Goal: Task Accomplishment & Management: Manage account settings

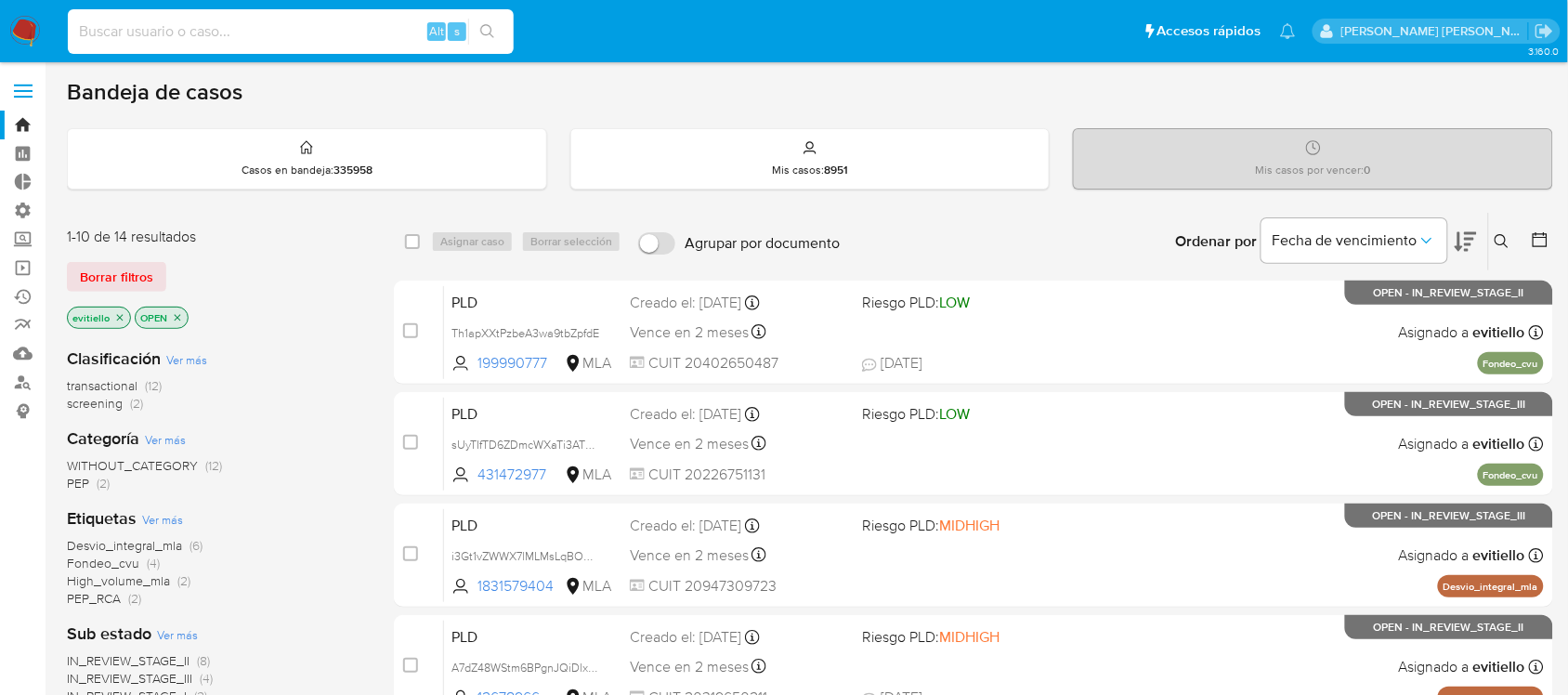
click at [339, 33] on input at bounding box center [291, 31] width 446 height 25
paste input "CkEoRmVmbelz7E1GHHOCHOUj"
type input "CkEoRmVmbelz7E1GHHOCHOUj"
click at [483, 32] on icon "search-icon" at bounding box center [487, 31] width 15 height 15
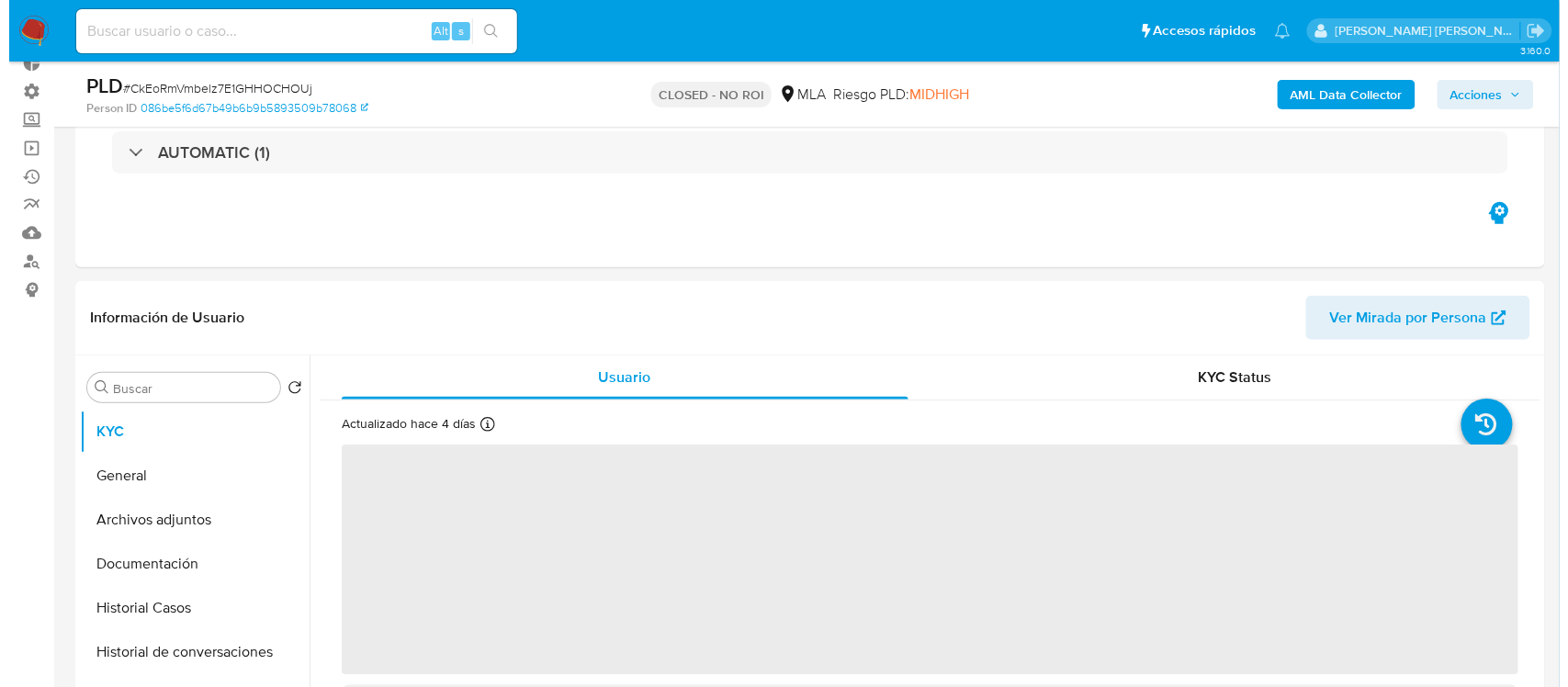
scroll to position [229, 0]
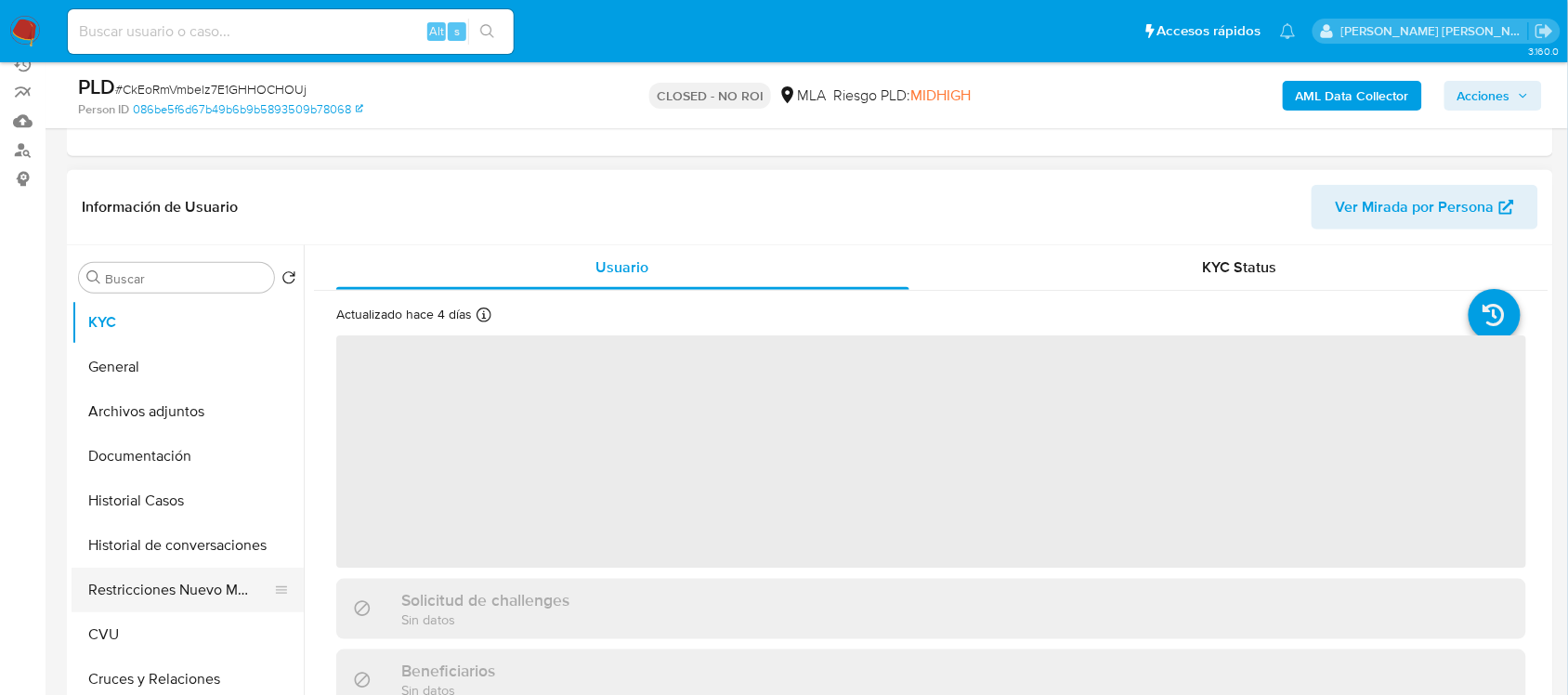
select select "10"
click at [183, 576] on button "Restricciones Nuevo Mundo" at bounding box center [180, 590] width 217 height 44
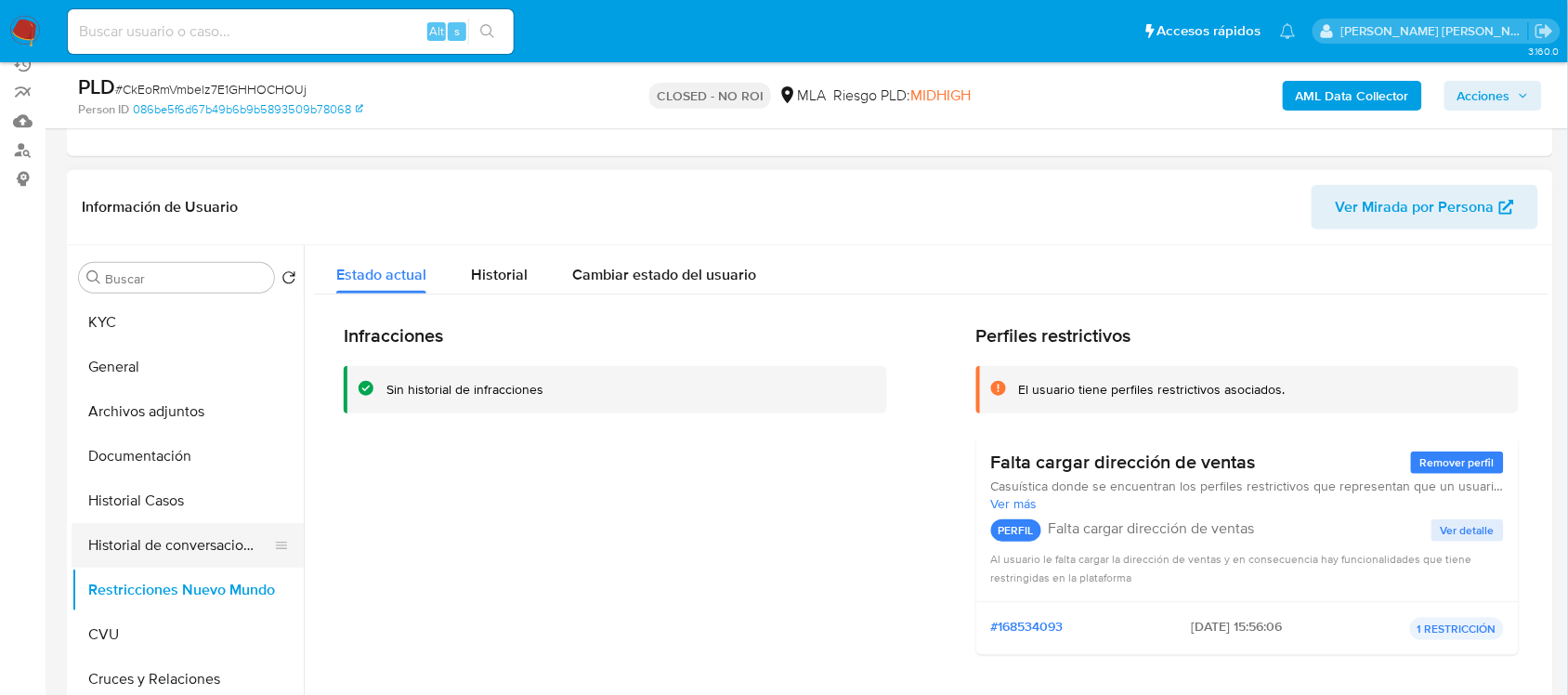
click at [177, 551] on button "Historial de conversaciones" at bounding box center [180, 545] width 217 height 44
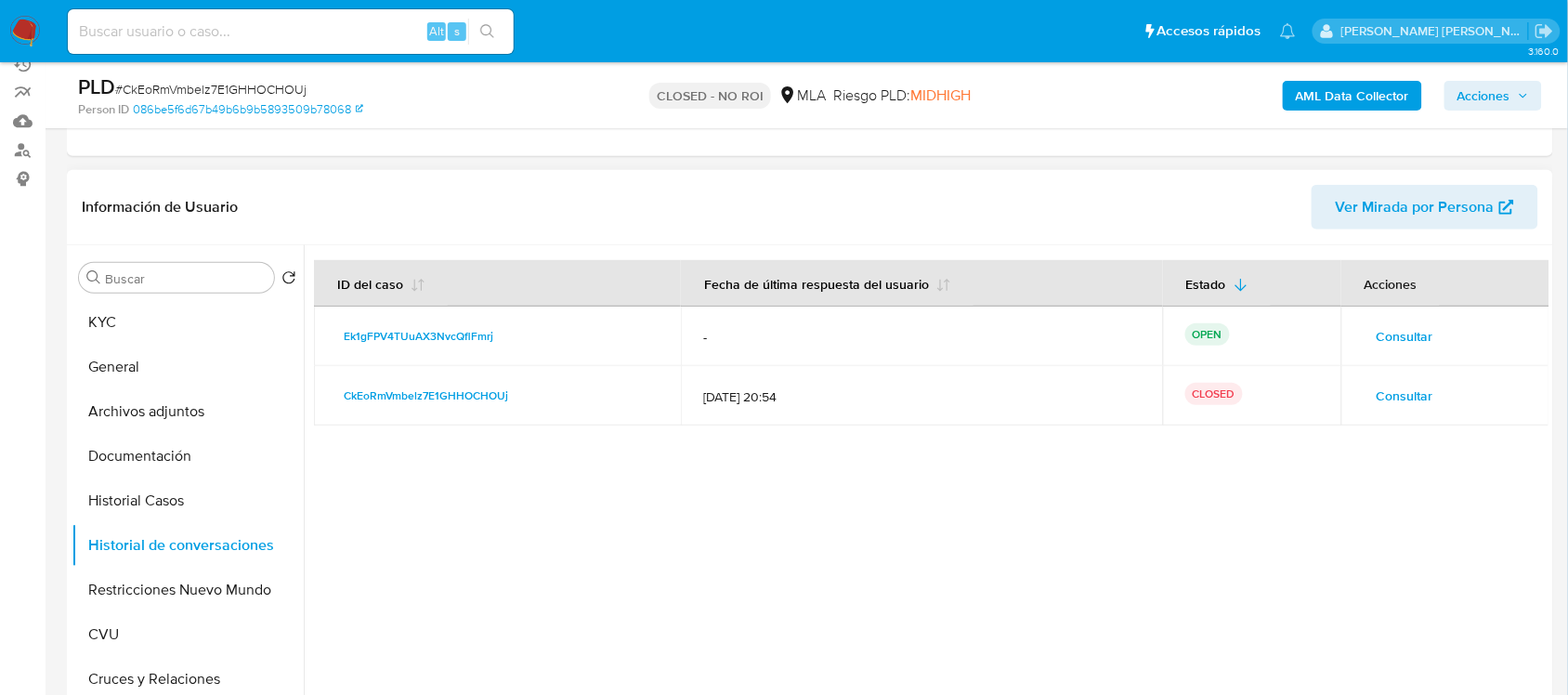
click at [1400, 326] on span "Consultar" at bounding box center [1405, 336] width 57 height 26
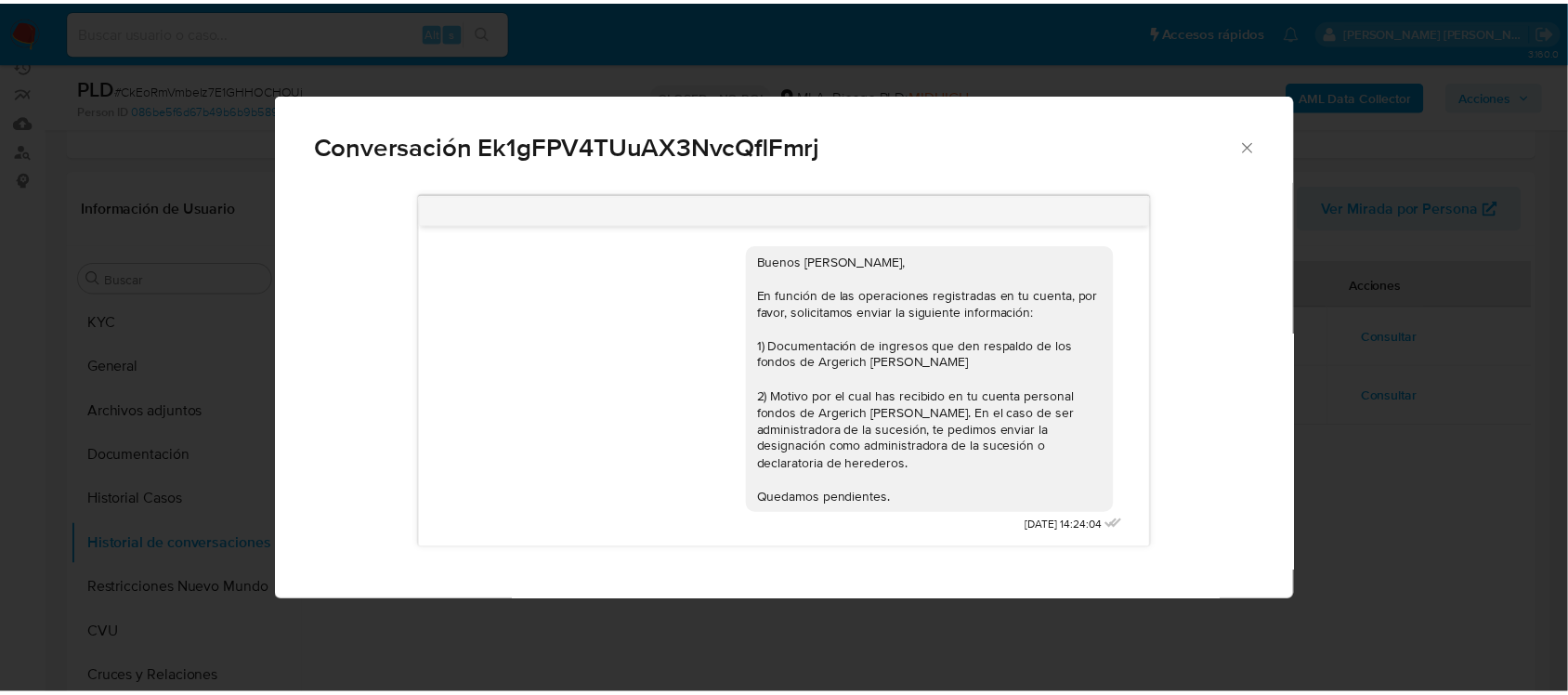
scroll to position [0, 0]
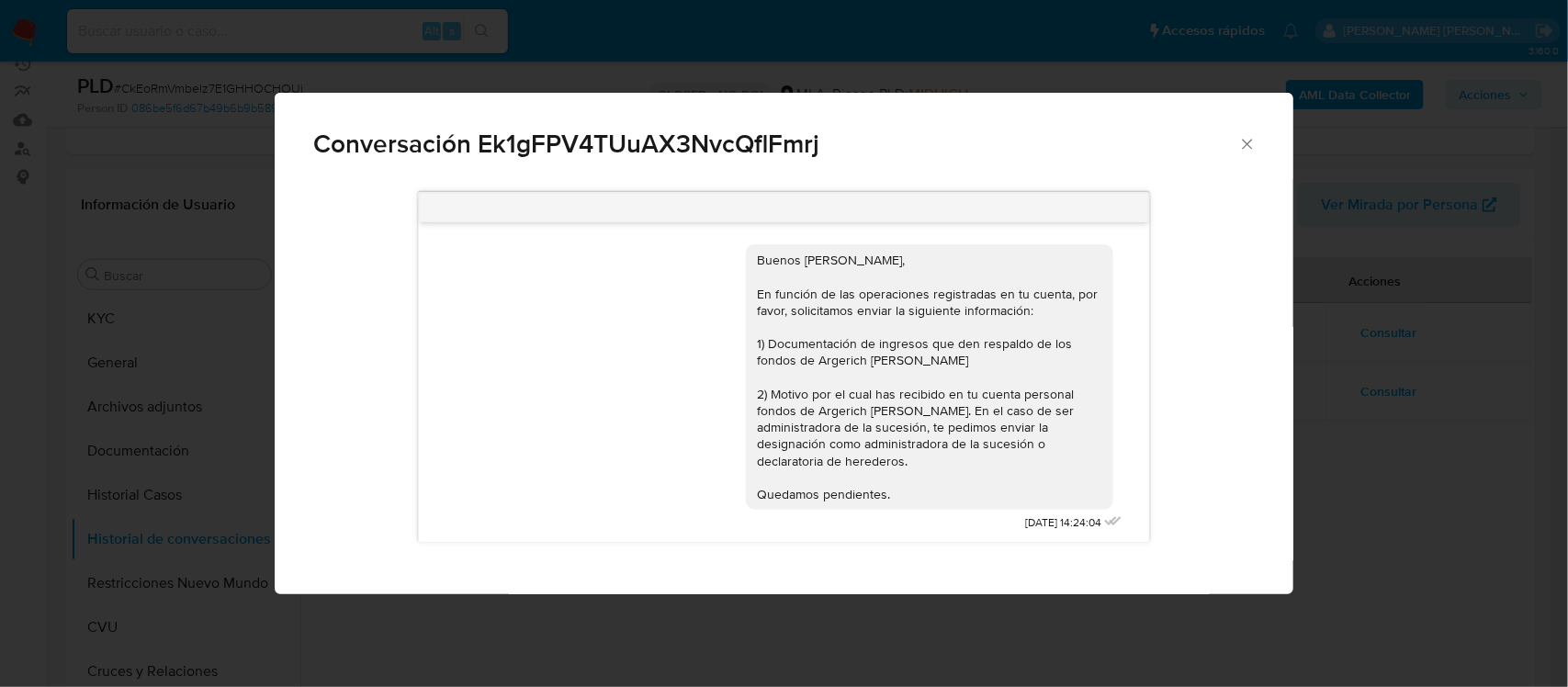
click at [1247, 143] on icon "Cerrar" at bounding box center [1246, 144] width 18 height 18
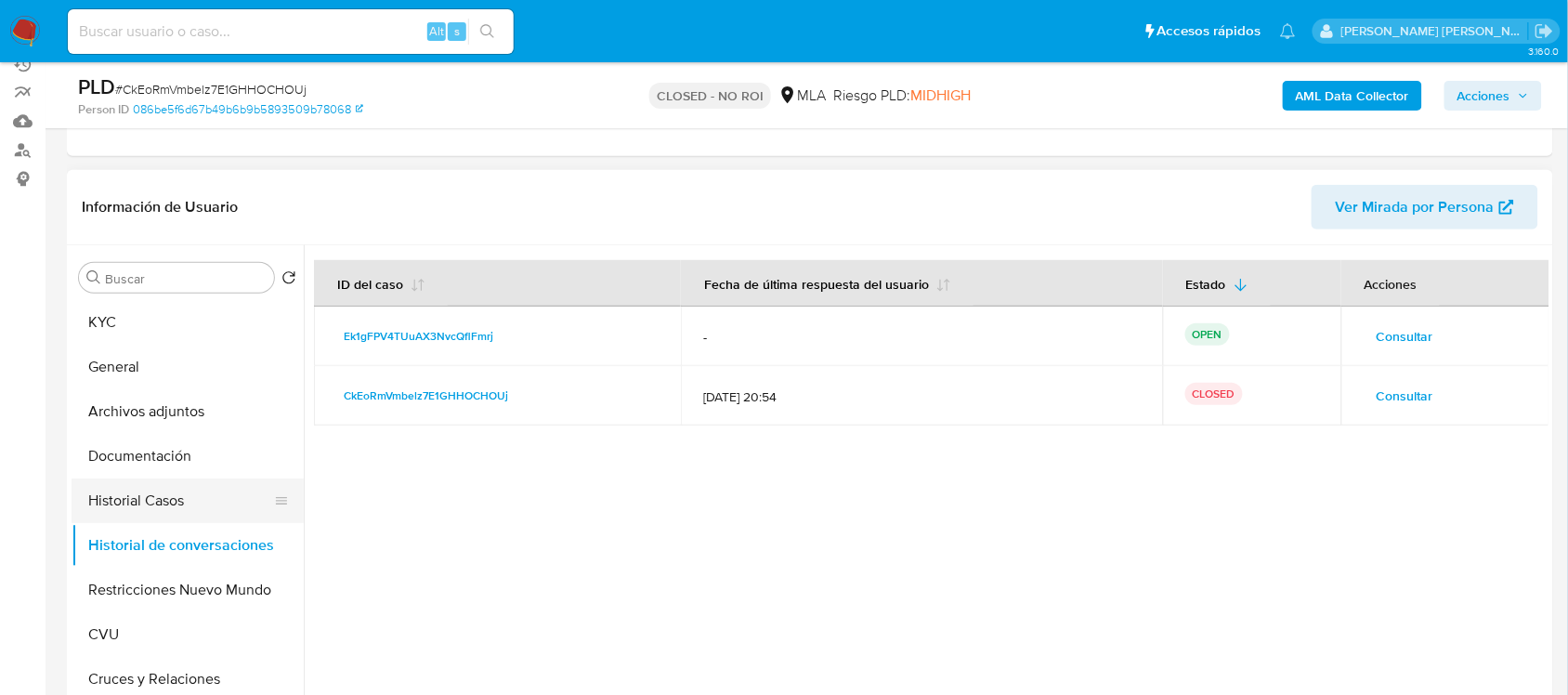
click at [196, 508] on button "Historial Casos" at bounding box center [180, 500] width 217 height 44
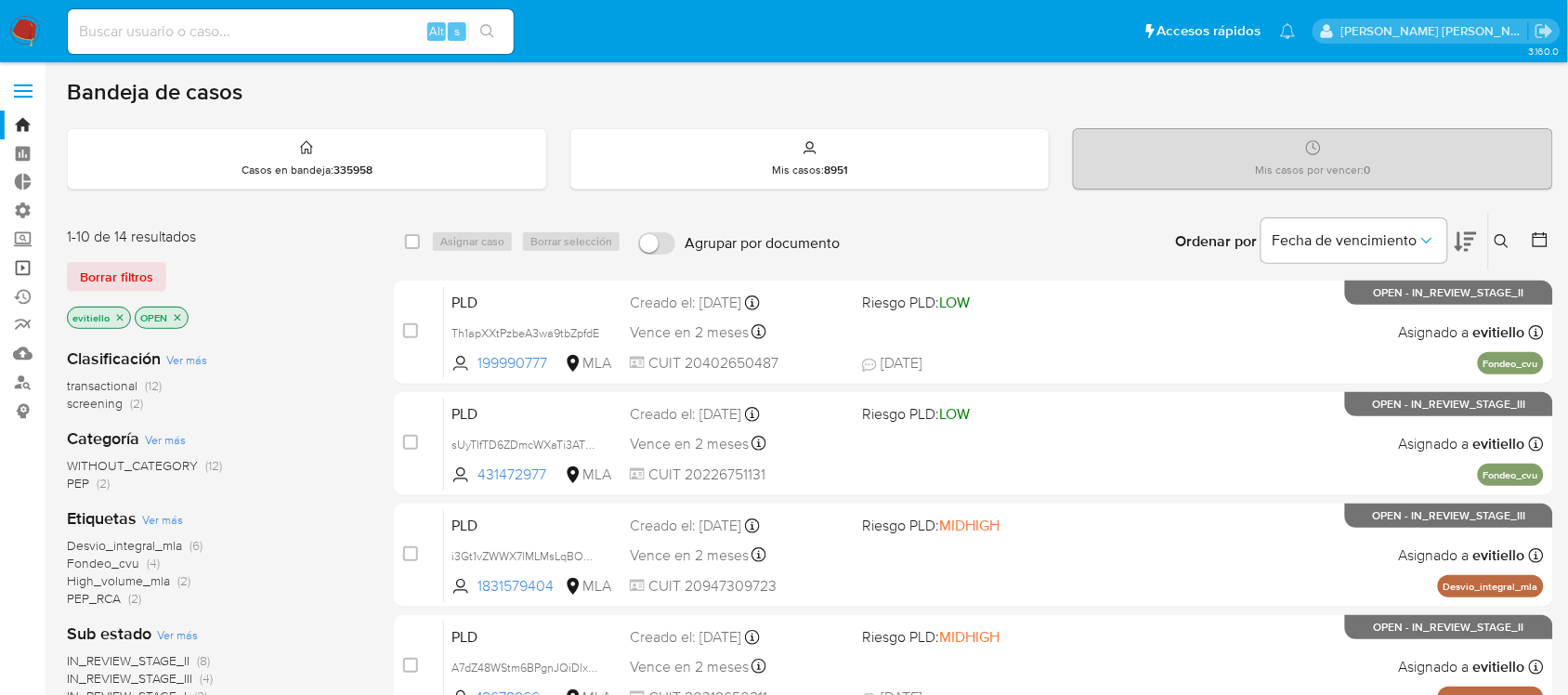
click at [20, 261] on link "Operaciones masivas" at bounding box center [110, 267] width 221 height 29
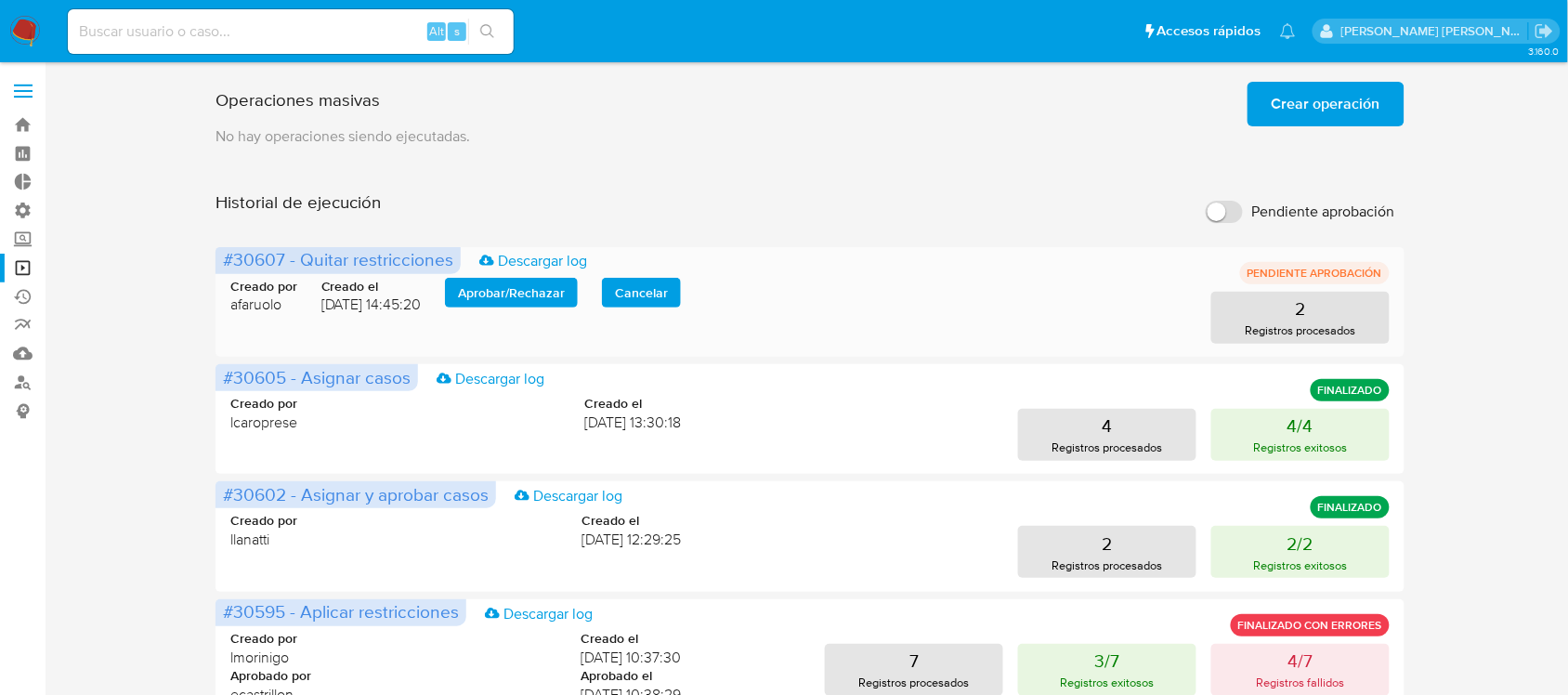
click at [536, 291] on span "Aprobar / Rechazar" at bounding box center [511, 293] width 107 height 26
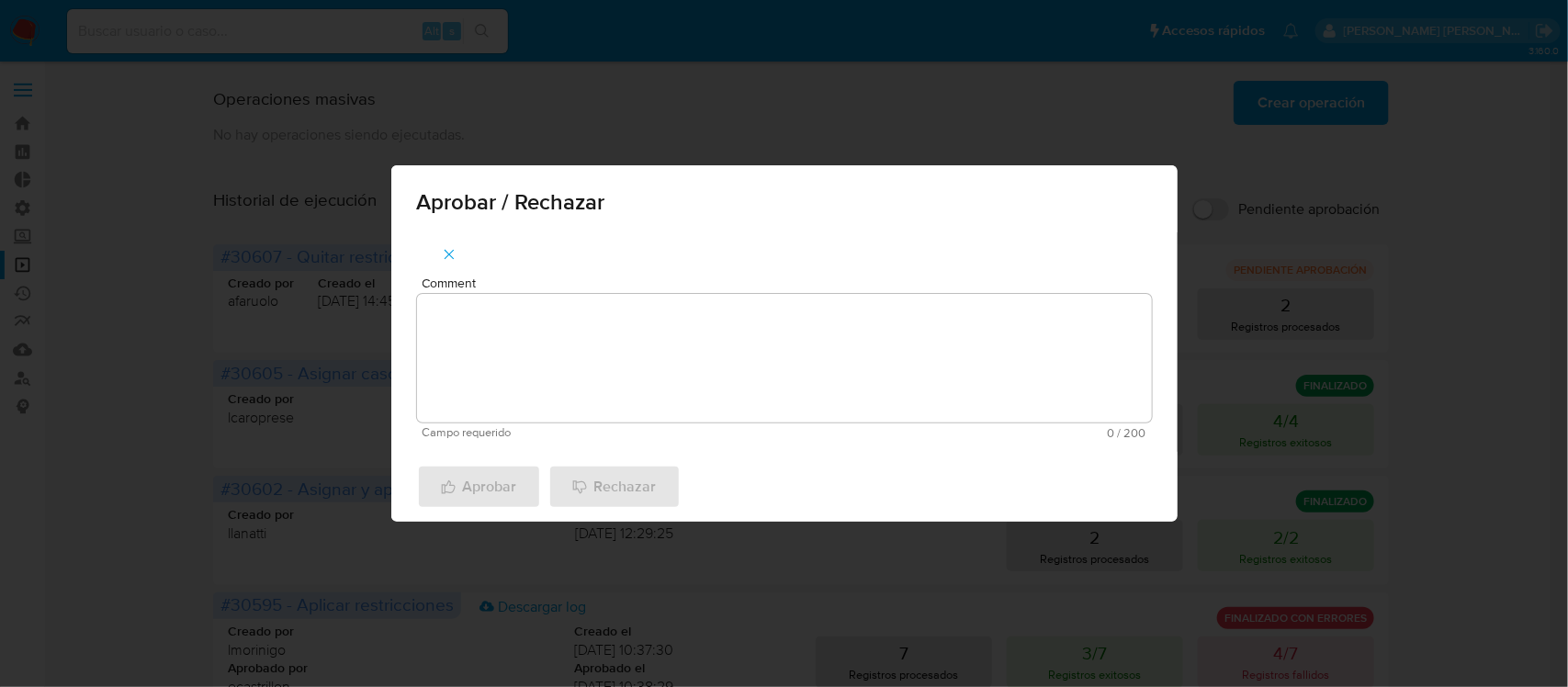
click at [530, 425] on div "Comment Campo requerido 0 / 200 200 caracteres restantes" at bounding box center [784, 358] width 734 height 162
click at [556, 370] on textarea "Comment" at bounding box center [784, 358] width 734 height 128
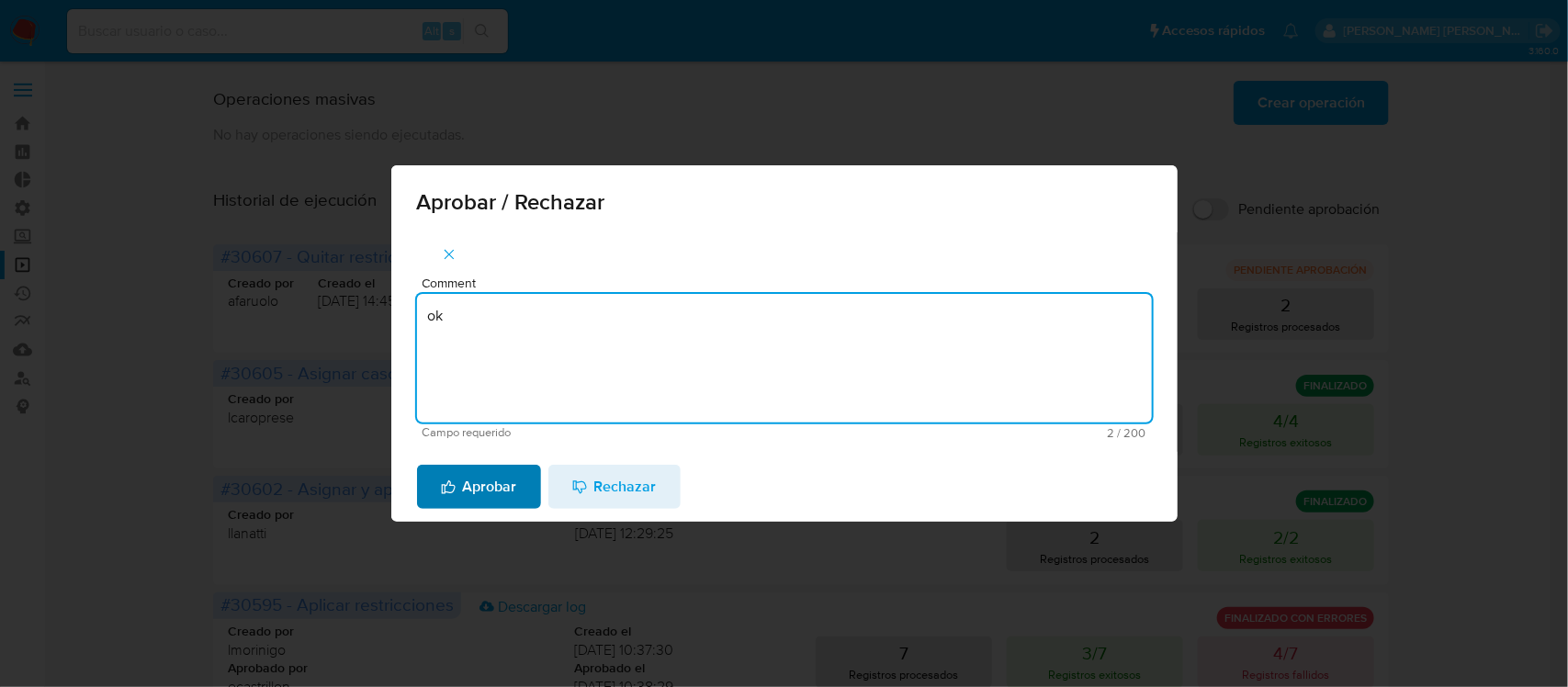
type textarea "ok"
click at [484, 487] on span "Aprobar" at bounding box center [479, 487] width 76 height 41
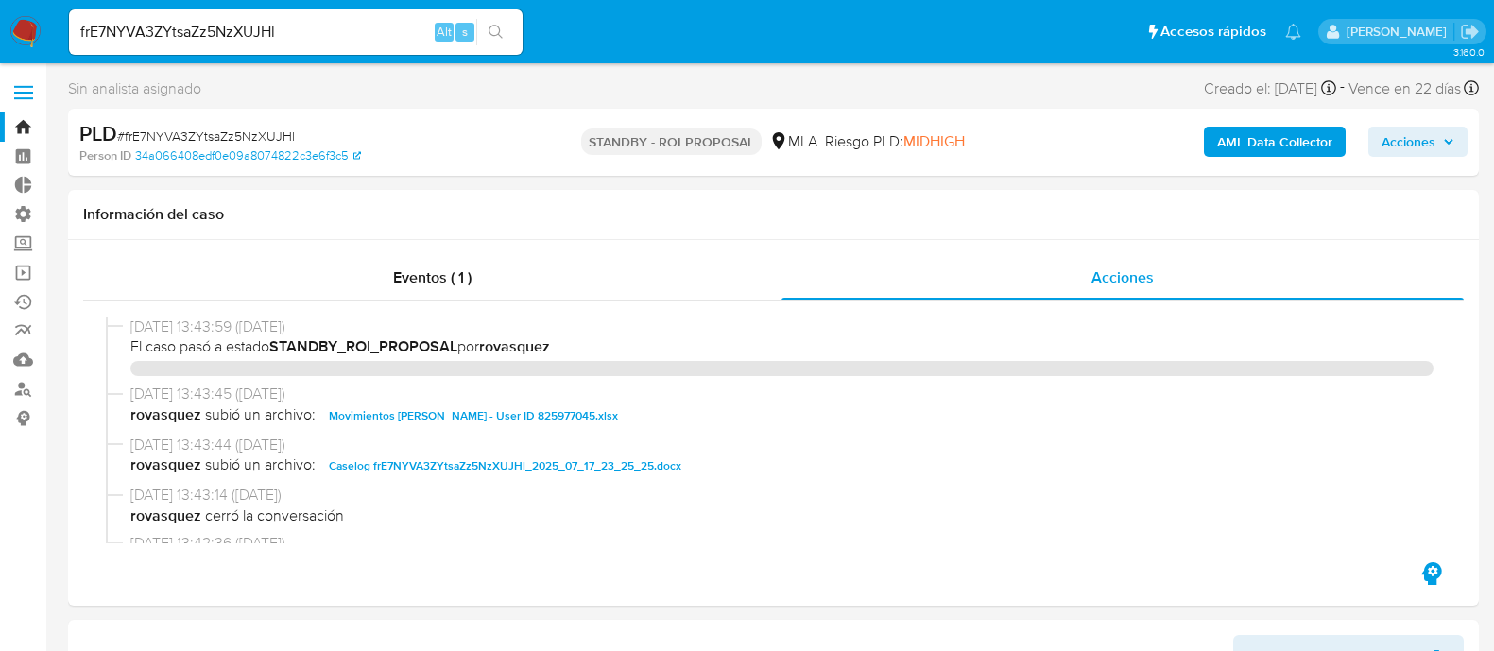
select select "10"
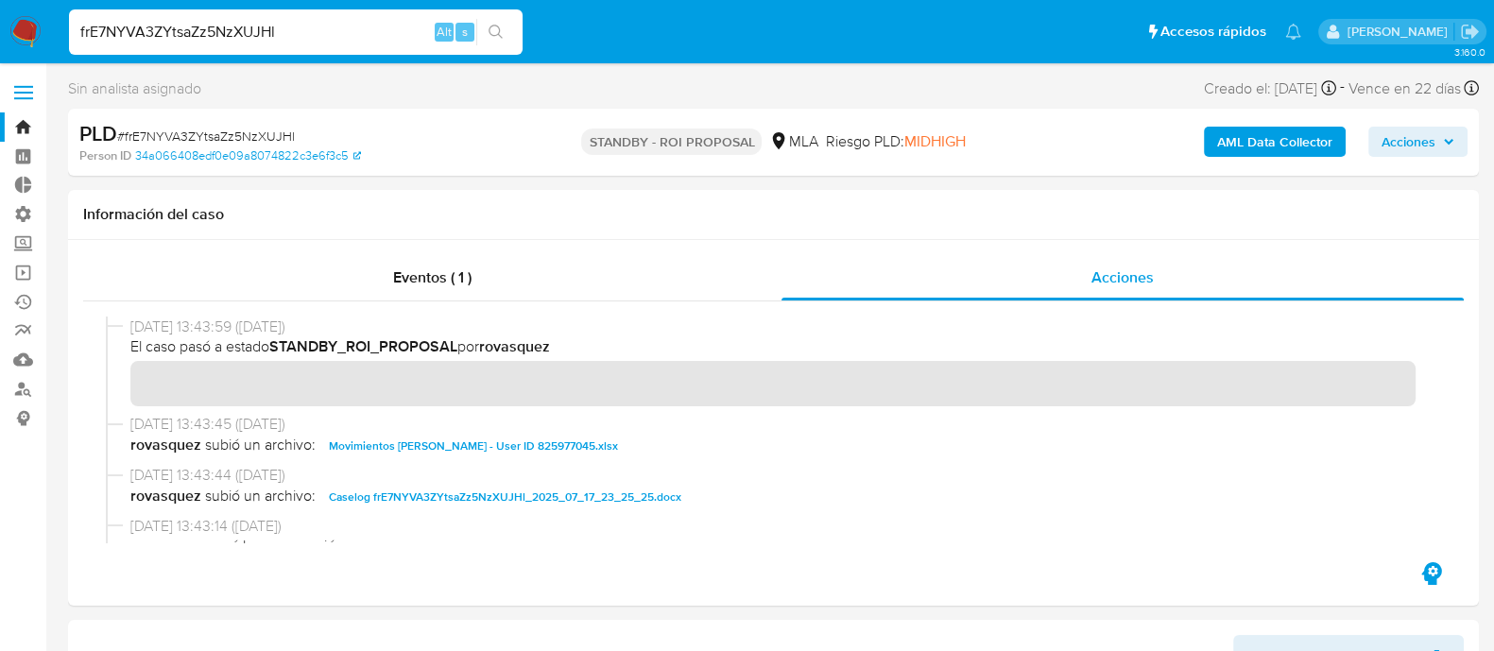
click at [343, 43] on input "frE7NYVA3ZYtsaZz5NzXUJHl" at bounding box center [296, 32] width 454 height 25
click at [503, 25] on icon "search-icon" at bounding box center [496, 32] width 15 height 15
click at [500, 490] on span "Caselog frE7NYVA3ZYtsaZz5NzXUJHl_2025_07_17_23_25_25.docx" at bounding box center [505, 497] width 353 height 23
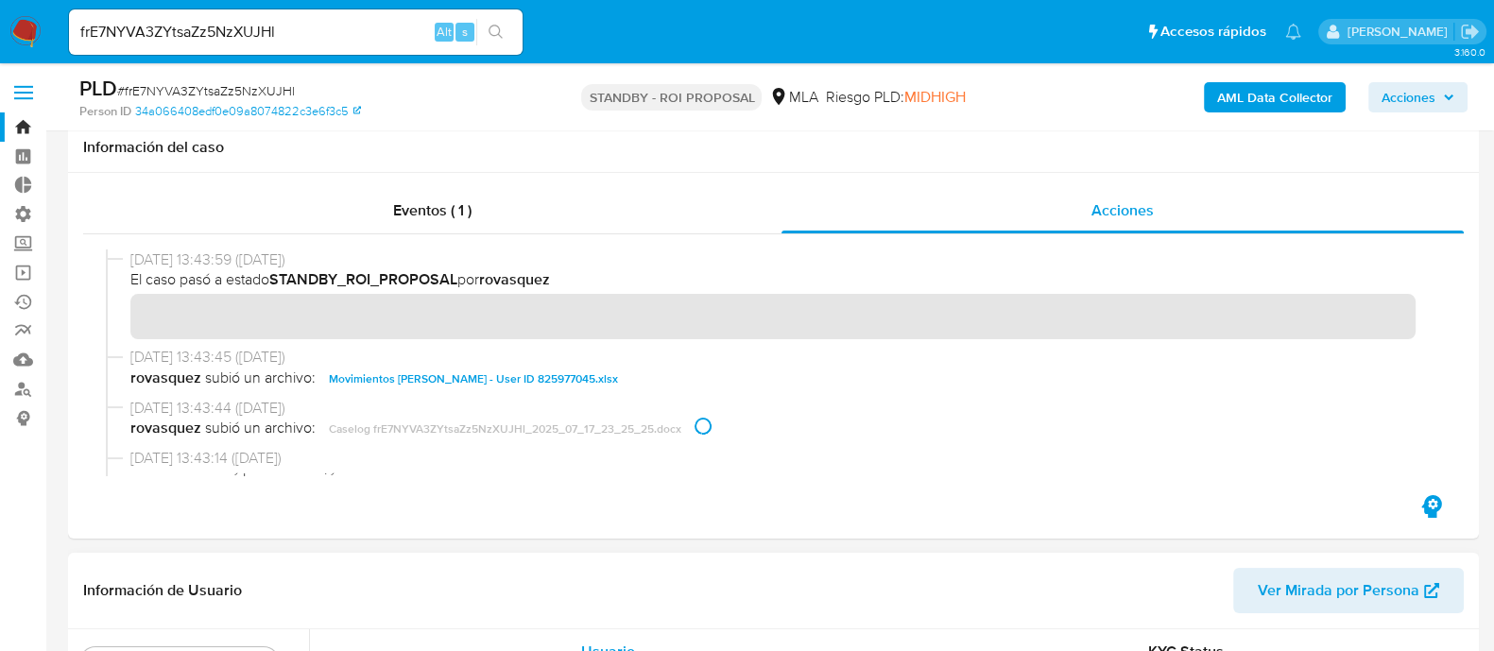
scroll to position [472, 0]
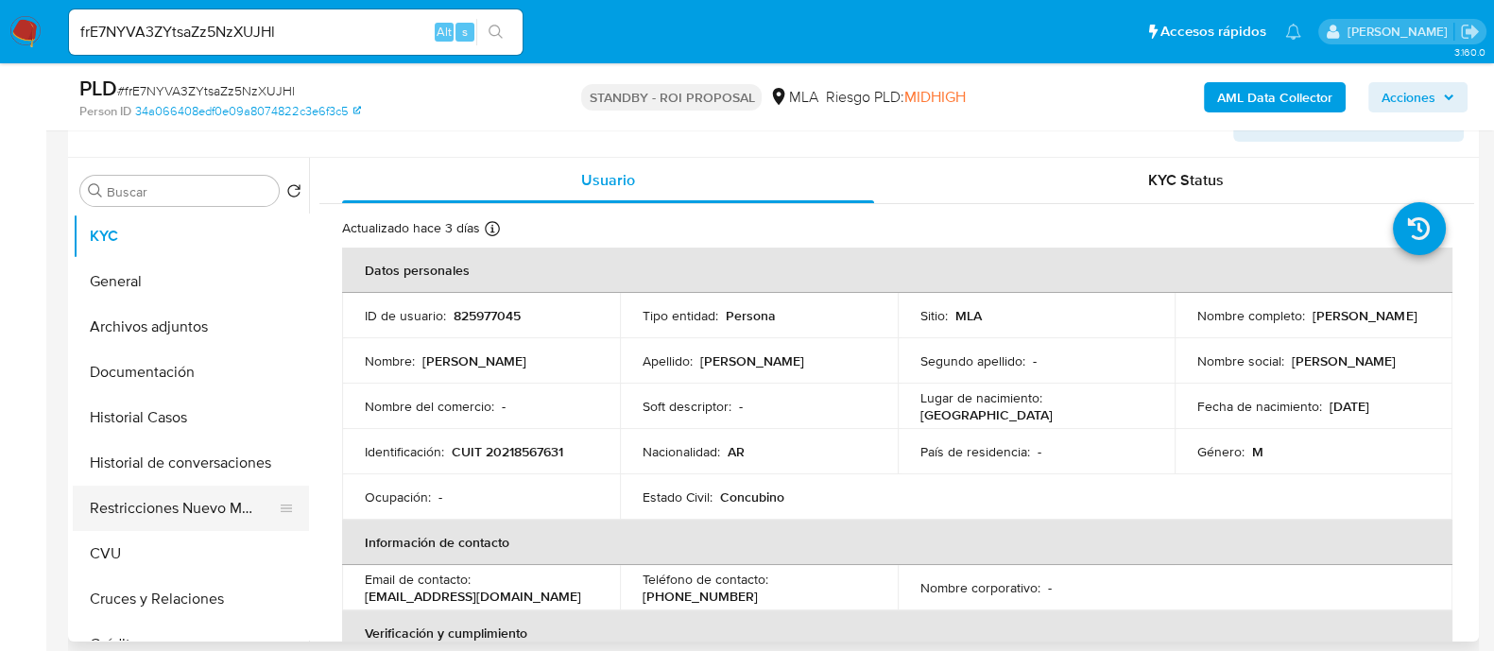
drag, startPoint x: 124, startPoint y: 504, endPoint x: 151, endPoint y: 488, distance: 31.8
click at [124, 504] on button "Restricciones Nuevo Mundo" at bounding box center [183, 508] width 221 height 45
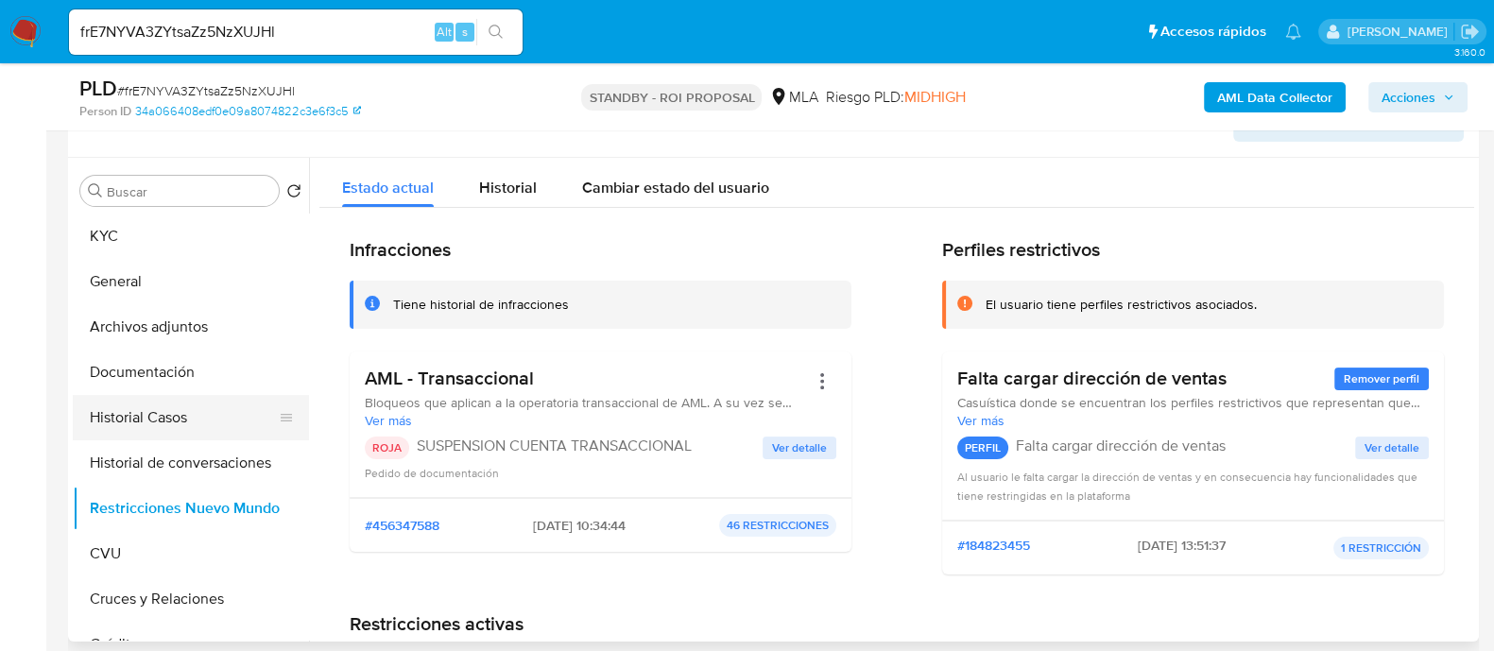
click at [188, 418] on button "Historial Casos" at bounding box center [183, 417] width 221 height 45
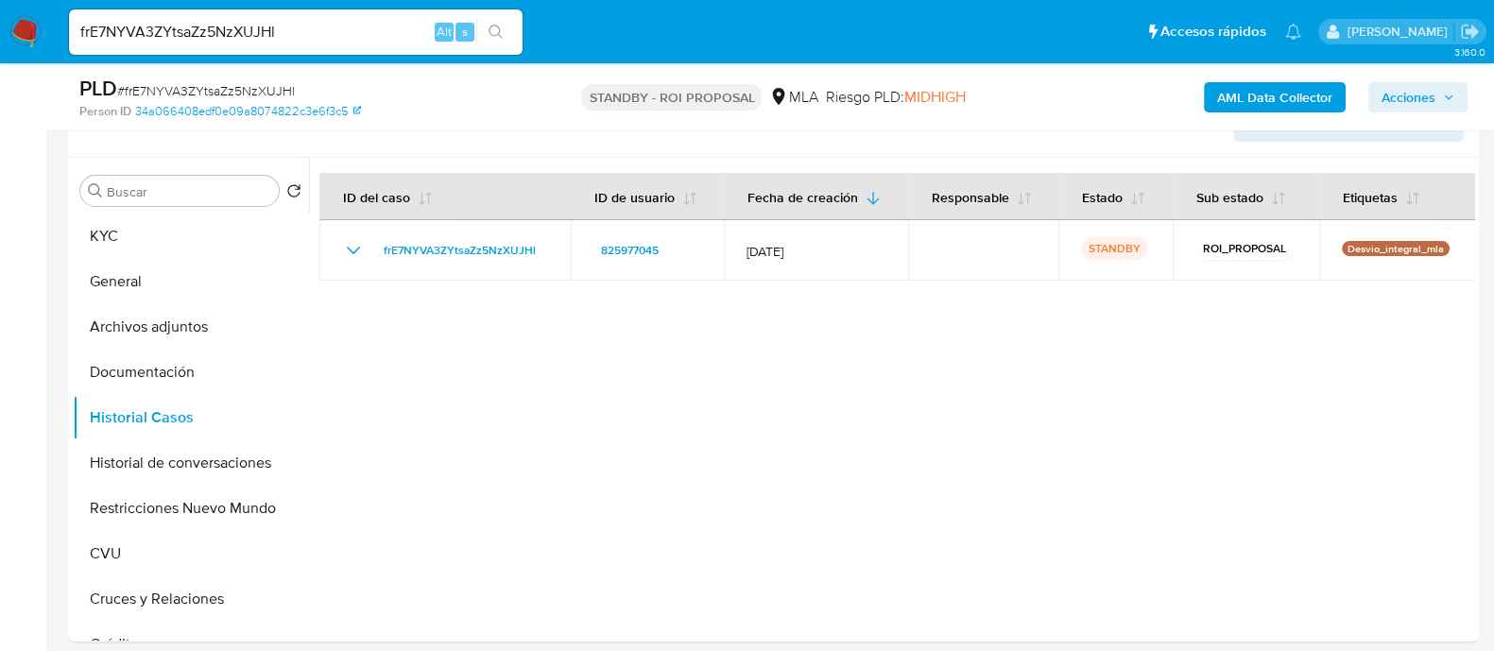
click at [288, 35] on input "frE7NYVA3ZYtsaZz5NzXUJHl" at bounding box center [296, 32] width 454 height 25
paste input "T96e4GGGcrSIPO0FBng6FZED"
type input "T96e4GGGcrSIPO0FBng6FZED"
click at [506, 35] on button "search-icon" at bounding box center [495, 32] width 39 height 26
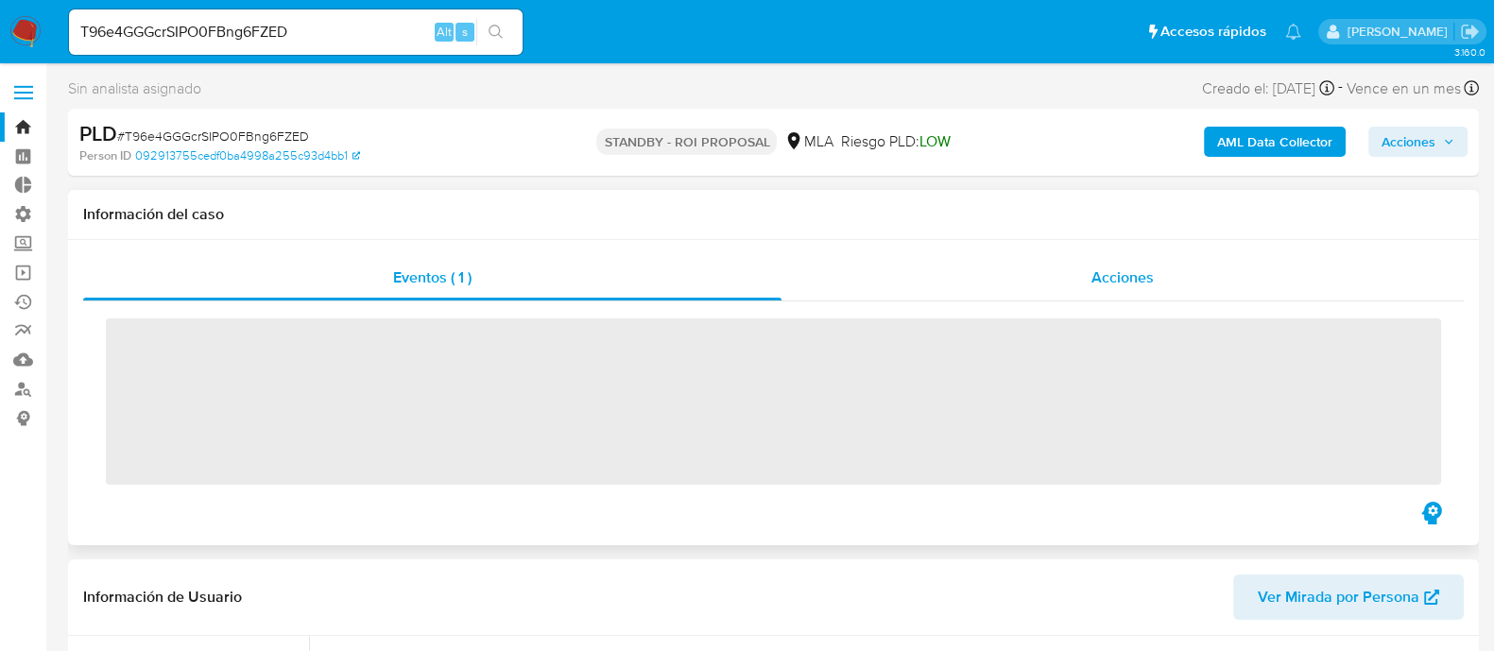
click at [1071, 270] on div "Acciones" at bounding box center [1123, 277] width 682 height 45
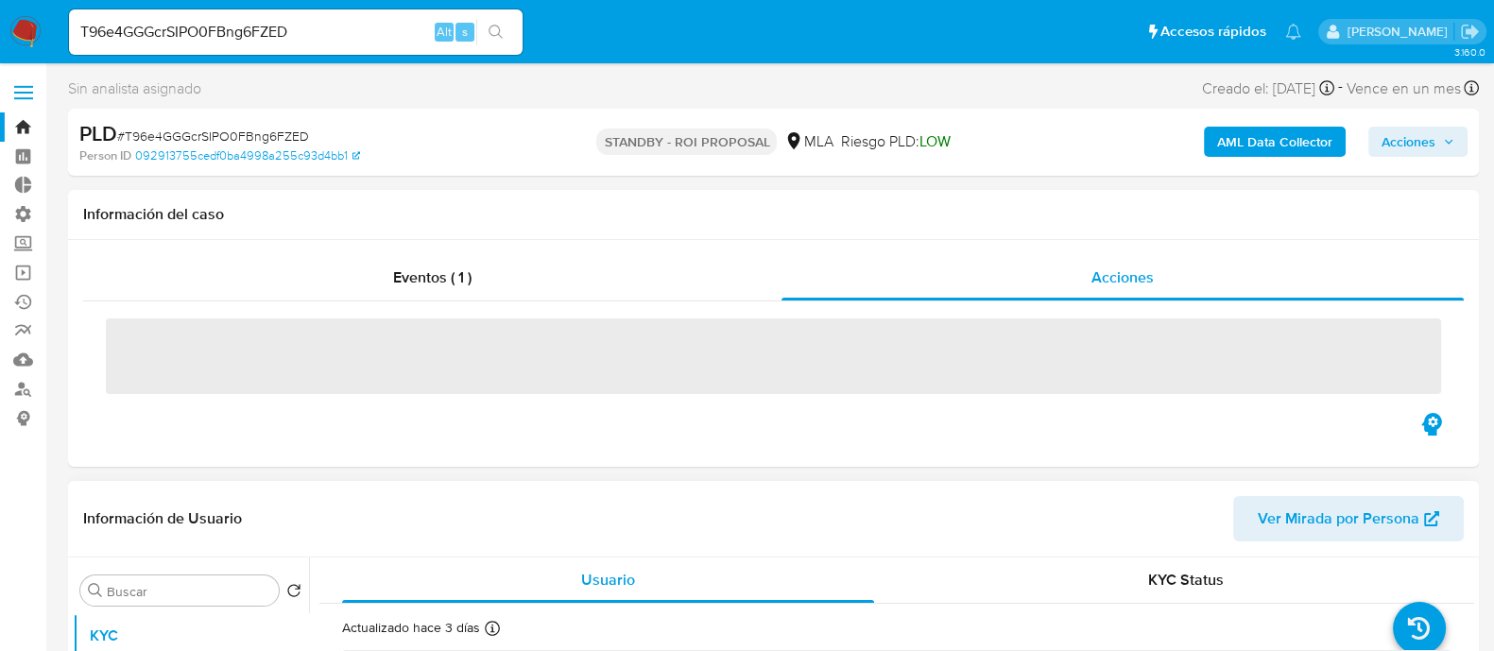
select select "10"
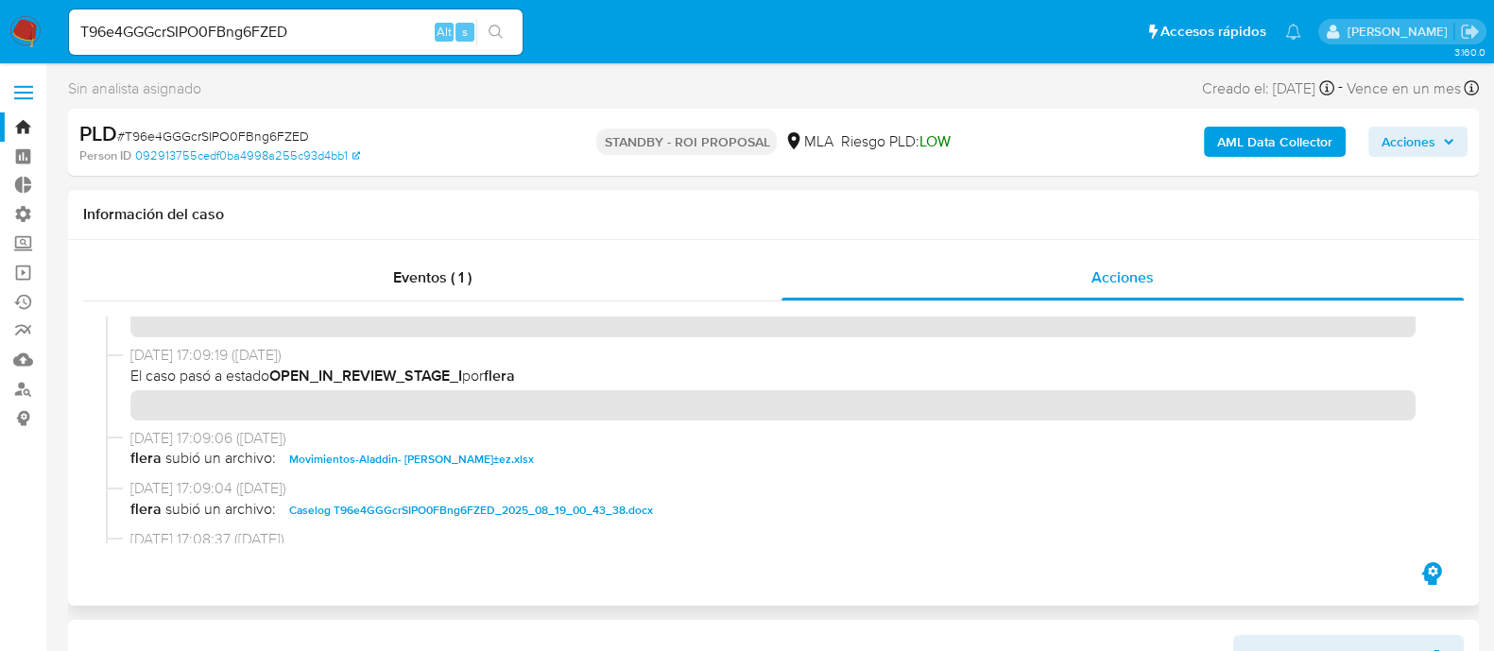
scroll to position [117, 0]
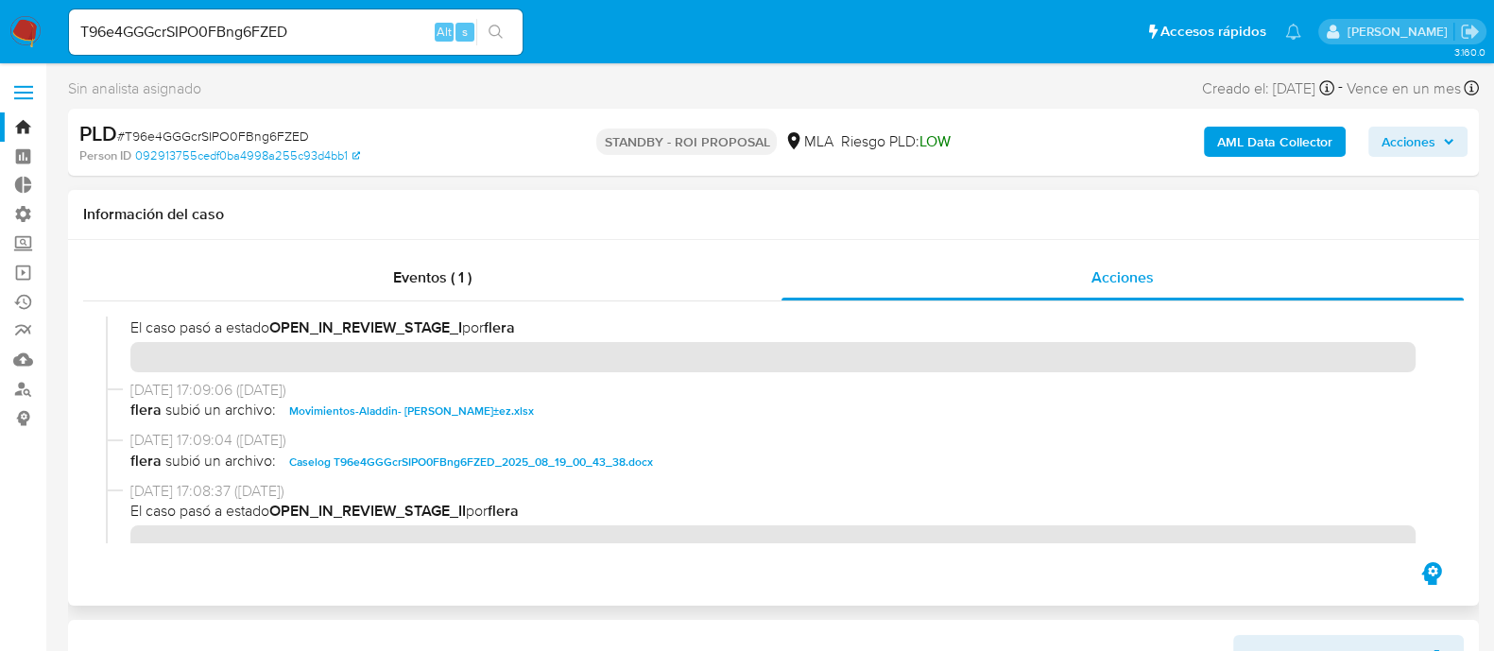
click at [369, 465] on span "Caselog T96e4GGGcrSIPO0FBng6FZED_2025_08_19_00_43_38.docx" at bounding box center [471, 462] width 364 height 23
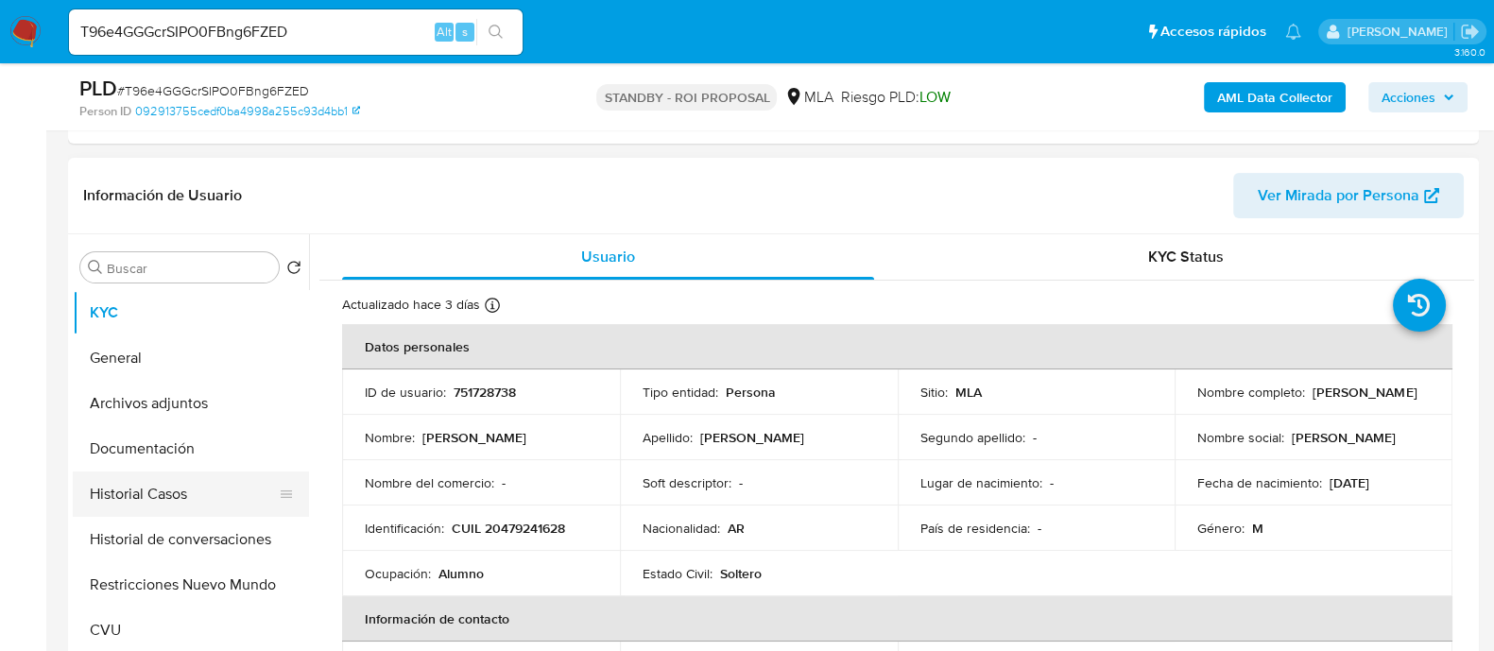
scroll to position [472, 0]
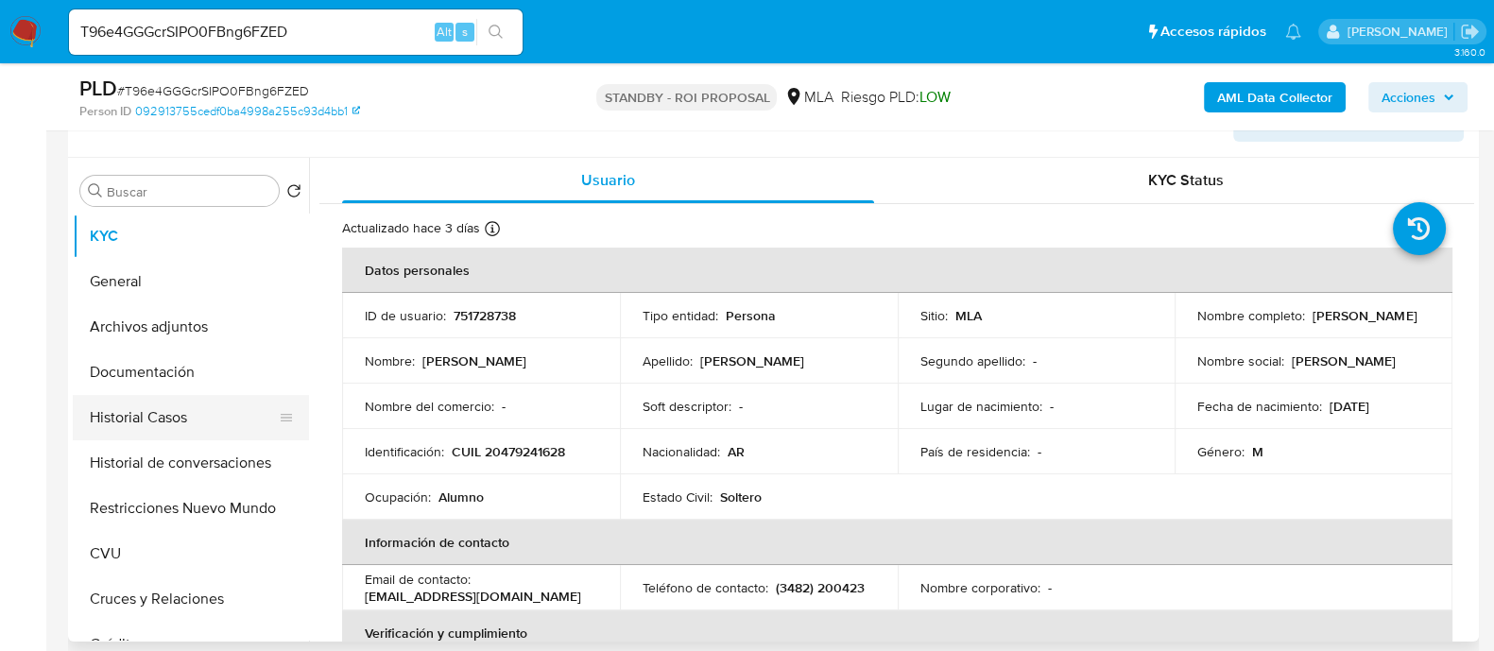
click at [192, 417] on button "Historial Casos" at bounding box center [183, 417] width 221 height 45
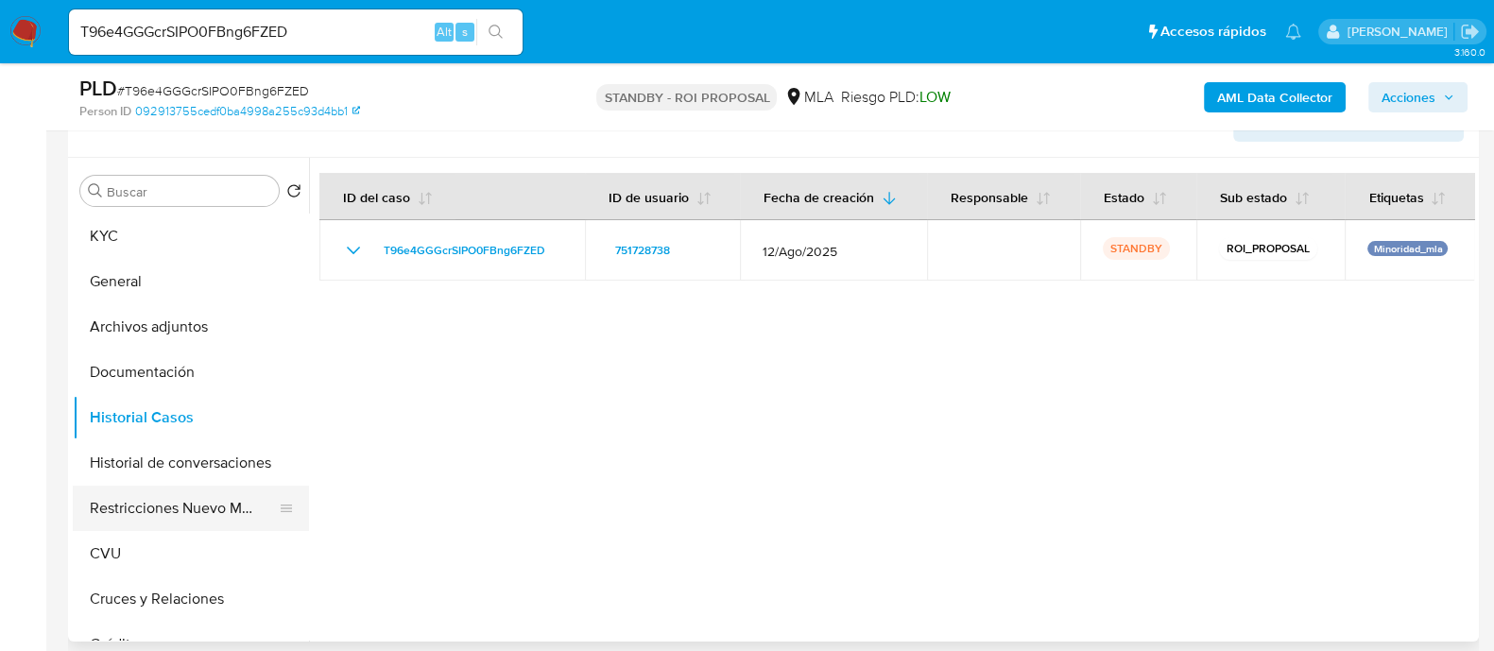
click at [186, 504] on button "Restricciones Nuevo Mundo" at bounding box center [183, 508] width 221 height 45
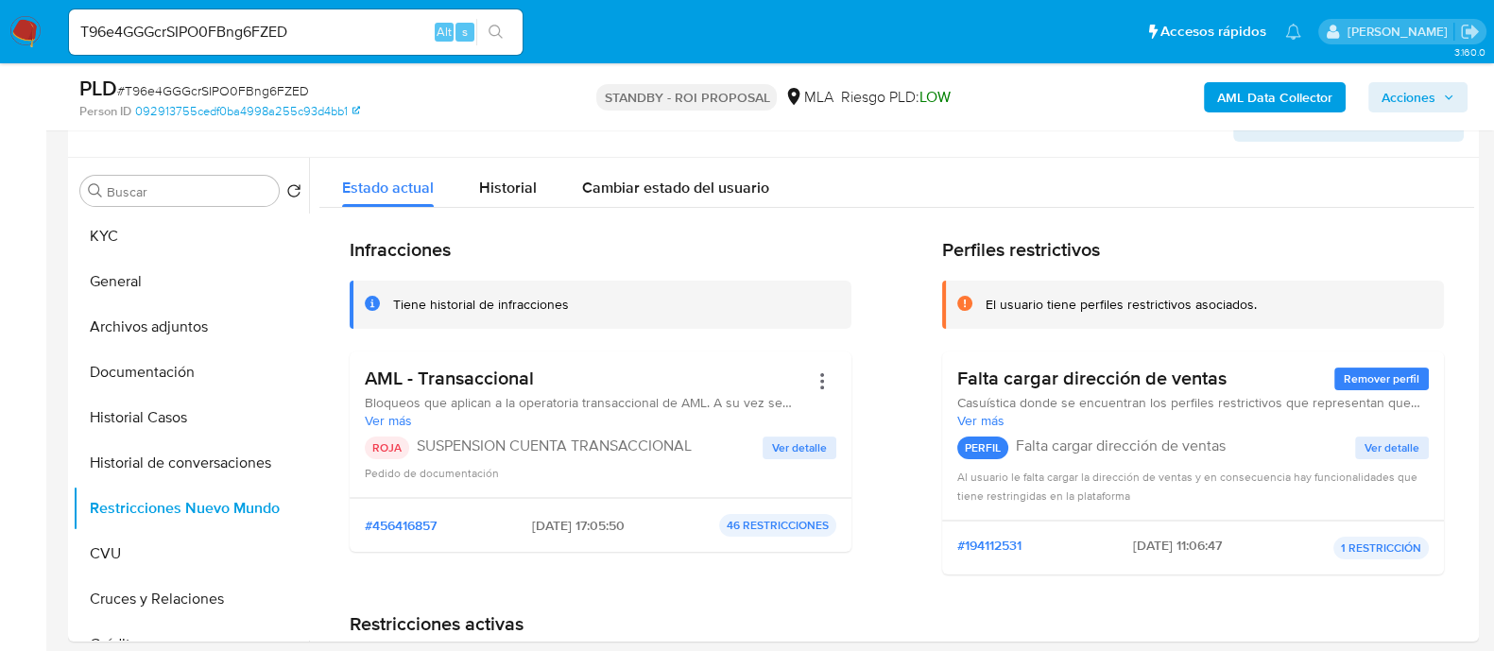
click at [364, 42] on input "T96e4GGGcrSIPO0FBng6FZED" at bounding box center [296, 32] width 454 height 25
paste input "wA5vKCvDkTmUh4LFG7YPMN1"
type input "wA5vKCvDkTmUh4LFG7YPMN1D"
click at [492, 39] on icon "search-icon" at bounding box center [496, 32] width 15 height 15
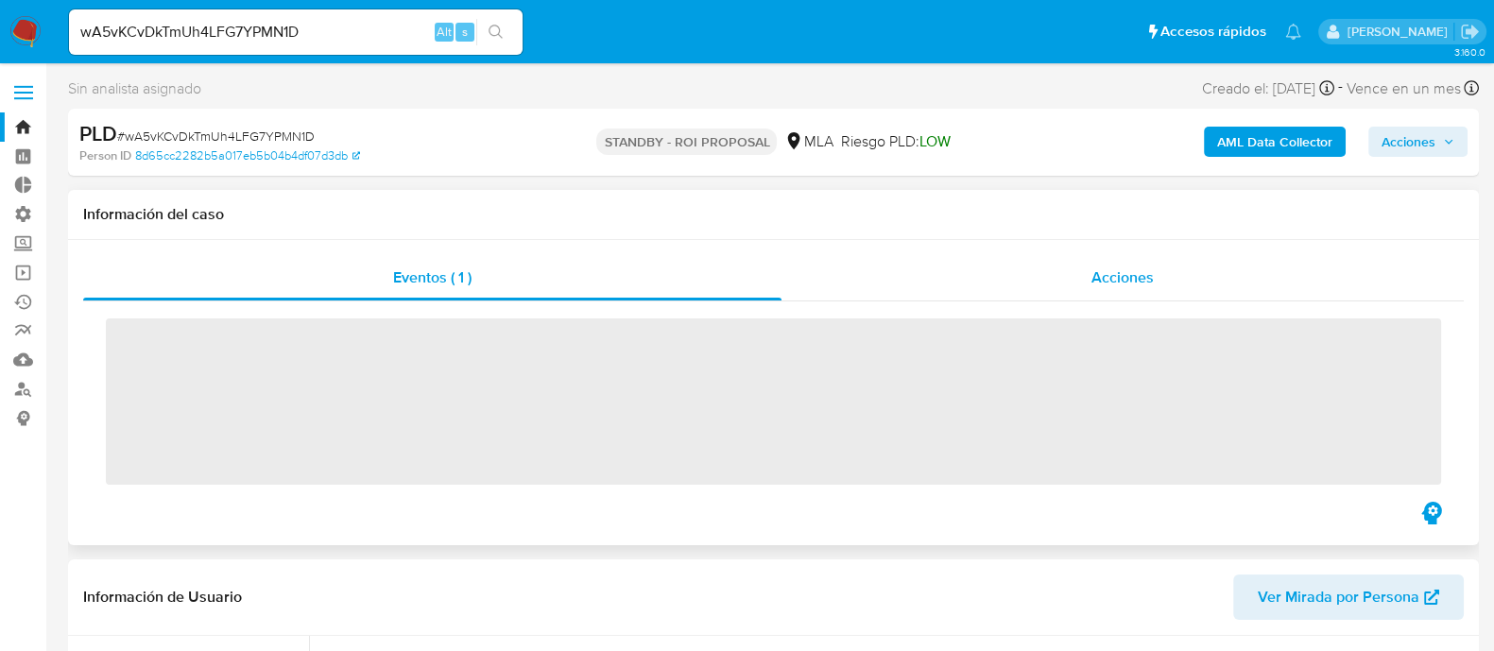
click at [1148, 281] on span "Acciones" at bounding box center [1123, 278] width 62 height 22
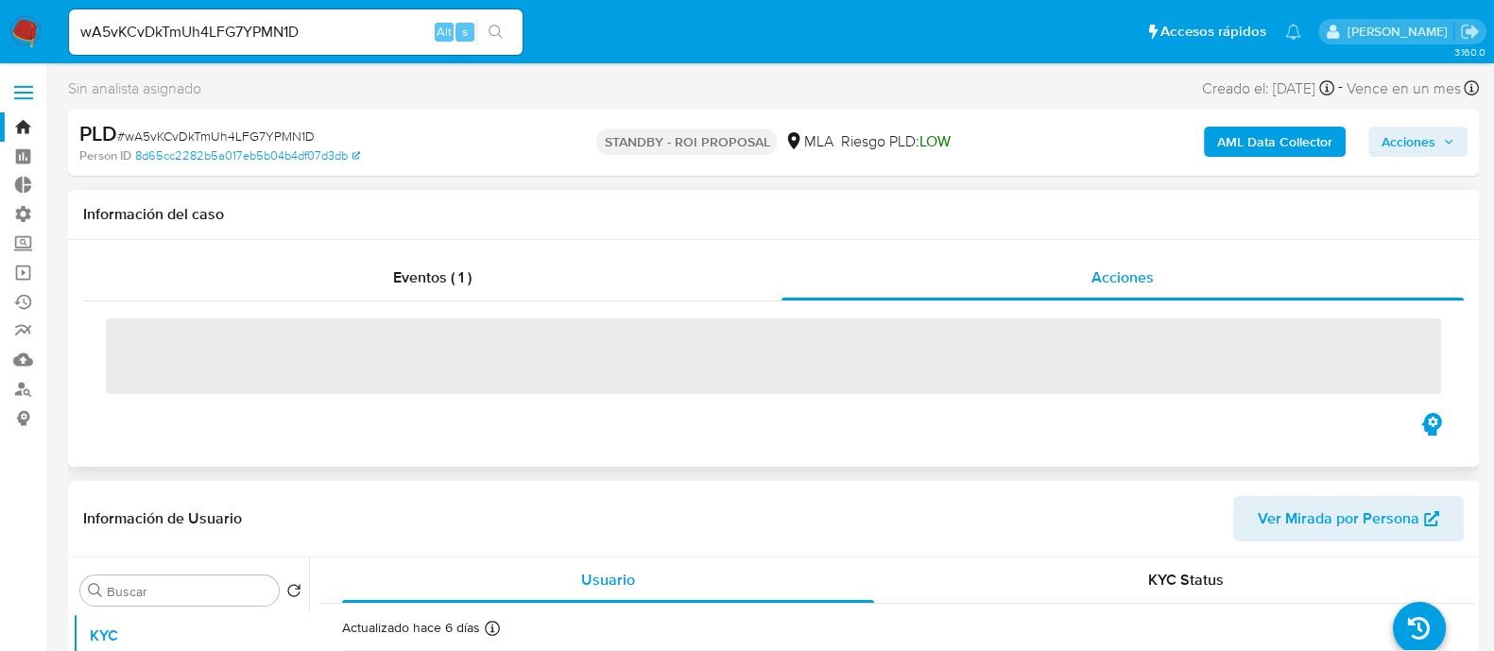
select select "10"
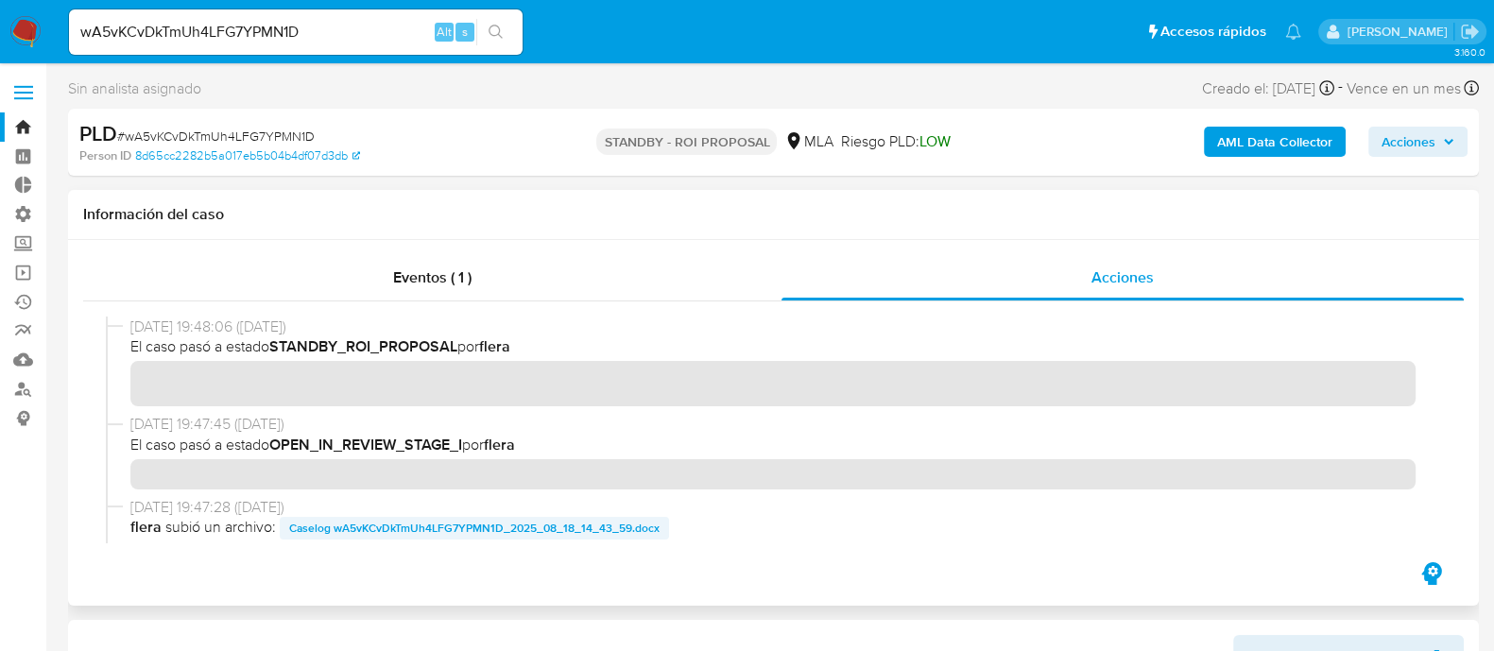
scroll to position [117, 0]
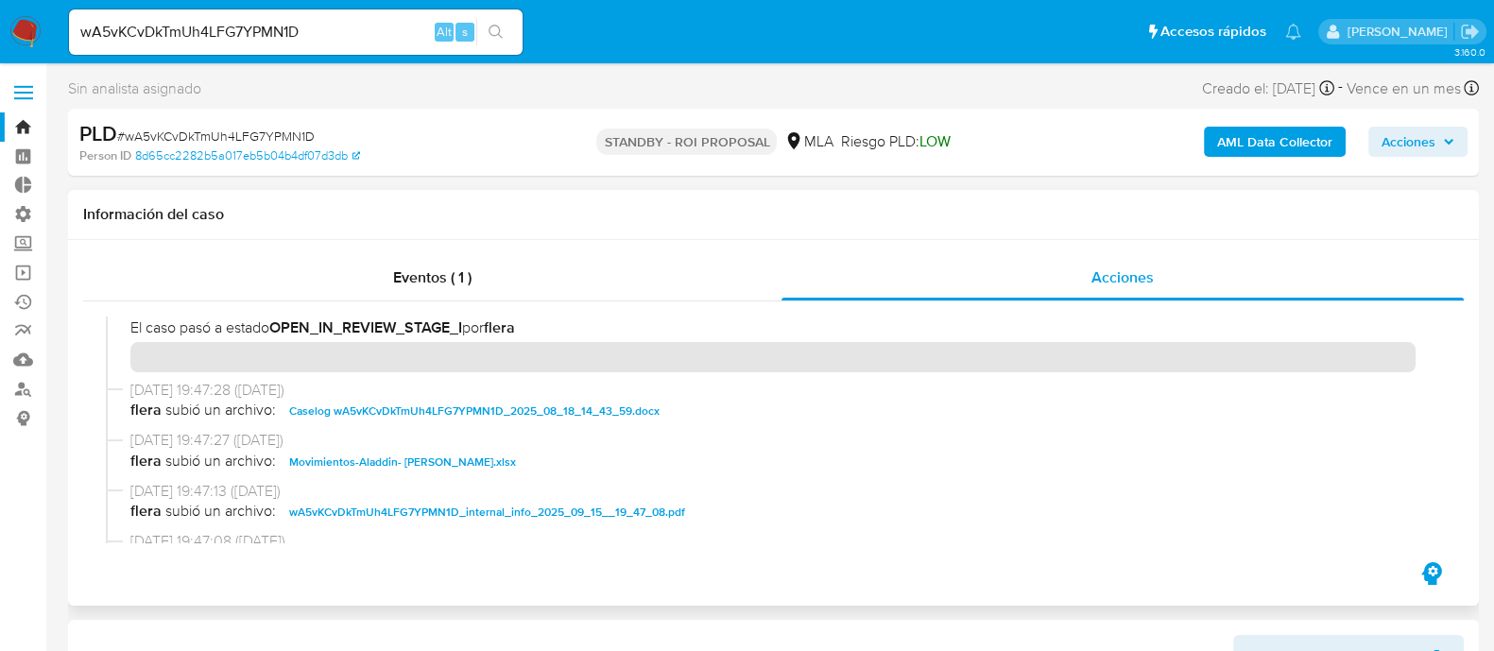
click at [391, 404] on span "Caselog wA5vKCvDkTmUh4LFG7YPMN1D_2025_08_18_14_43_59.docx" at bounding box center [474, 411] width 371 height 23
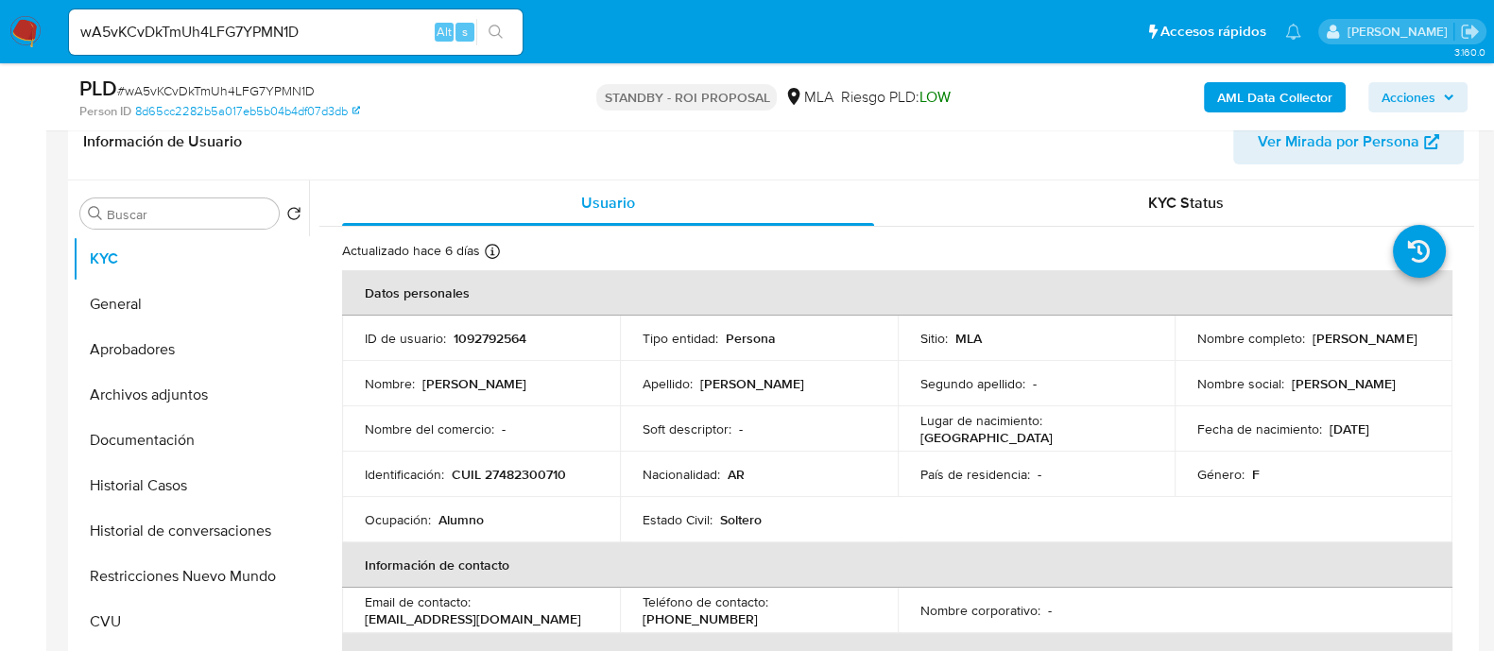
scroll to position [472, 0]
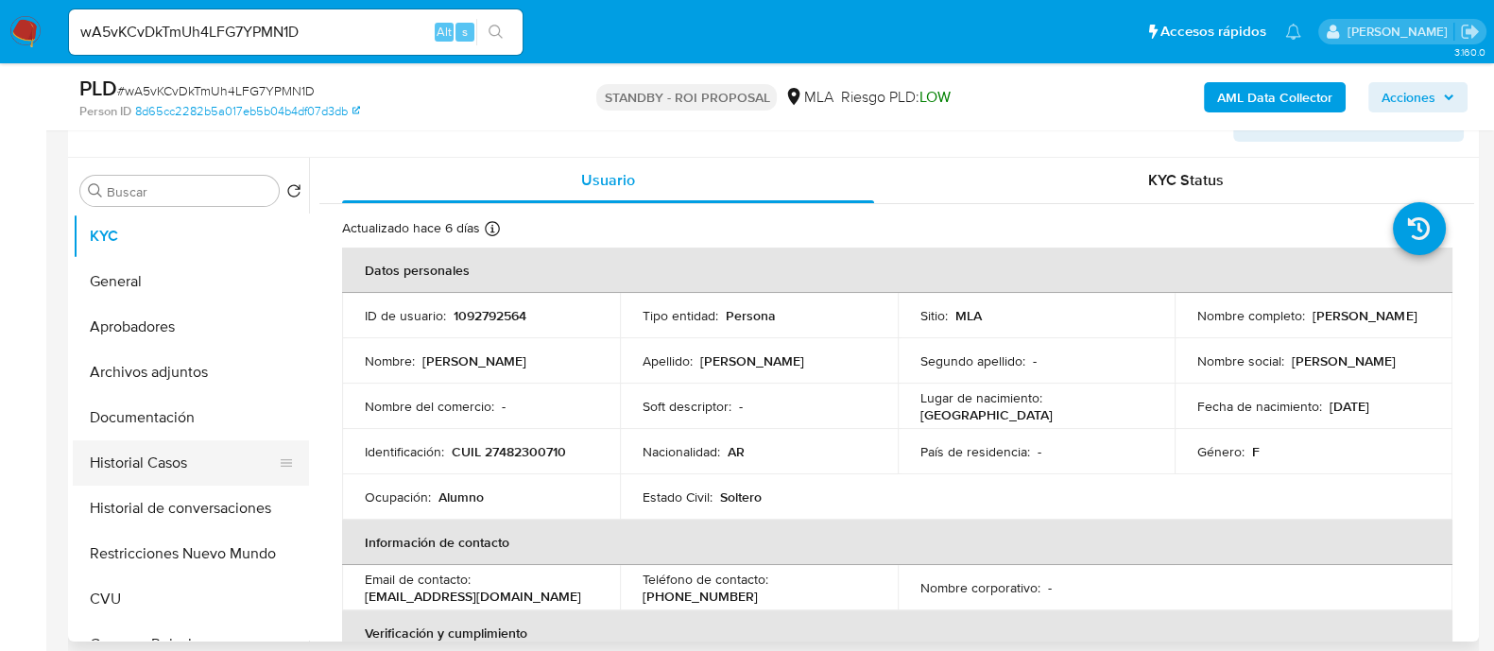
click at [252, 451] on button "Historial Casos" at bounding box center [183, 462] width 221 height 45
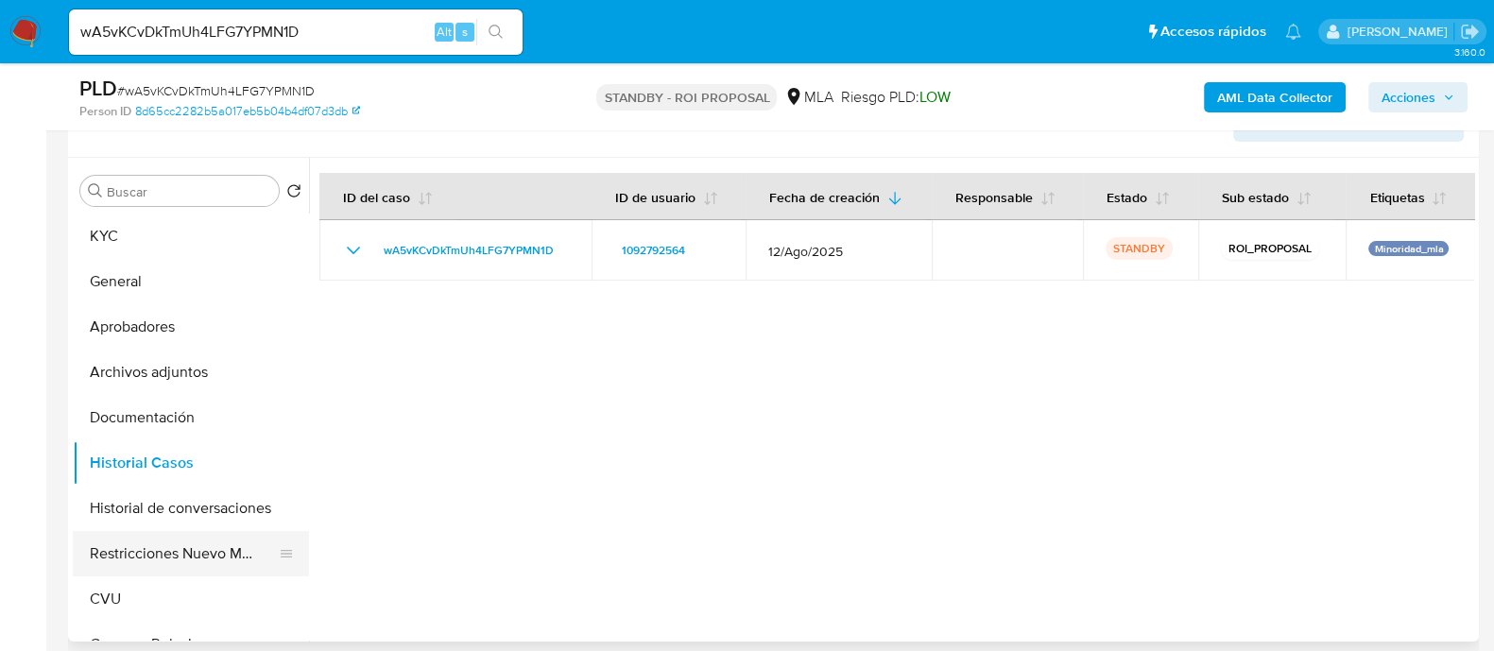
click at [195, 555] on button "Restricciones Nuevo Mundo" at bounding box center [183, 553] width 221 height 45
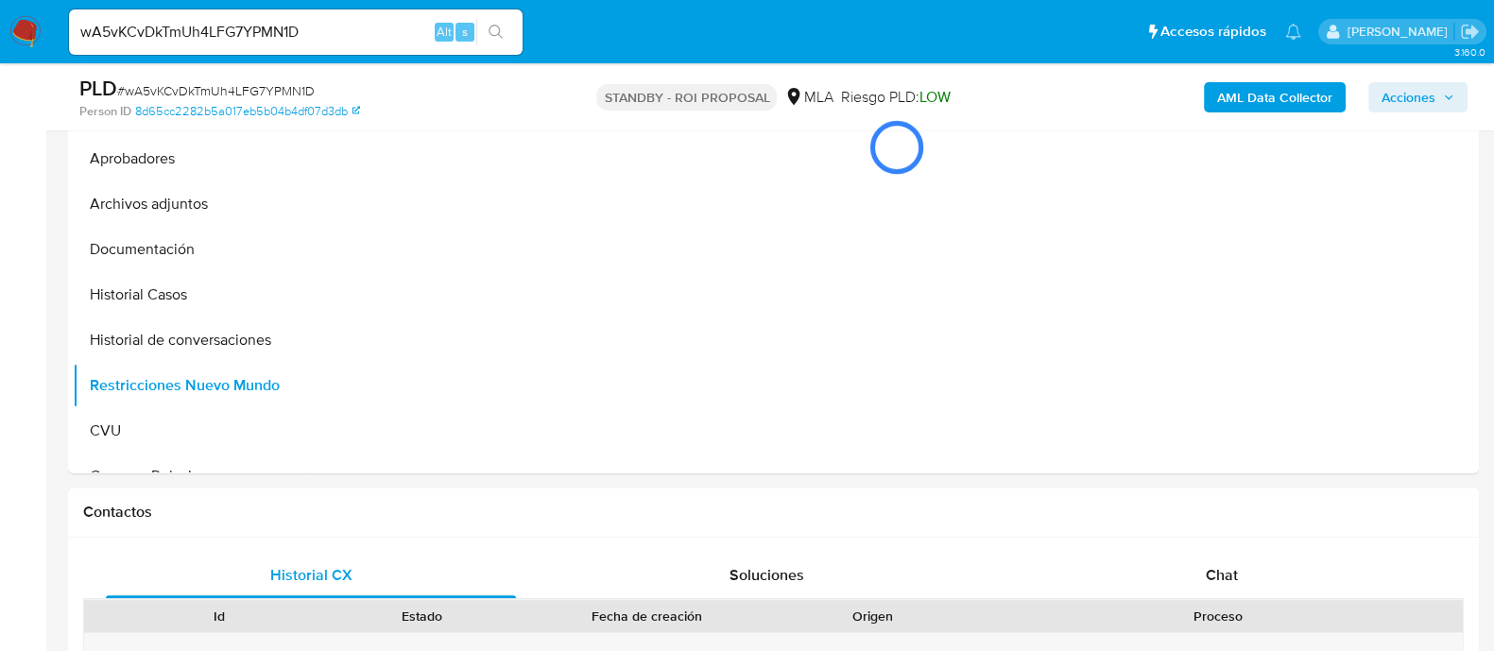
scroll to position [591, 0]
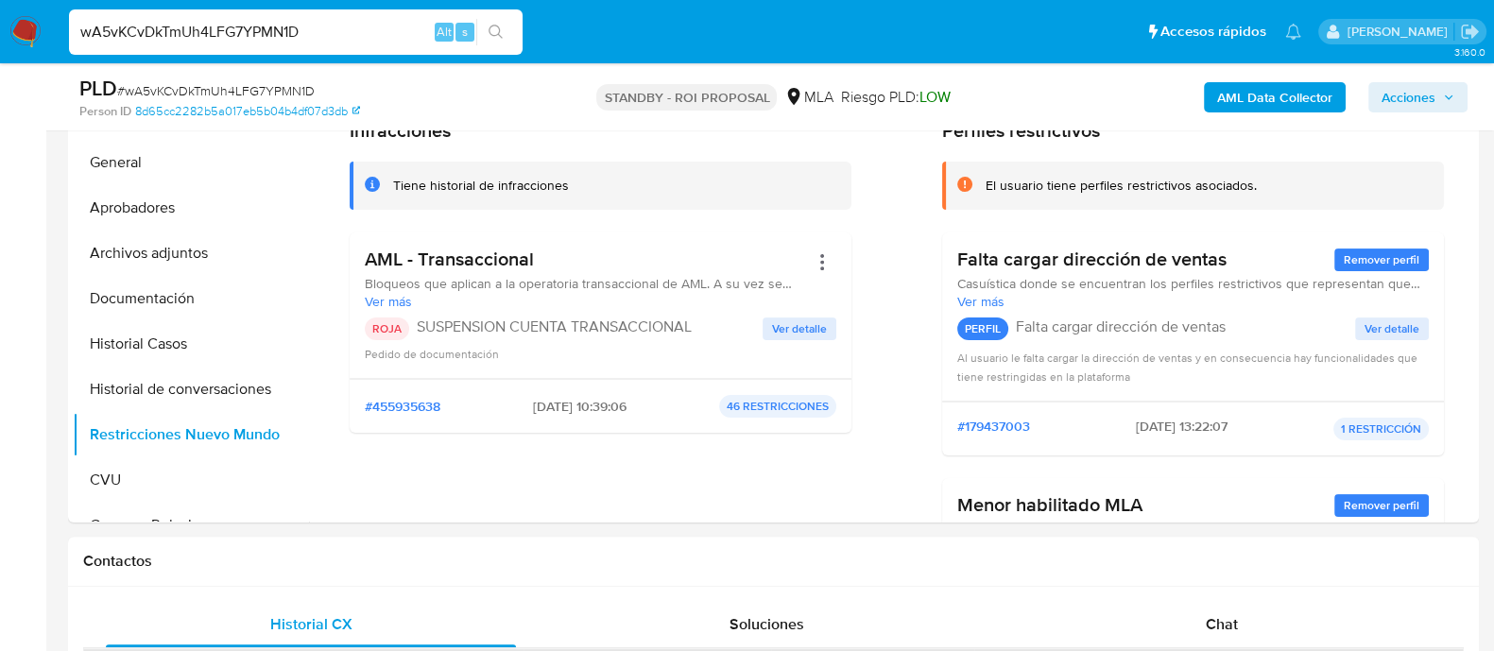
click at [354, 30] on input "wA5vKCvDkTmUh4LFG7YPMN1D" at bounding box center [296, 32] width 454 height 25
paste input "V7EPB1u1ckBuI2jDADVjUR4V"
type input "V7EPB1u1ckBuI2jDADVjUR4V"
click at [508, 43] on button "search-icon" at bounding box center [495, 32] width 39 height 26
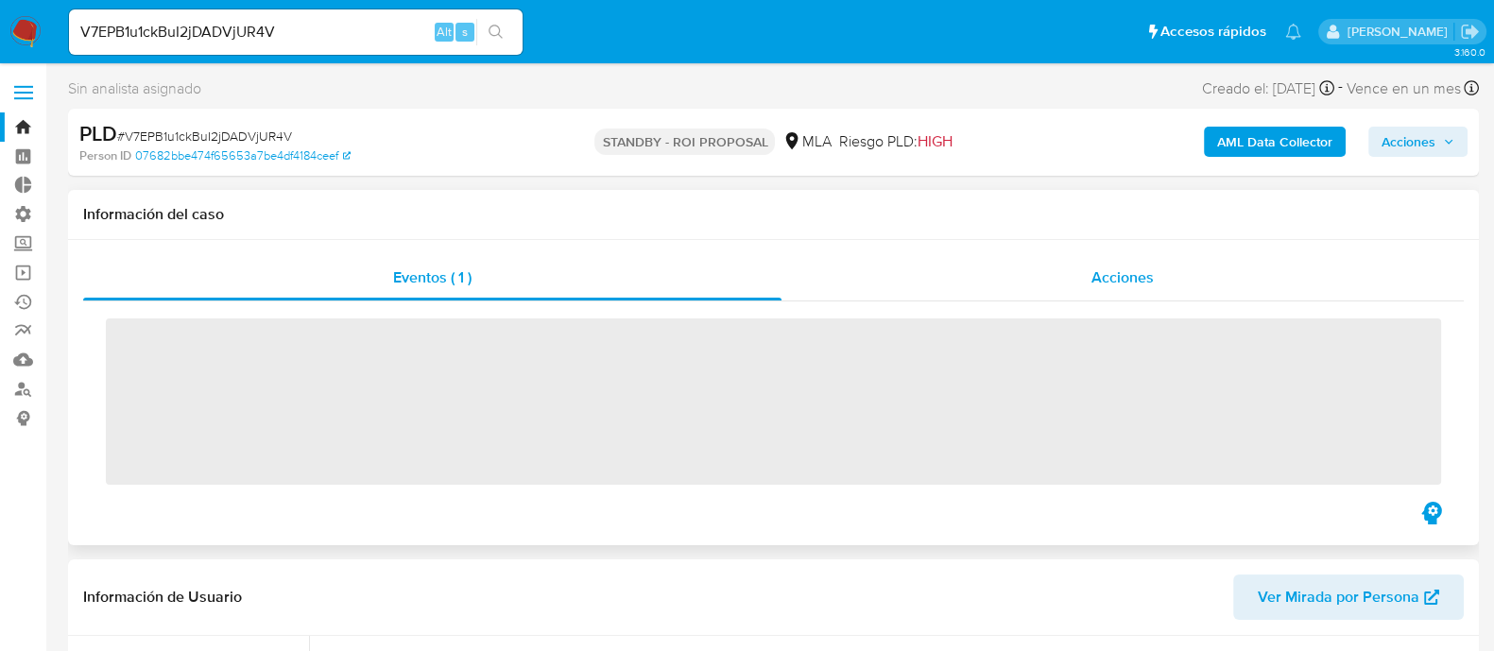
click at [1044, 258] on div "Acciones" at bounding box center [1123, 277] width 682 height 45
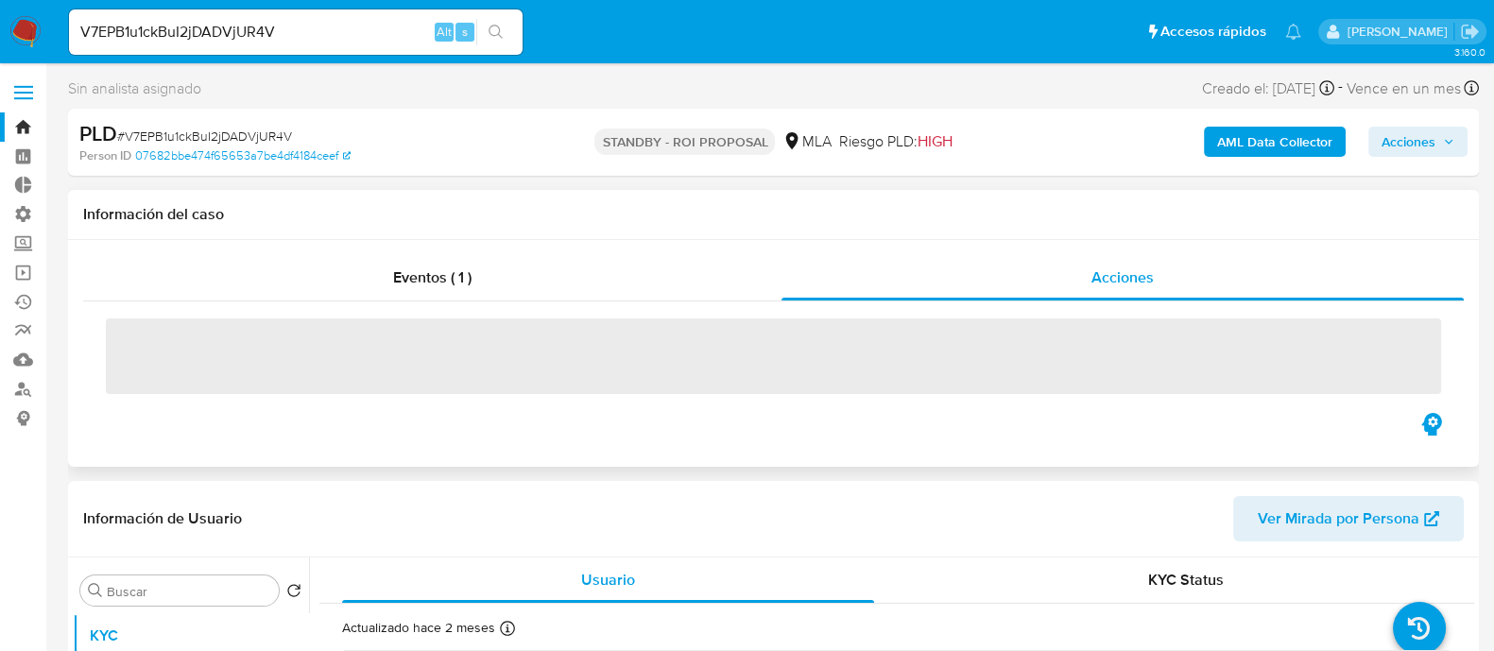
select select "10"
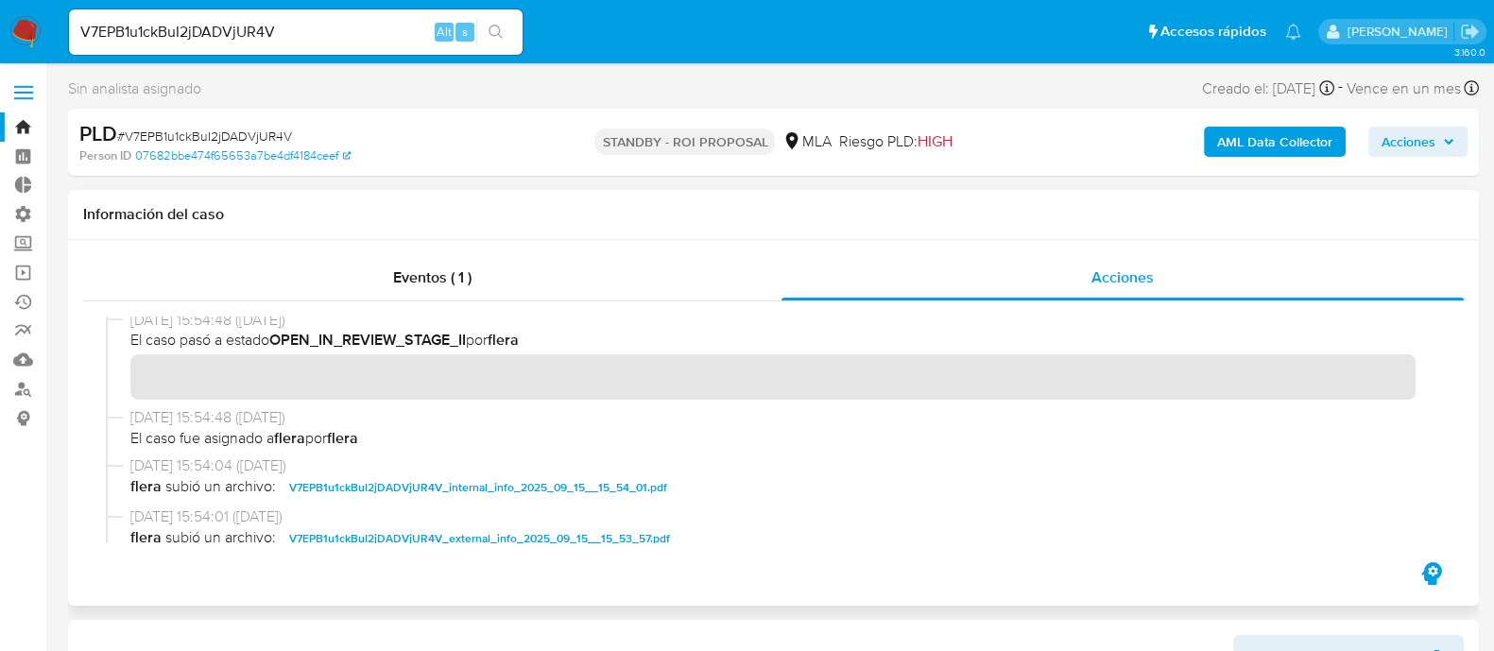
scroll to position [354, 0]
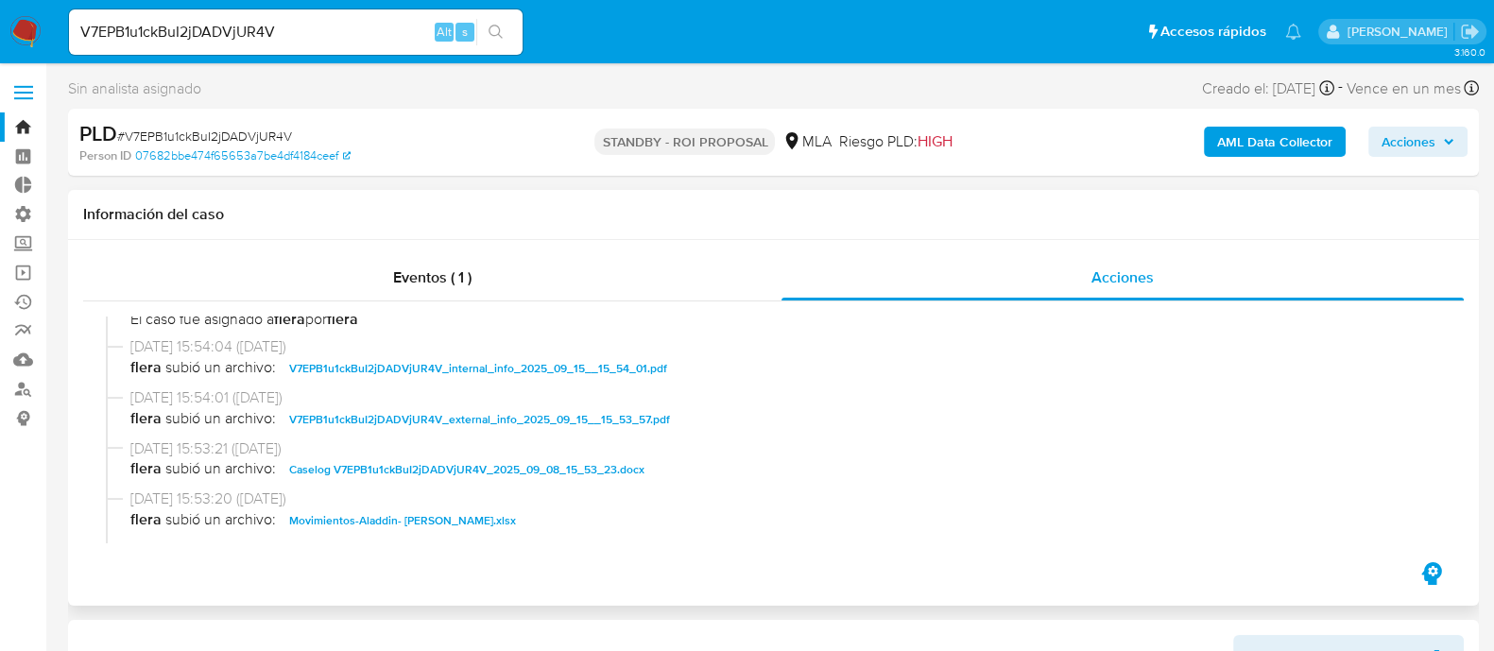
click at [395, 467] on span "Caselog V7EPB1u1ckBuI2jDADVjUR4V_2025_09_08_15_53_23.docx" at bounding box center [466, 469] width 355 height 23
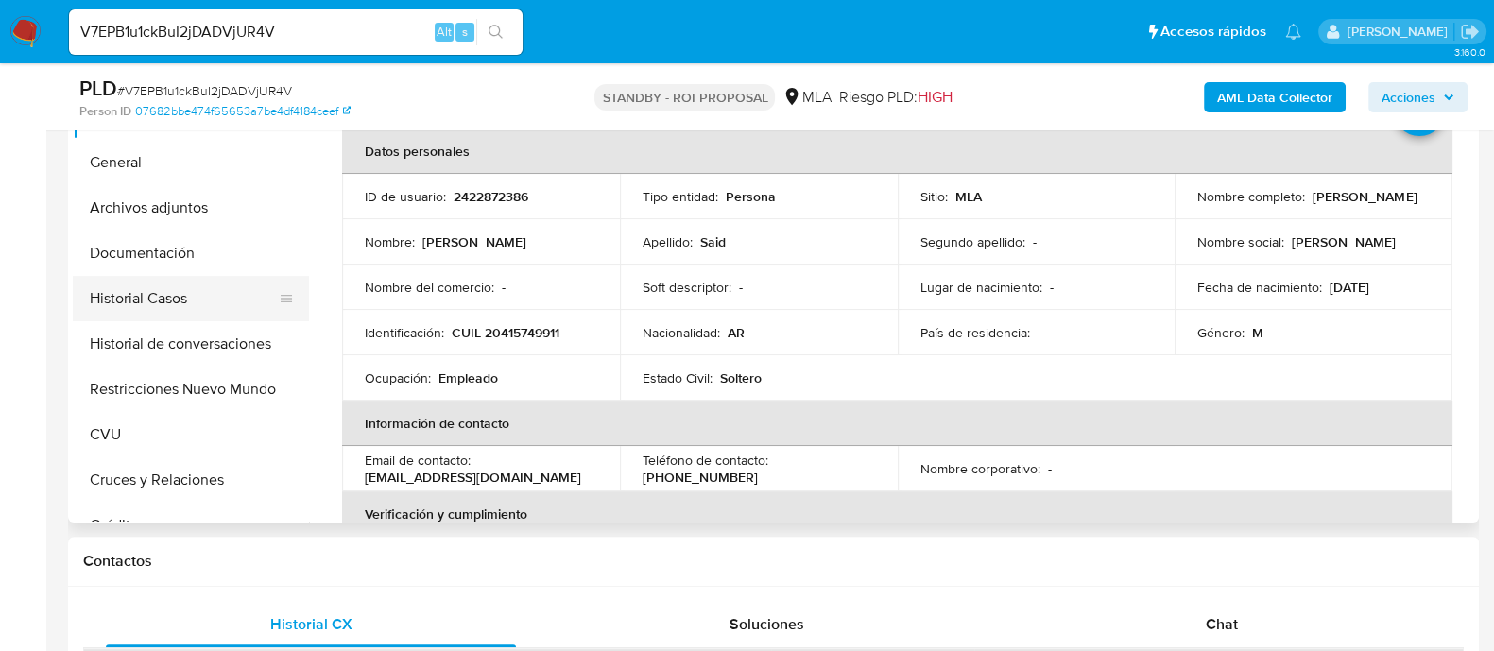
click at [235, 302] on button "Historial Casos" at bounding box center [183, 298] width 221 height 45
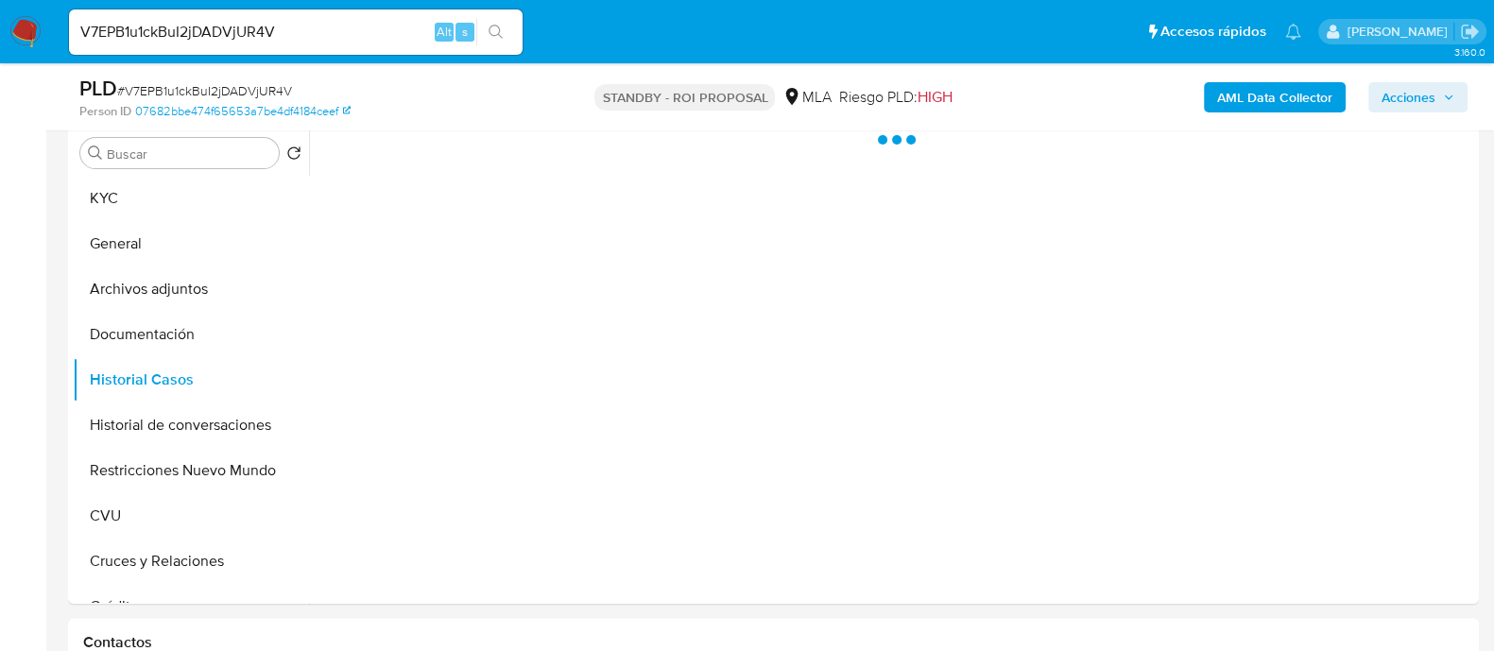
scroll to position [472, 0]
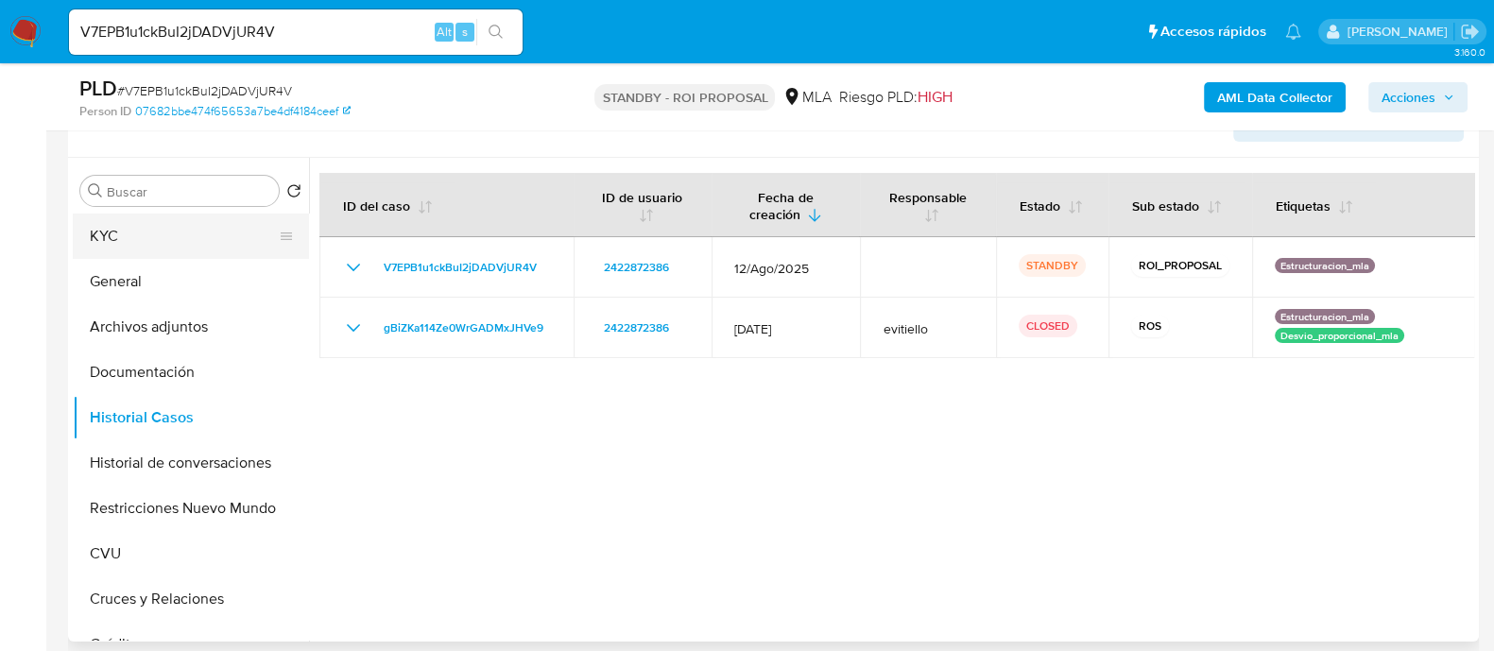
click at [91, 238] on button "KYC" at bounding box center [183, 236] width 221 height 45
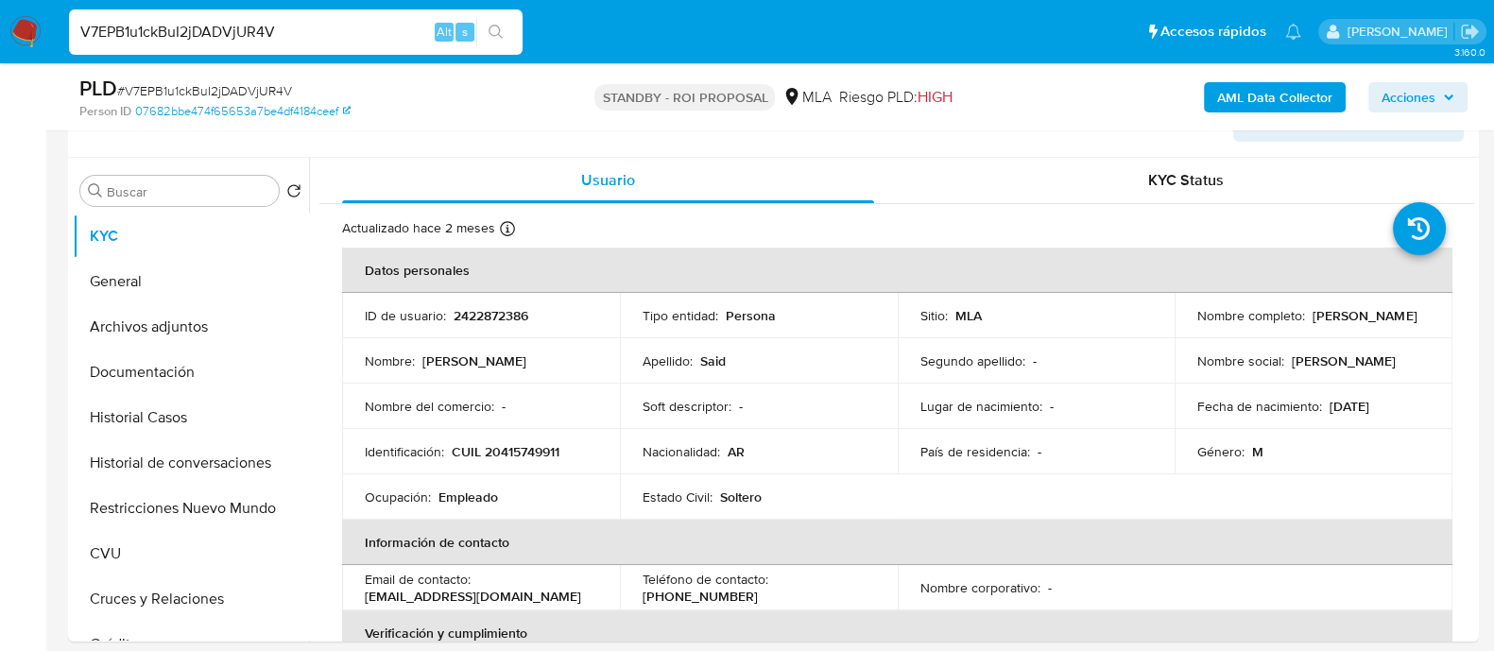
click at [404, 32] on input "V7EPB1u1ckBuI2jDADVjUR4V" at bounding box center [296, 32] width 454 height 25
paste input "sJpkjn0AzsBDsfw0jdBu9KK6"
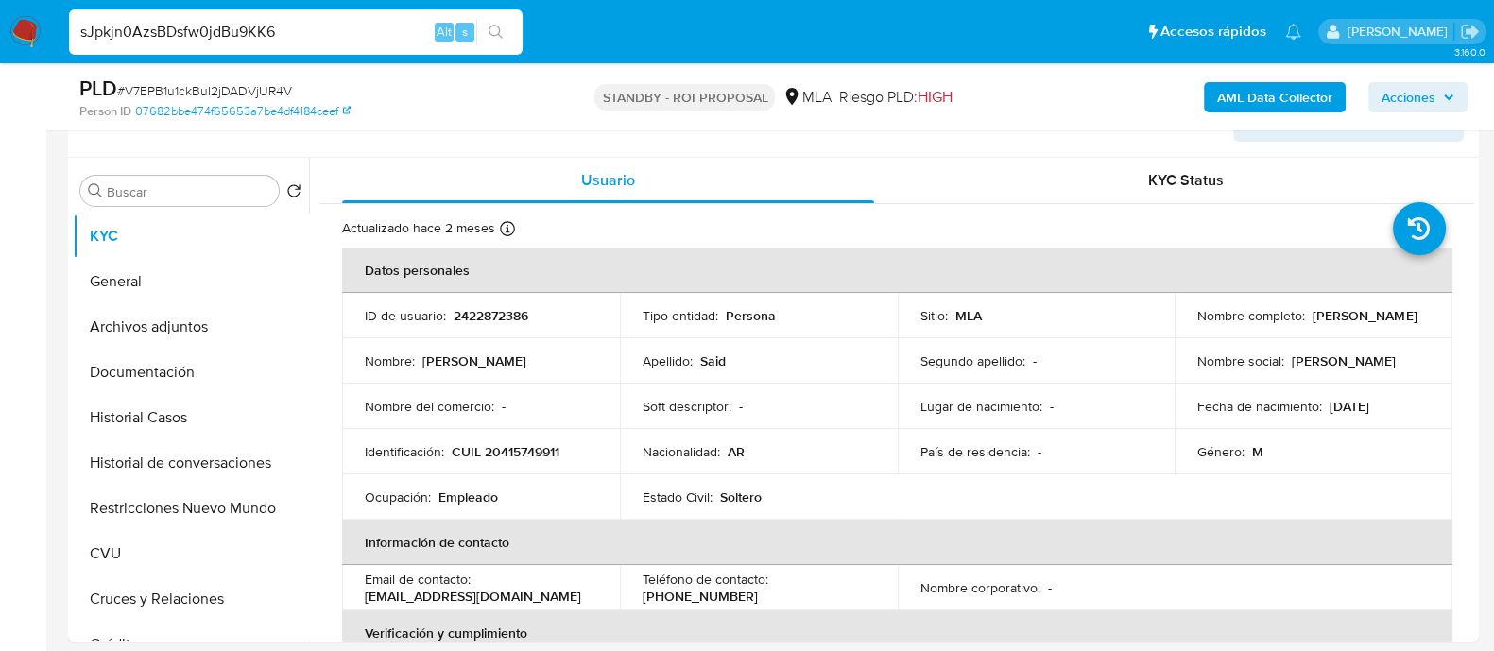
type input "sJpkjn0AzsBDsfw0jdBu9KK6"
click at [491, 29] on icon "search-icon" at bounding box center [496, 32] width 15 height 15
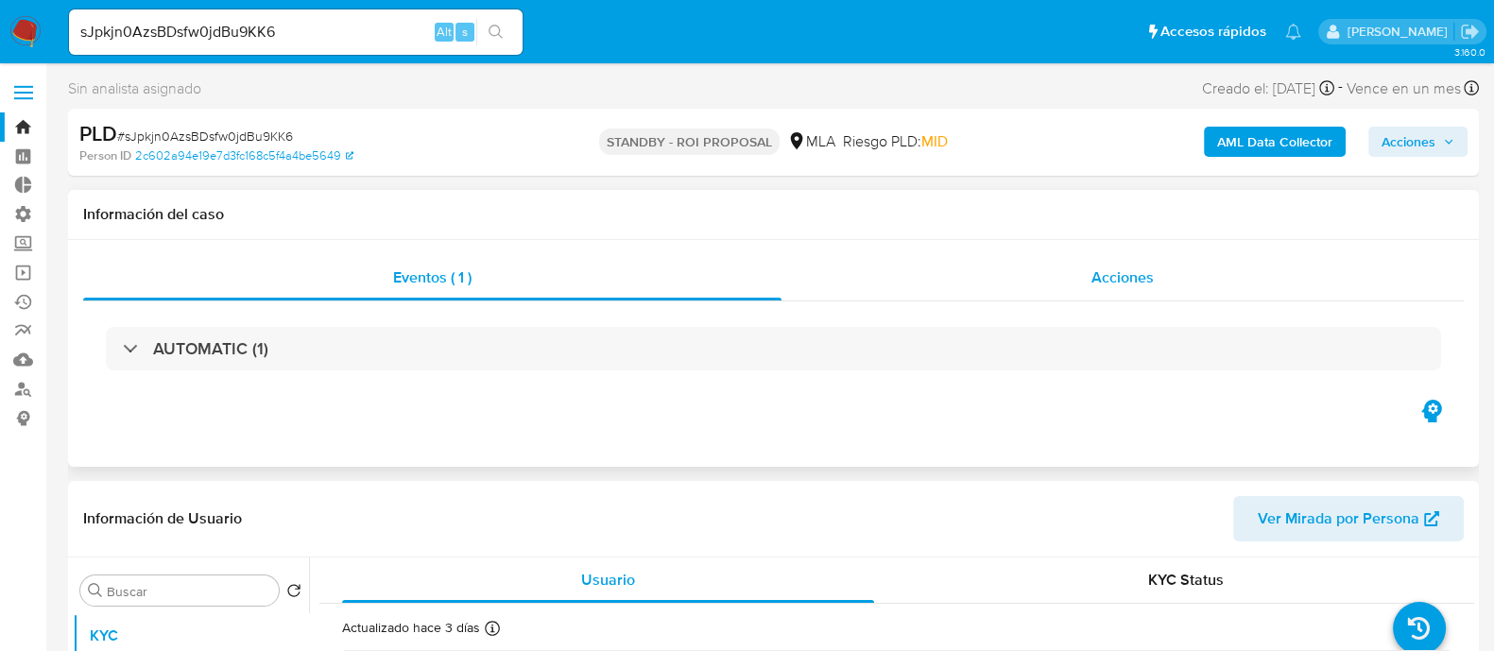
click at [1009, 258] on div "Acciones" at bounding box center [1123, 277] width 682 height 45
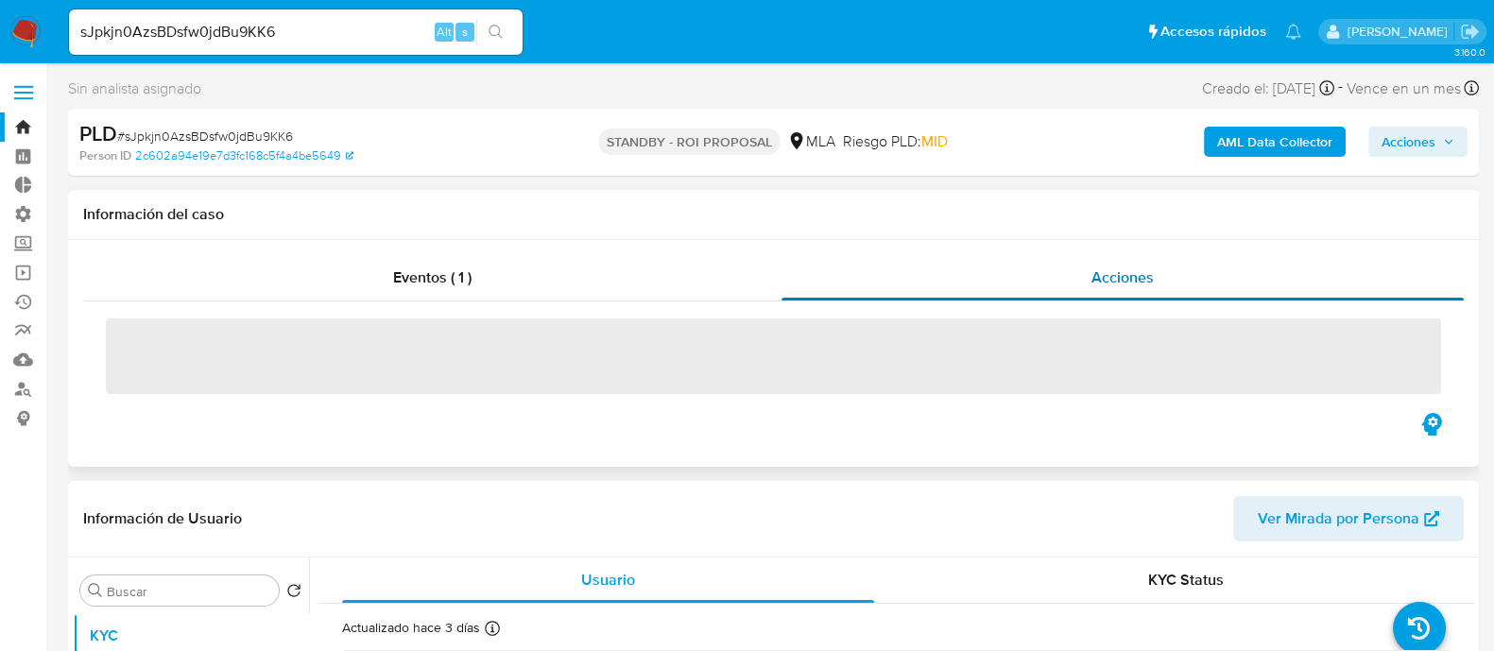
select select "10"
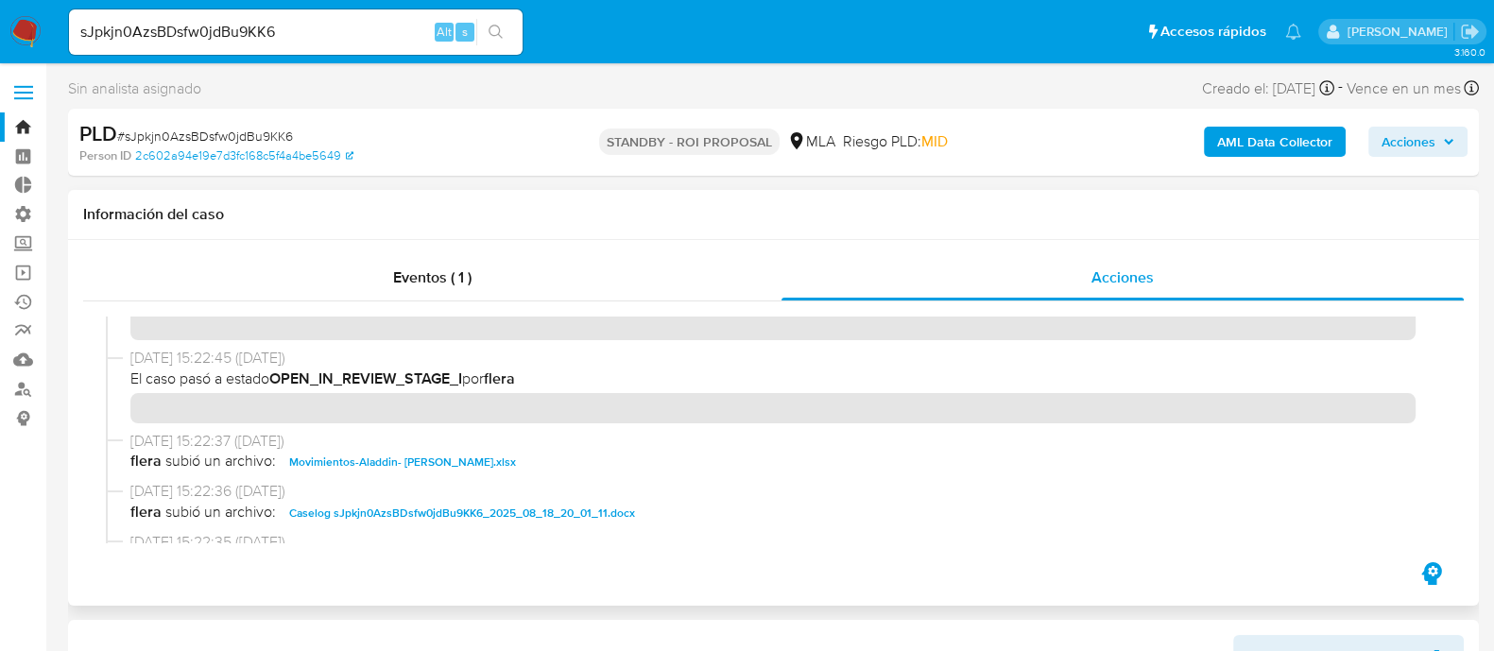
scroll to position [117, 0]
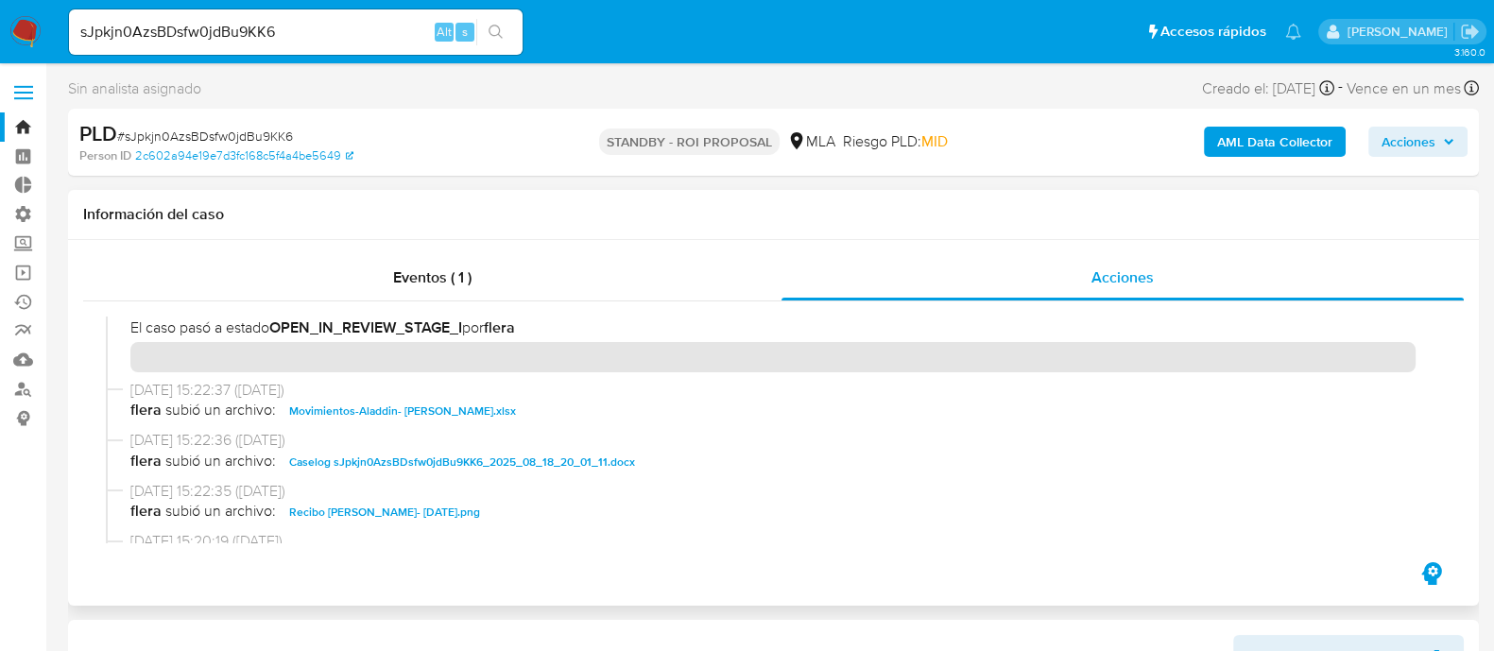
click at [363, 466] on span "Caselog sJpkjn0AzsBDsfw0jdBu9KK6_2025_08_18_20_01_11.docx" at bounding box center [462, 462] width 346 height 23
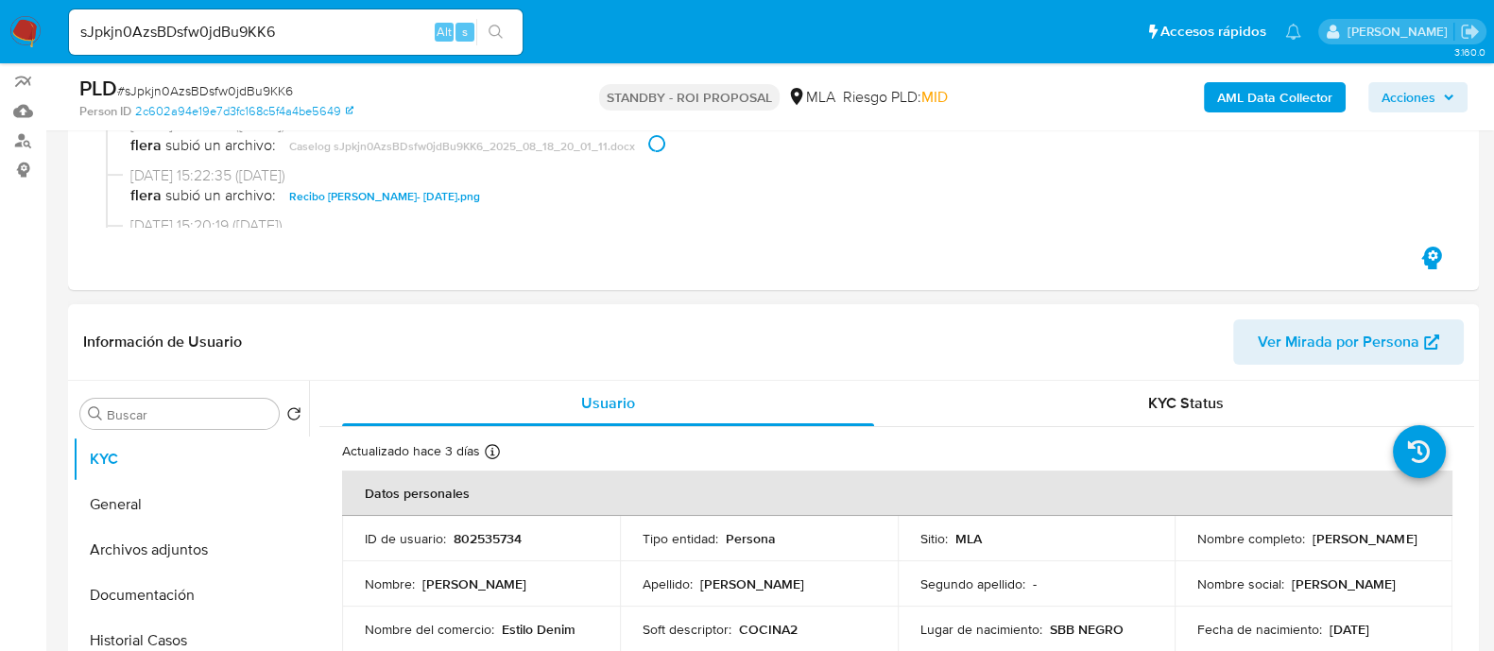
scroll to position [472, 0]
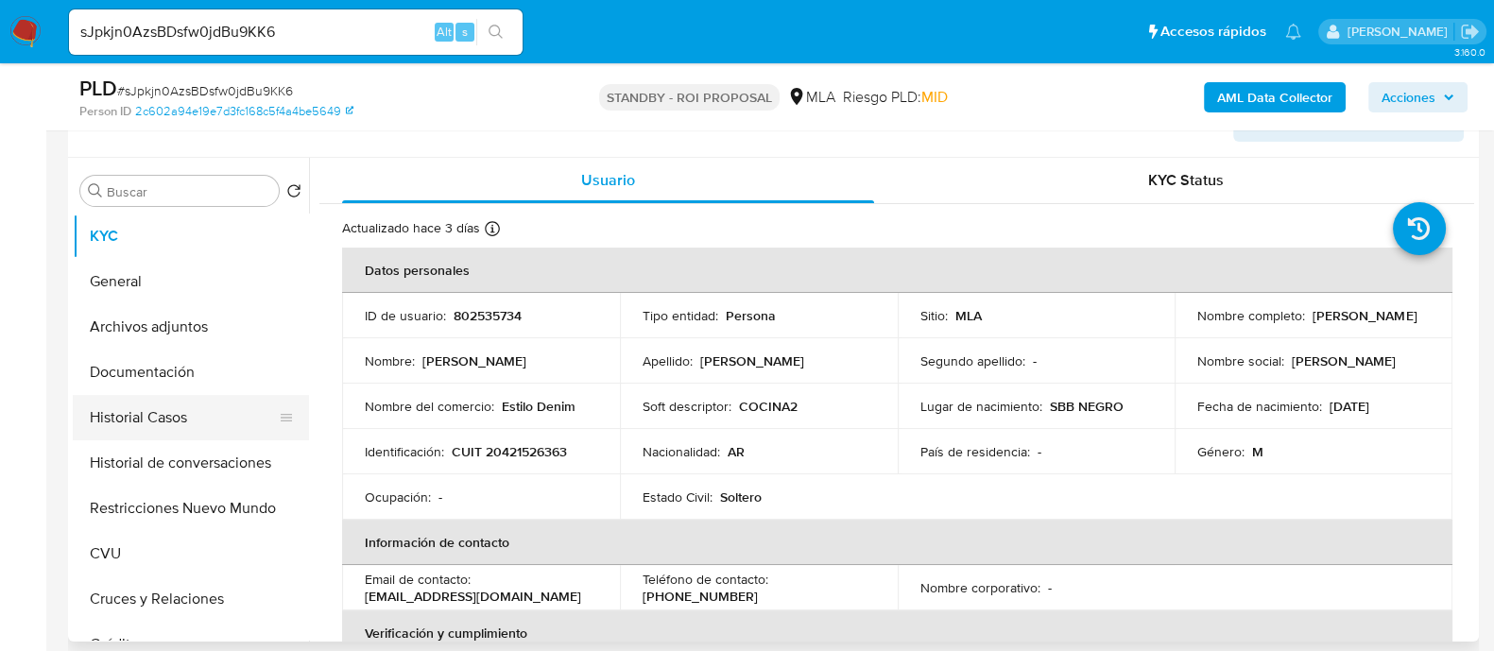
click at [222, 424] on button "Historial Casos" at bounding box center [183, 417] width 221 height 45
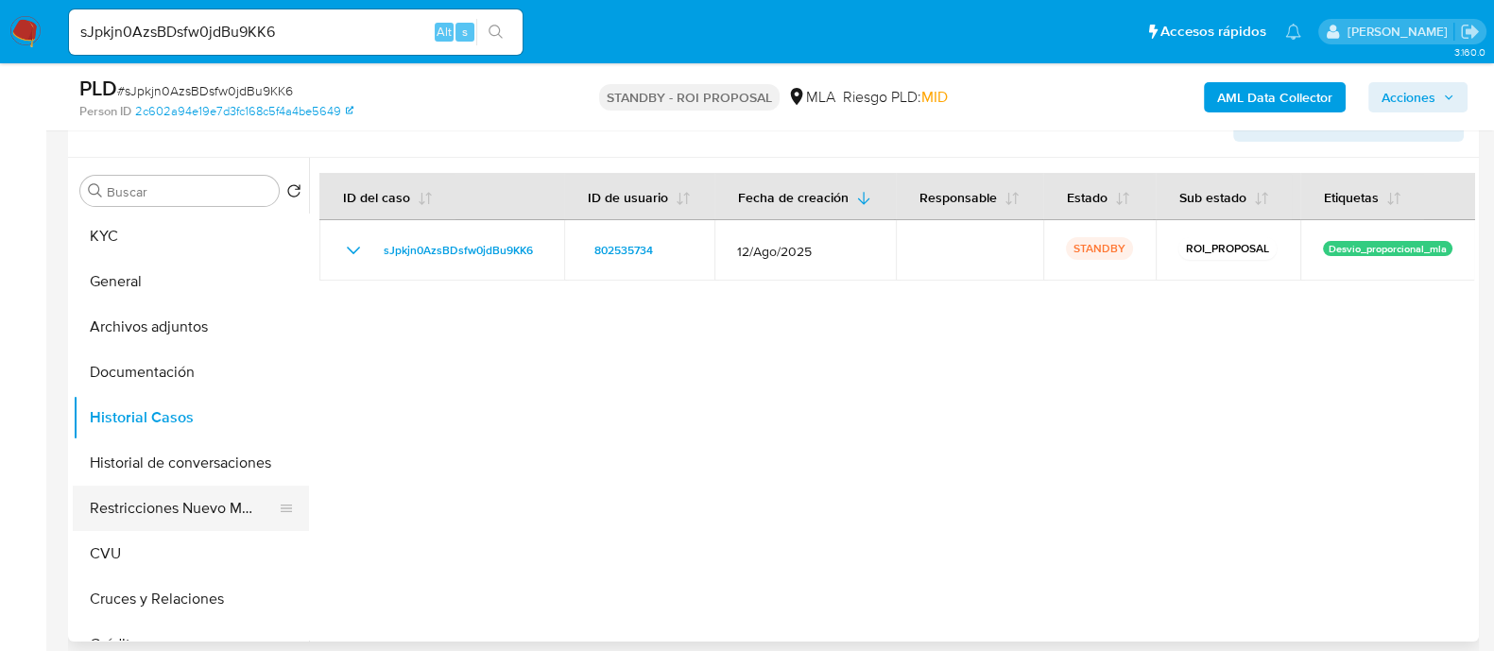
click at [197, 516] on button "Restricciones Nuevo Mundo" at bounding box center [183, 508] width 221 height 45
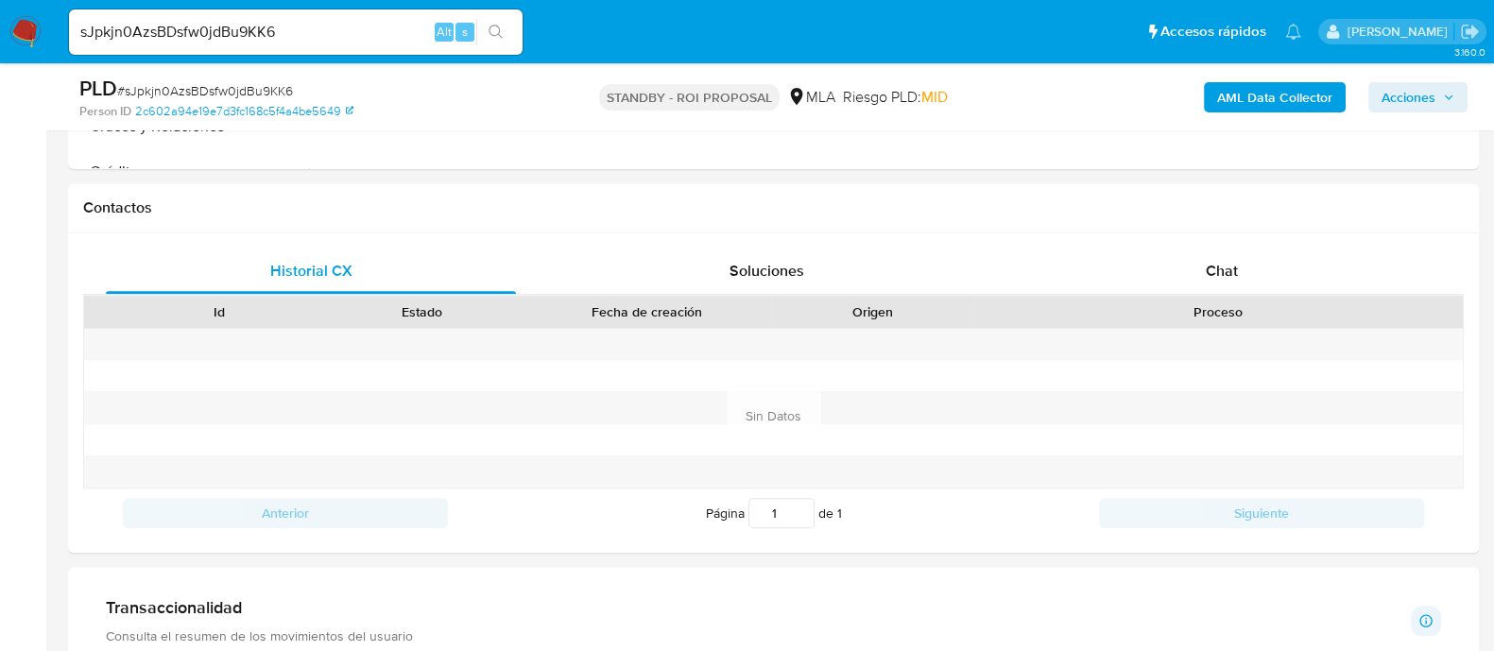
scroll to position [354, 0]
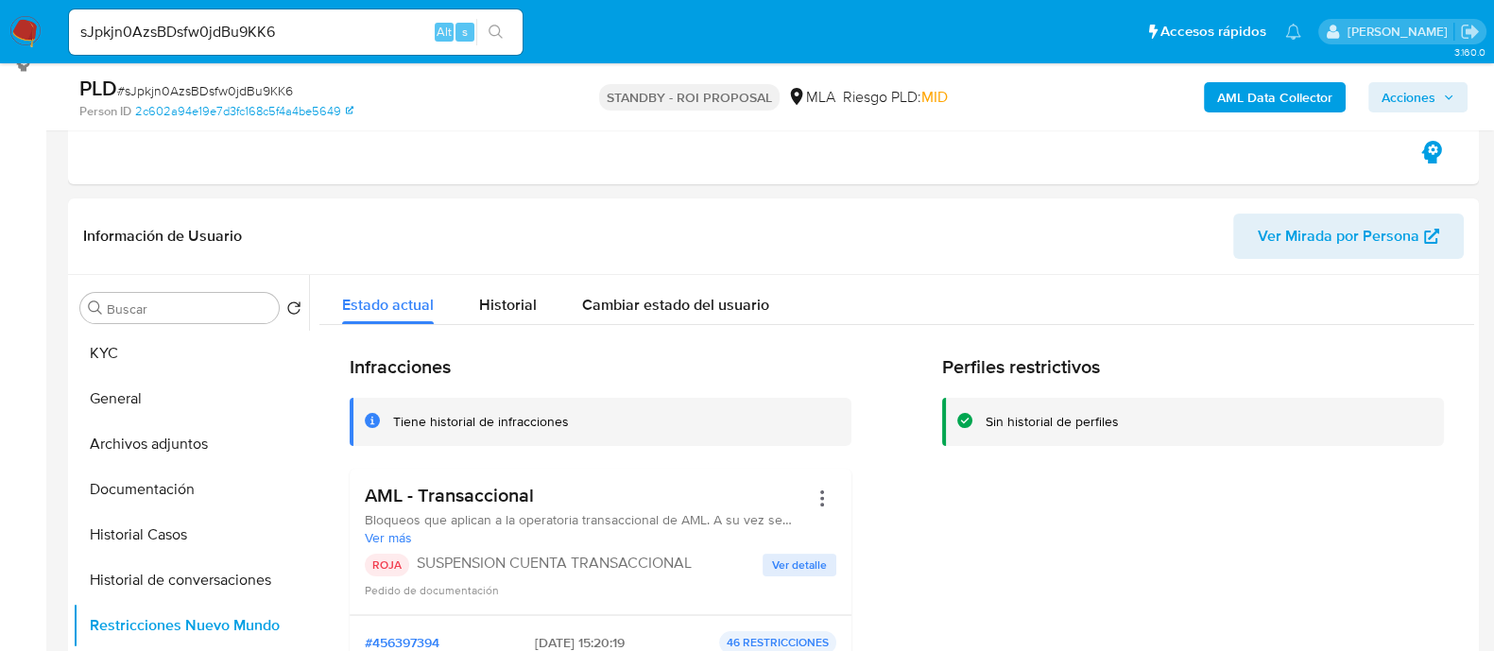
click at [294, 40] on input "sJpkjn0AzsBDsfw0jdBu9KK6" at bounding box center [296, 32] width 454 height 25
paste input "fSxzHVU3IBujHJZY7E6V3GQd"
type input "fSxzHVU3IBujHJZY7E6V3GQd"
click at [501, 43] on button "search-icon" at bounding box center [495, 32] width 39 height 26
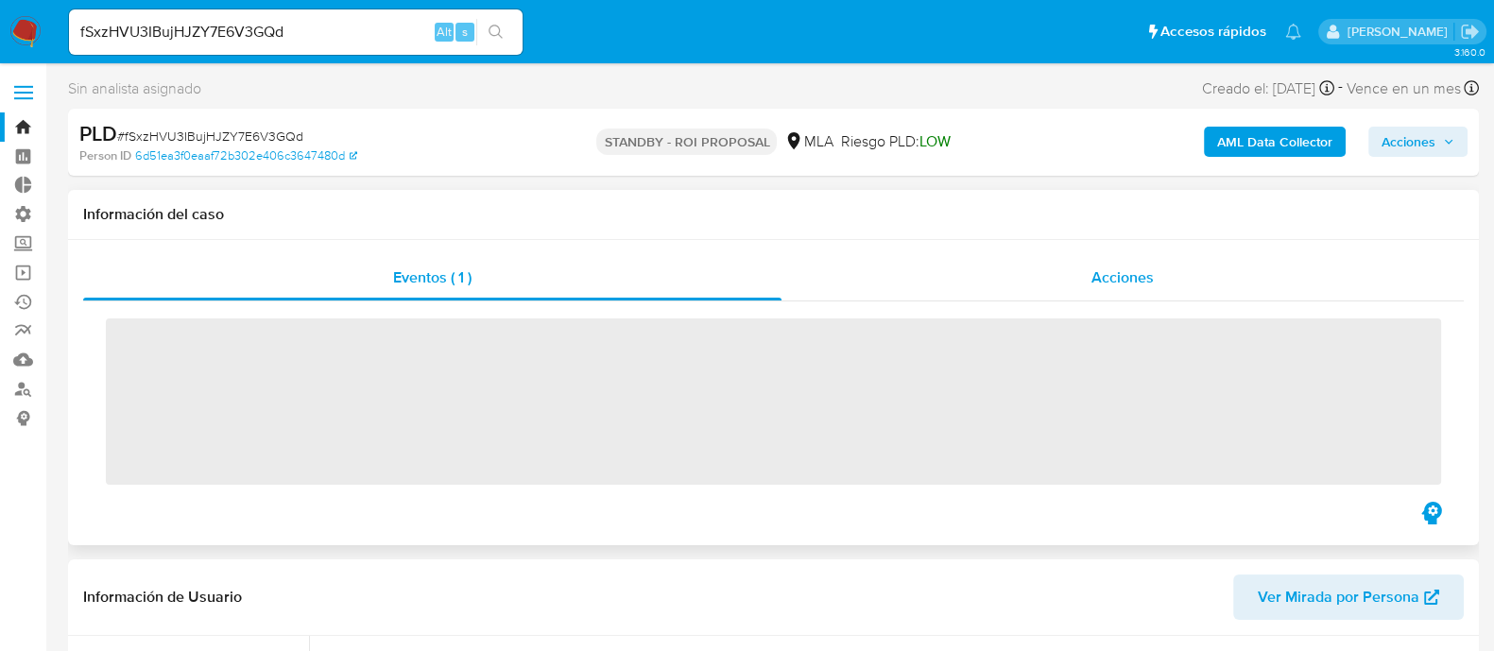
click at [1139, 285] on span "Acciones" at bounding box center [1123, 278] width 62 height 22
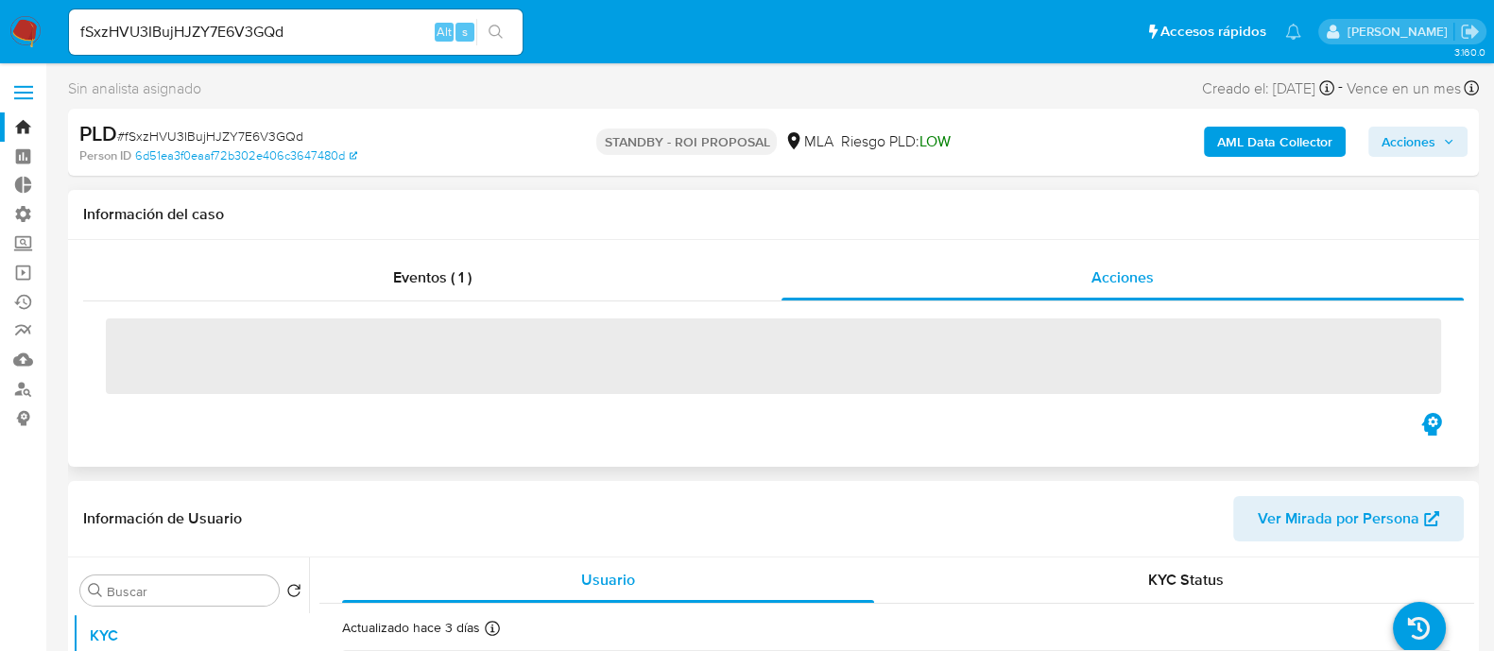
select select "10"
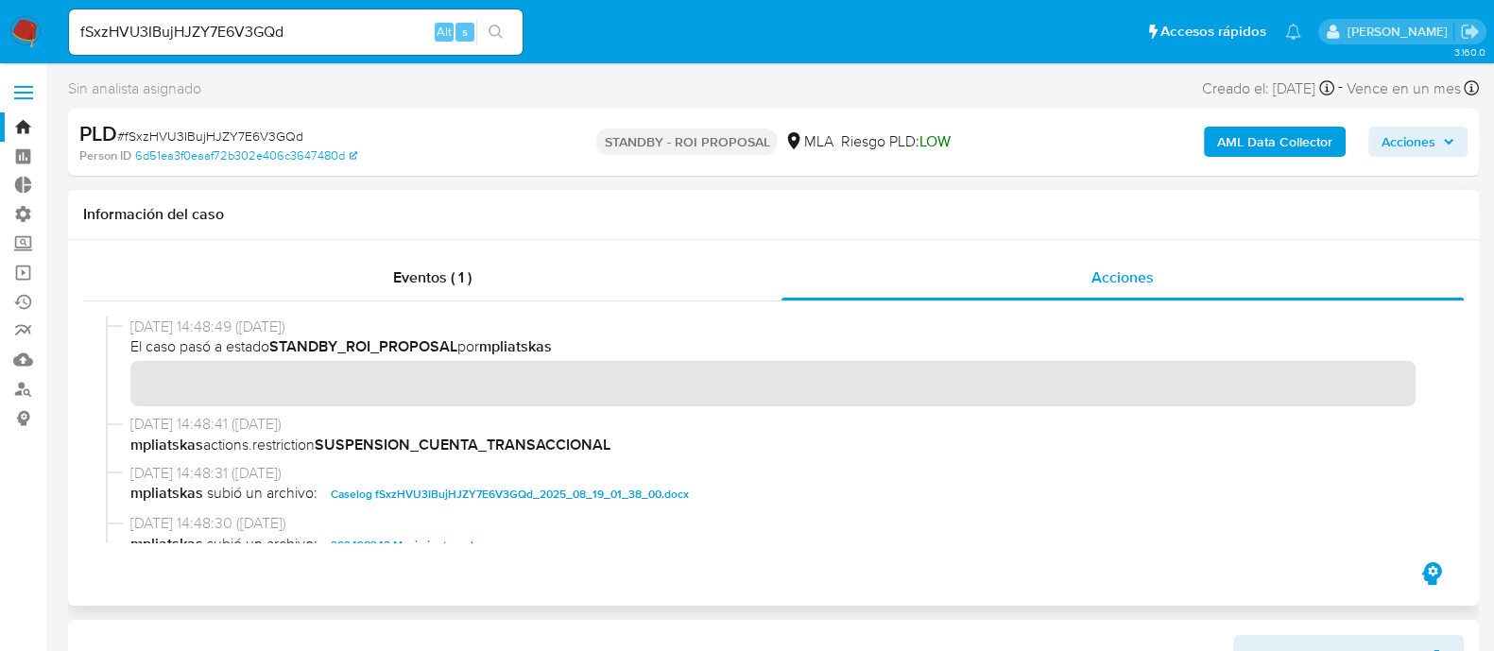
scroll to position [117, 0]
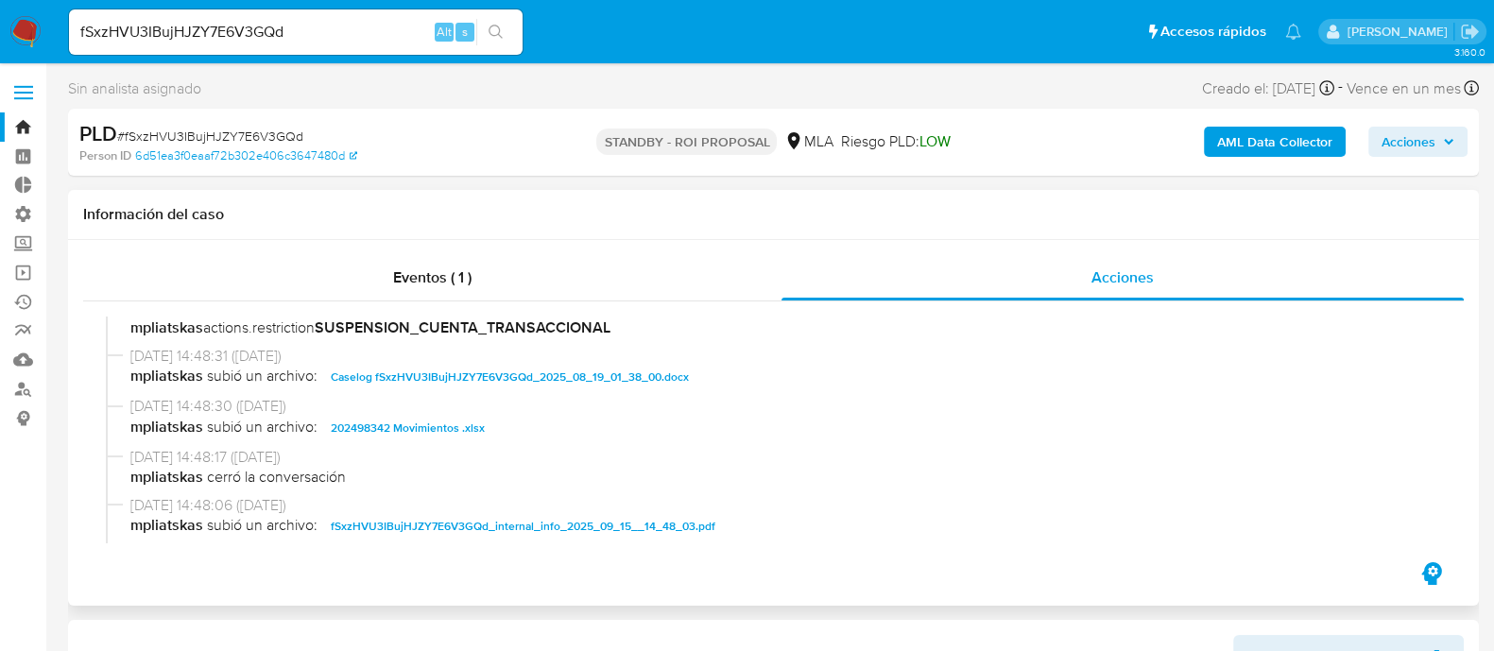
click at [536, 380] on span "Caselog fSxzHVU3IBujHJZY7E6V3GQd_2025_08_19_01_38_00.docx" at bounding box center [510, 377] width 358 height 23
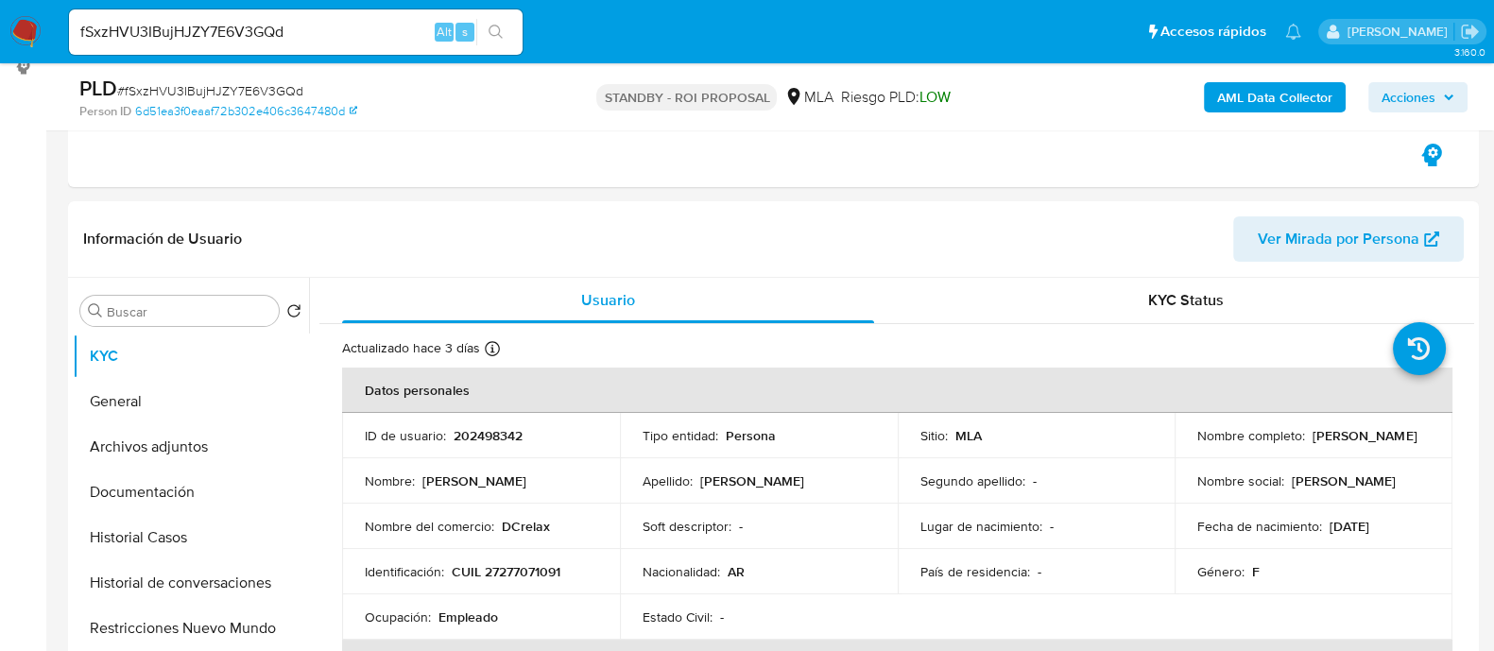
scroll to position [530, 0]
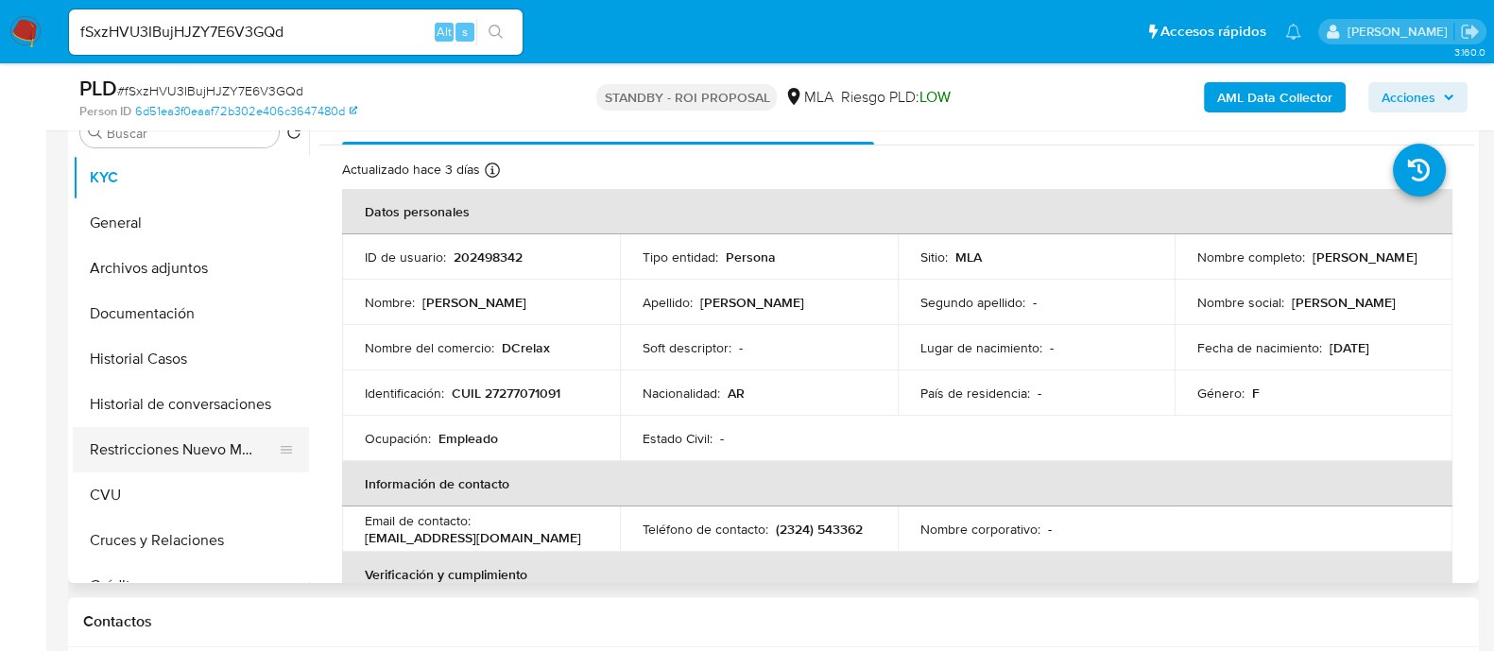
click at [150, 440] on button "Restricciones Nuevo Mundo" at bounding box center [183, 449] width 221 height 45
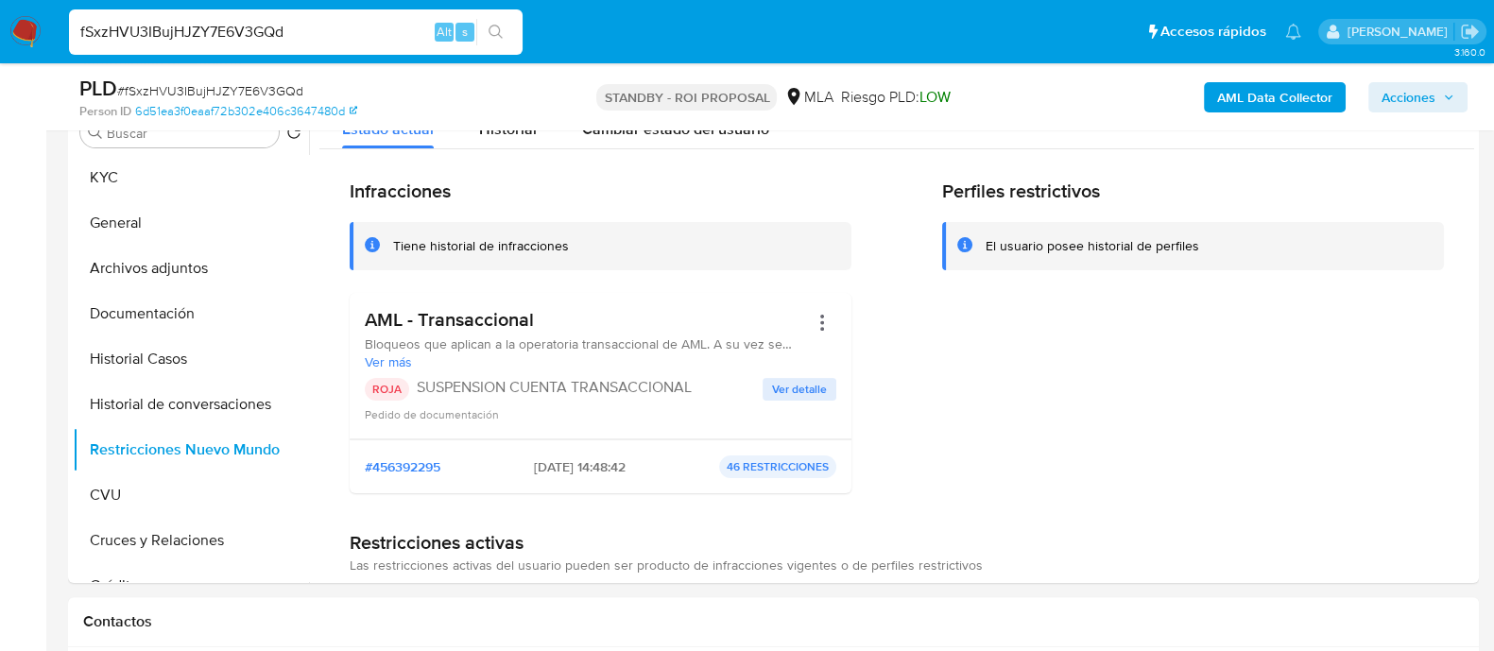
click at [348, 33] on input "fSxzHVU3IBujHJZY7E6V3GQd" at bounding box center [296, 32] width 454 height 25
paste input "aoqWAnwKsNu1wOeDKhkLgVaT"
type input "aoqWAnwKsNu1wOeDKhkLgVaT"
click at [495, 32] on icon "search-icon" at bounding box center [496, 32] width 15 height 15
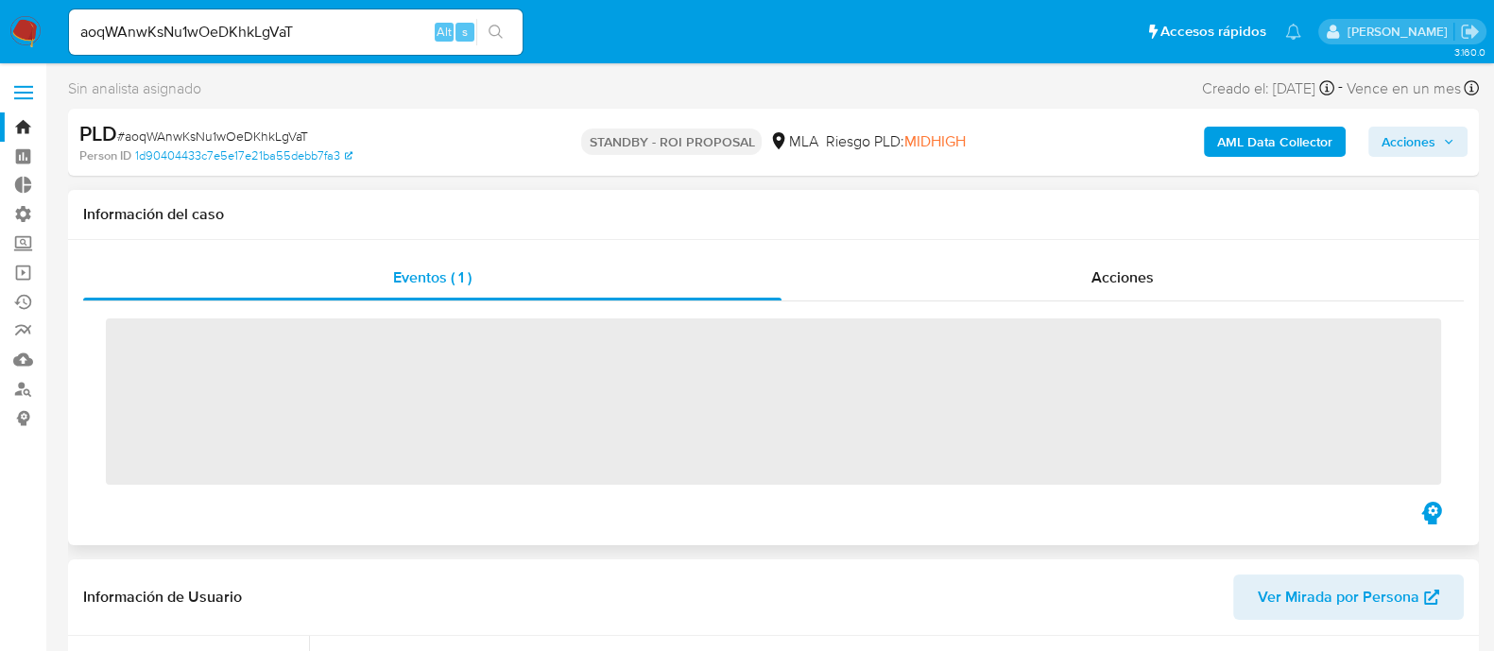
click at [1100, 311] on div "‌" at bounding box center [773, 400] width 1381 height 197
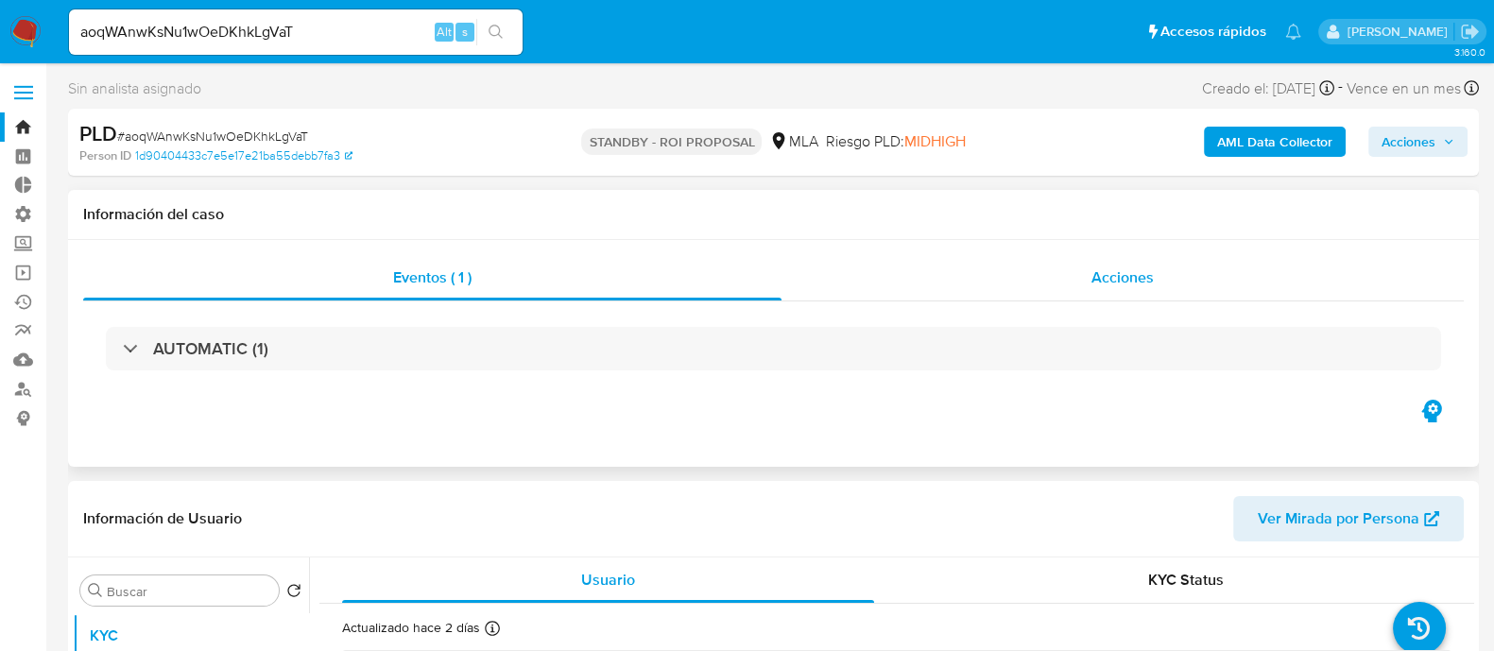
click at [1087, 285] on div "Acciones" at bounding box center [1123, 277] width 682 height 45
select select "10"
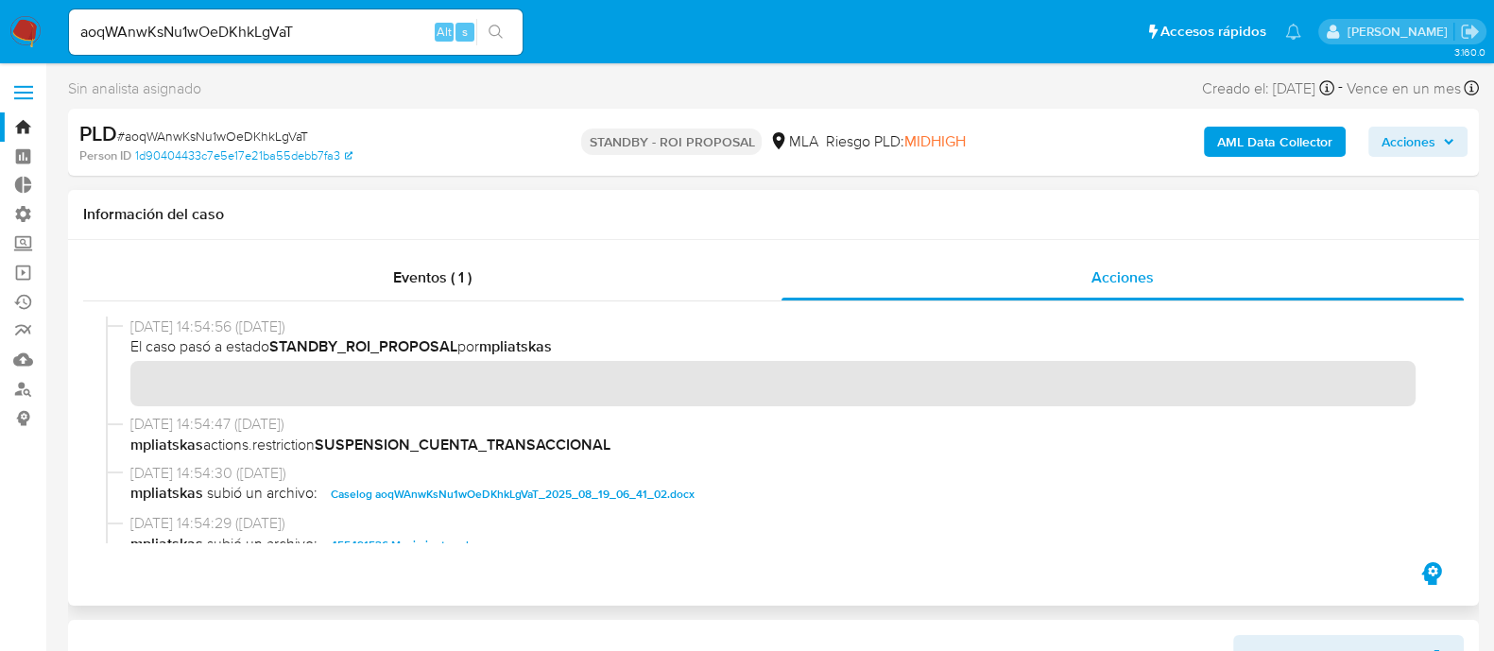
click at [384, 490] on span "Caselog aoqWAnwKsNu1wOeDKhkLgVaT_2025_08_19_06_41_02.docx" at bounding box center [513, 494] width 364 height 23
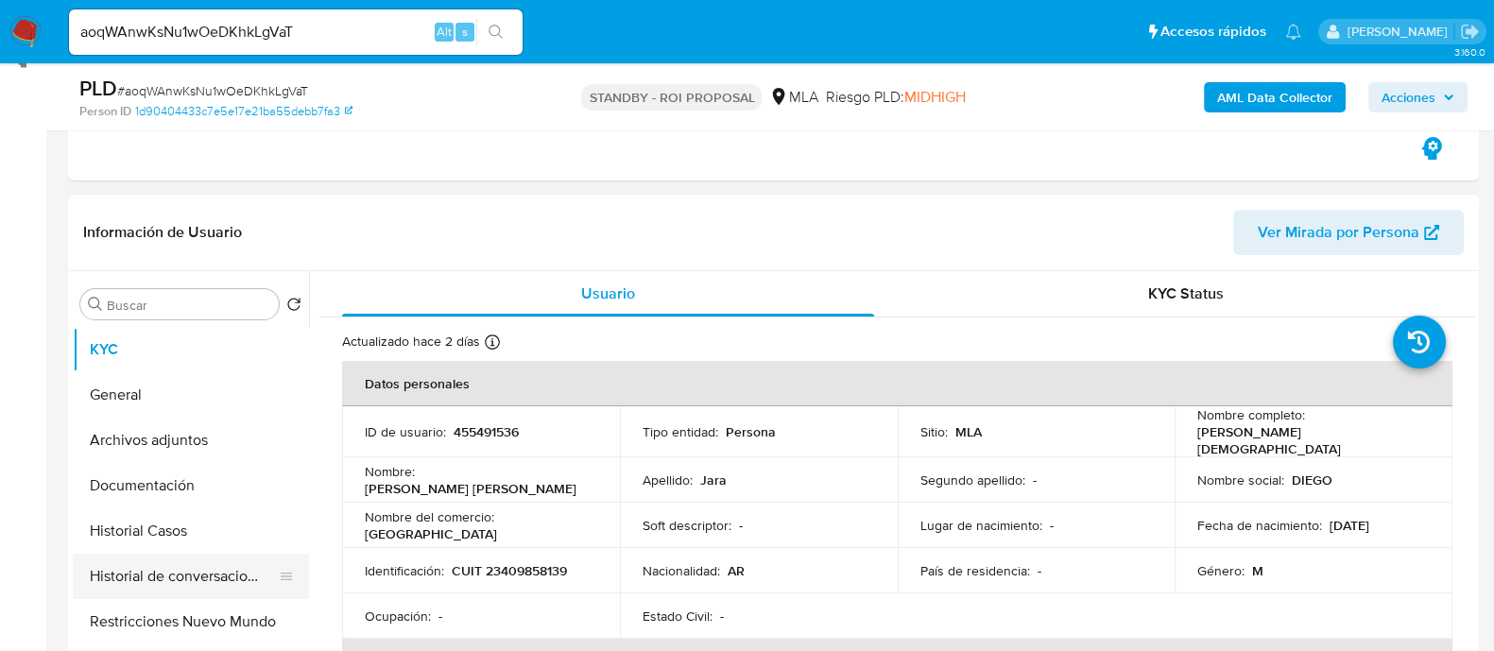
scroll to position [472, 0]
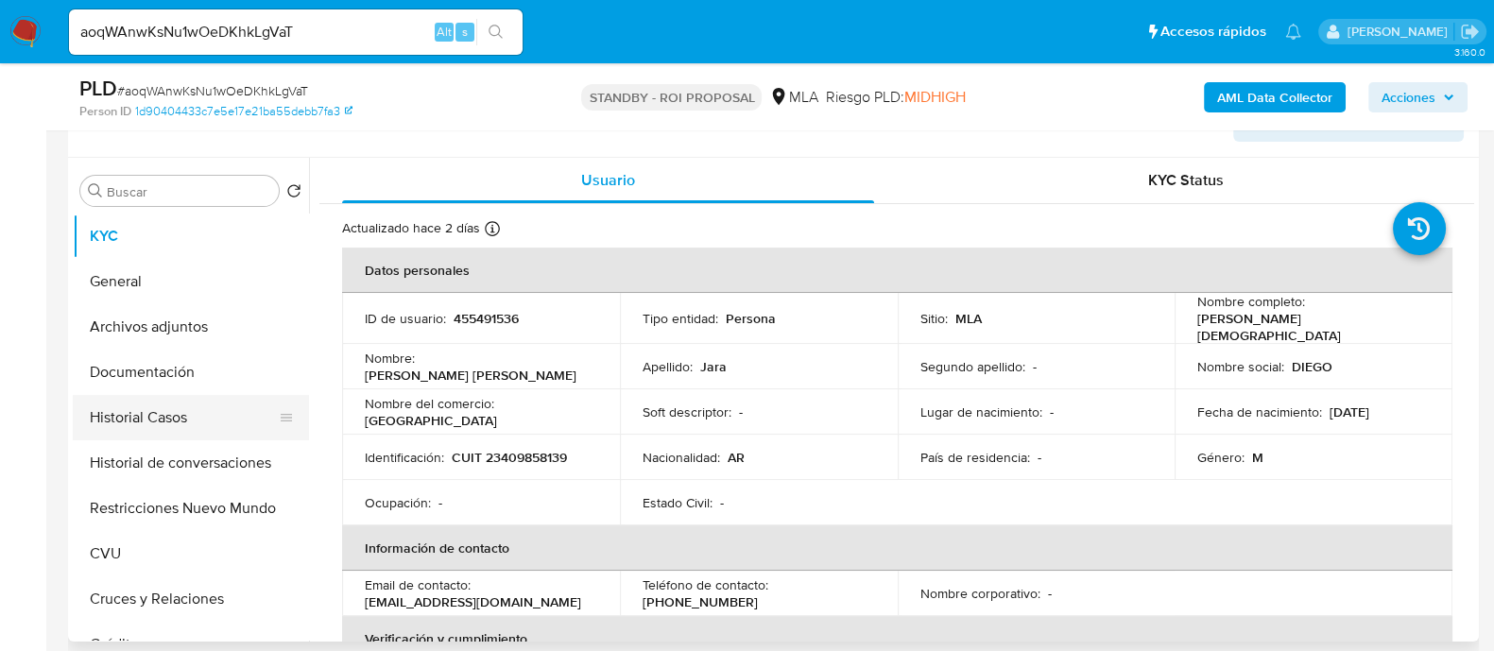
click at [223, 410] on button "Historial Casos" at bounding box center [183, 417] width 221 height 45
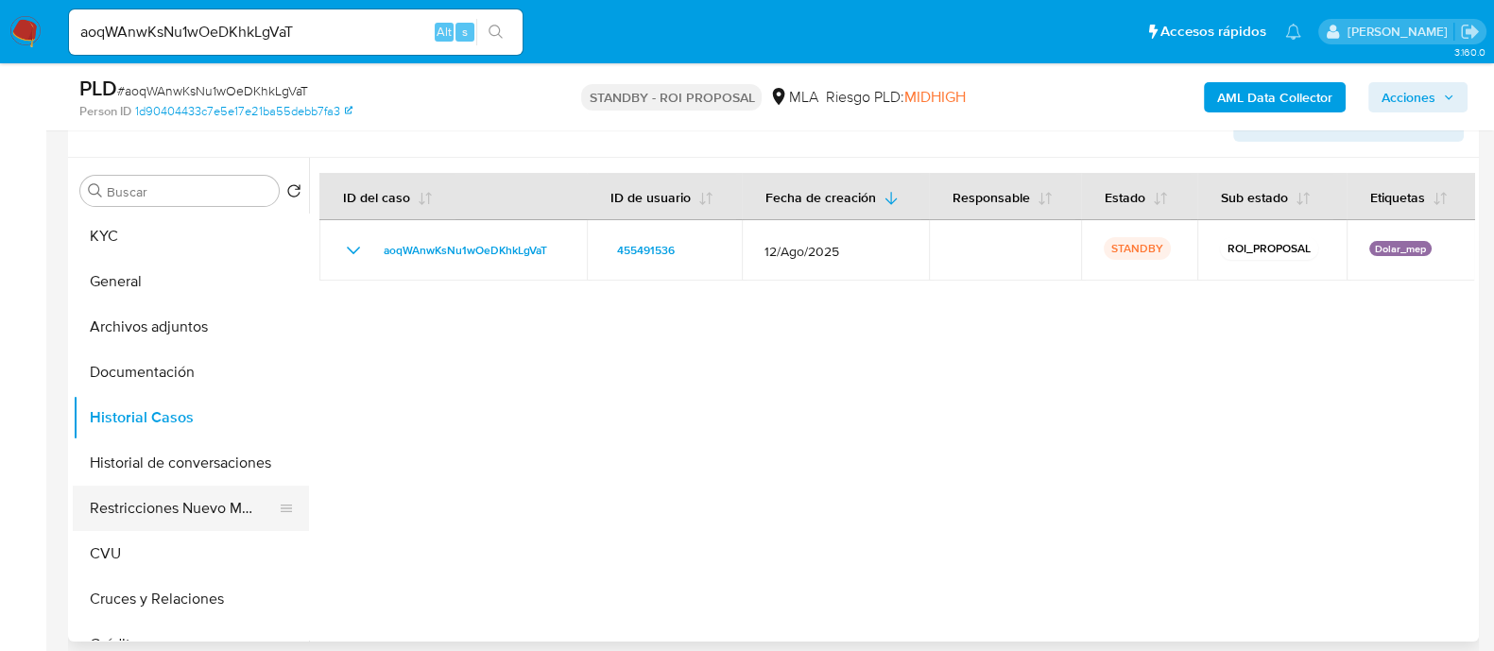
click at [197, 510] on button "Restricciones Nuevo Mundo" at bounding box center [183, 508] width 221 height 45
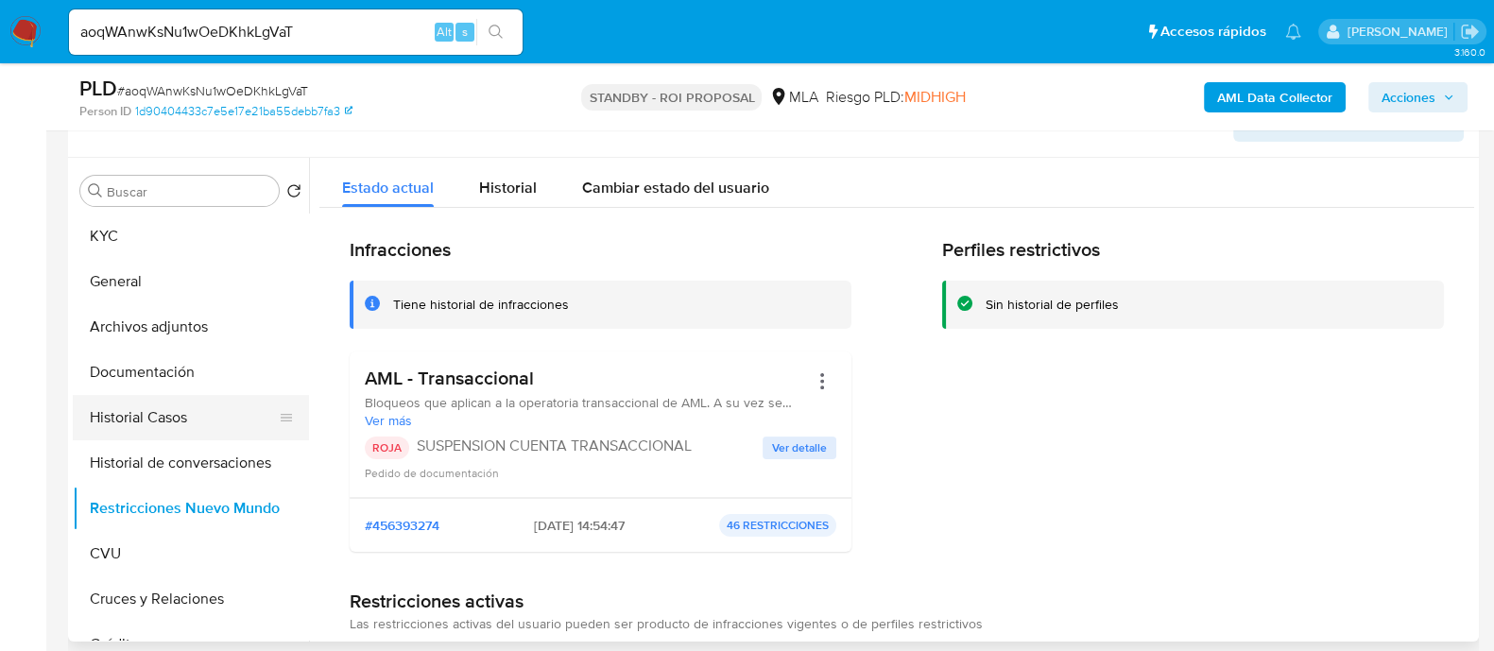
click at [193, 423] on button "Historial Casos" at bounding box center [183, 417] width 221 height 45
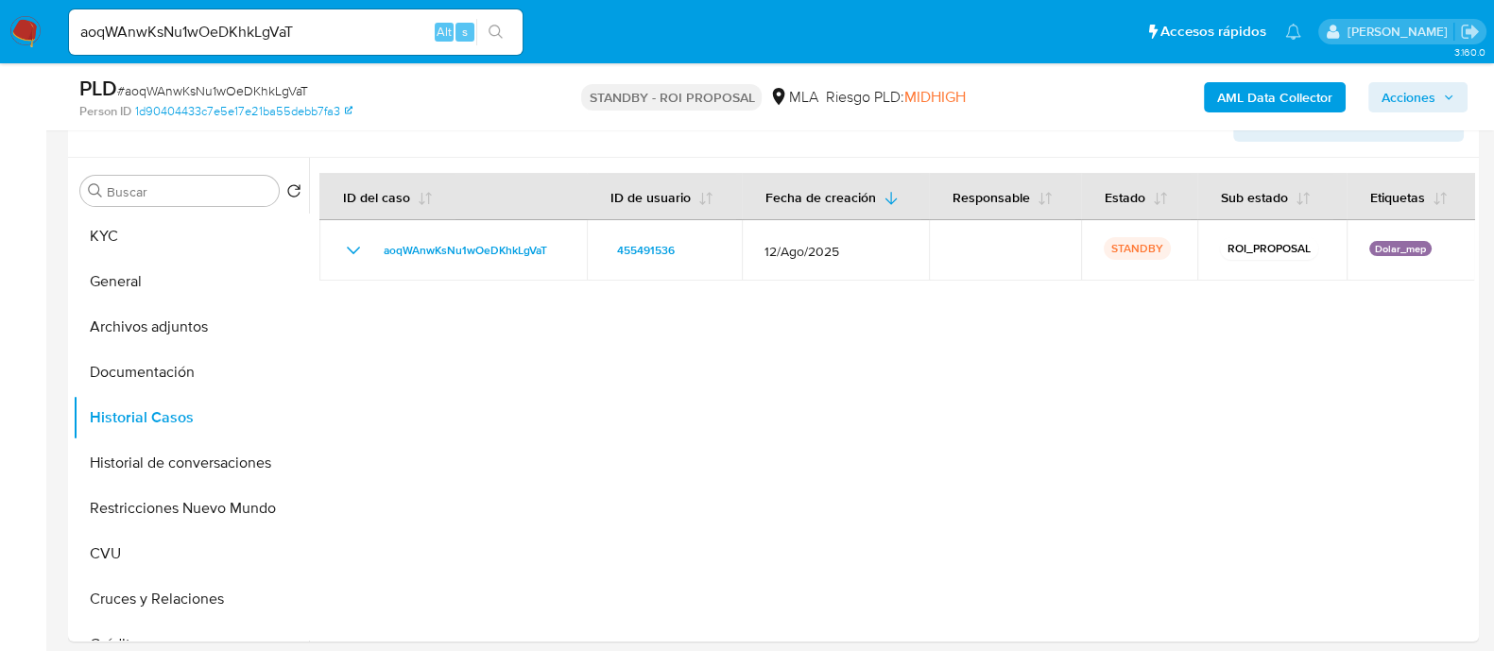
click at [285, 30] on input "aoqWAnwKsNu1wOeDKhkLgVaT" at bounding box center [296, 32] width 454 height 25
paste input "E3x1DLPj38ok38iIXJLPuBjR"
type input "E3x1DLPj38ok38iIXJLPuBjR"
click at [501, 34] on icon "search-icon" at bounding box center [496, 32] width 15 height 15
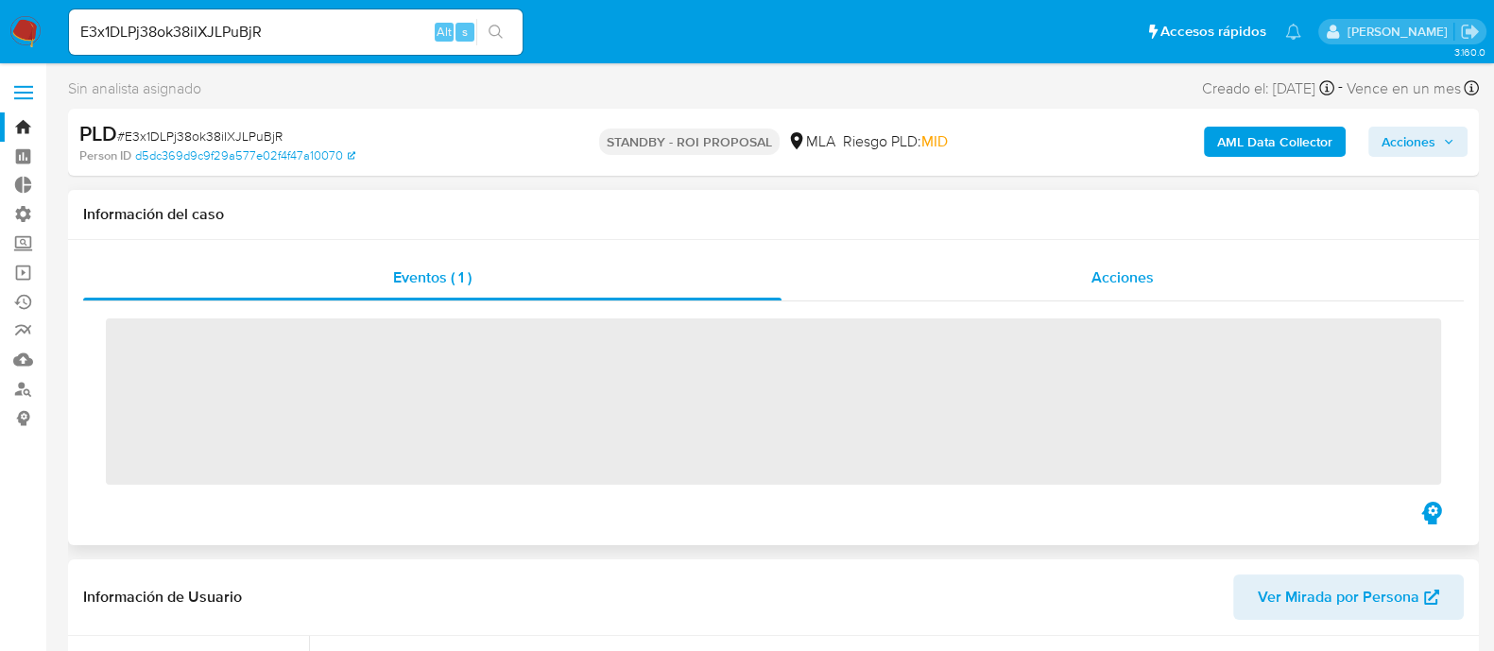
click at [1078, 283] on div "Acciones" at bounding box center [1123, 277] width 682 height 45
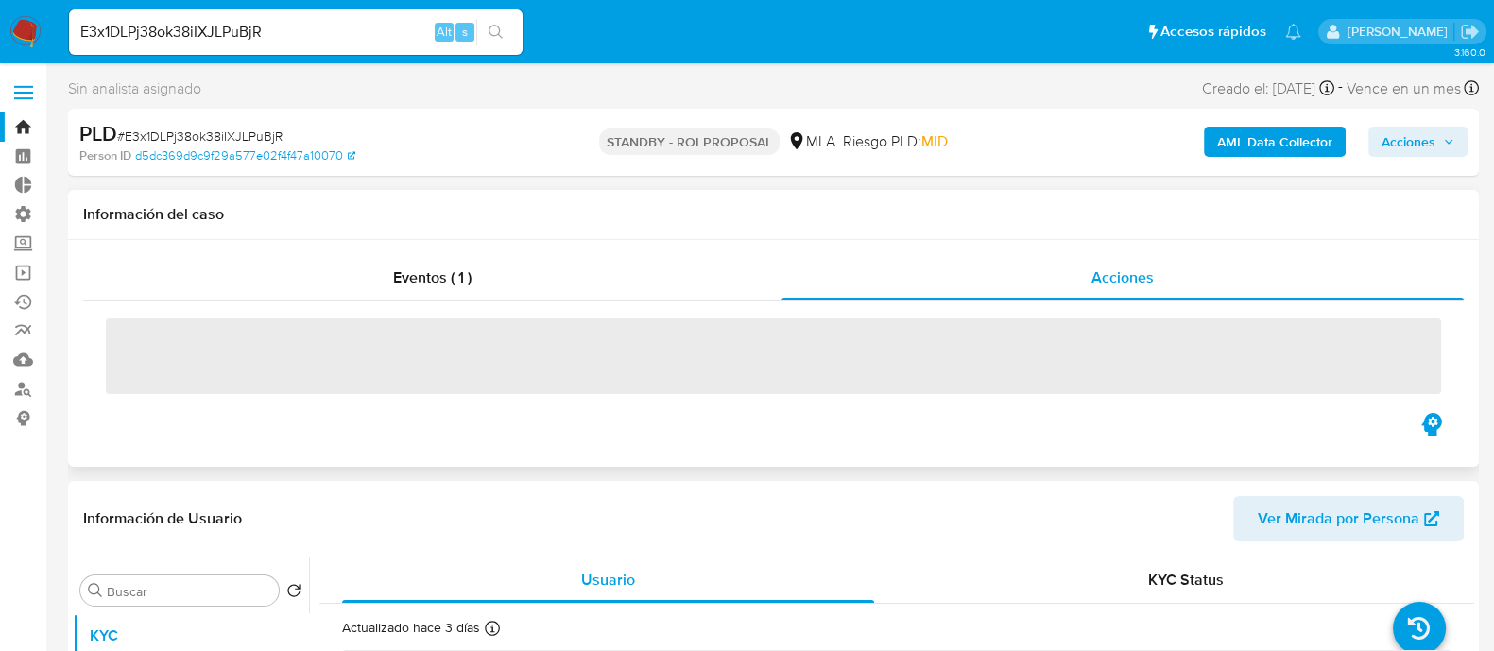
select select "10"
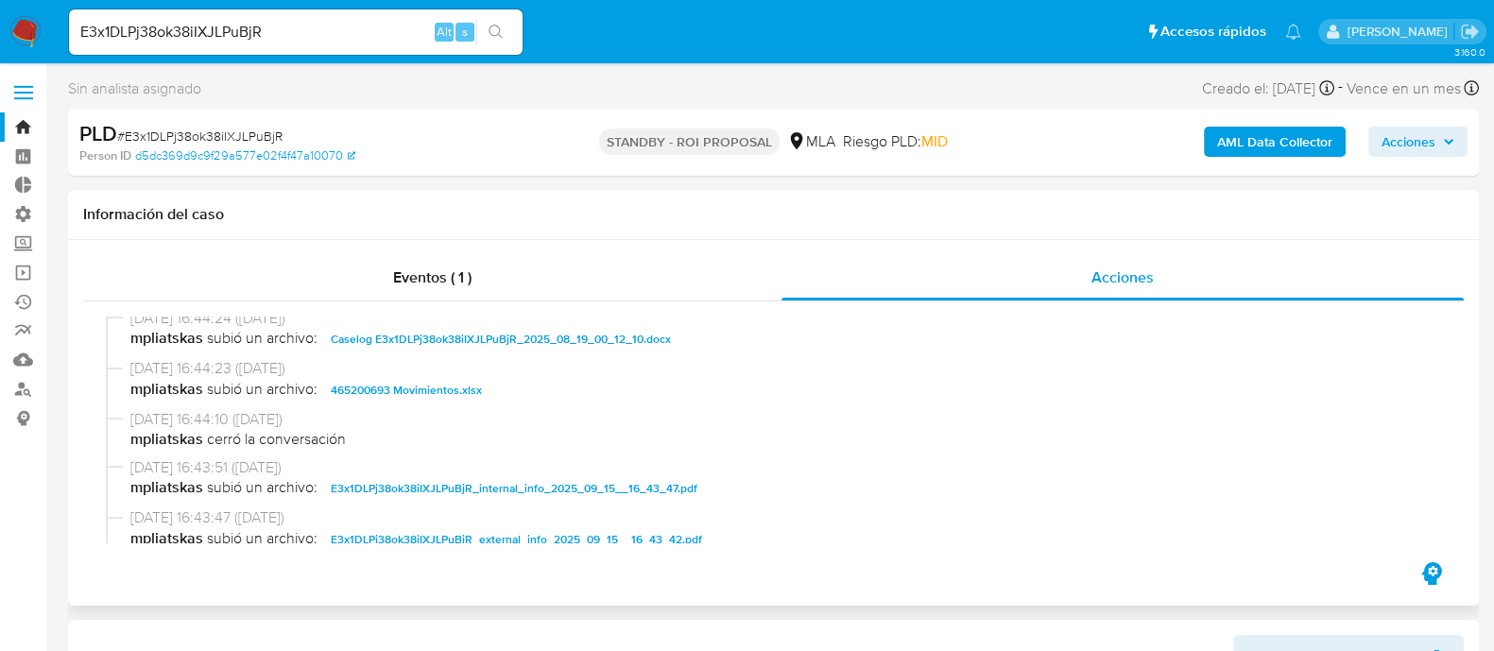
scroll to position [117, 0]
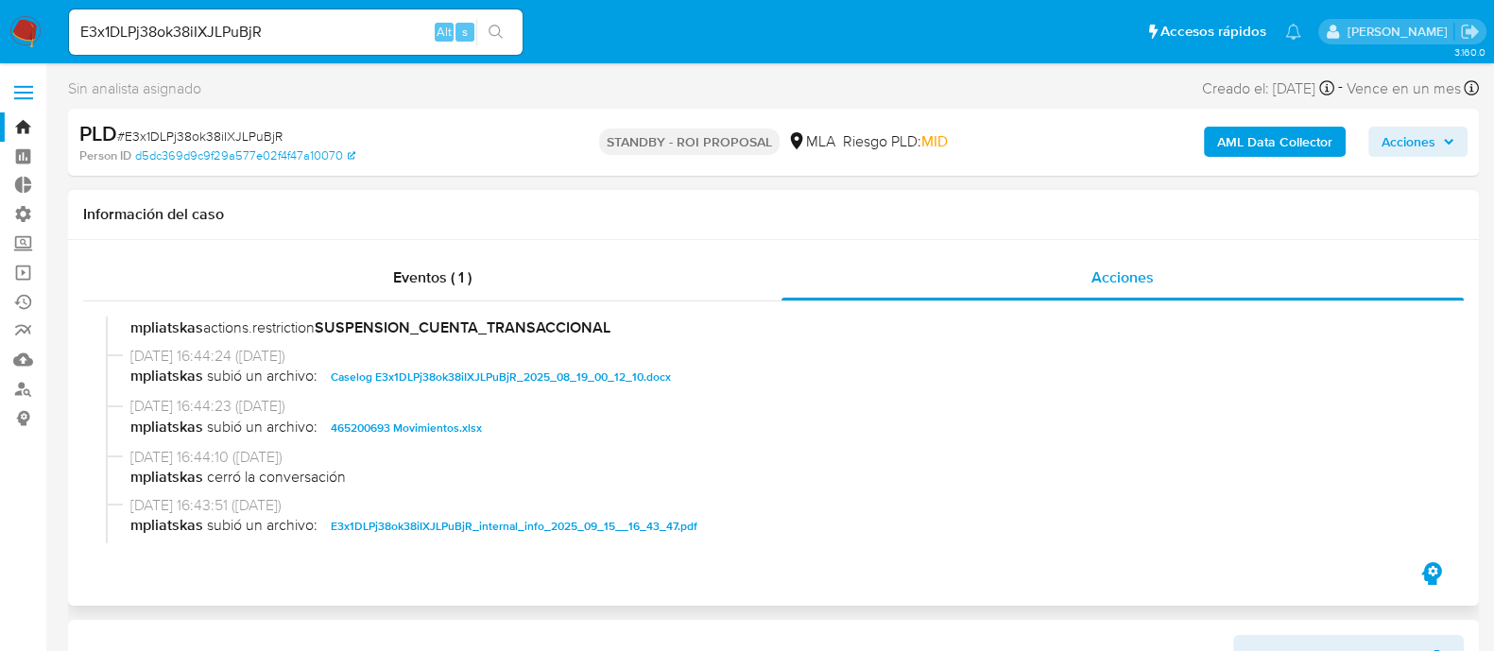
click at [480, 375] on span "Caselog E3x1DLPj38ok38iIXJLPuBjR_2025_08_19_00_12_10.docx" at bounding box center [501, 377] width 340 height 23
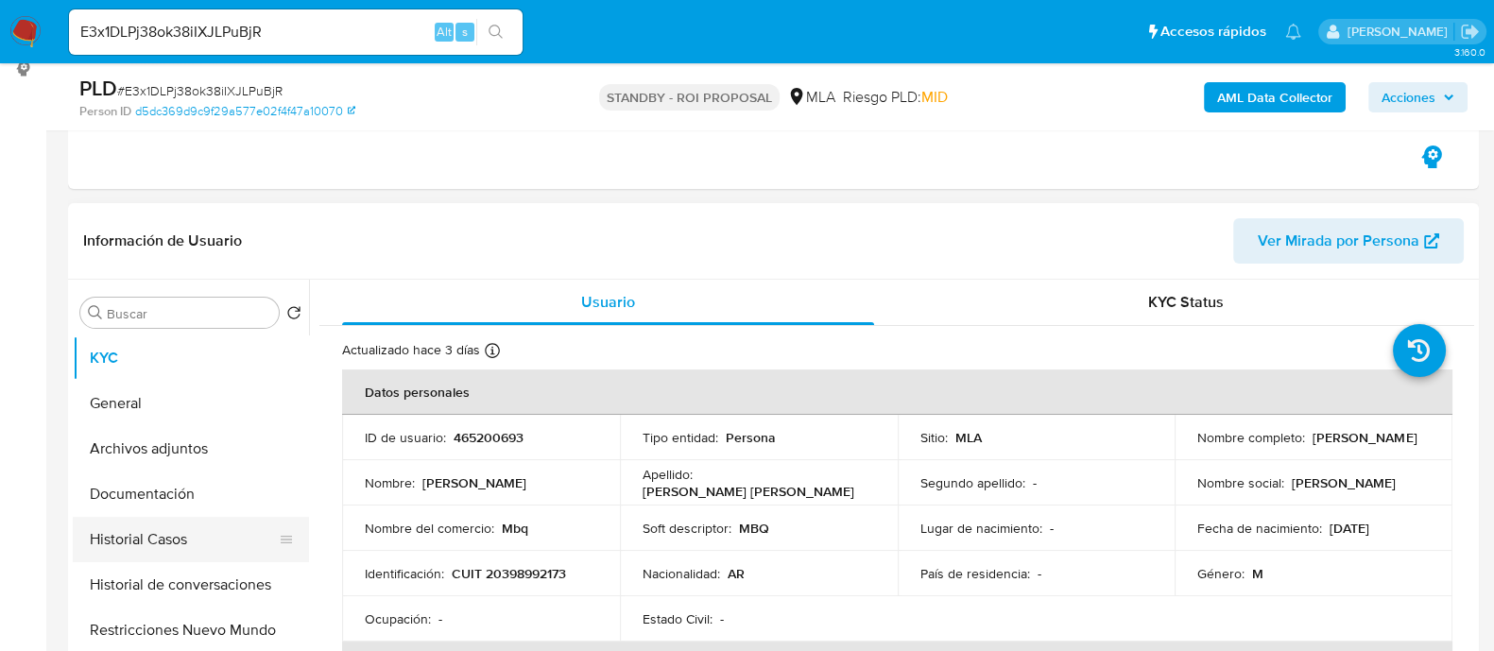
scroll to position [472, 0]
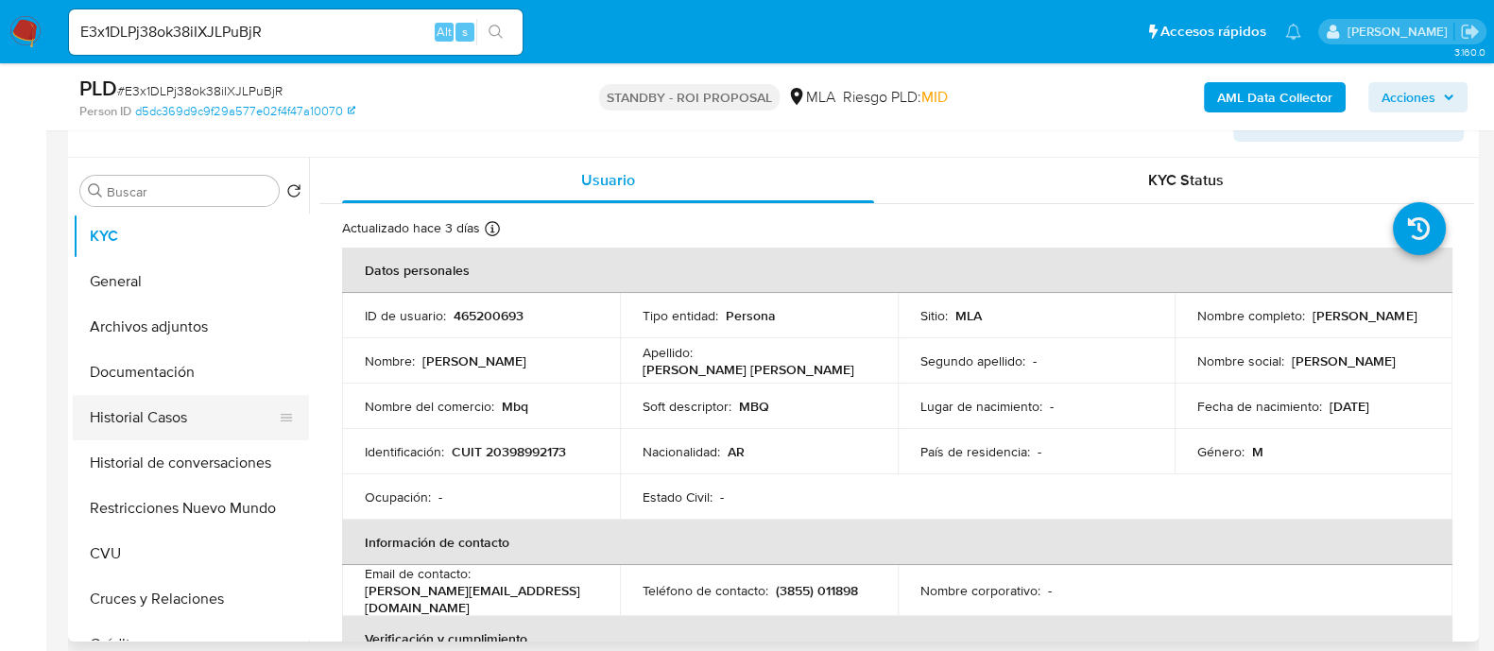
drag, startPoint x: 224, startPoint y: 418, endPoint x: 224, endPoint y: 434, distance: 16.1
click at [224, 417] on button "Historial Casos" at bounding box center [183, 417] width 221 height 45
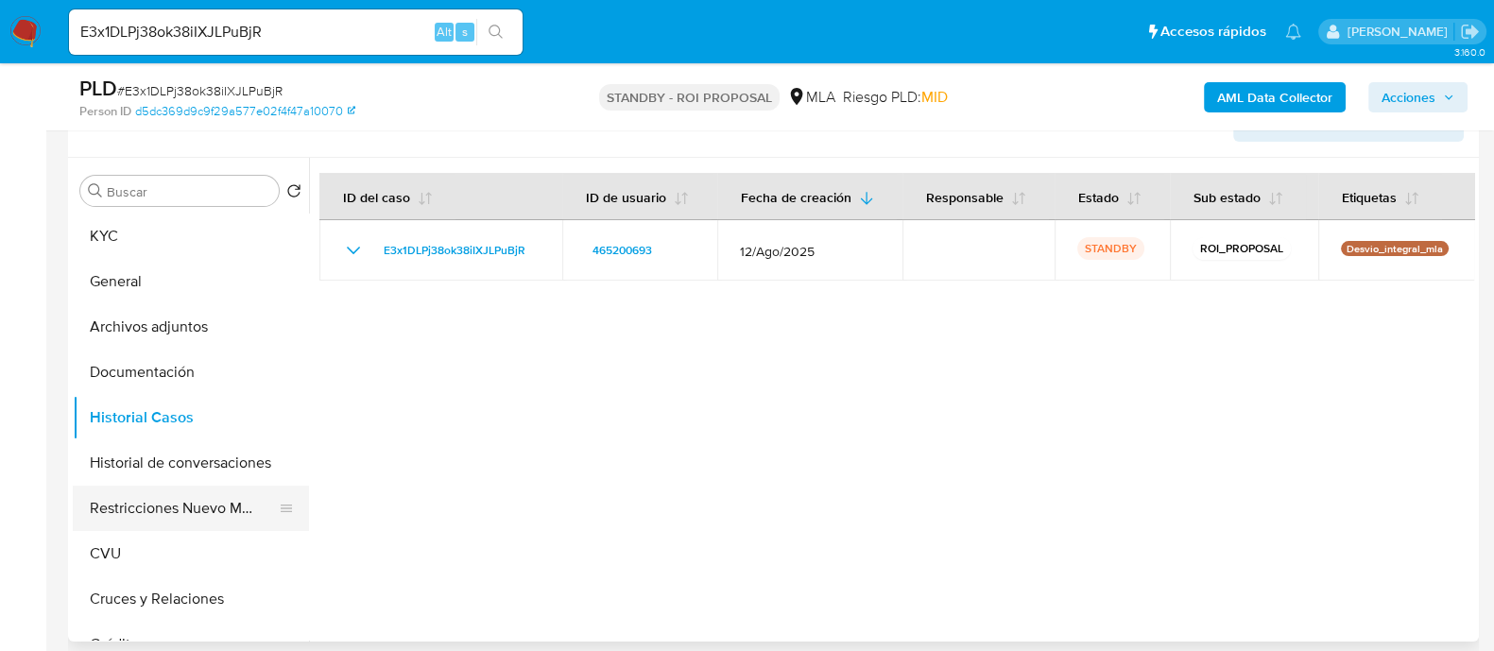
click at [207, 501] on button "Restricciones Nuevo Mundo" at bounding box center [183, 508] width 221 height 45
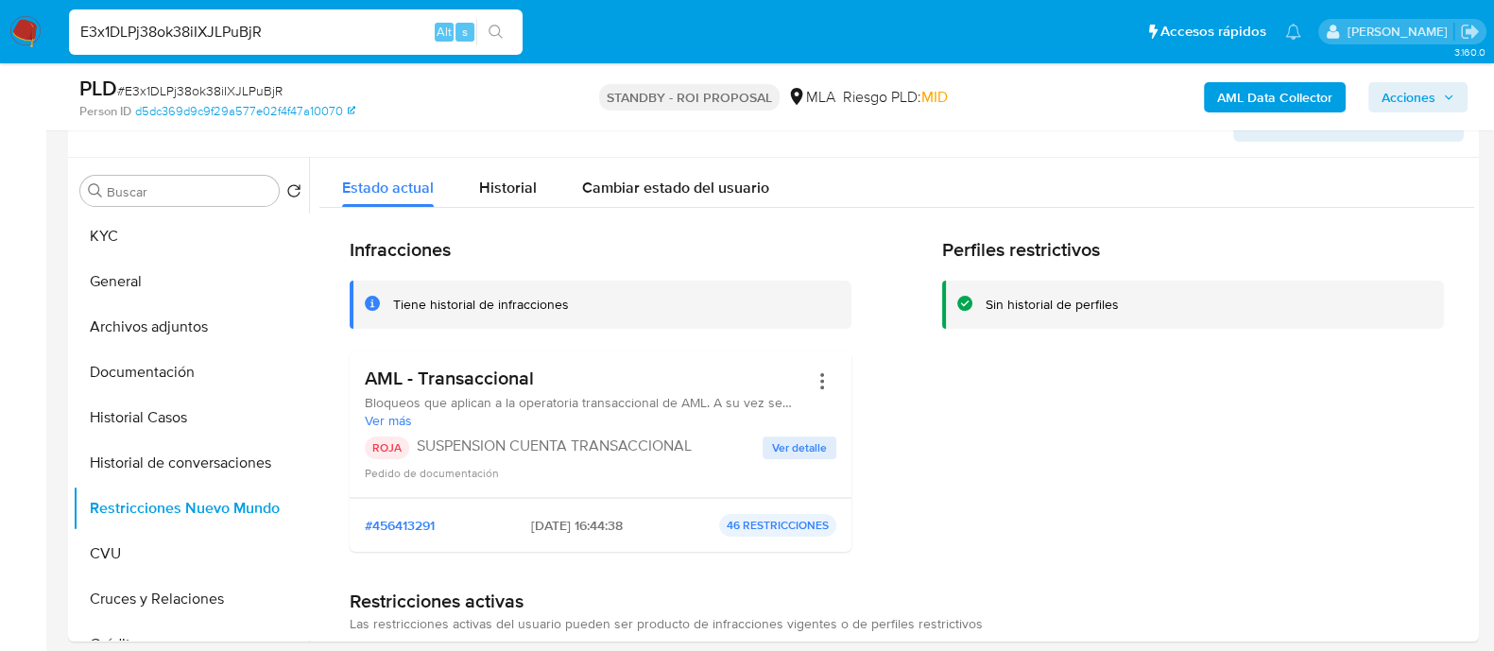
click at [332, 30] on input "E3x1DLPj38ok38iIXJLPuBjR" at bounding box center [296, 32] width 454 height 25
paste input "CFM9oGZROvD2ChlGgZYTcuKp"
type input "CFM9oGZROvD2ChlGgZYTcuKp"
click at [510, 28] on button "search-icon" at bounding box center [495, 32] width 39 height 26
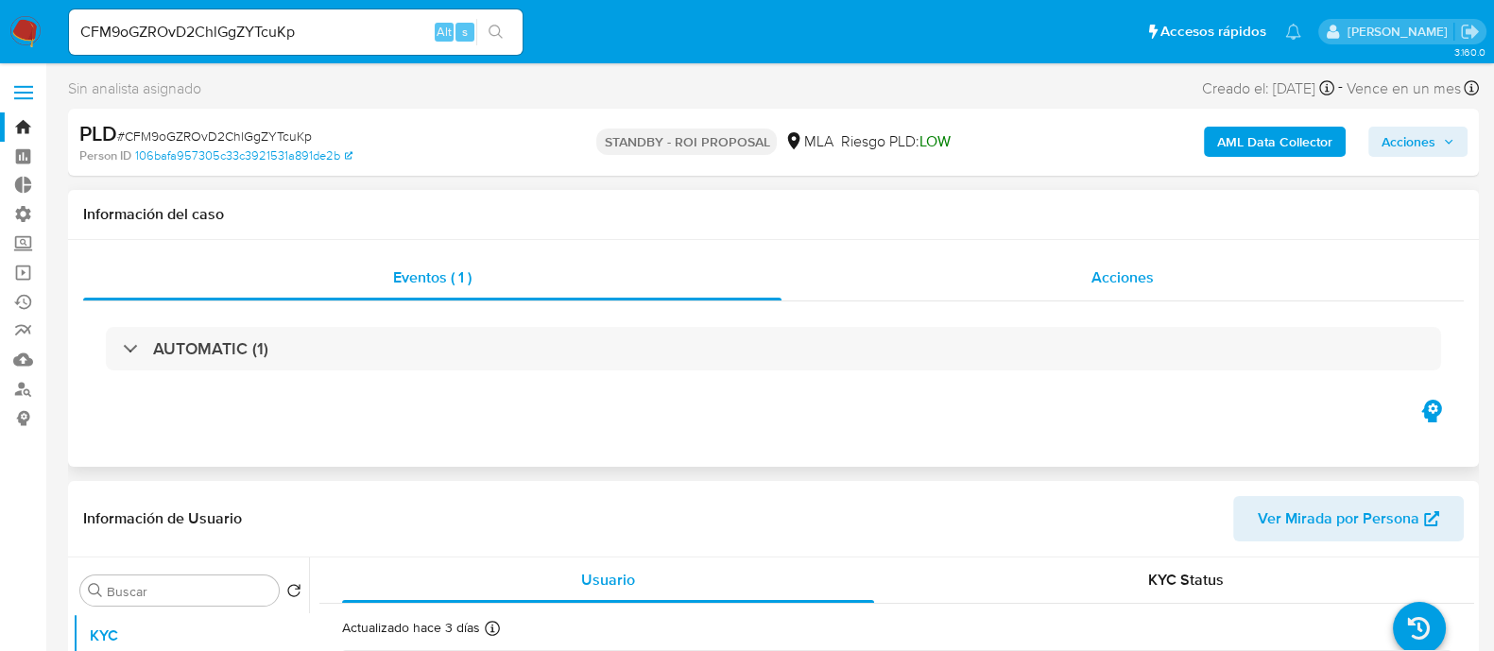
click at [957, 259] on div "Acciones" at bounding box center [1123, 277] width 682 height 45
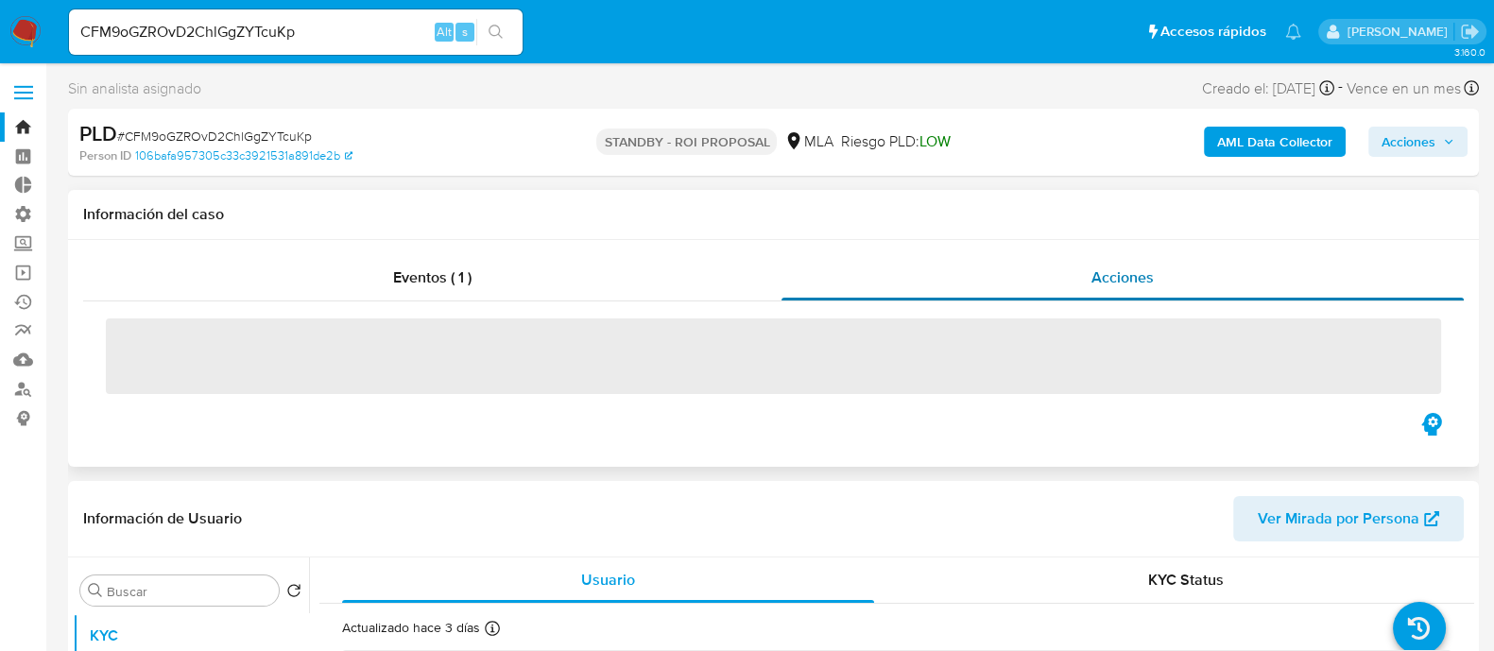
select select "10"
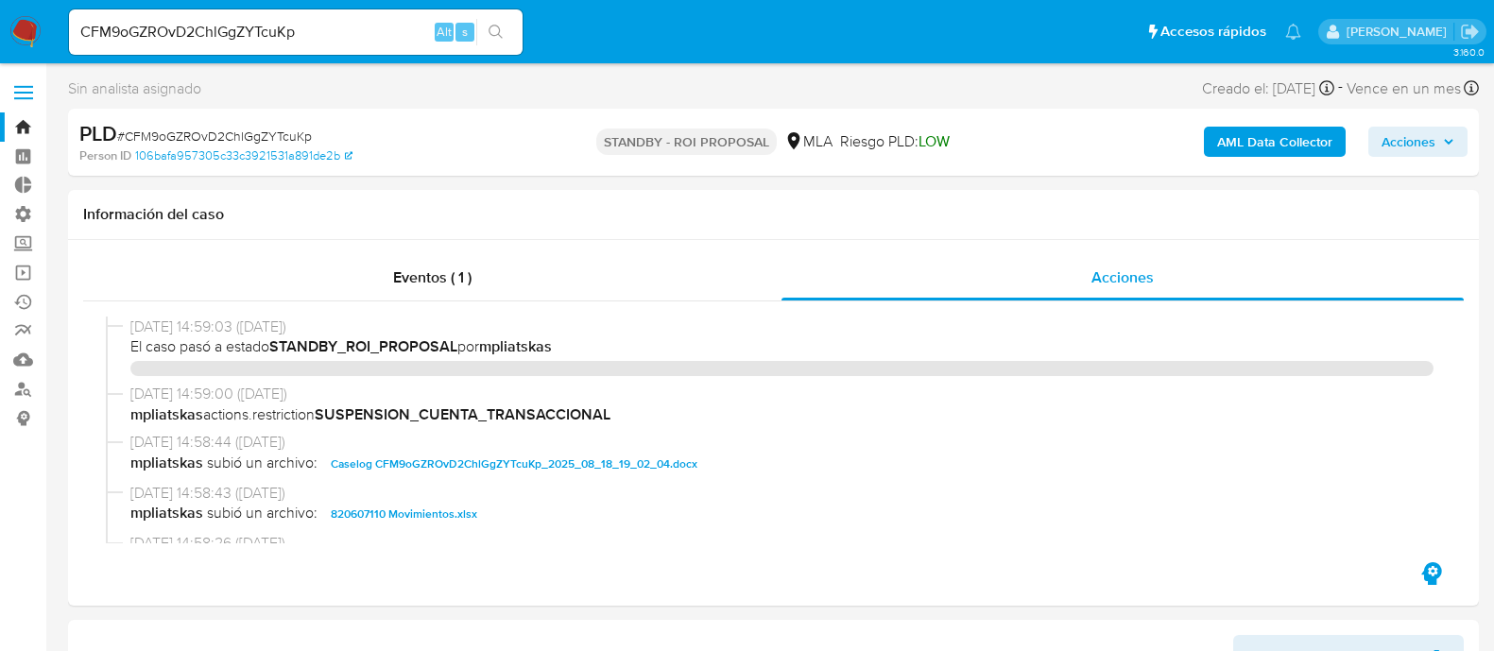
select select "10"
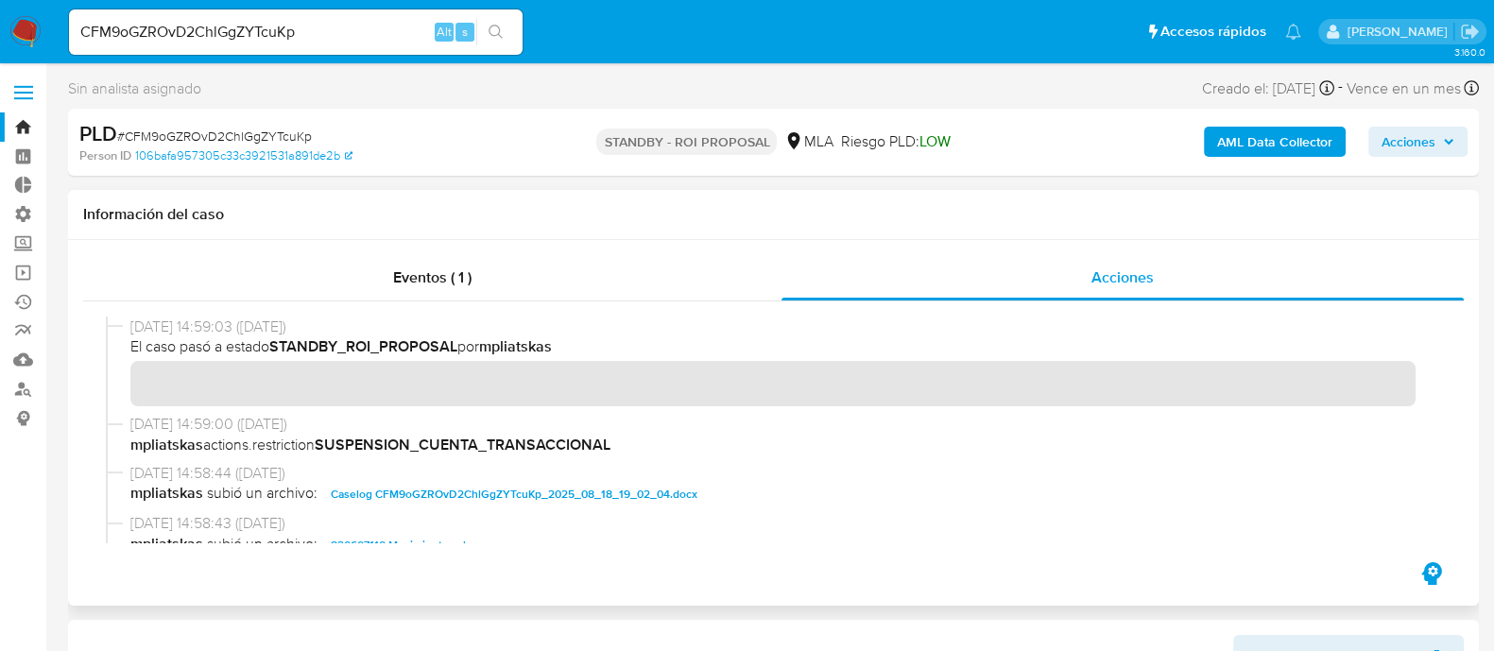
scroll to position [117, 0]
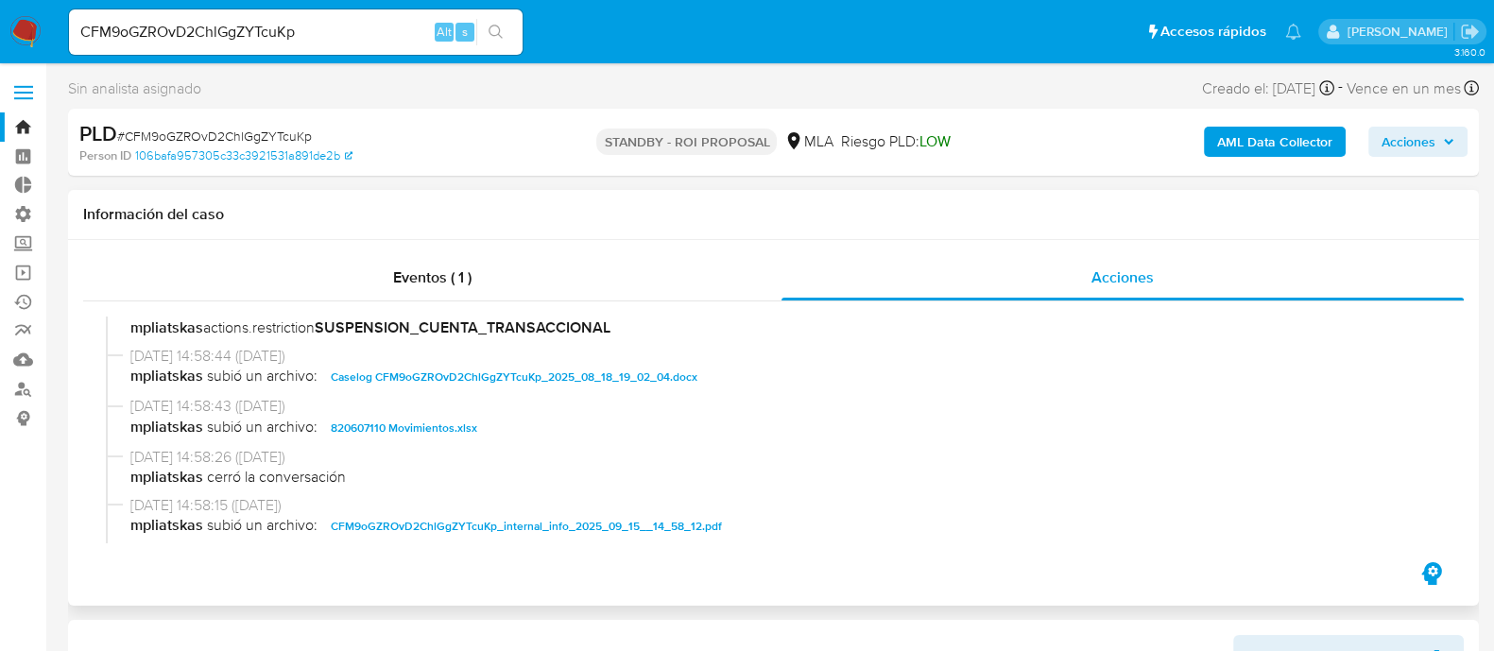
click at [520, 374] on span "Caselog CFM9oGZROvD2ChlGgZYTcuKp_2025_08_18_19_02_04.docx" at bounding box center [514, 377] width 367 height 23
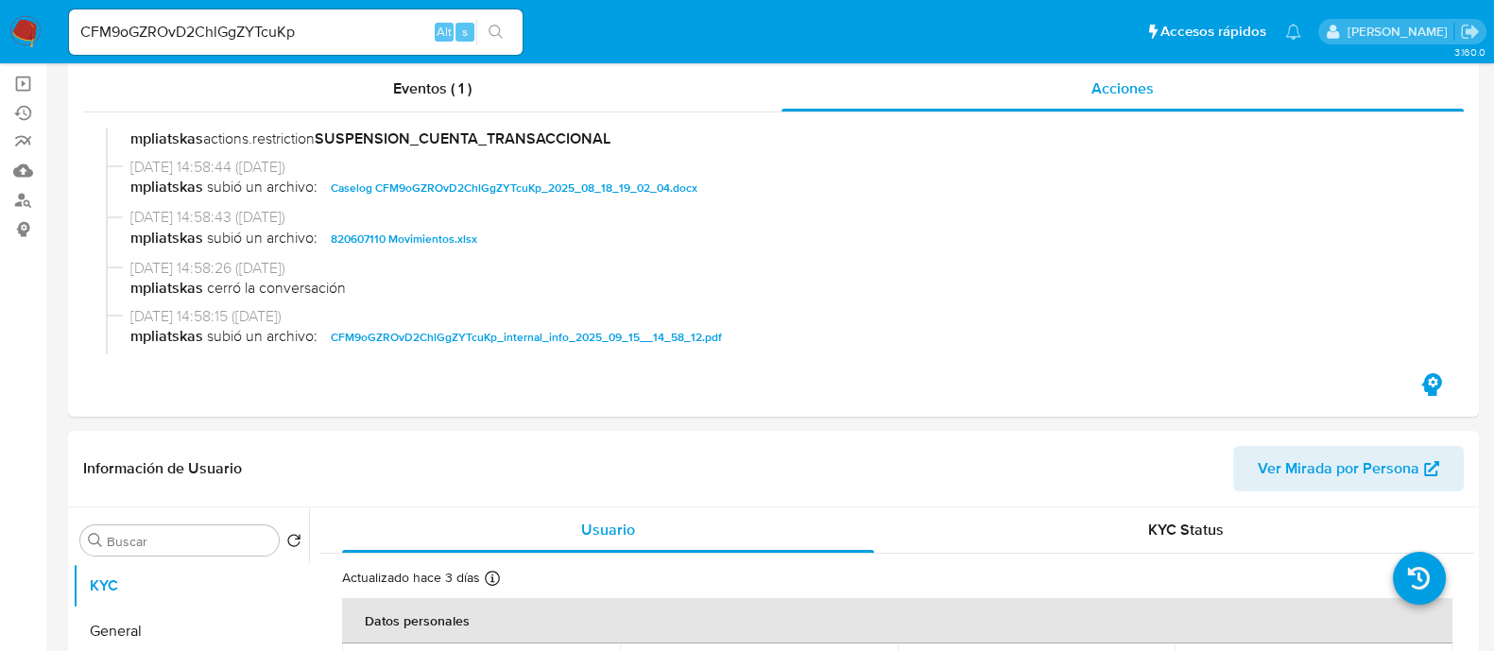
scroll to position [354, 0]
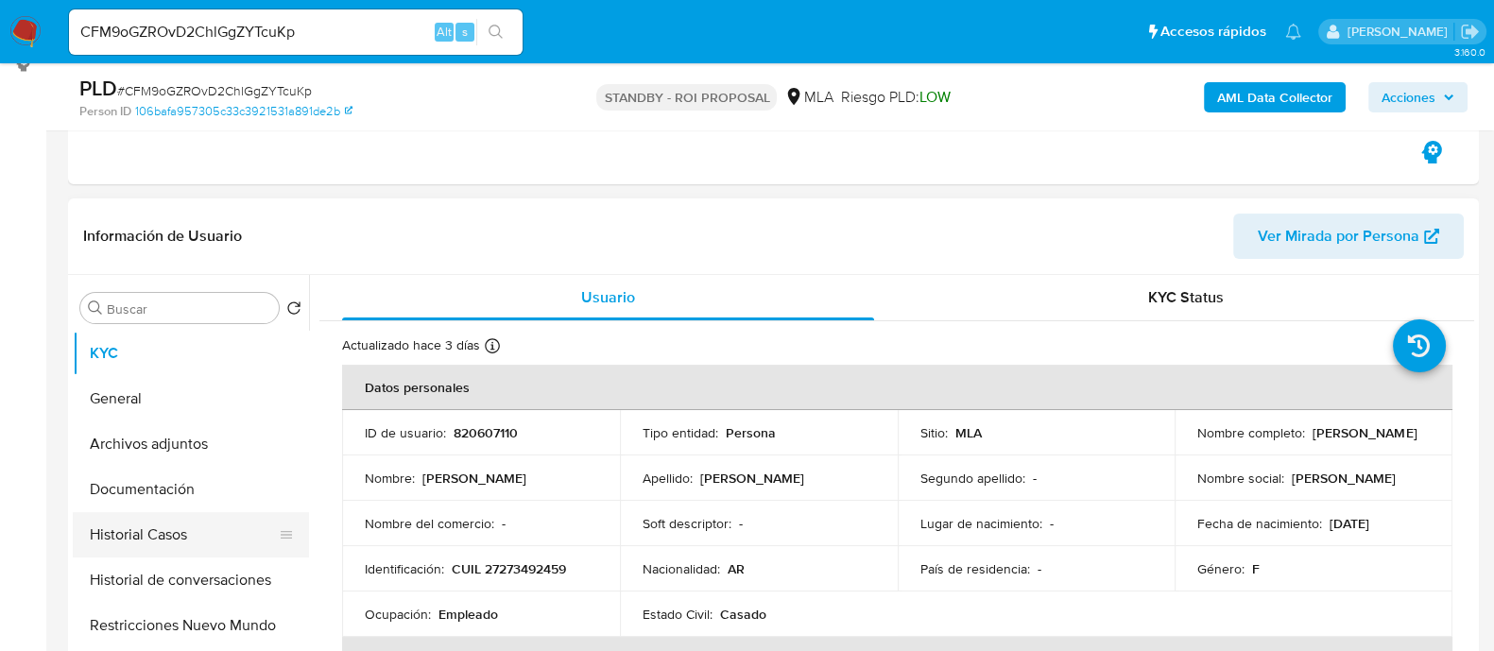
click at [169, 526] on button "Historial Casos" at bounding box center [183, 534] width 221 height 45
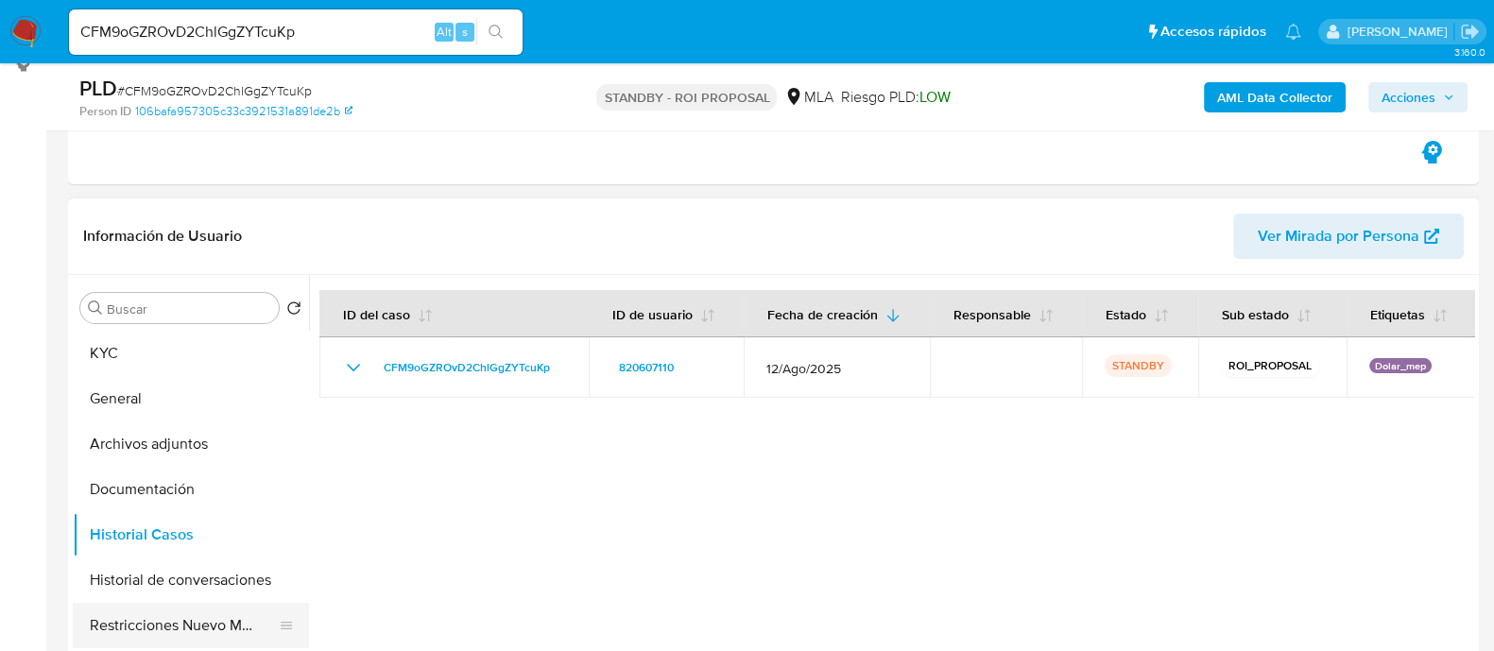
click at [156, 614] on button "Restricciones Nuevo Mundo" at bounding box center [183, 625] width 221 height 45
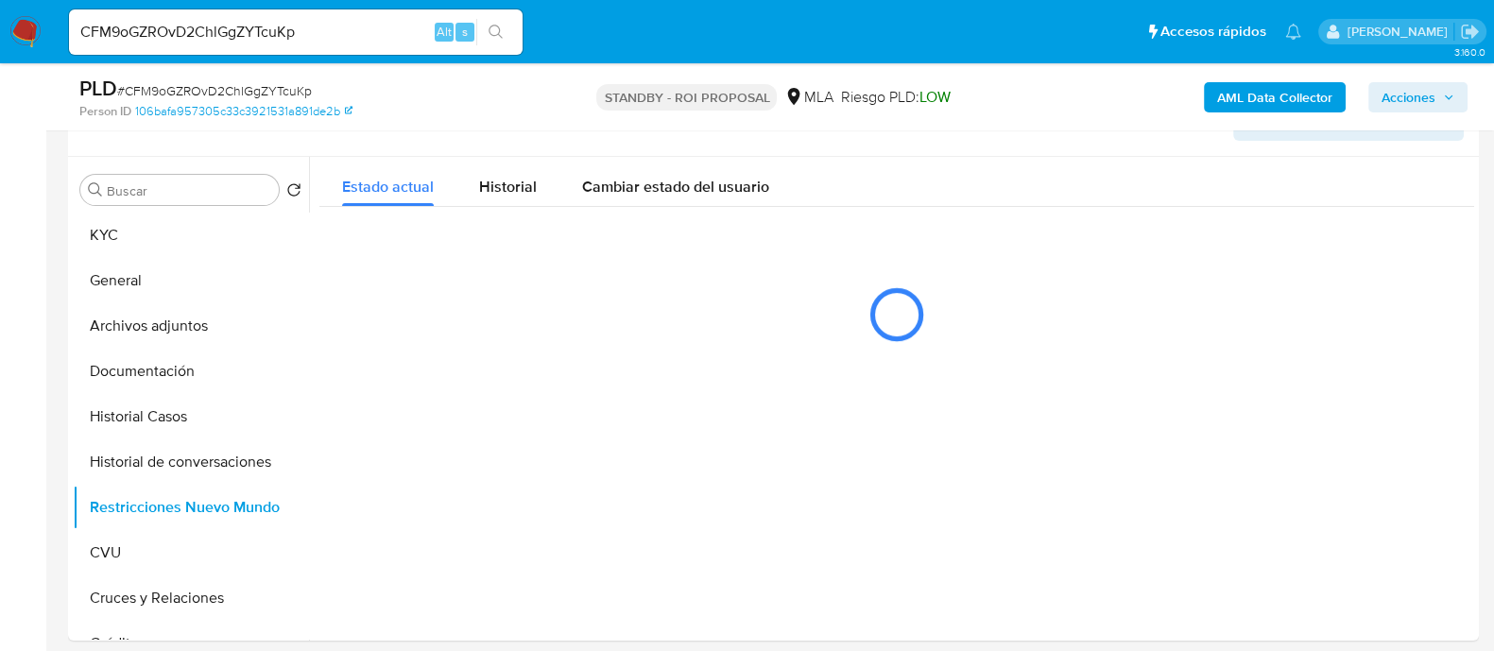
scroll to position [591, 0]
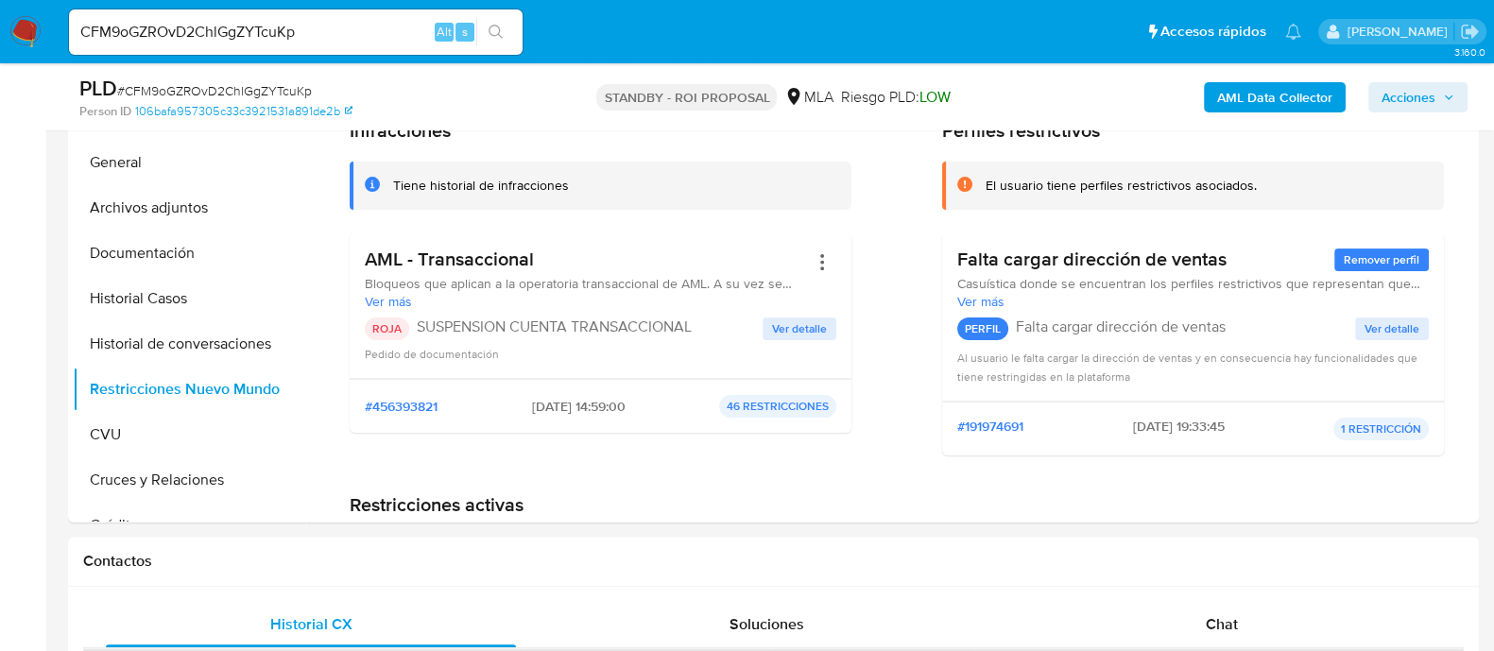
click at [322, 34] on input "CFM9oGZROvD2ChlGgZYTcuKp" at bounding box center [296, 32] width 454 height 25
paste input "hzJDPpONK1WtBLqNmBoM8JBT"
type input "hzJDPpONK1WtBLqNmBoM8JBT"
click at [485, 33] on button "search-icon" at bounding box center [495, 32] width 39 height 26
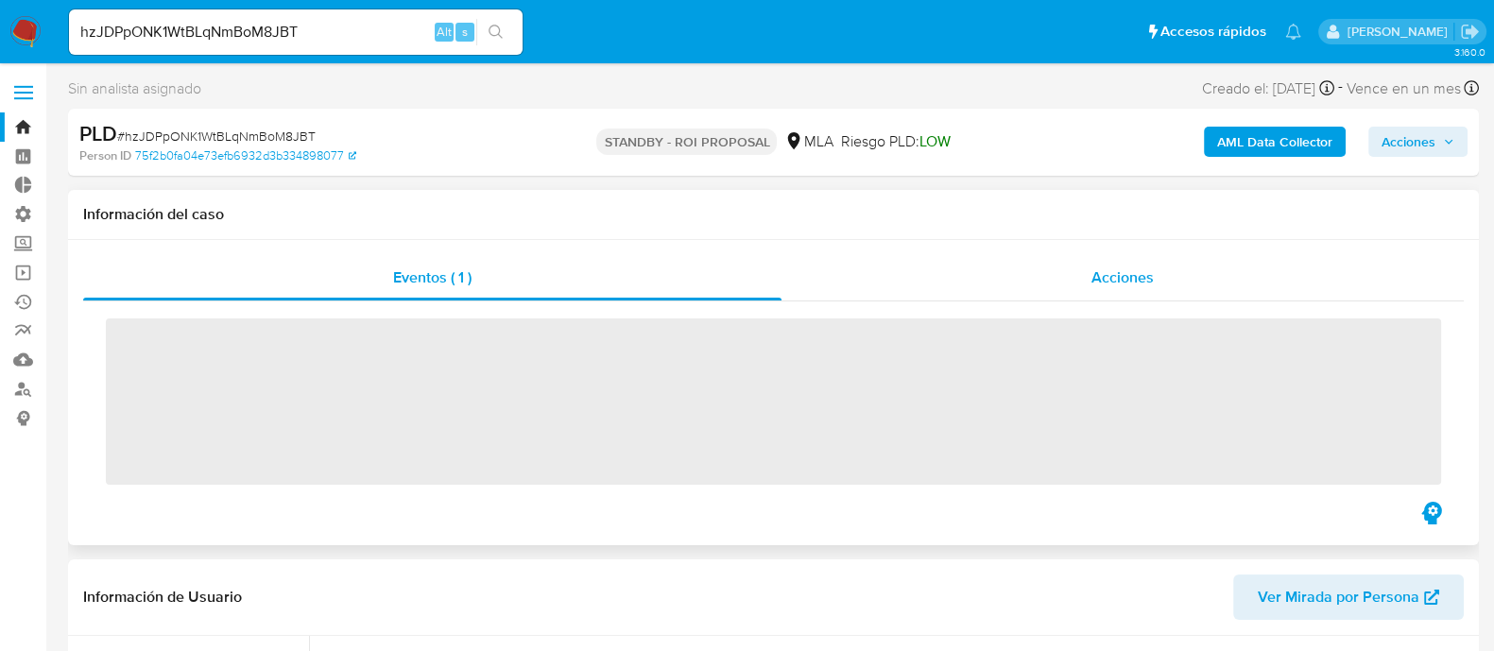
click at [1148, 295] on div "Acciones" at bounding box center [1123, 277] width 682 height 45
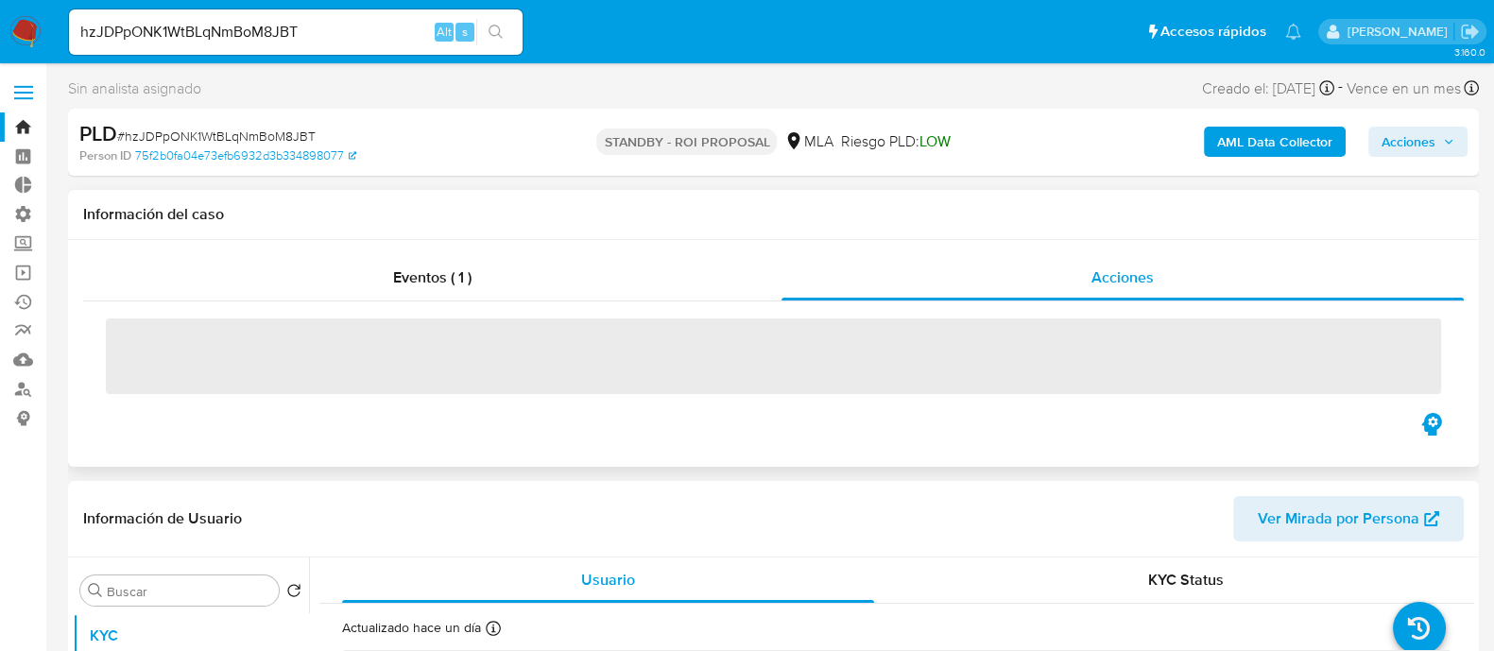
select select "10"
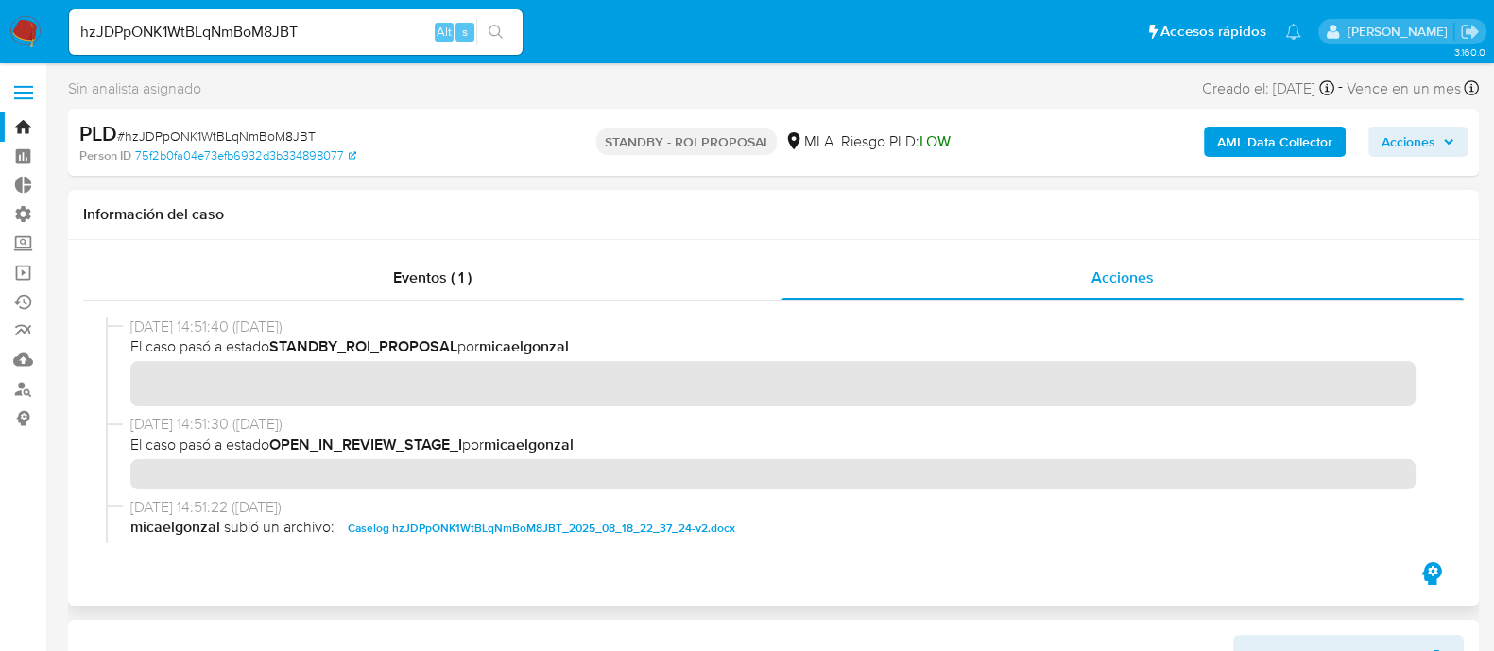
scroll to position [117, 0]
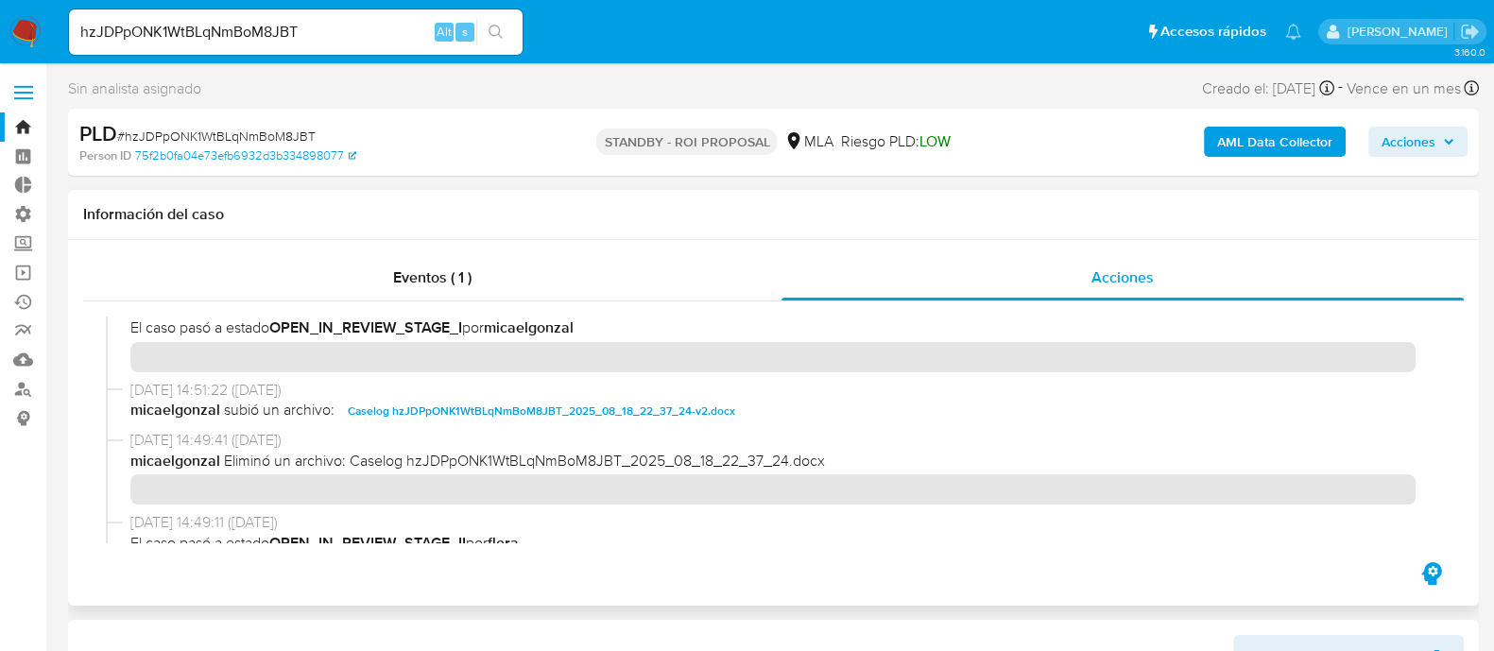
click at [520, 406] on span "Caselog hzJDPpONK1WtBLqNmBoM8JBT_2025_08_18_22_37_24-v2.docx" at bounding box center [542, 411] width 388 height 23
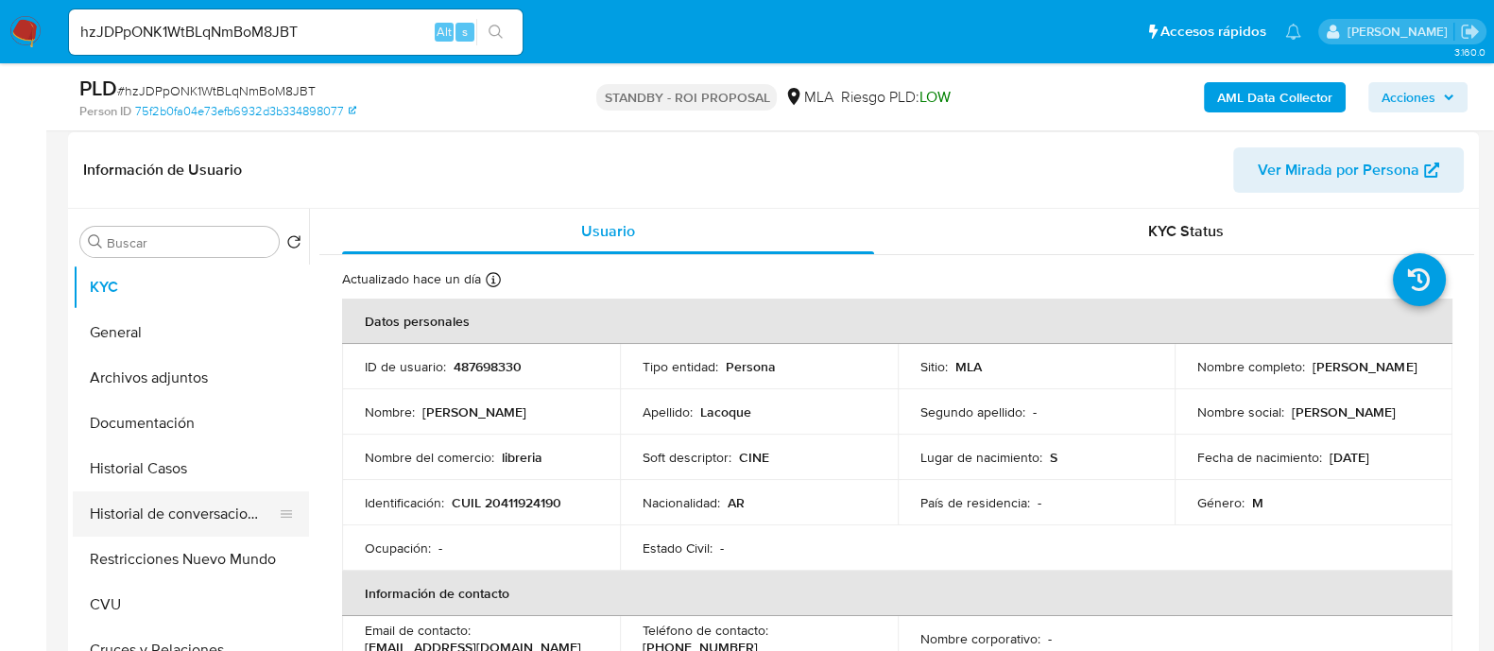
scroll to position [472, 0]
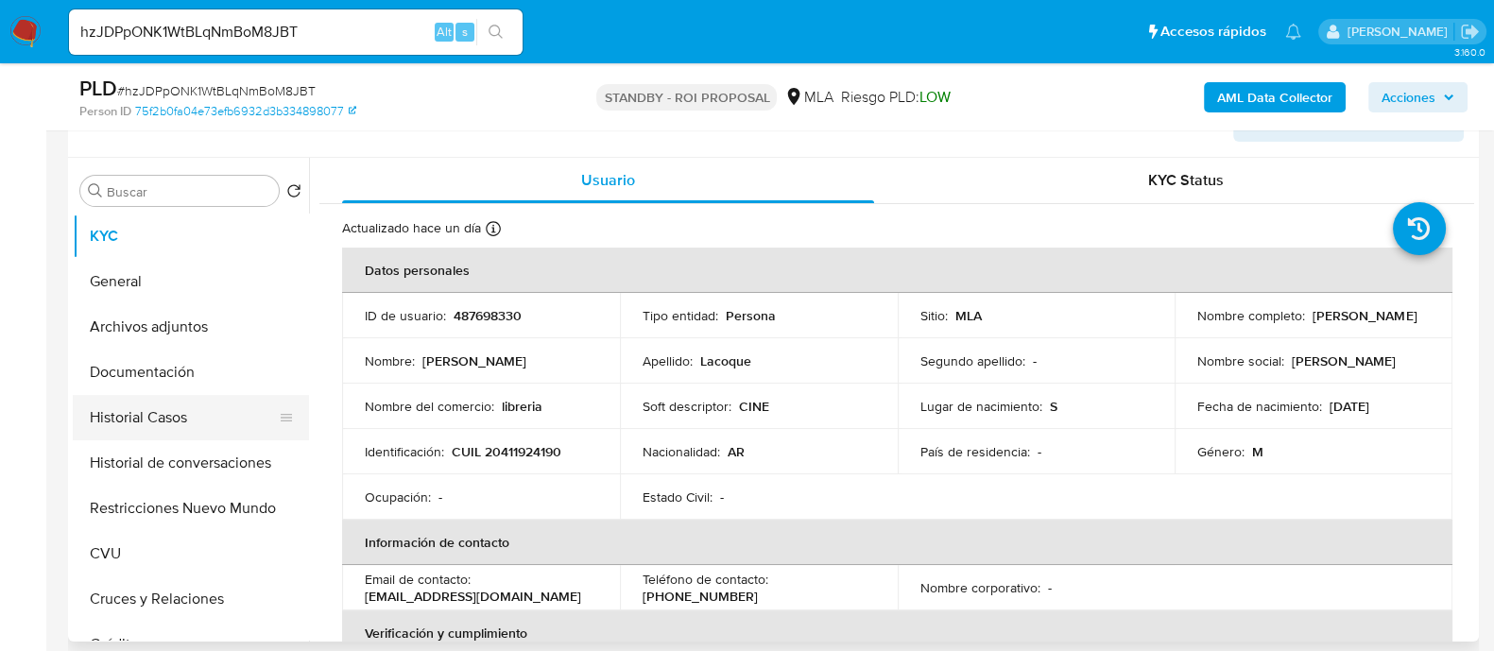
click at [236, 425] on button "Historial Casos" at bounding box center [183, 417] width 221 height 45
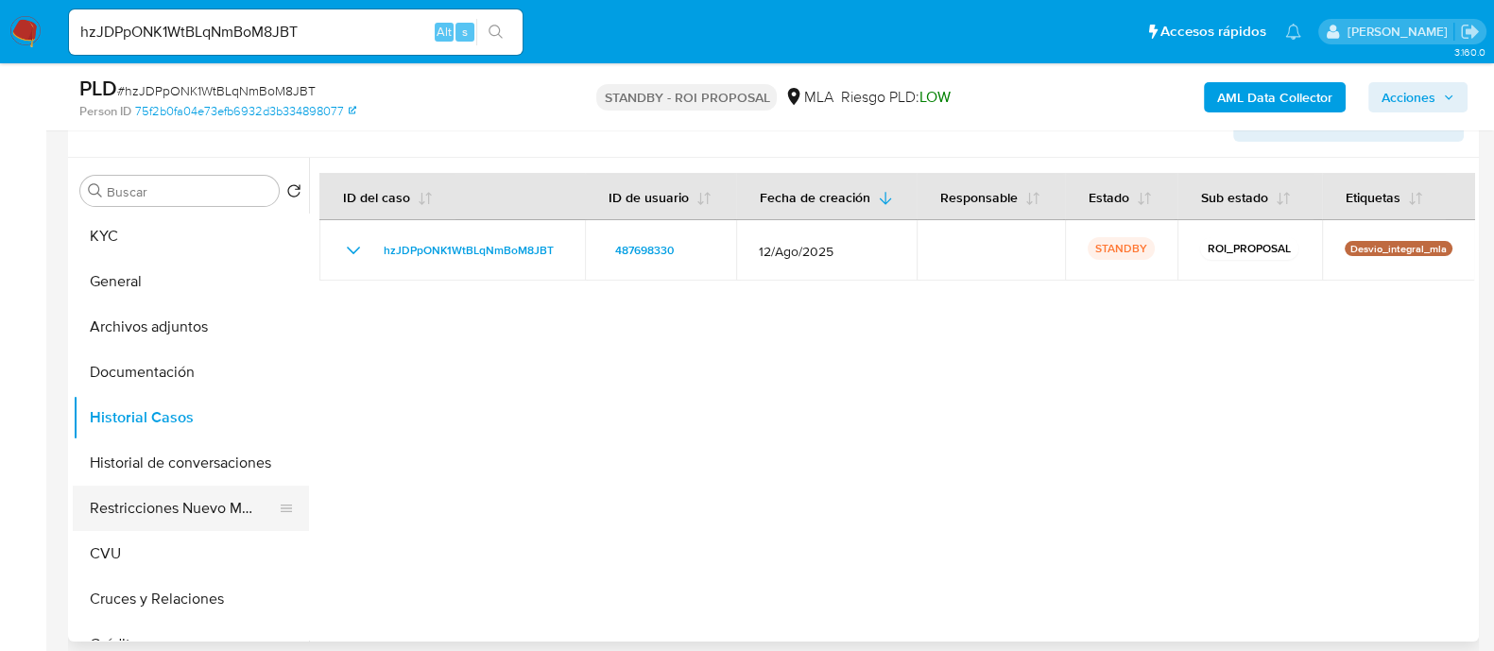
click at [204, 498] on button "Restricciones Nuevo Mundo" at bounding box center [183, 508] width 221 height 45
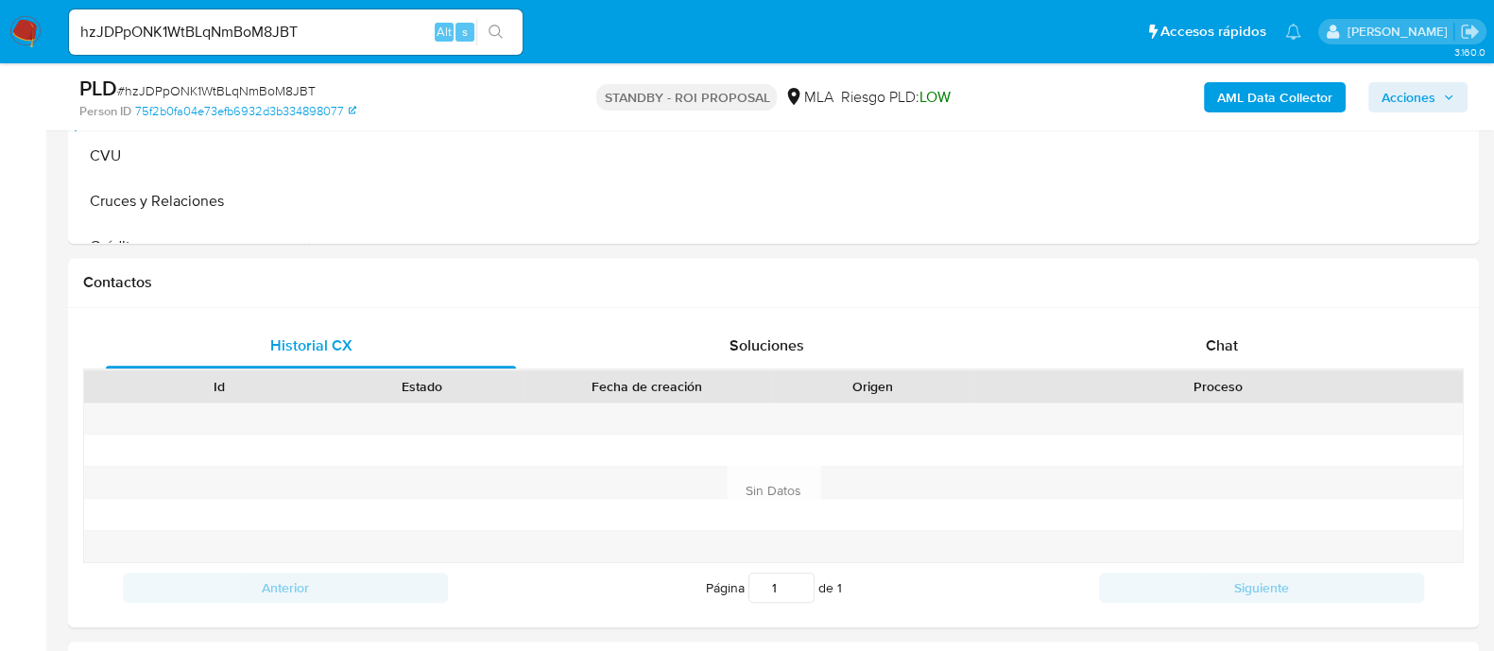
scroll to position [354, 0]
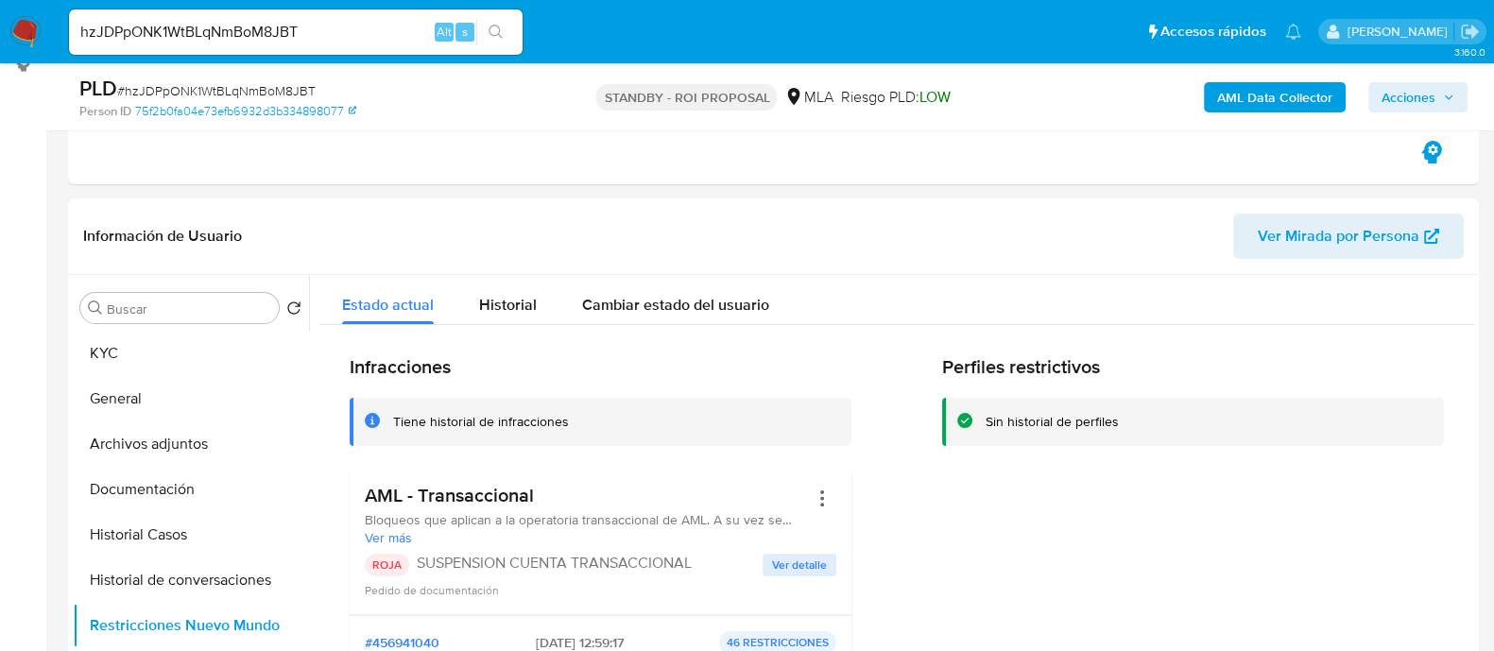
click at [251, 33] on input "hzJDPpONK1WtBLqNmBoM8JBT" at bounding box center [296, 32] width 454 height 25
paste input "G09G3wWkMwfT4wAjL9MX6lnU"
type input "G09G3wWkMwfT4wAjL9MX6lnU"
click at [492, 34] on icon "search-icon" at bounding box center [496, 32] width 15 height 15
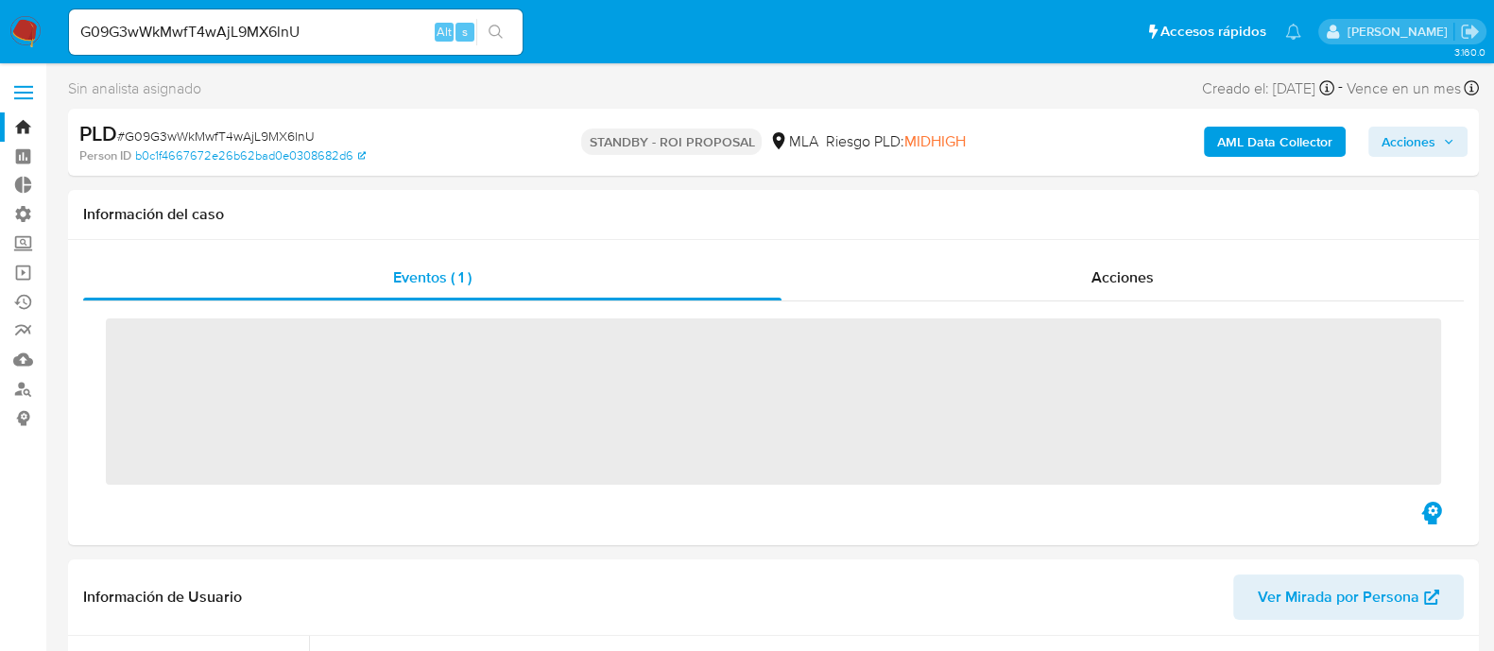
click at [1103, 279] on span "Acciones" at bounding box center [1123, 278] width 62 height 22
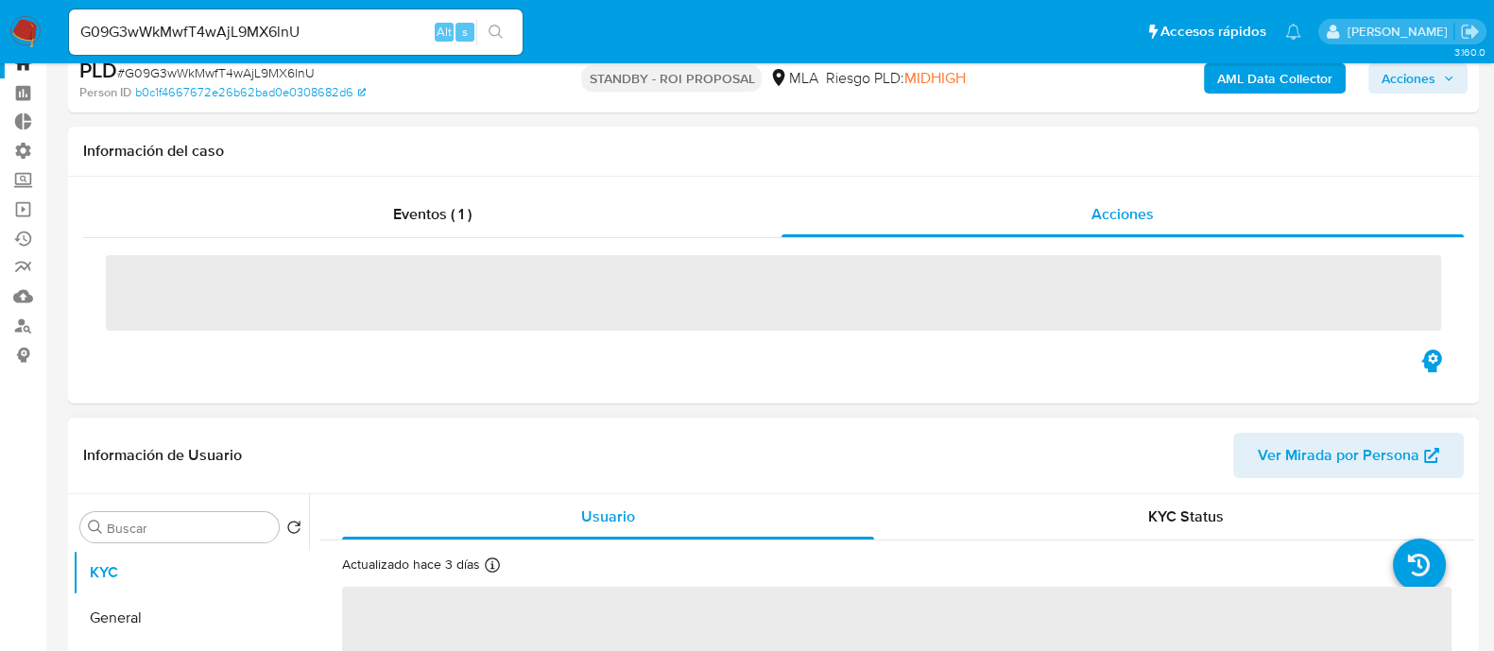
scroll to position [117, 0]
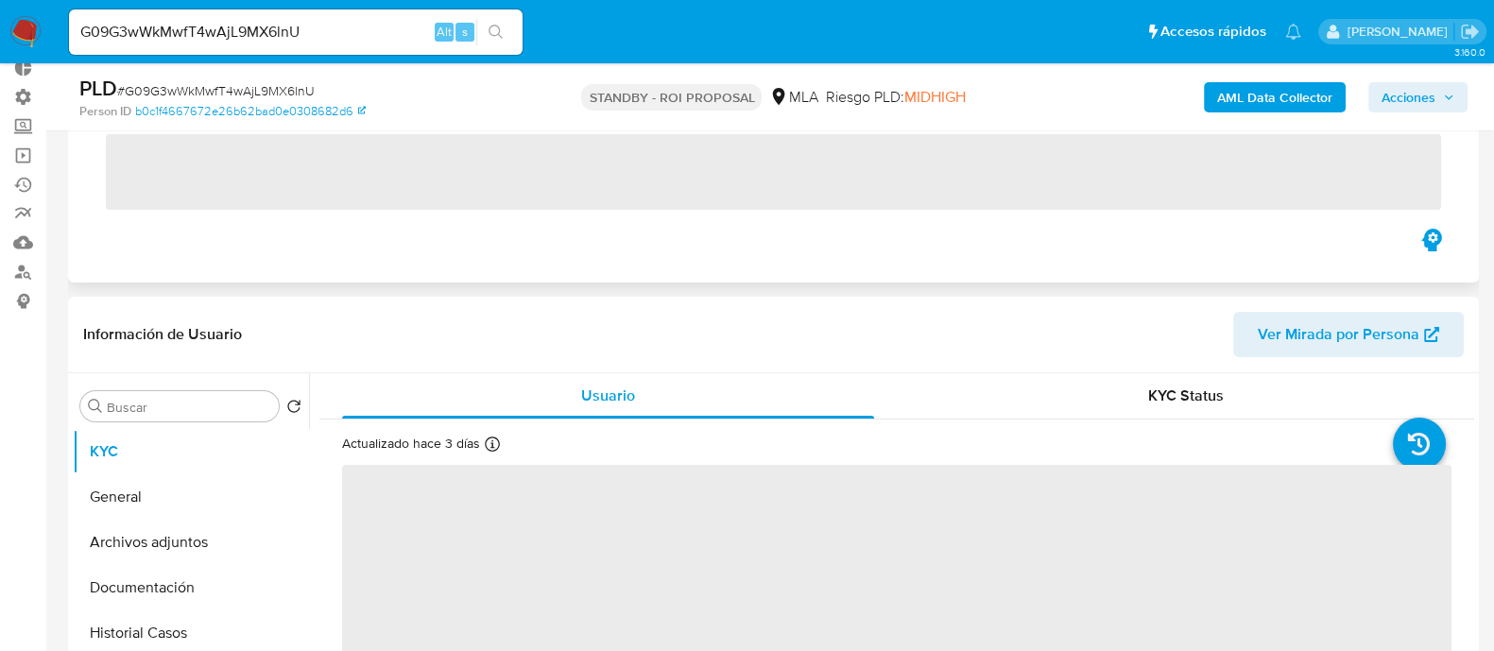
select select "10"
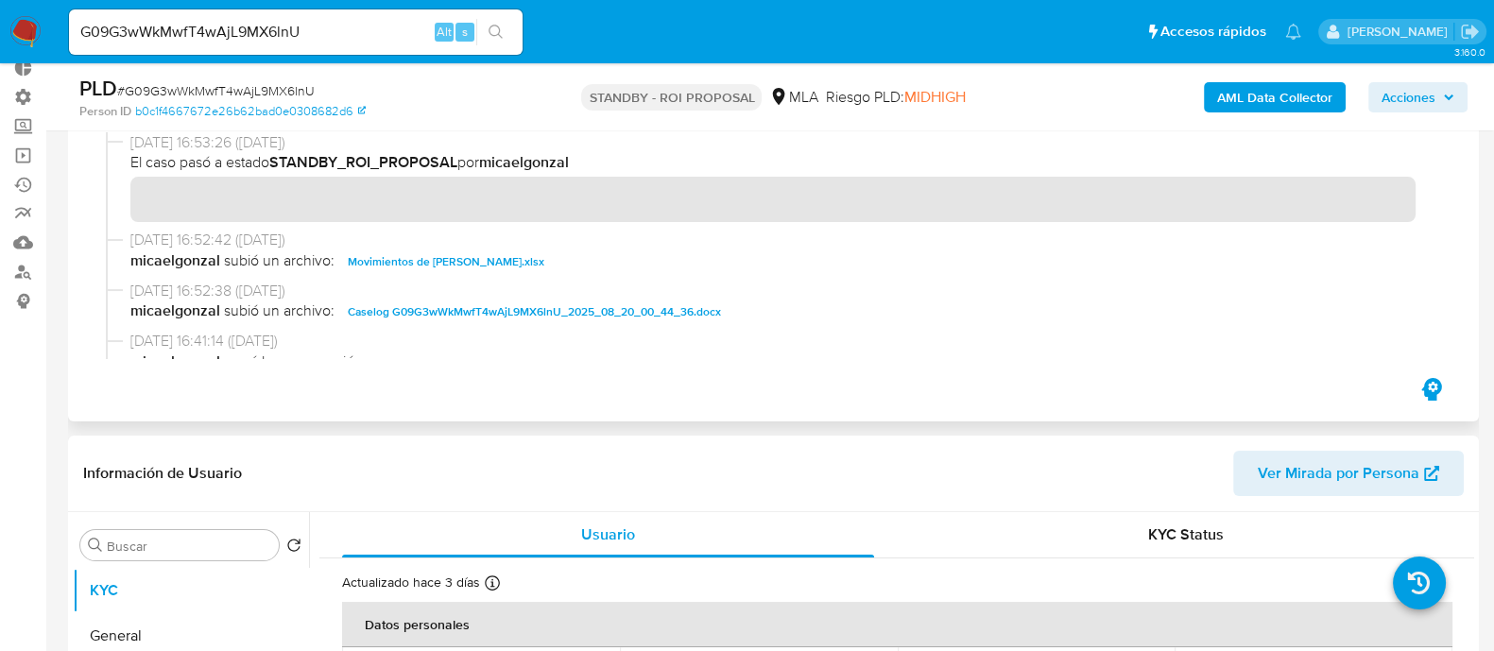
click at [421, 319] on span "Caselog G09G3wWkMwfT4wAjL9MX6lnU_2025_08_20_00_44_36.docx" at bounding box center [534, 312] width 373 height 23
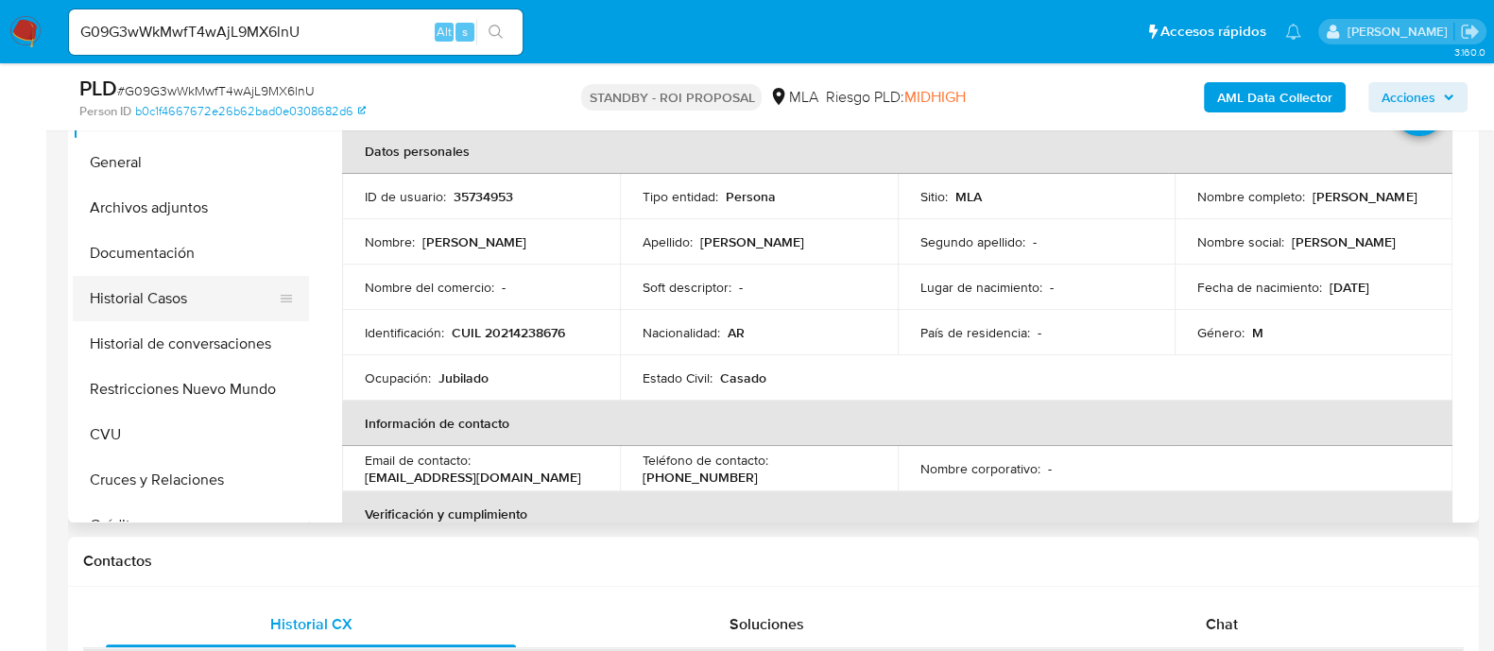
click at [211, 319] on button "Historial Casos" at bounding box center [183, 298] width 221 height 45
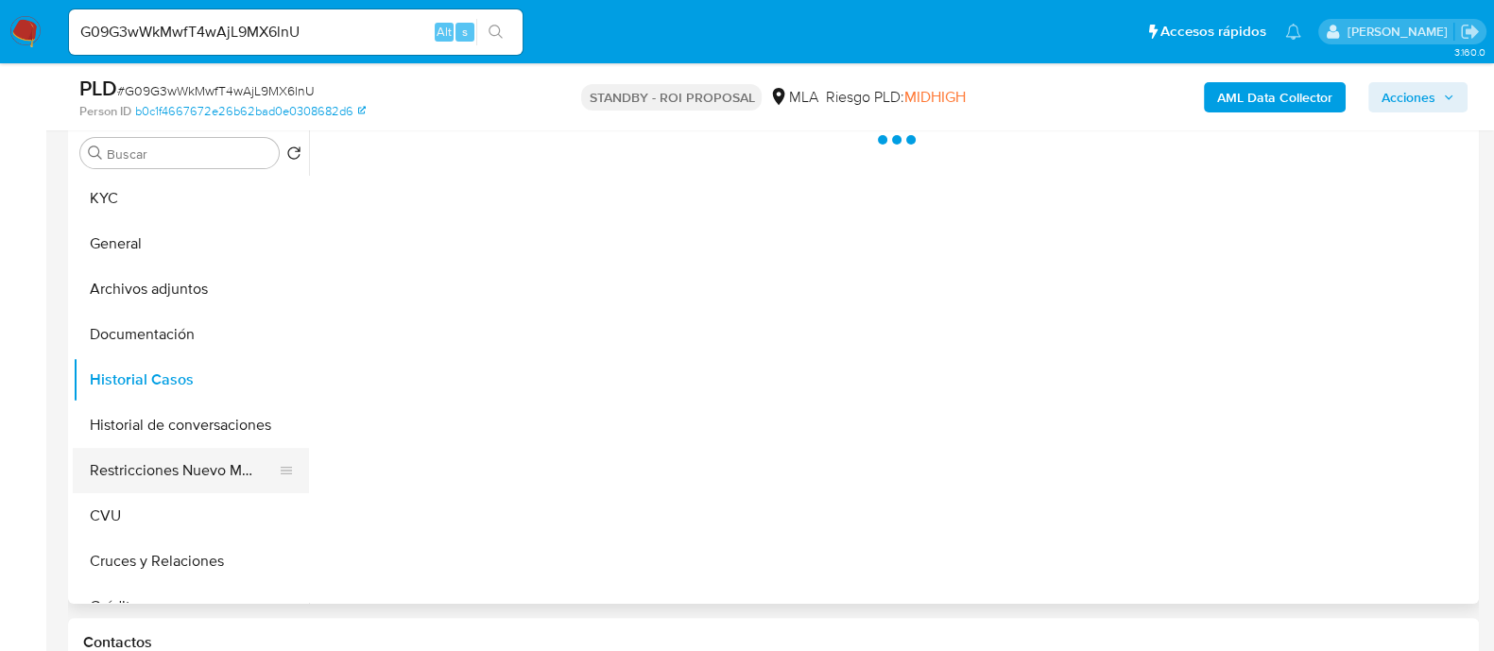
scroll to position [472, 0]
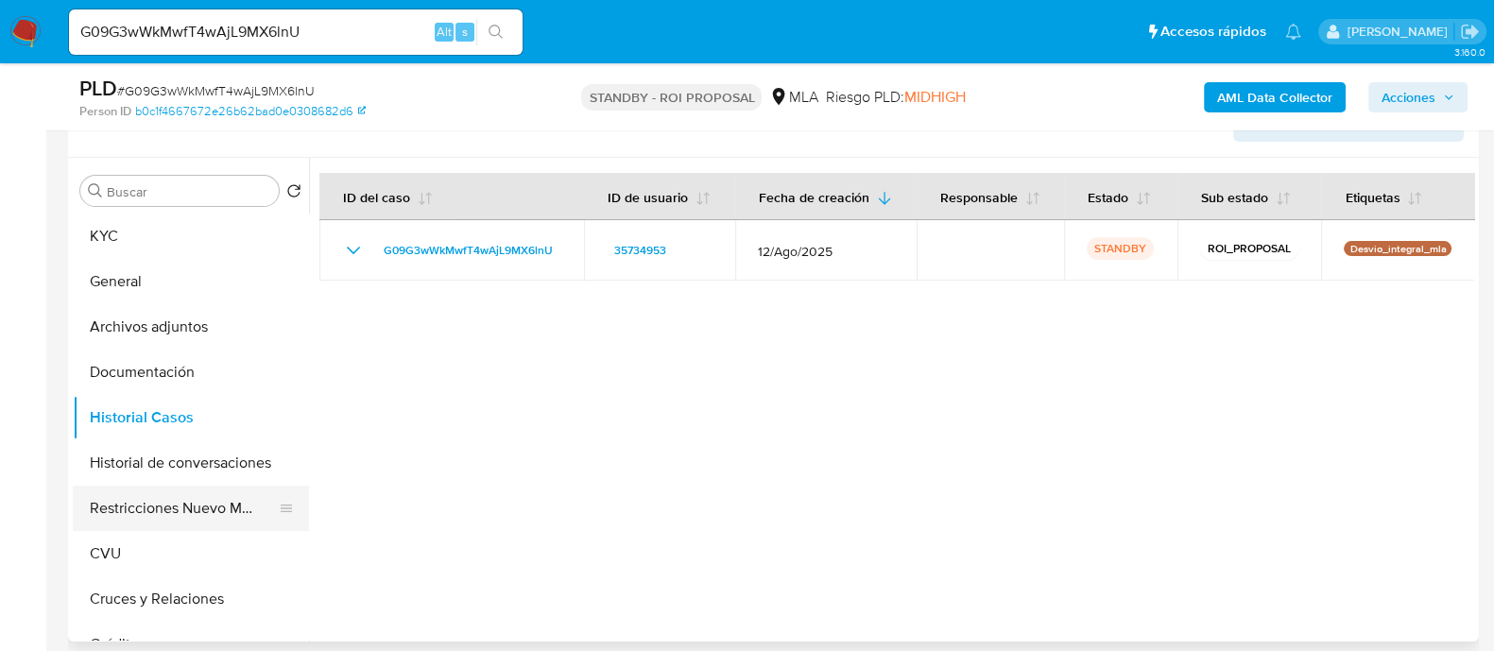
click at [129, 514] on button "Restricciones Nuevo Mundo" at bounding box center [183, 508] width 221 height 45
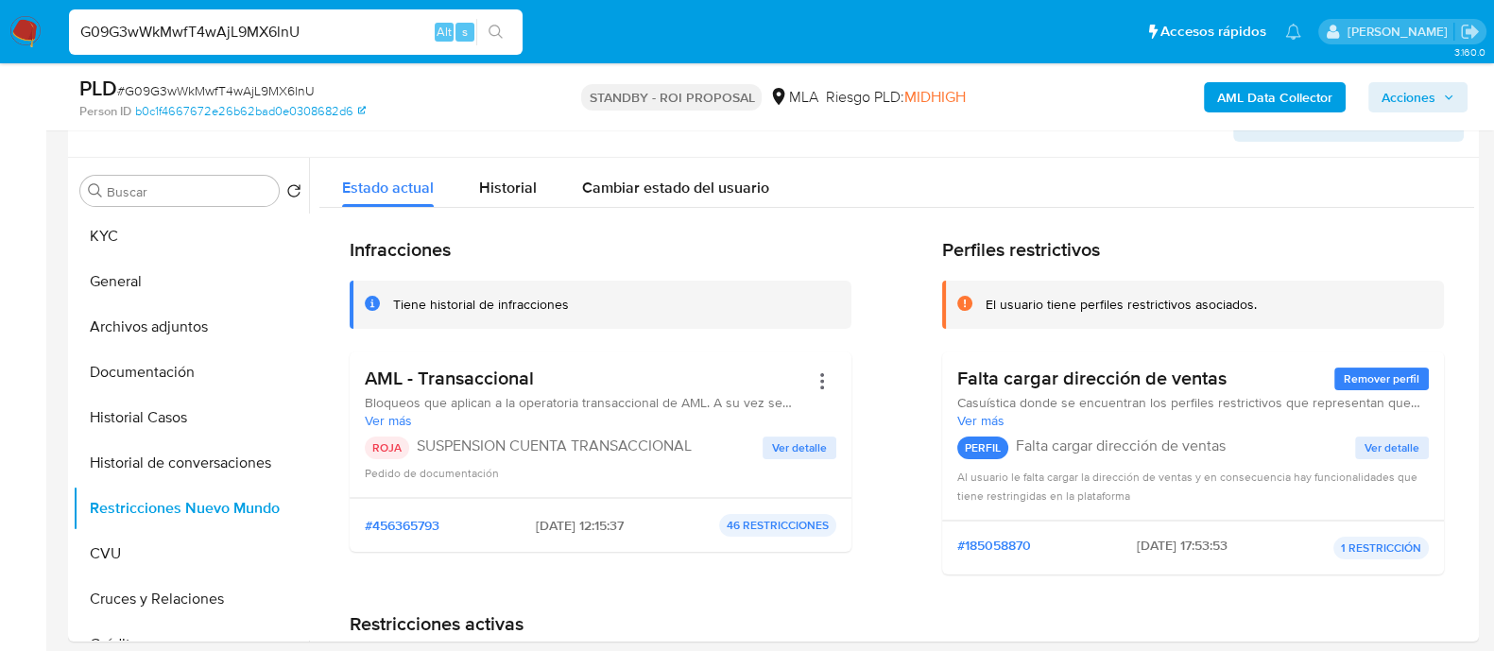
click at [320, 39] on input "G09G3wWkMwfT4wAjL9MX6lnU" at bounding box center [296, 32] width 454 height 25
paste input "BnzPm7njQcwegoI65atuXwtR"
type input "BnzPm7njQcwegoI65atuXwtR"
click at [504, 35] on button "search-icon" at bounding box center [495, 32] width 39 height 26
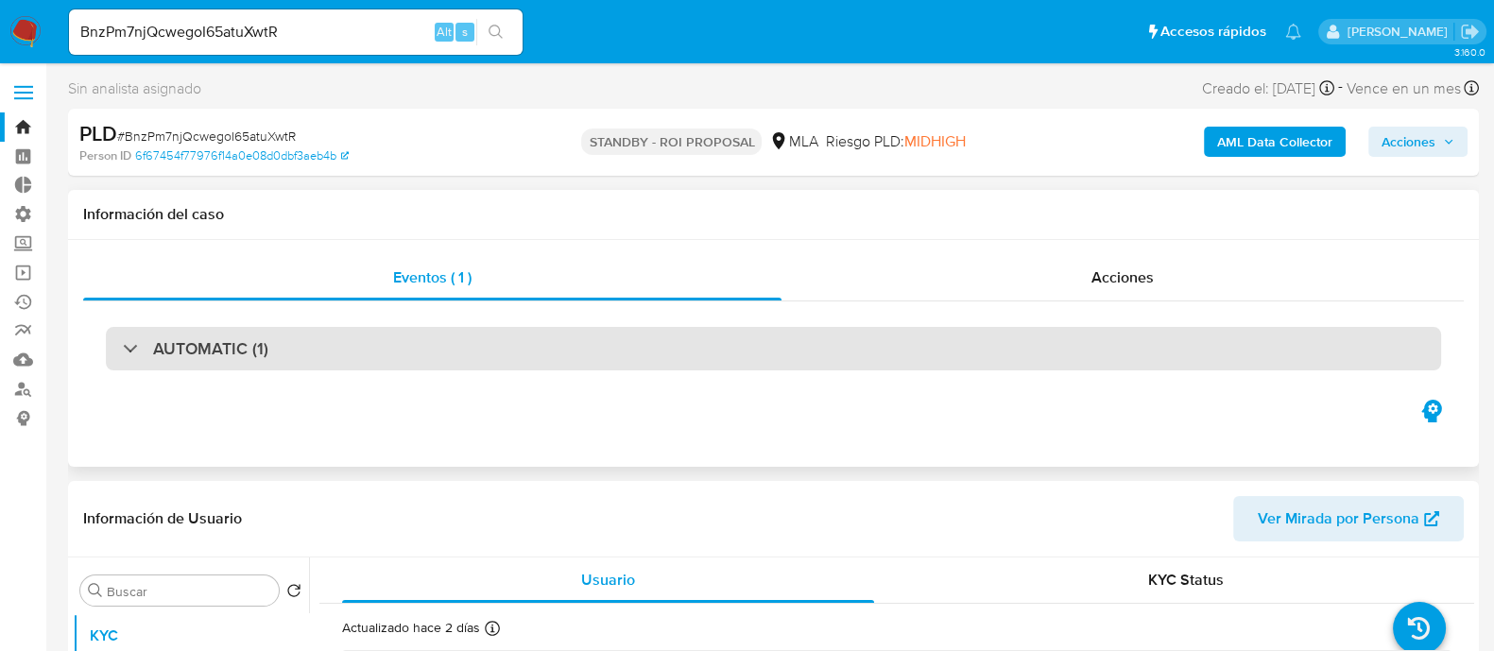
select select "10"
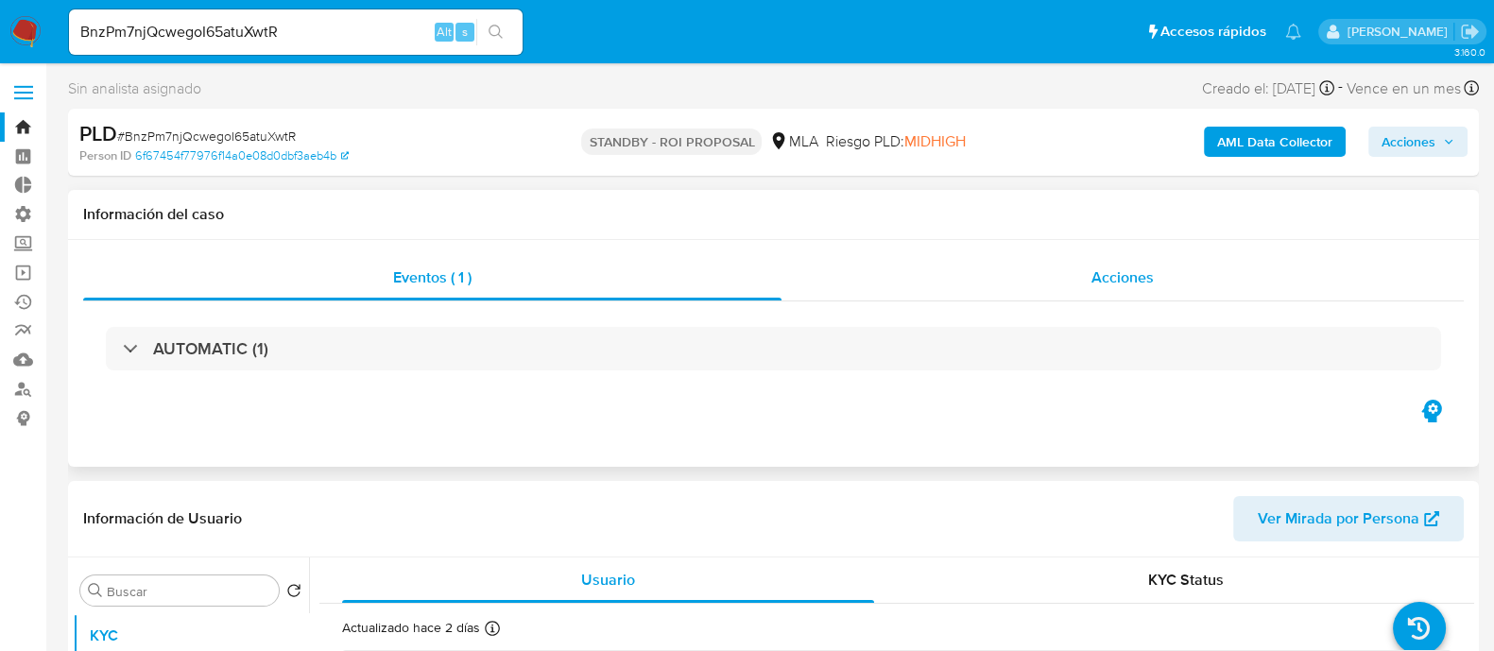
click at [1144, 290] on div "Acciones" at bounding box center [1123, 277] width 682 height 45
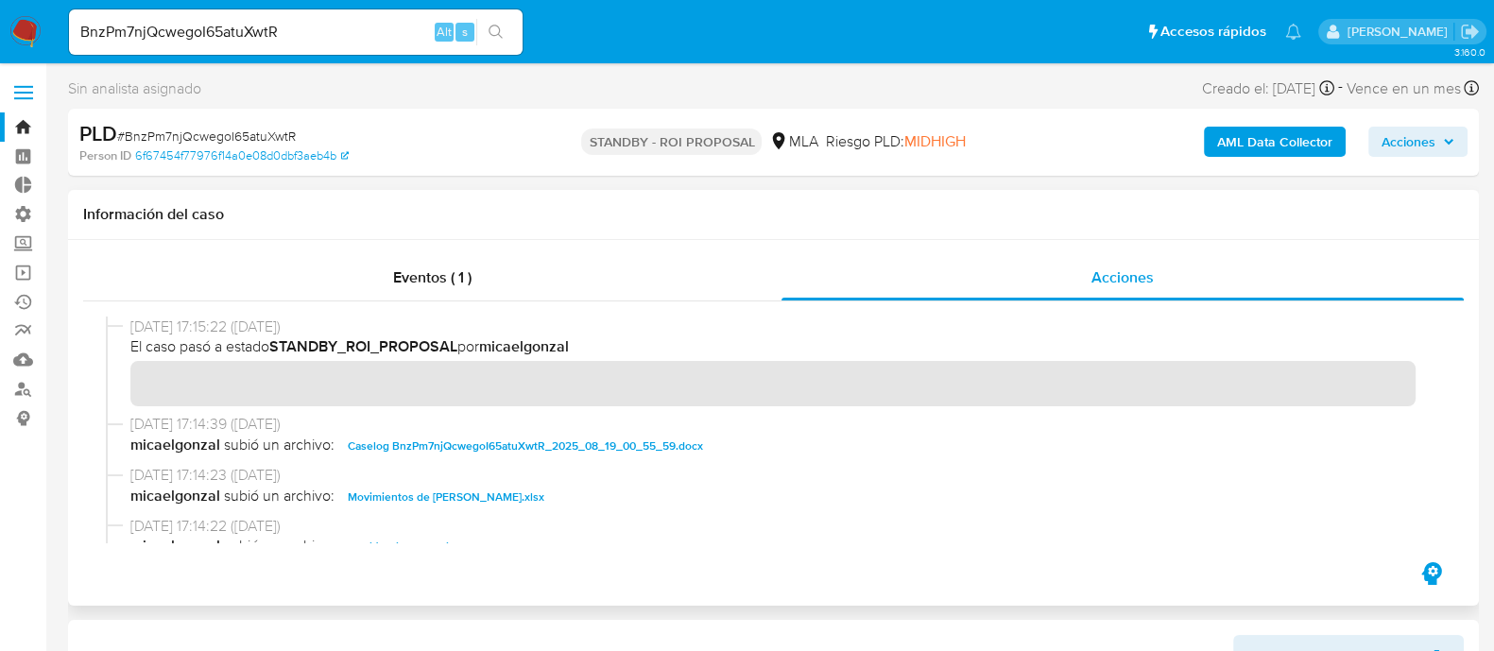
click at [456, 437] on span "Caselog BnzPm7njQcwegoI65atuXwtR_2025_08_19_00_55_59.docx" at bounding box center [525, 446] width 355 height 23
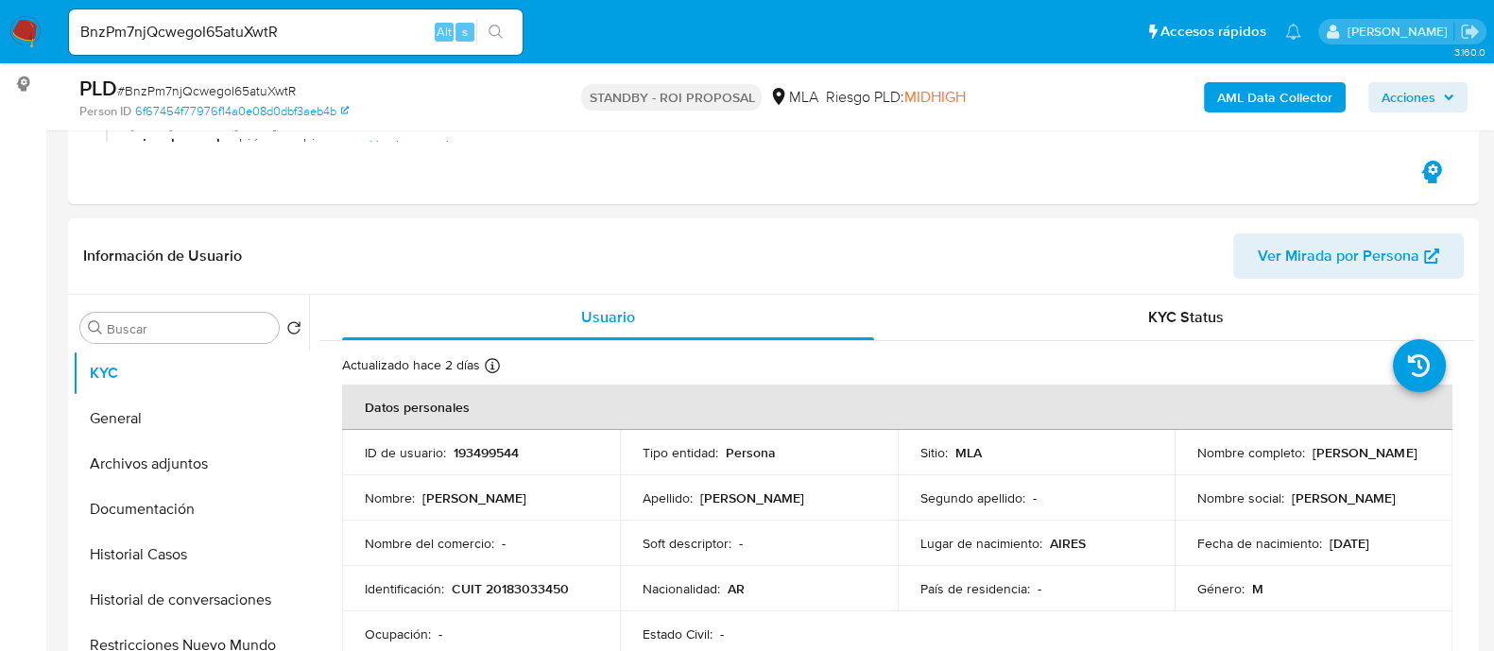
scroll to position [472, 0]
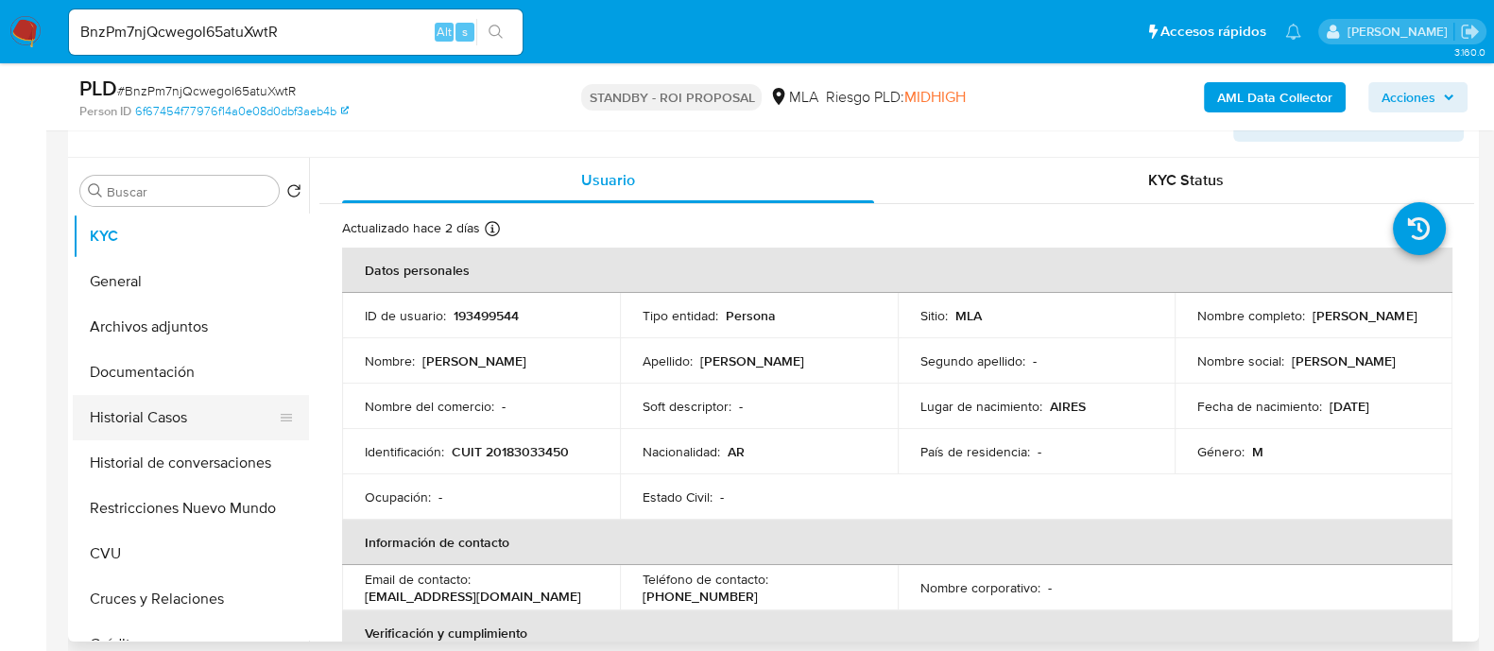
click at [244, 418] on button "Historial Casos" at bounding box center [183, 417] width 221 height 45
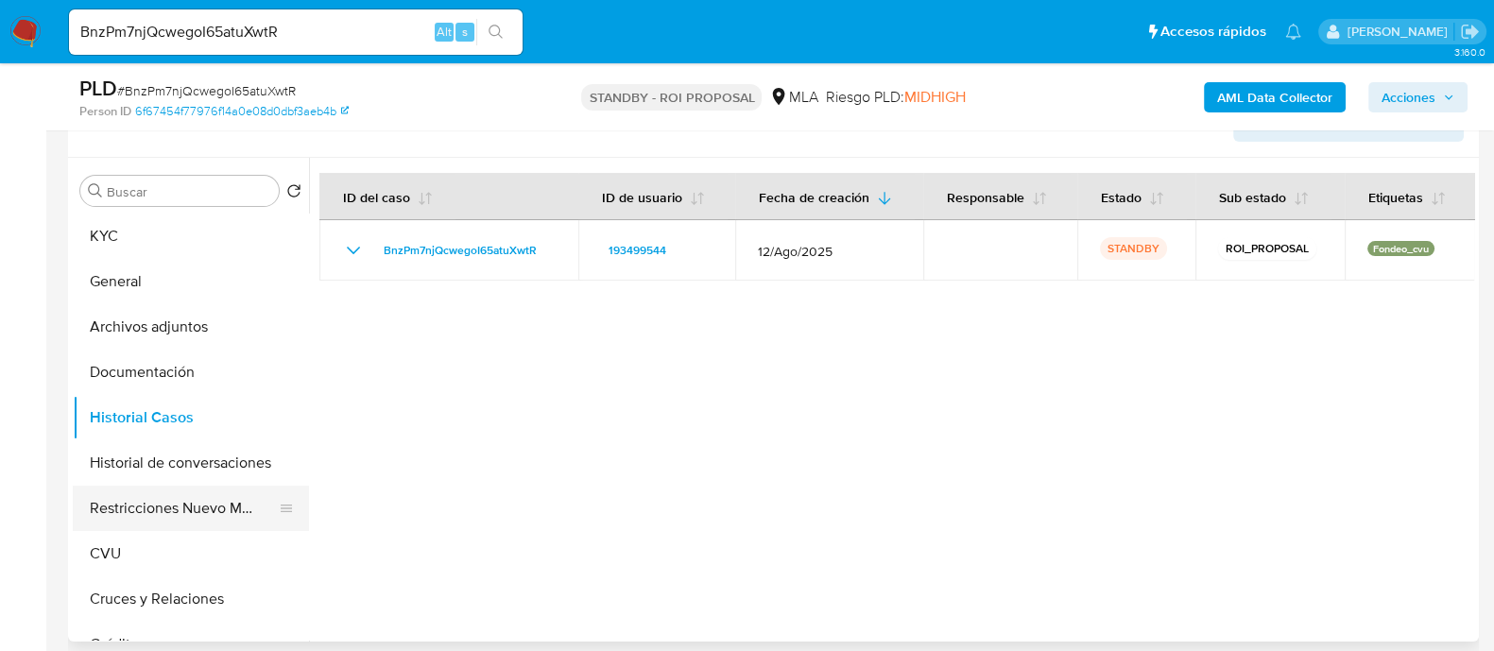
click at [205, 505] on button "Restricciones Nuevo Mundo" at bounding box center [183, 508] width 221 height 45
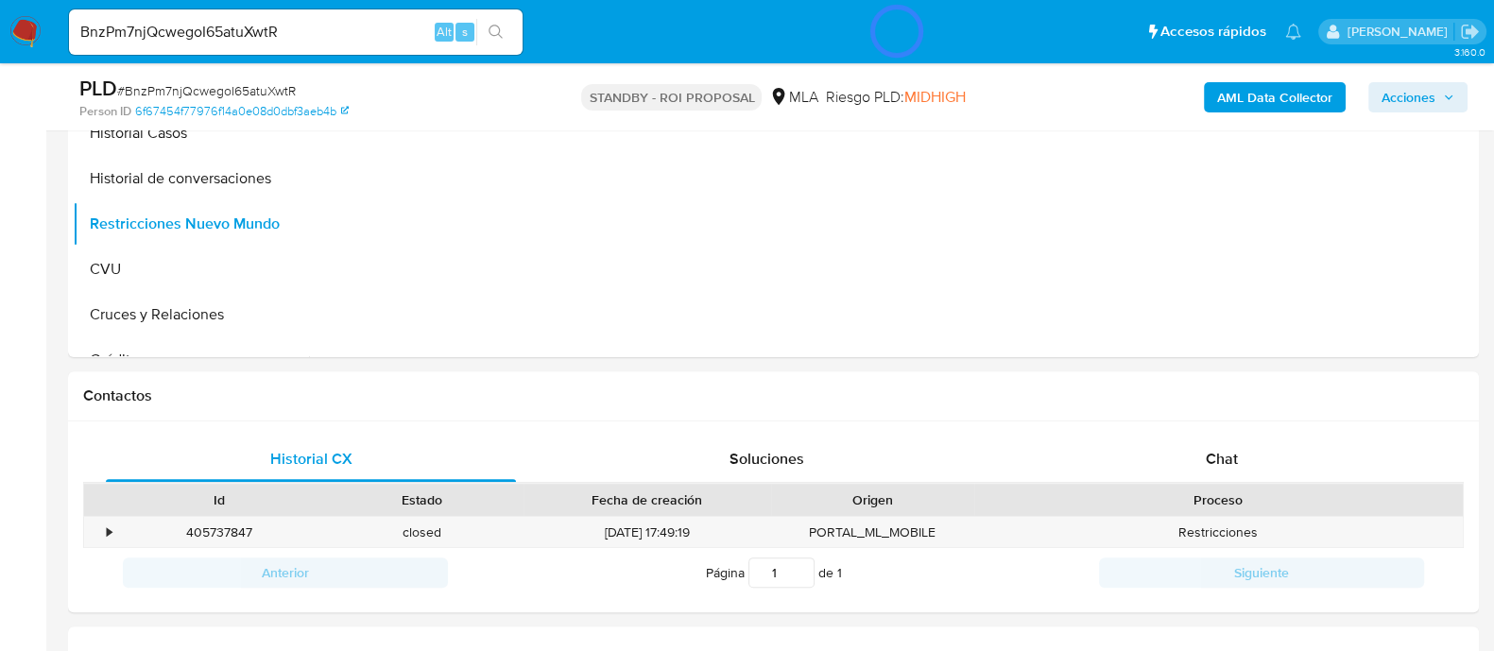
scroll to position [354, 0]
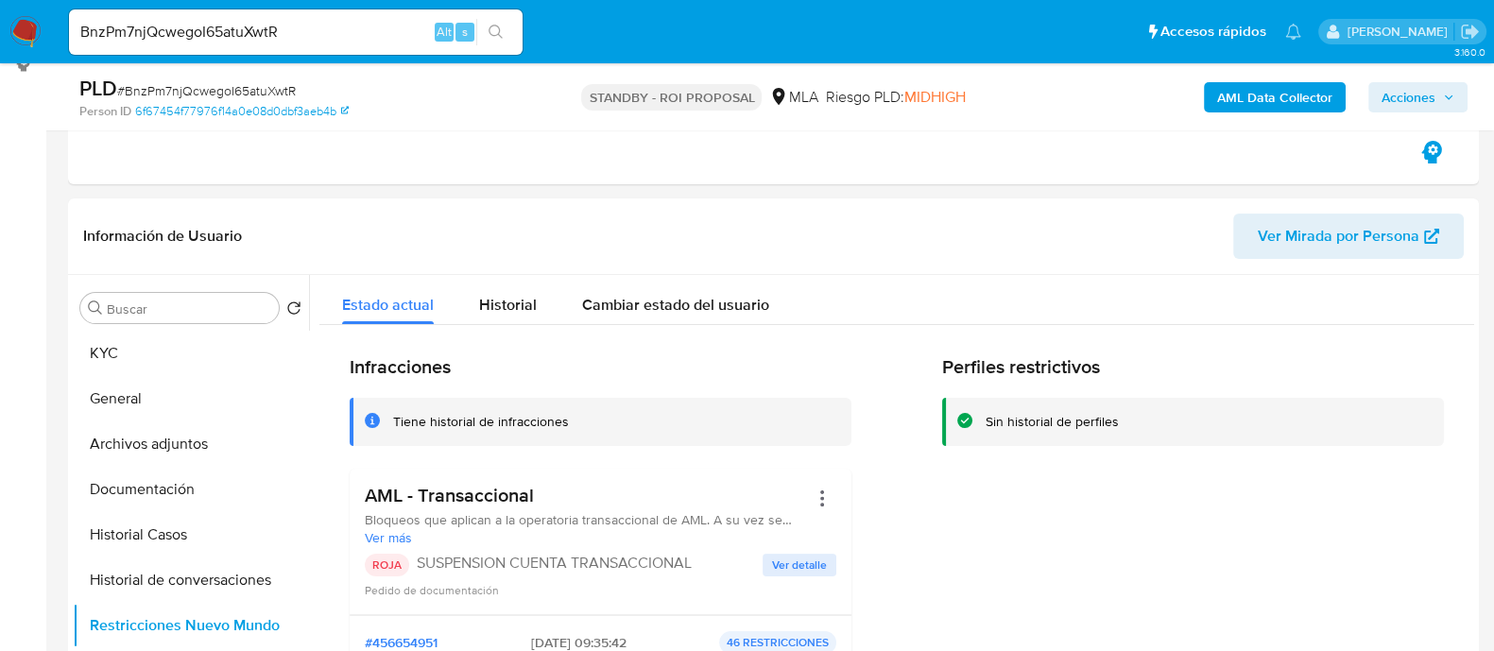
click at [340, 30] on input "BnzPm7njQcwegoI65atuXwtR" at bounding box center [296, 32] width 454 height 25
paste input "K9lGTvhgEUZ58vpaBTF1aoZM"
type input "K9lGTvhgEUZ58vpaBTF1aoZM"
click at [502, 34] on icon "search-icon" at bounding box center [496, 32] width 15 height 15
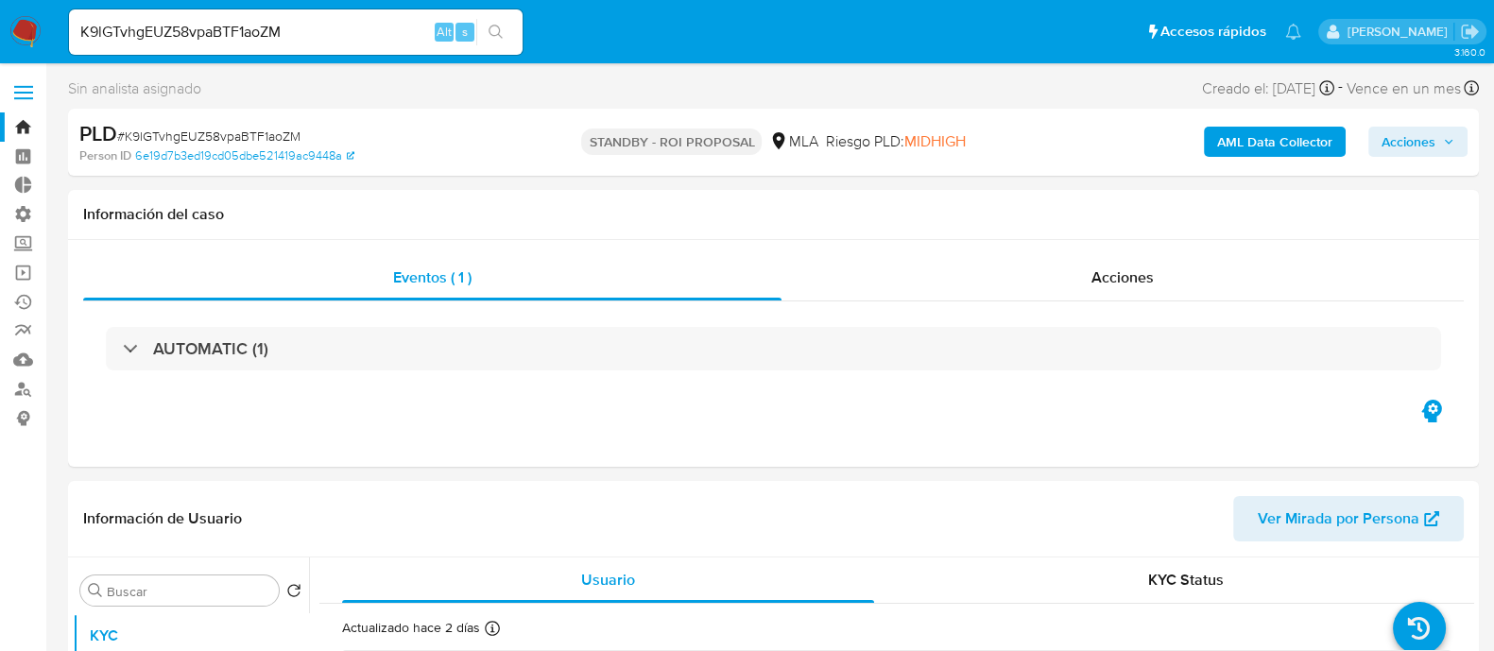
select select "10"
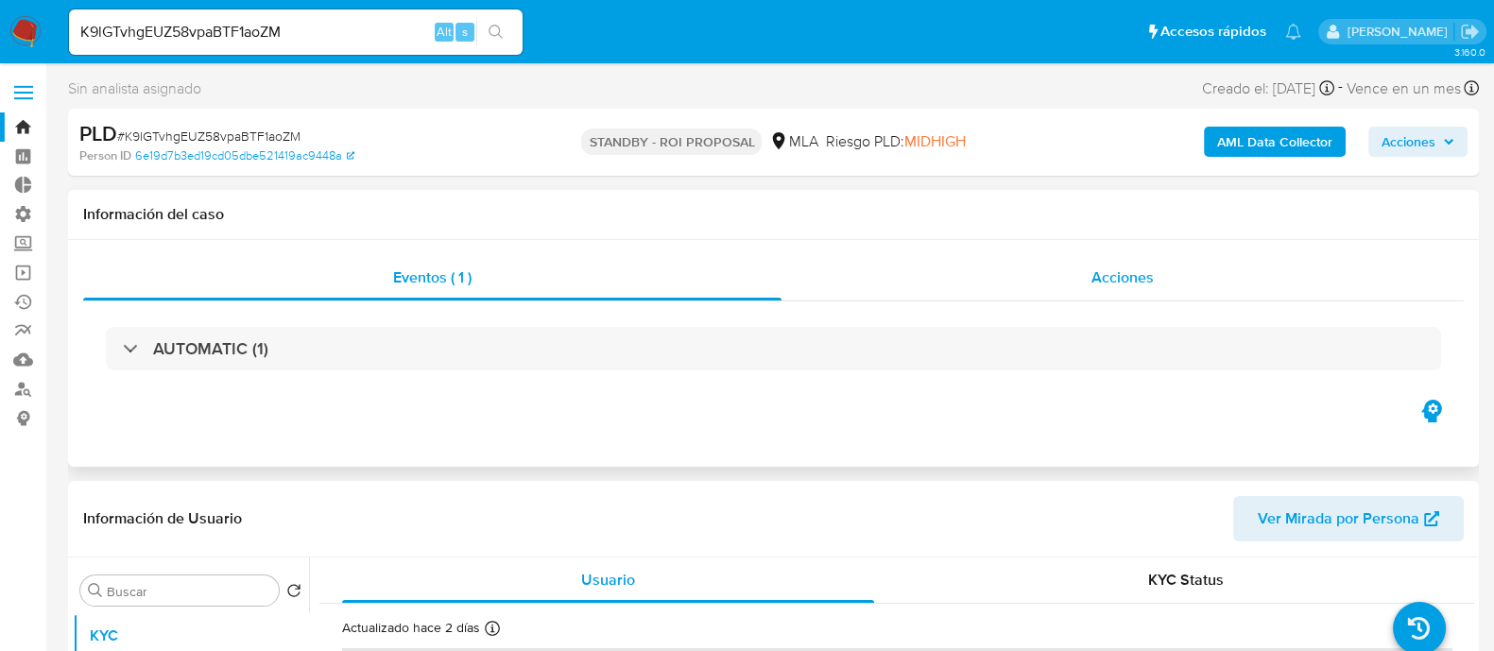
click at [1138, 288] on span "Acciones" at bounding box center [1123, 278] width 62 height 22
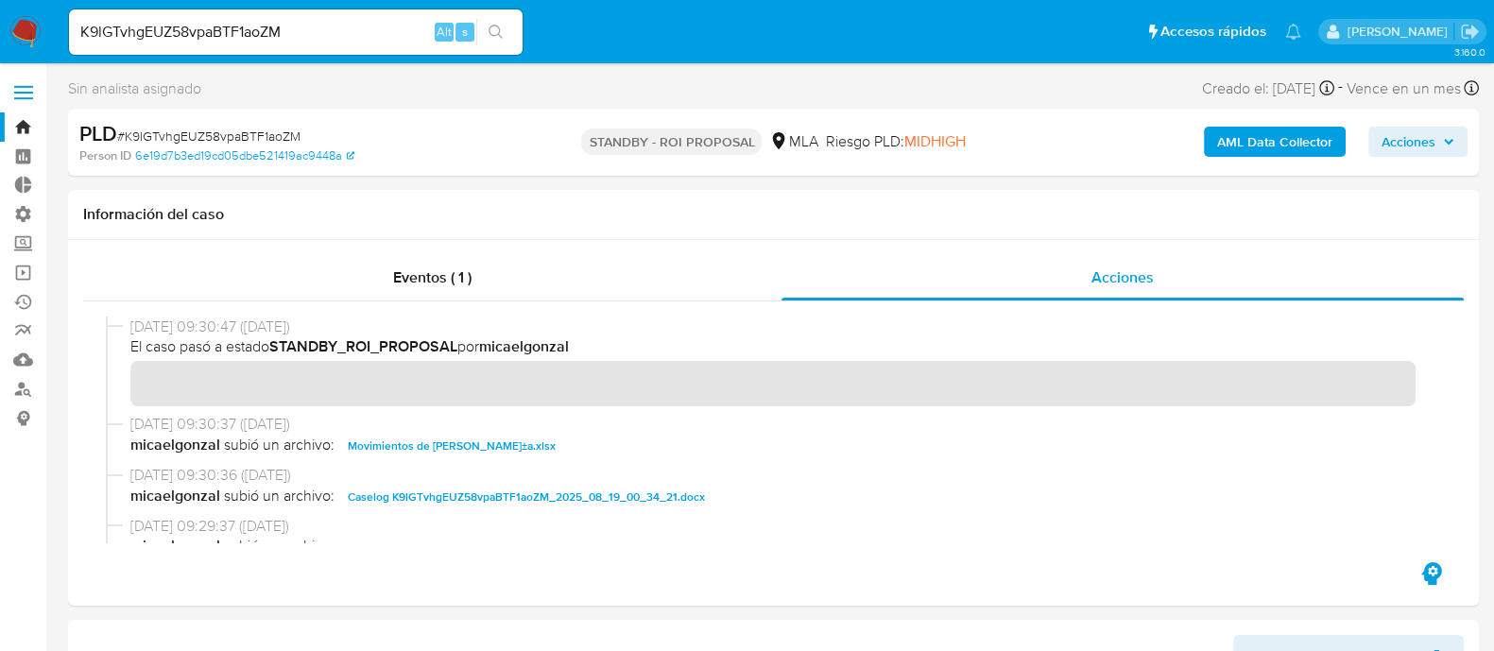
click at [1405, 134] on span "Acciones" at bounding box center [1409, 142] width 54 height 30
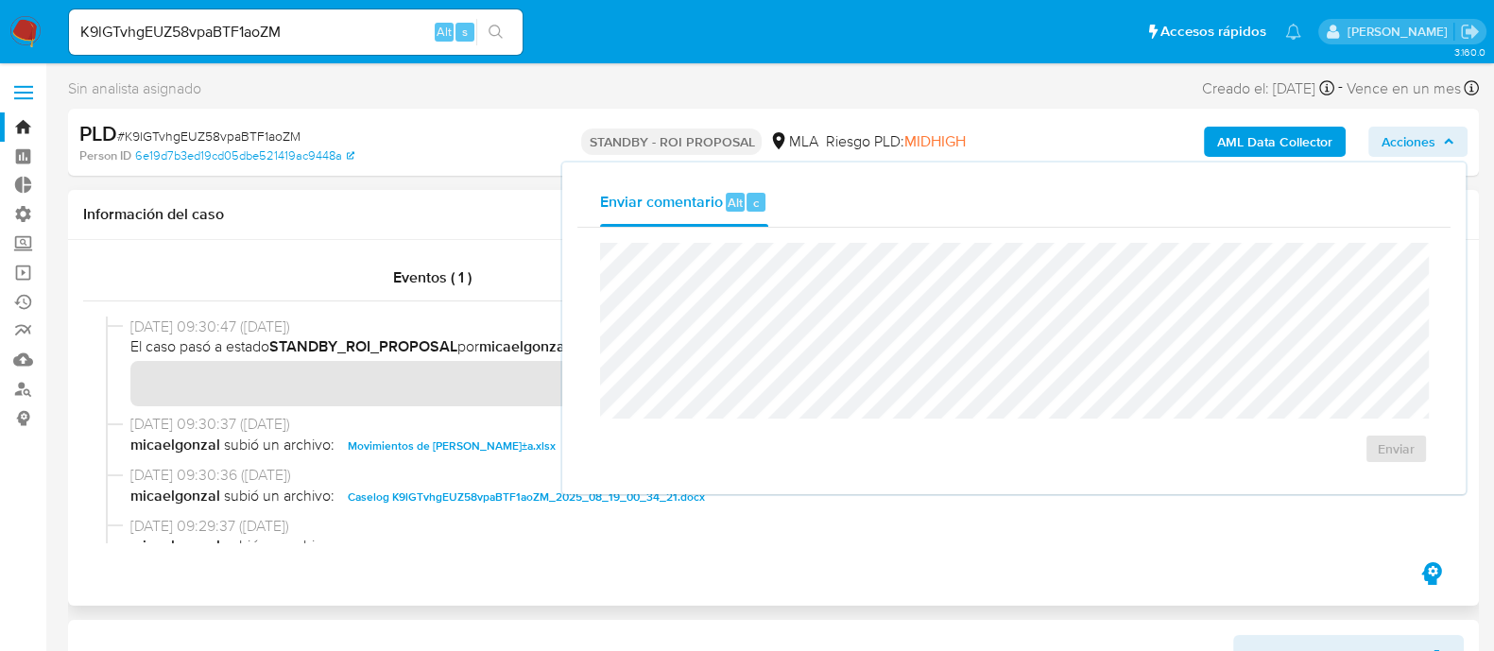
click at [503, 227] on div "Información del caso" at bounding box center [773, 215] width 1411 height 50
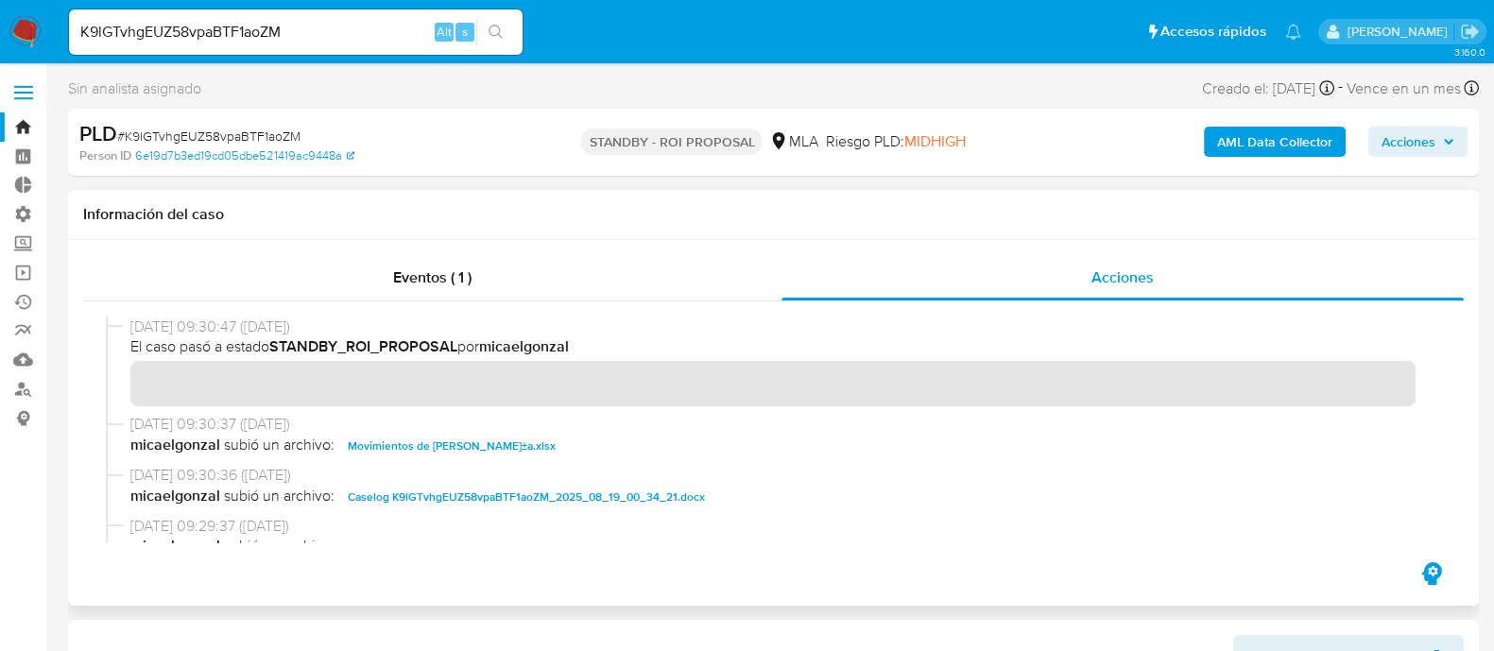
click at [488, 498] on span "Caselog K9lGTvhgEUZ58vpaBTF1aoZM_2025_08_19_00_34_21.docx" at bounding box center [526, 497] width 357 height 23
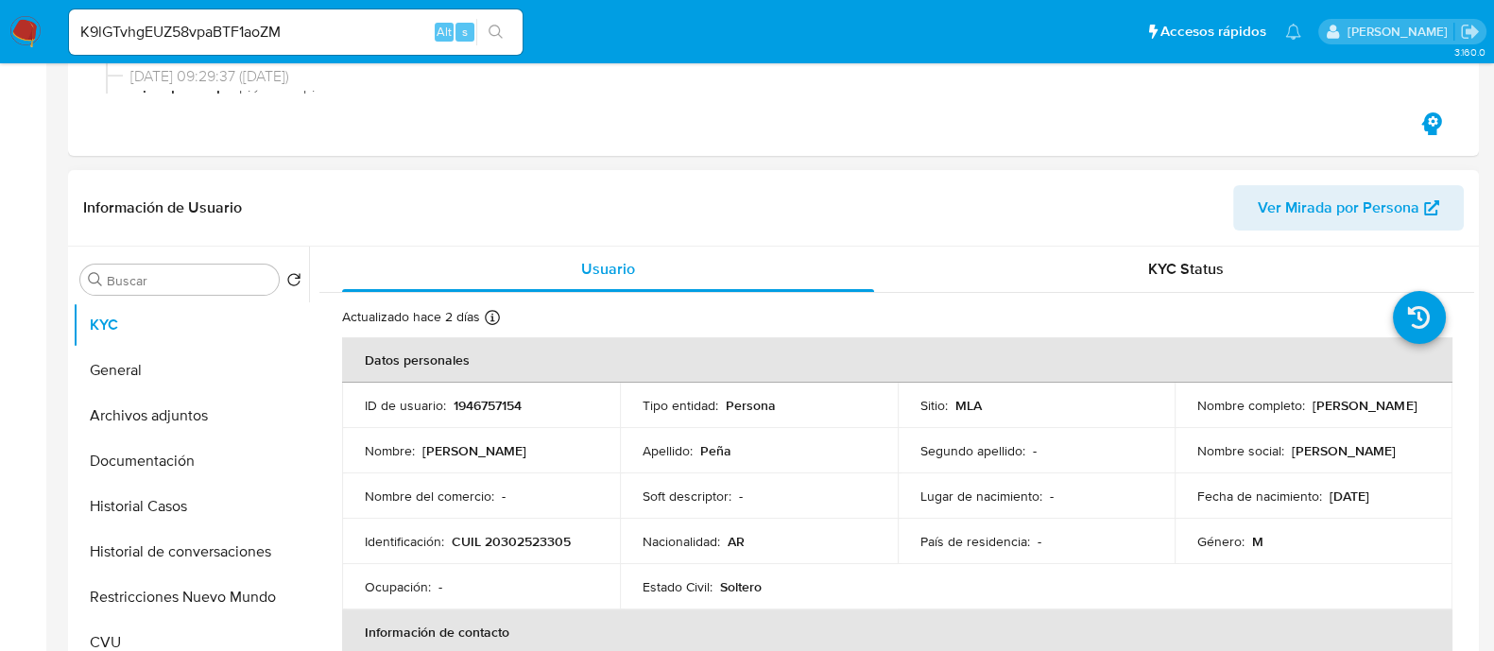
scroll to position [591, 0]
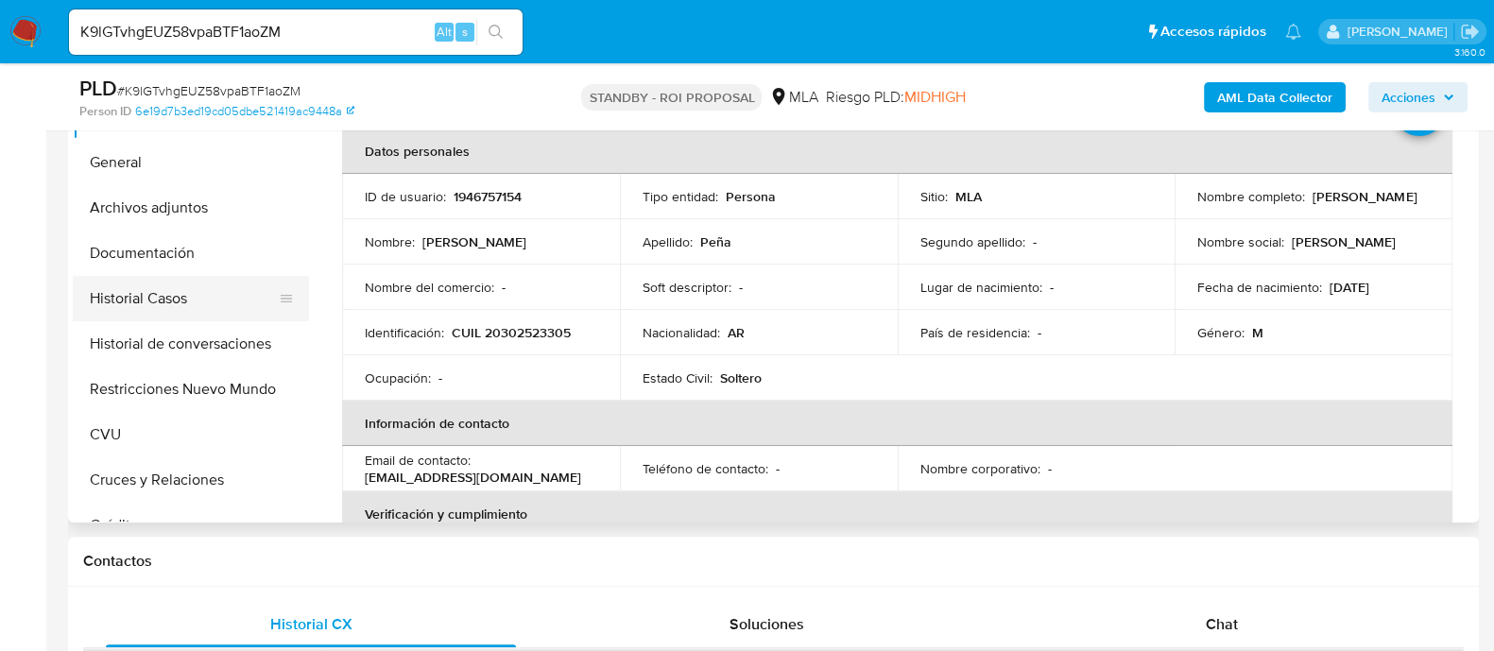
click at [200, 302] on button "Historial Casos" at bounding box center [183, 298] width 221 height 45
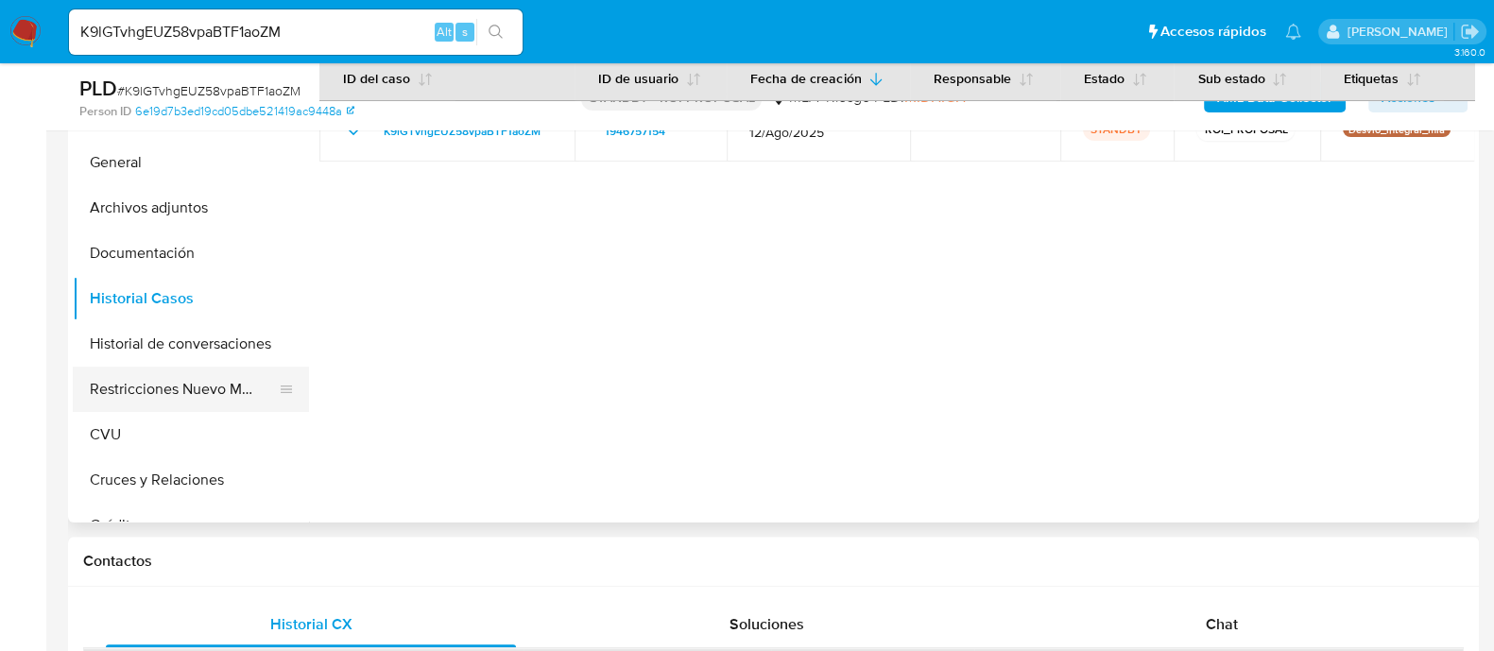
click at [190, 395] on button "Restricciones Nuevo Mundo" at bounding box center [183, 389] width 221 height 45
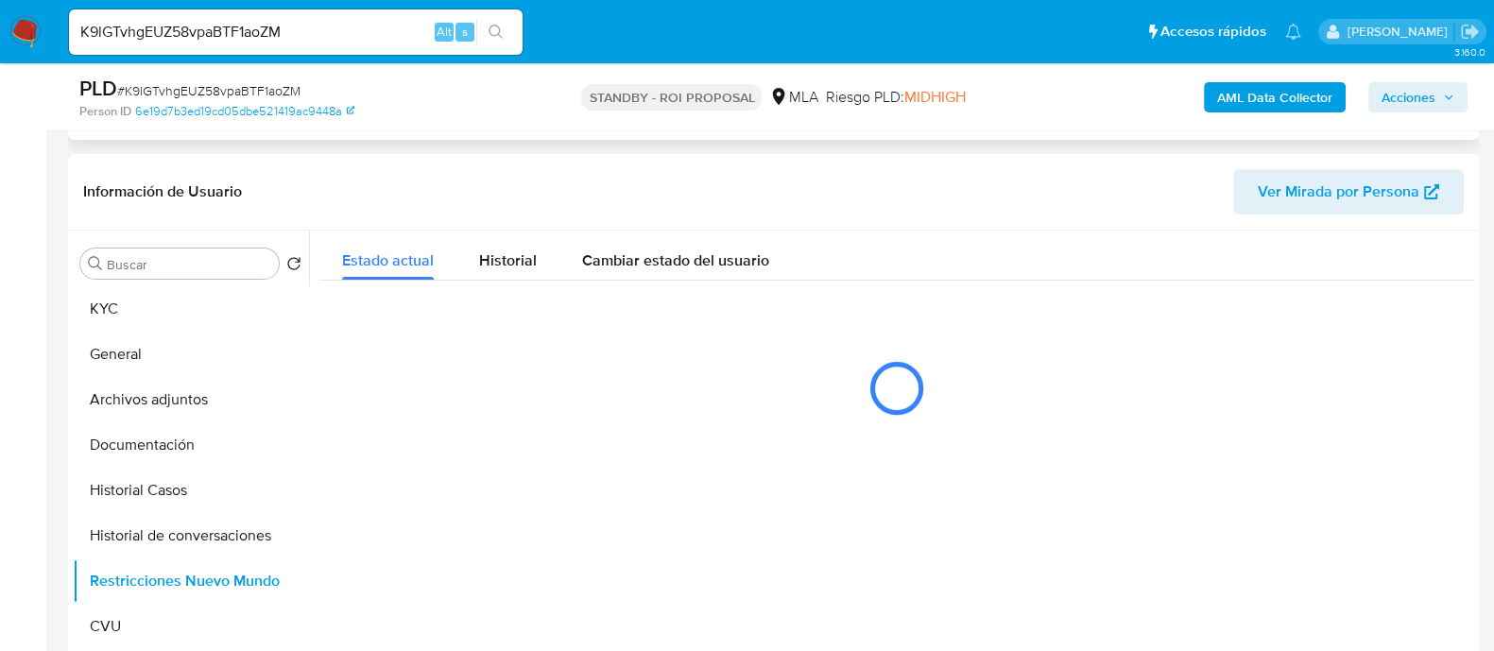
scroll to position [235, 0]
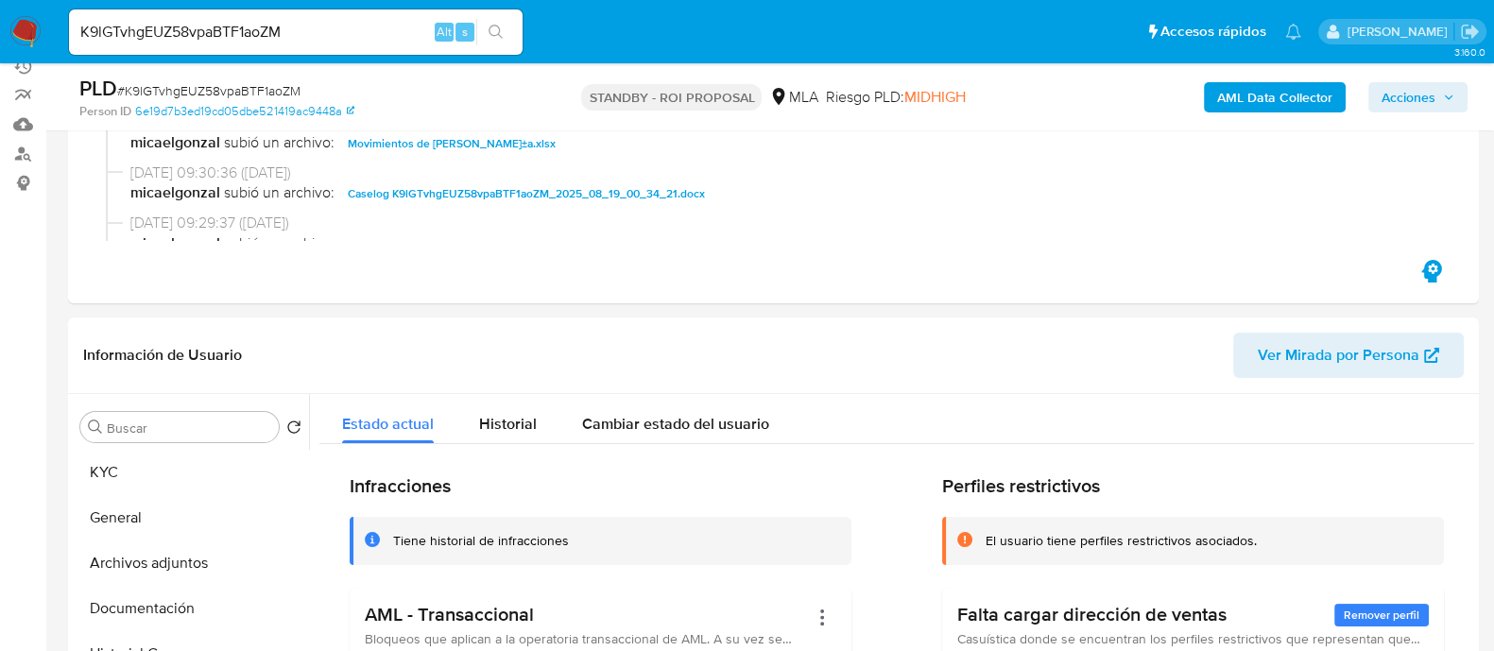
click at [203, 43] on input "K9lGTvhgEUZ58vpaBTF1aoZM" at bounding box center [296, 32] width 454 height 25
paste input "eYHtWrYdHFQ4a3Z2MSt3PgAs"
type input "eYHtWrYdHFQ4a3Z2MSt3PgAs"
click at [497, 31] on icon "search-icon" at bounding box center [496, 32] width 15 height 15
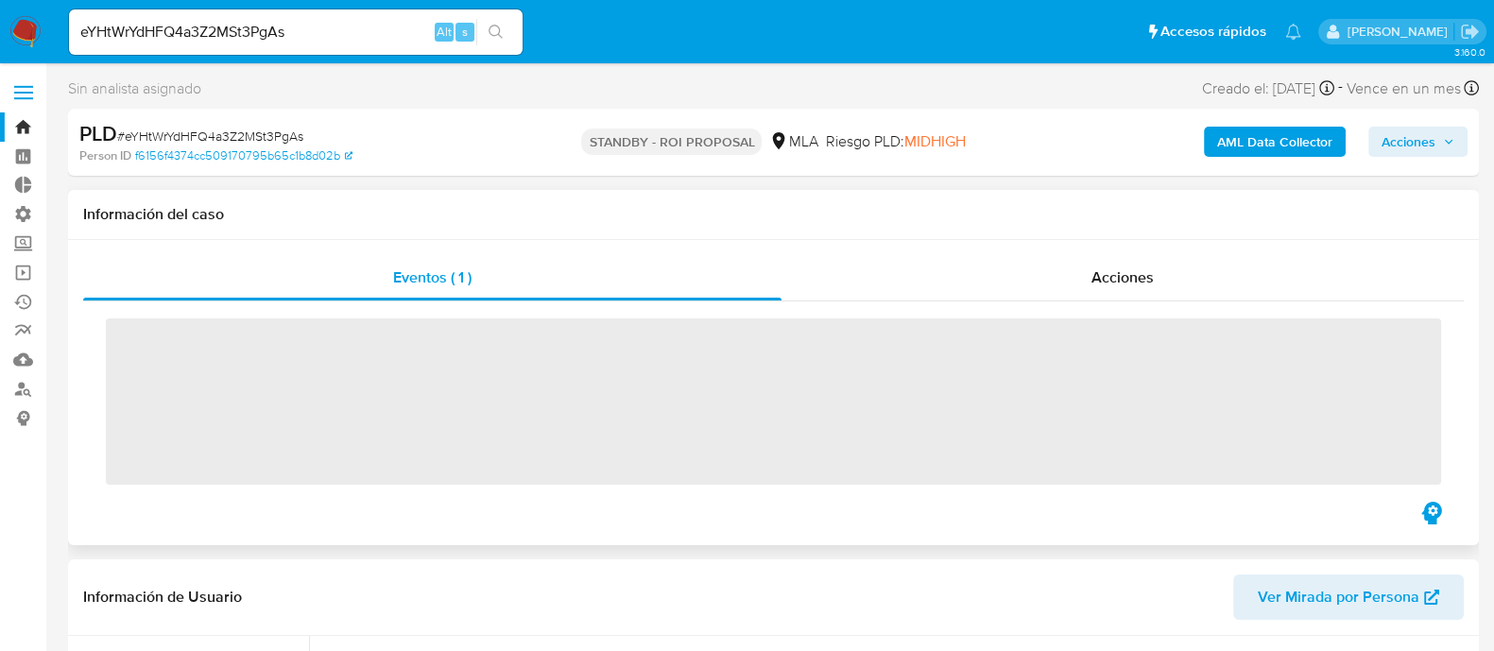
drag, startPoint x: 1087, startPoint y: 252, endPoint x: 1117, endPoint y: 204, distance: 56.9
click at [1087, 233] on div "Información del caso" at bounding box center [773, 215] width 1411 height 50
click at [1104, 254] on div "Eventos ( 1 ) Acciones ‌" at bounding box center [773, 392] width 1411 height 305
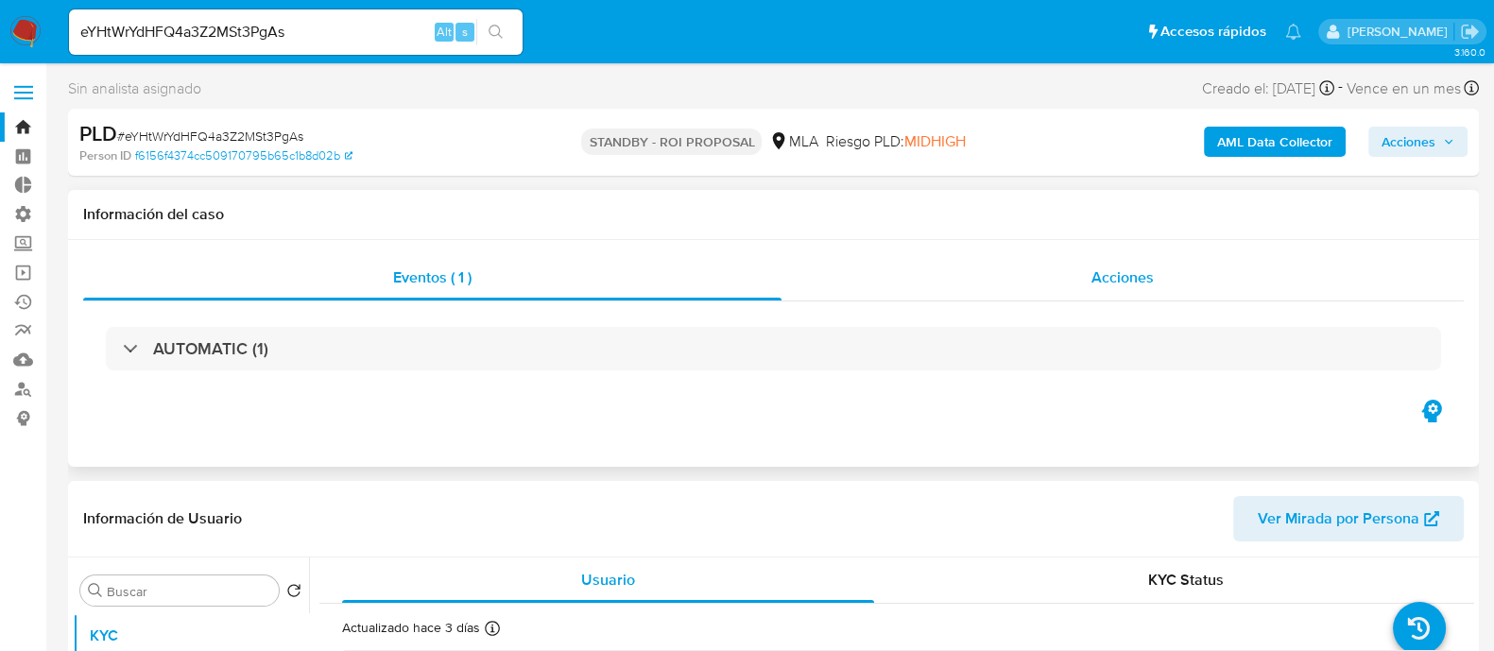
click at [1088, 278] on div "Acciones" at bounding box center [1123, 277] width 682 height 45
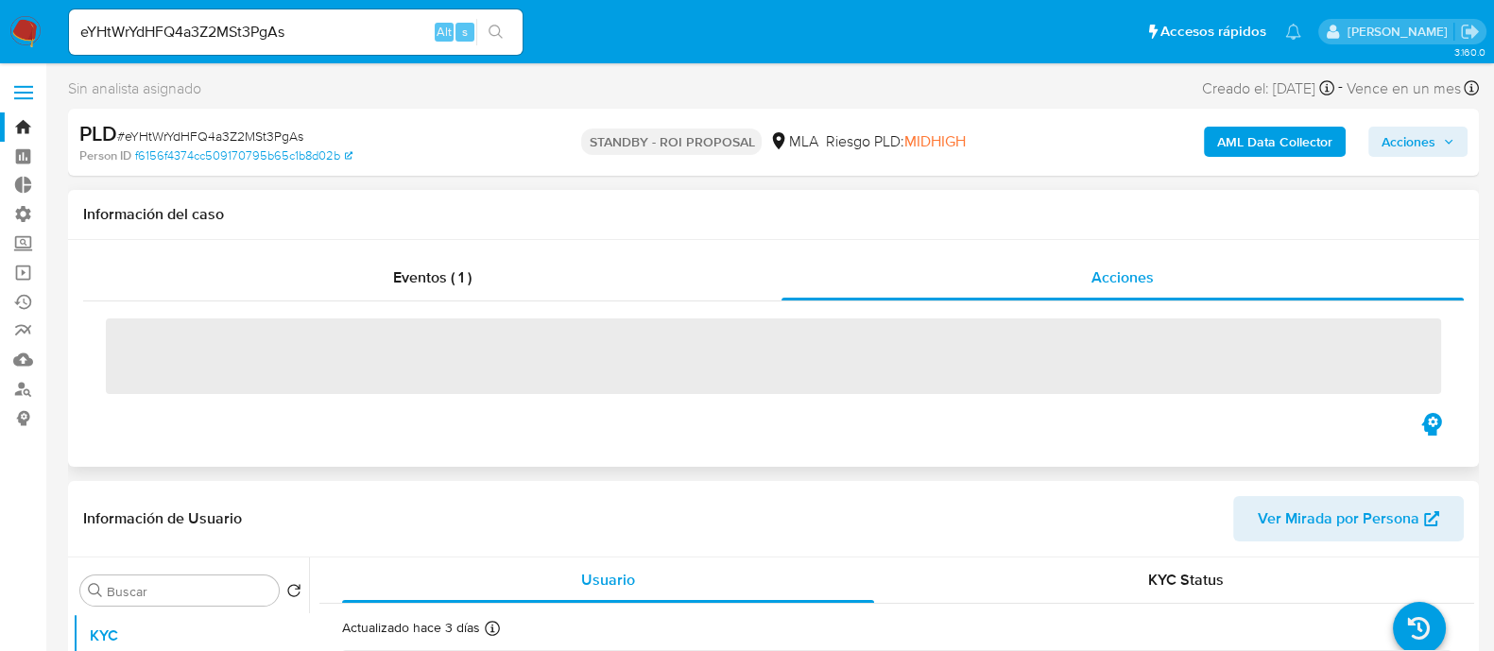
select select "10"
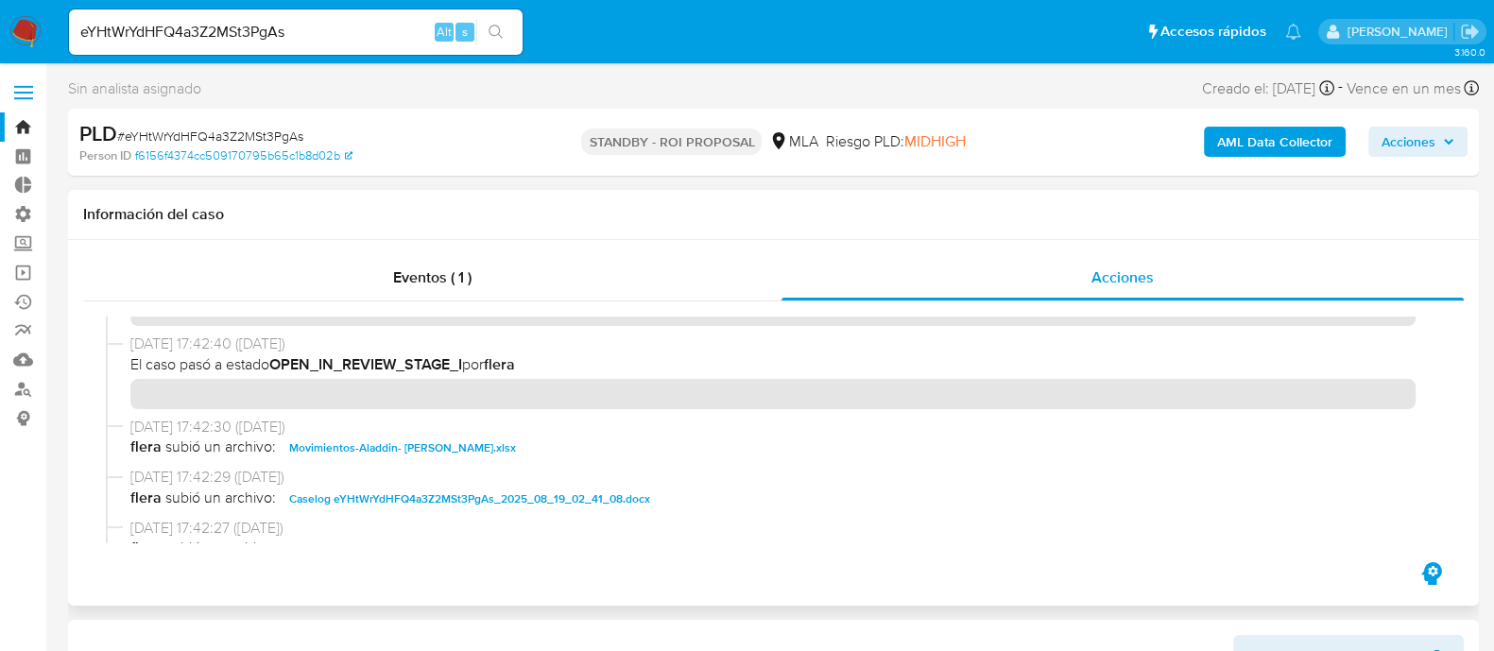
scroll to position [117, 0]
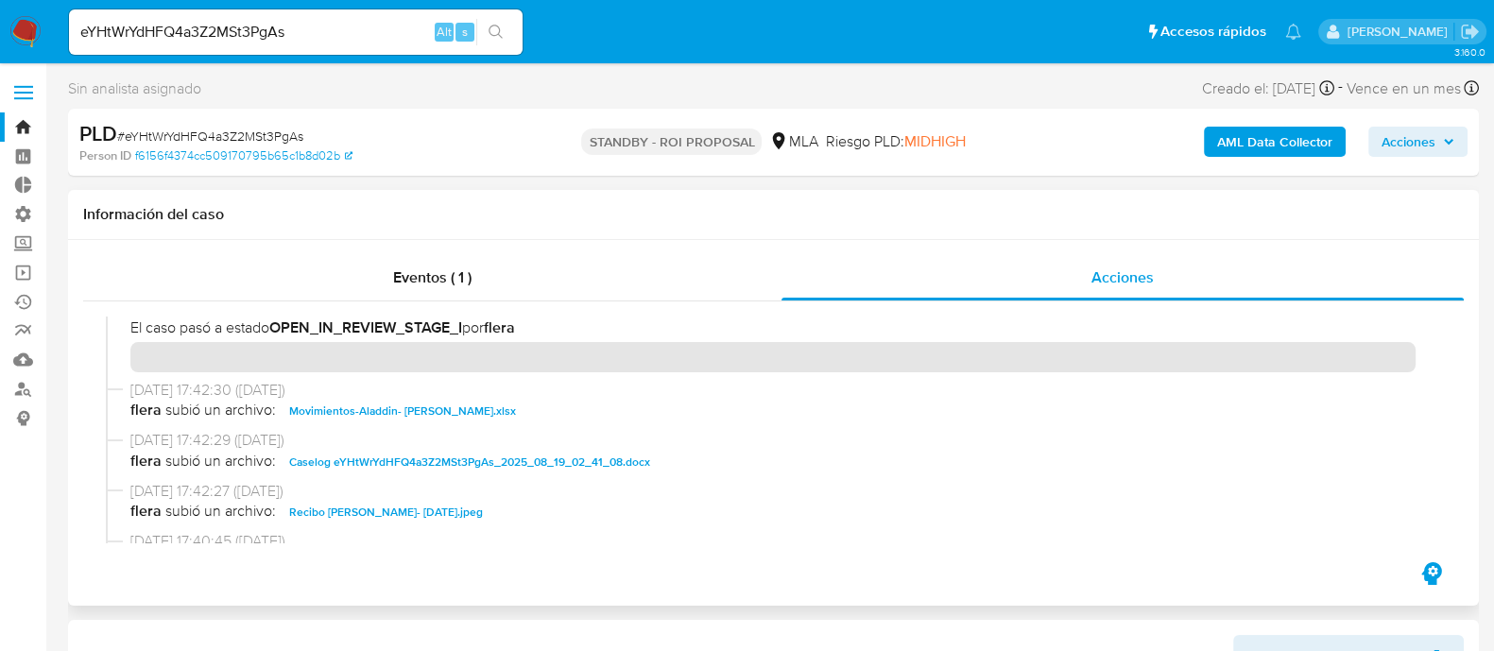
click at [328, 462] on span "Caselog eYHtWrYdHFQ4a3Z2MSt3PgAs_2025_08_19_02_41_08.docx" at bounding box center [469, 462] width 361 height 23
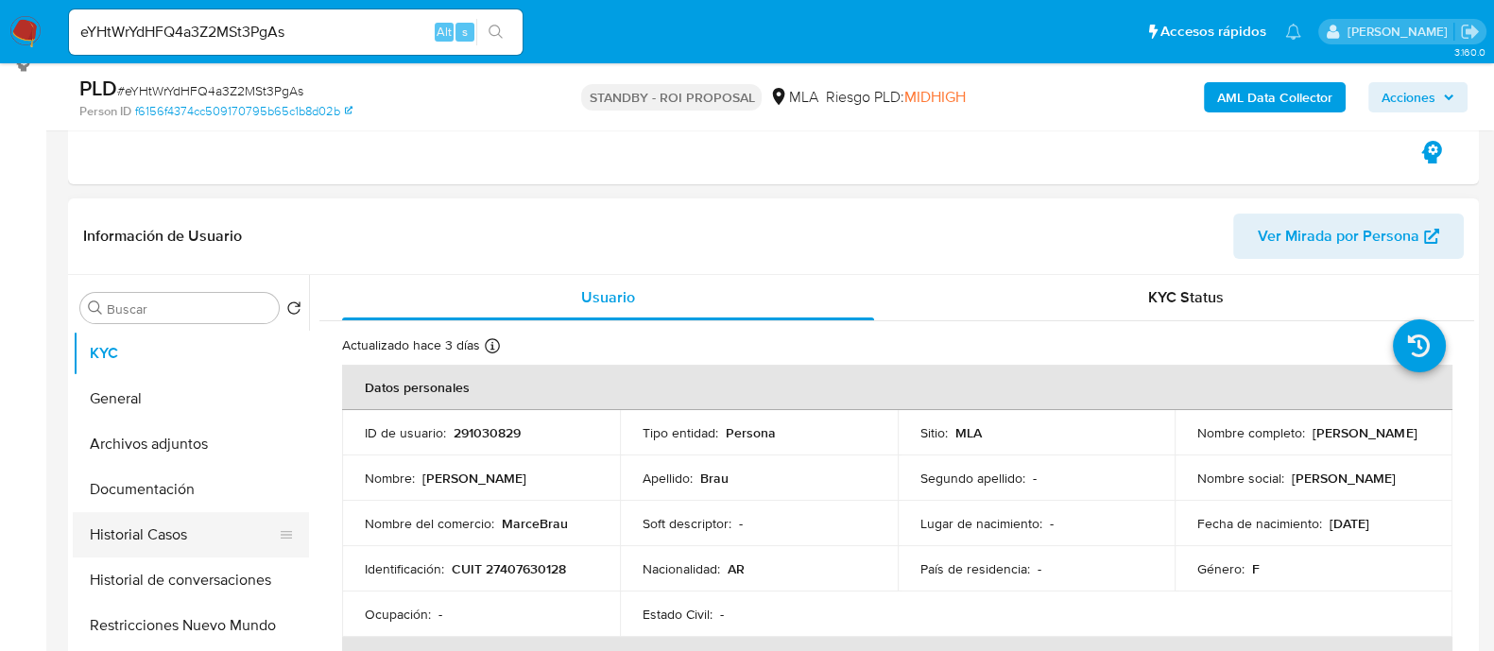
click at [216, 514] on button "Historial Casos" at bounding box center [183, 534] width 221 height 45
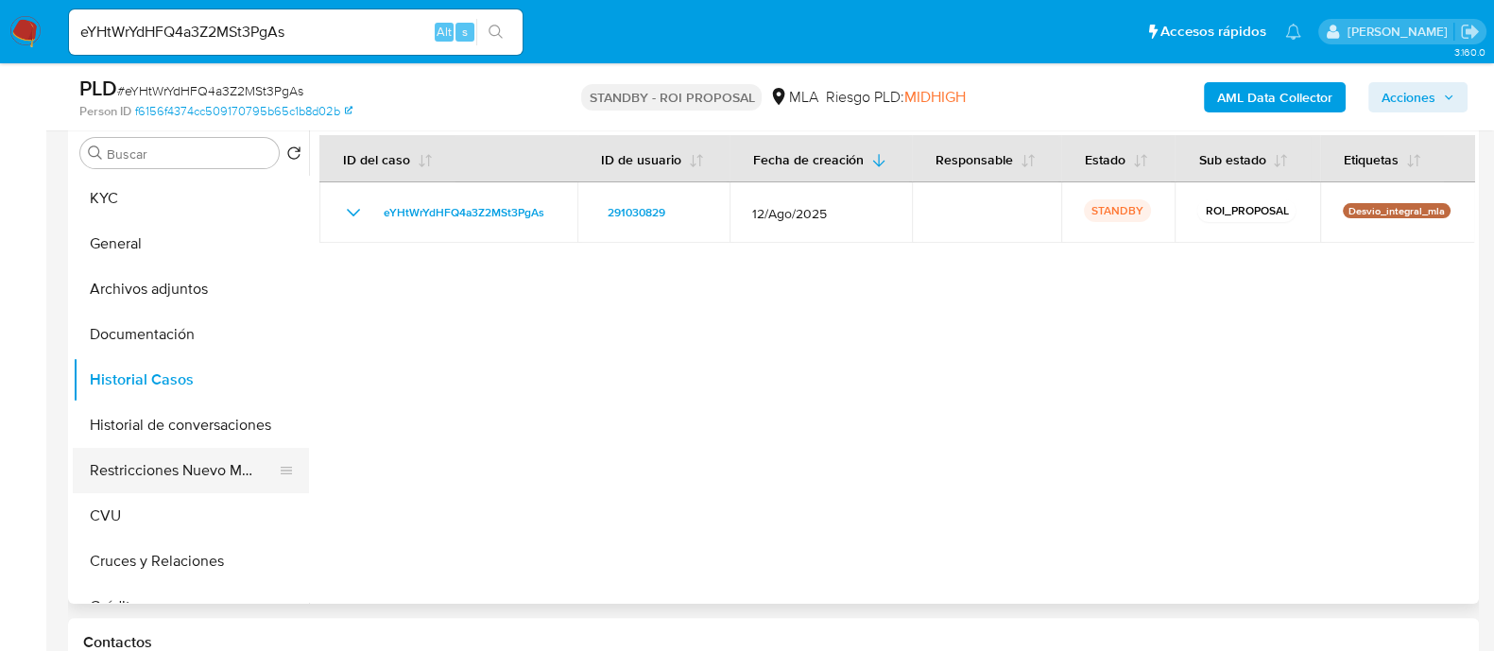
scroll to position [472, 0]
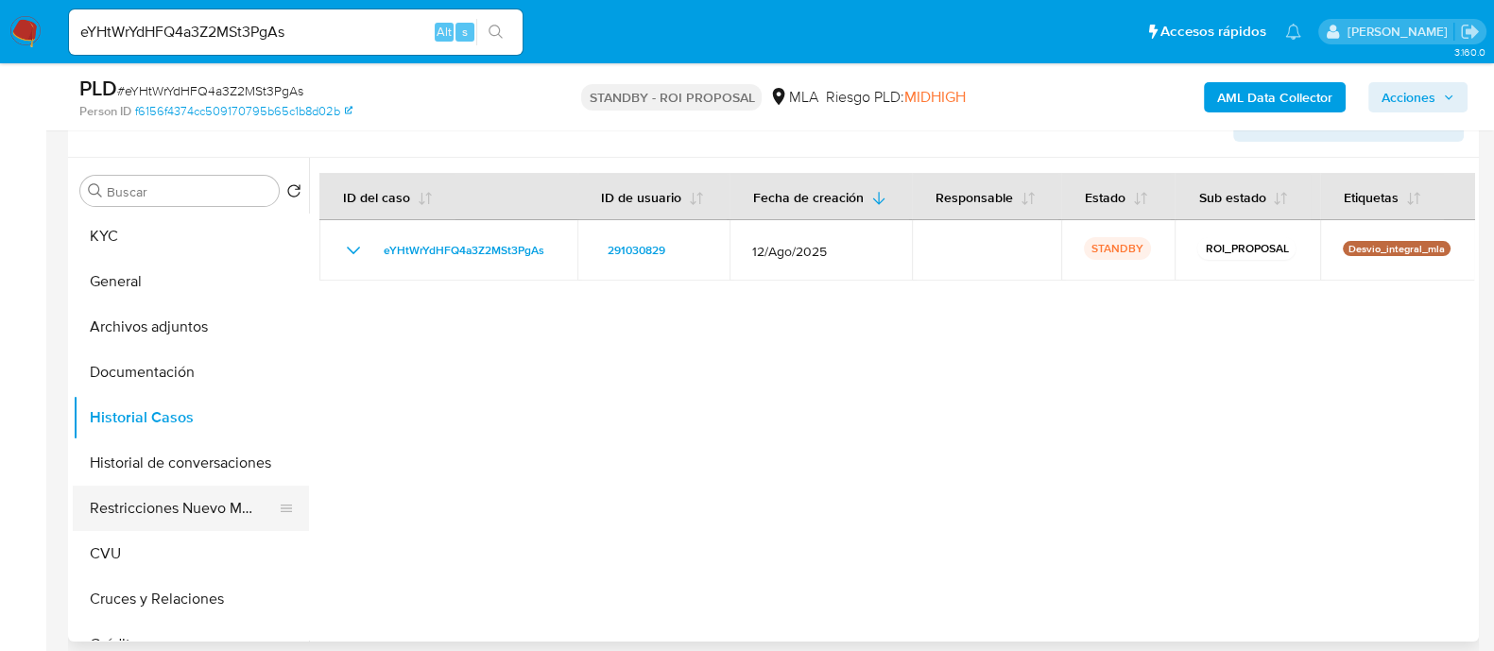
click at [160, 495] on button "Restricciones Nuevo Mundo" at bounding box center [183, 508] width 221 height 45
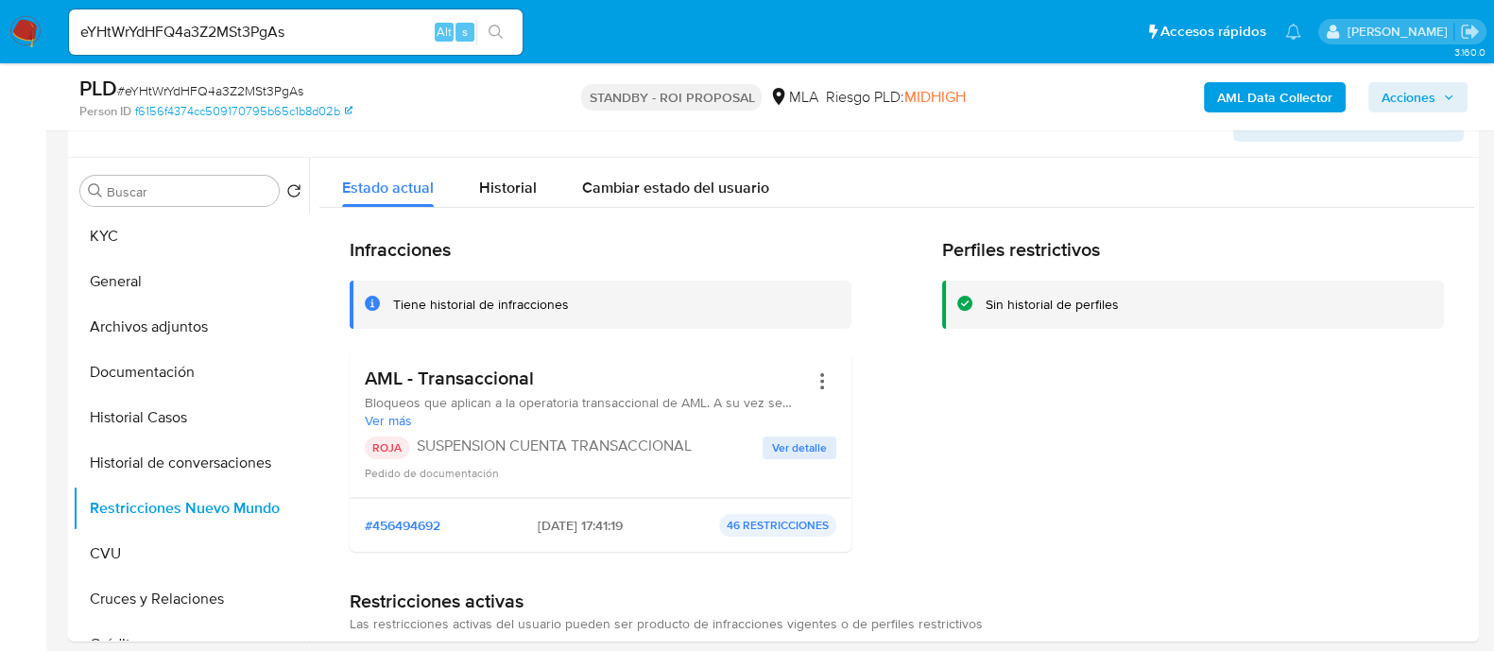
click at [306, 35] on input "eYHtWrYdHFQ4a3Z2MSt3PgAs" at bounding box center [296, 32] width 454 height 25
paste input "4U8ooF3fXkCthm1bZmR6Kgxk"
type input "4U8ooF3fXkCthm1bZmR6Kgxk"
click at [496, 30] on icon "search-icon" at bounding box center [496, 32] width 15 height 15
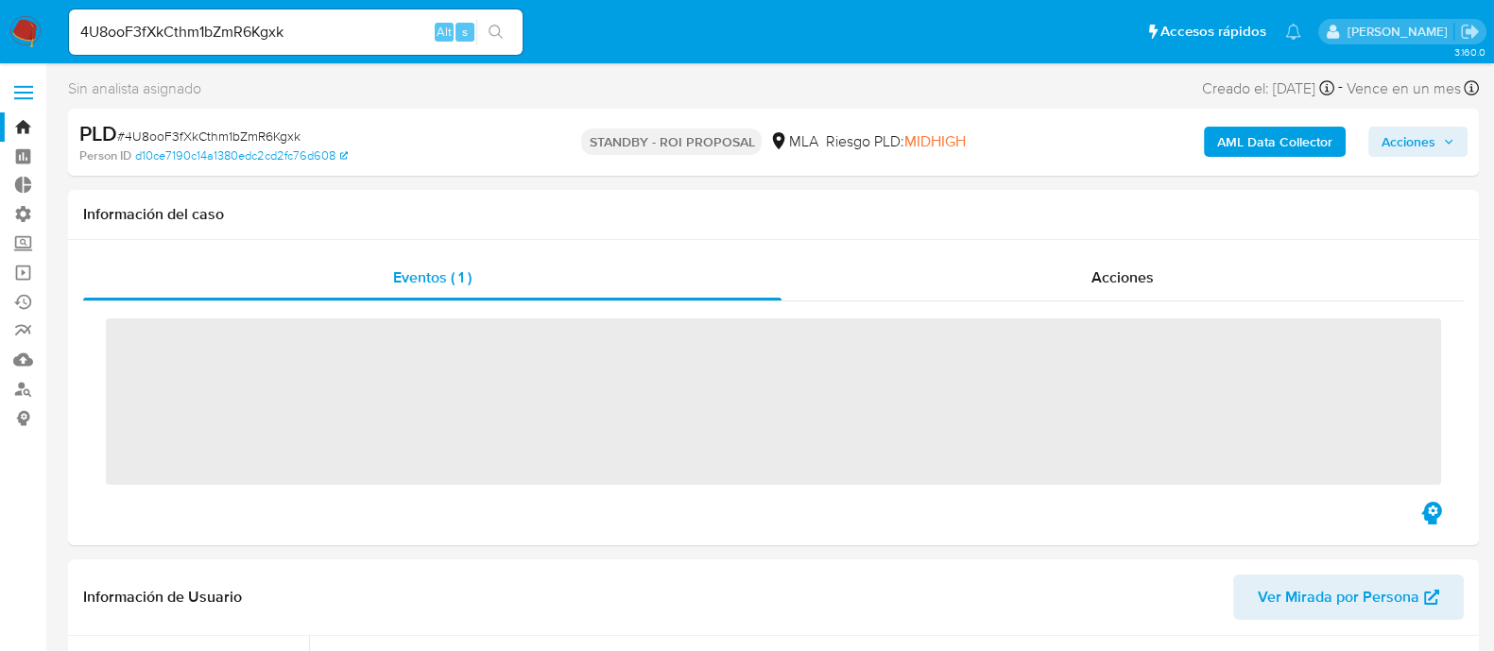
click at [1176, 268] on div "Acciones" at bounding box center [1123, 277] width 682 height 45
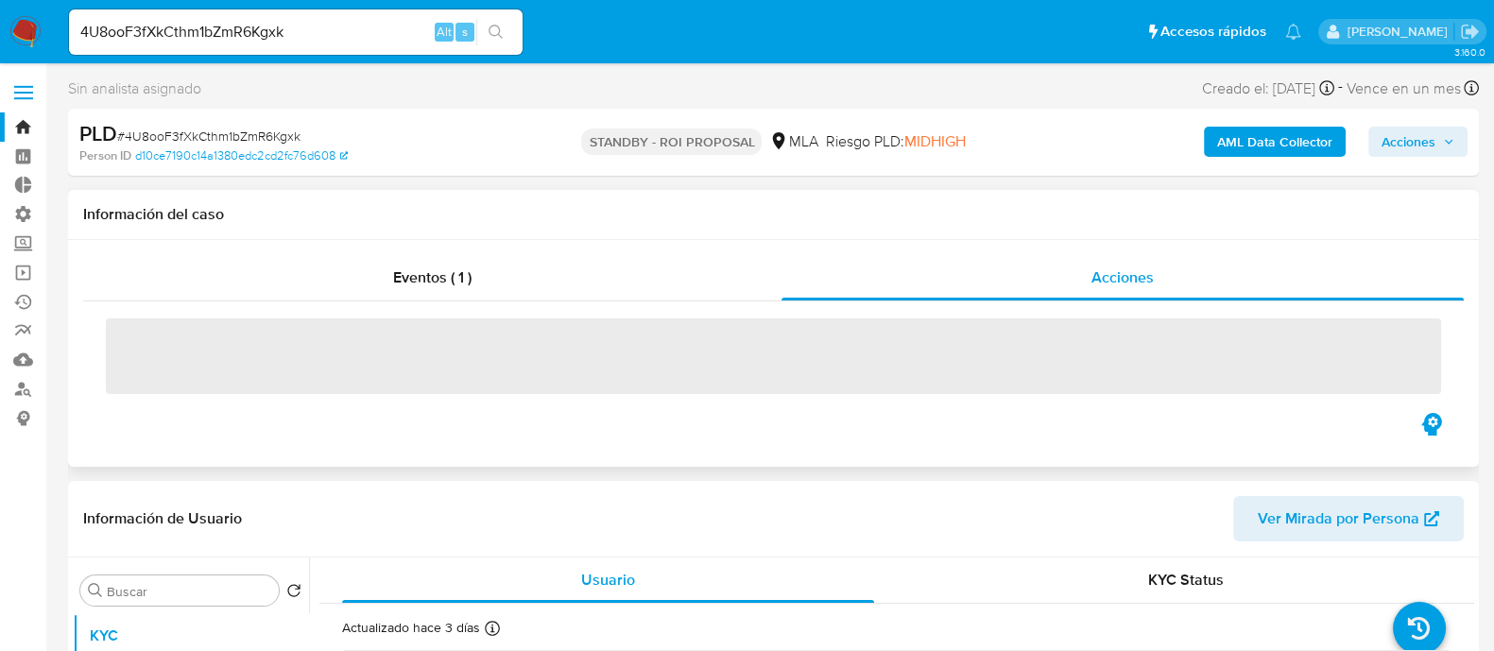
select select "10"
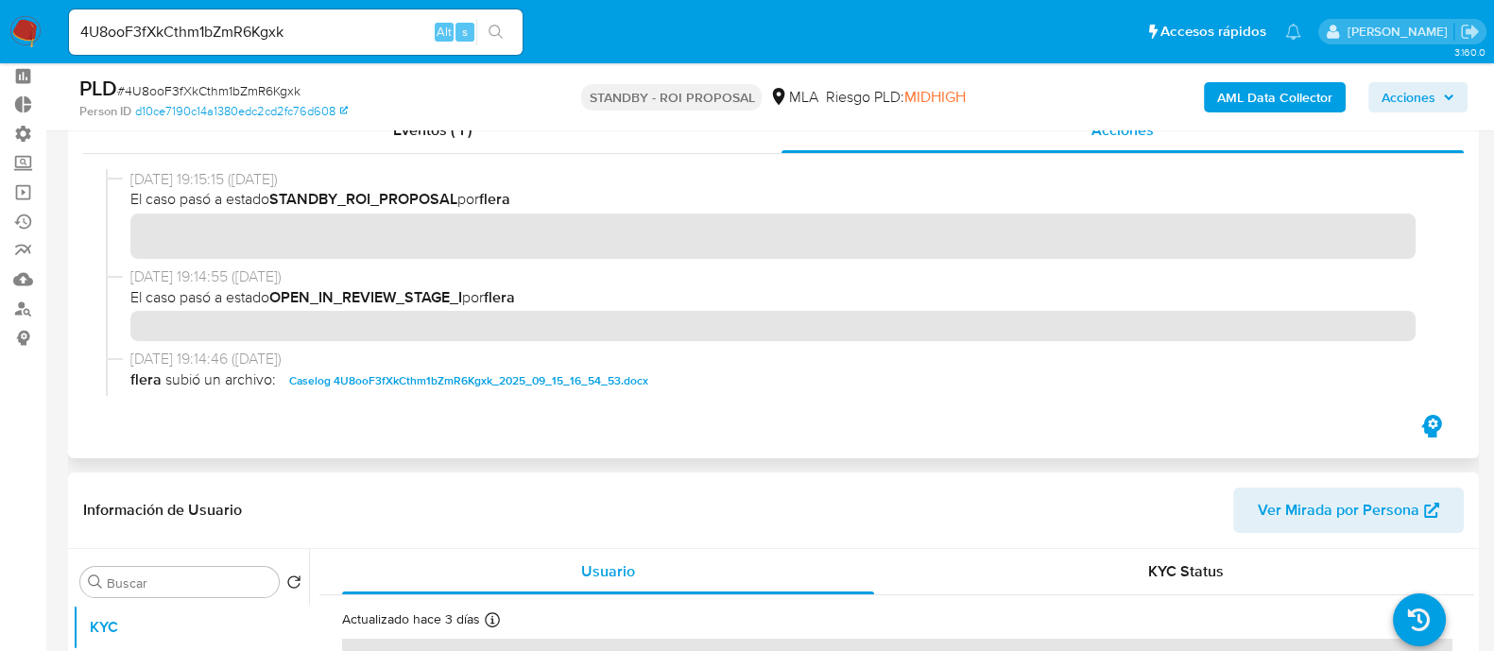
scroll to position [117, 0]
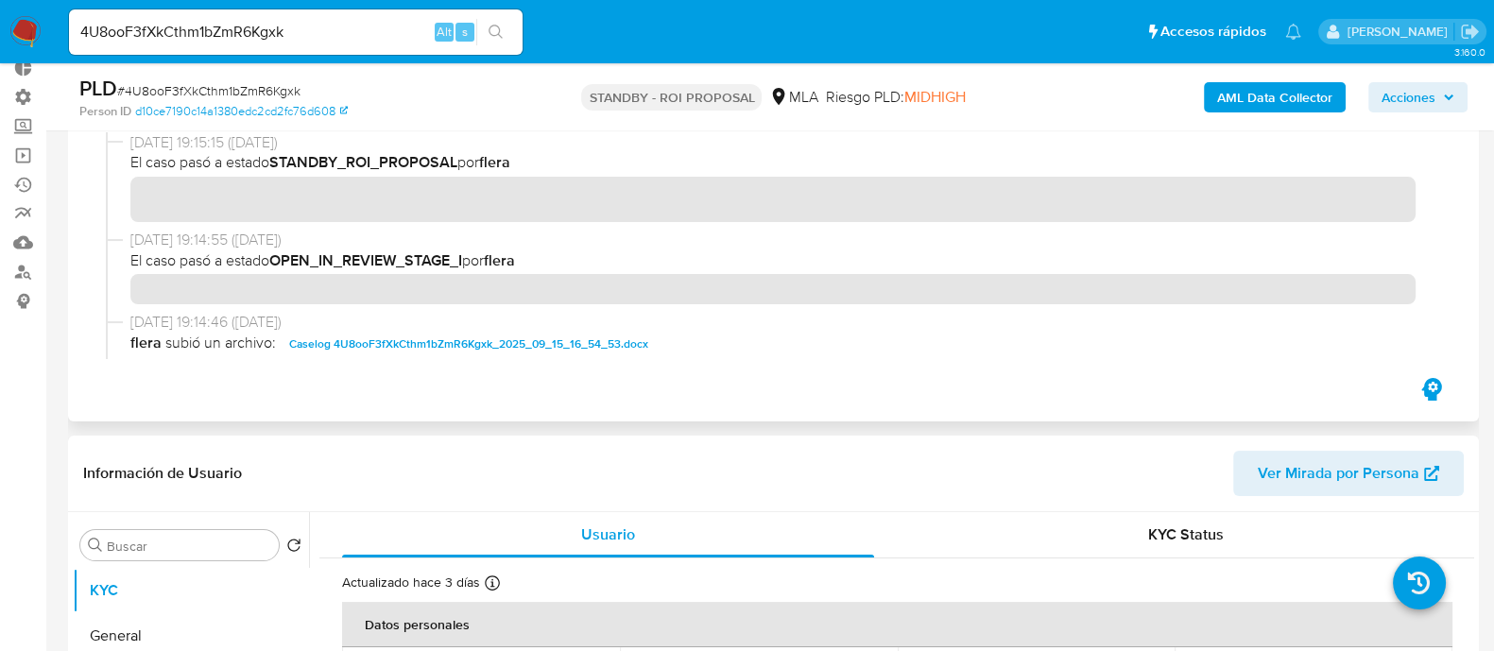
click at [375, 343] on span "Caselog 4U8ooF3fXkCthm1bZmR6Kgxk_2025_09_15_16_54_53.docx" at bounding box center [468, 344] width 359 height 23
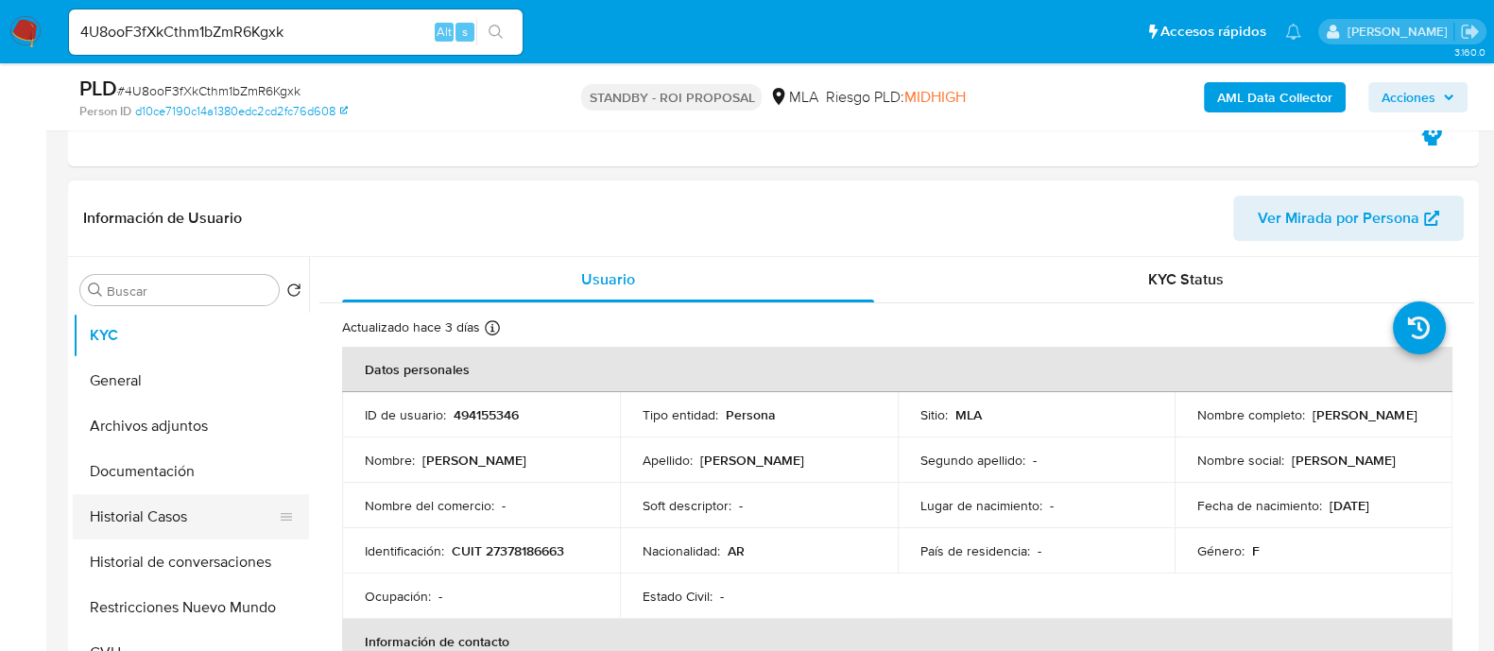
scroll to position [472, 0]
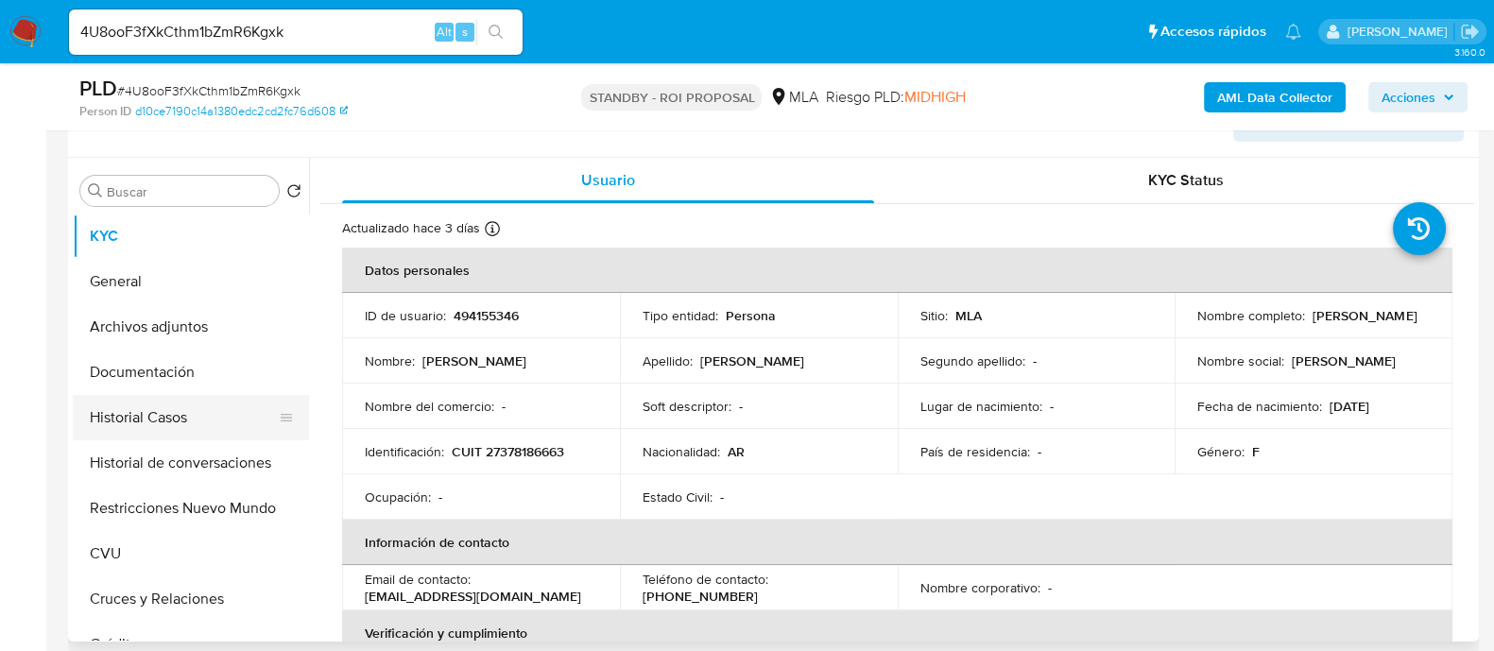
click at [197, 434] on button "Historial Casos" at bounding box center [183, 417] width 221 height 45
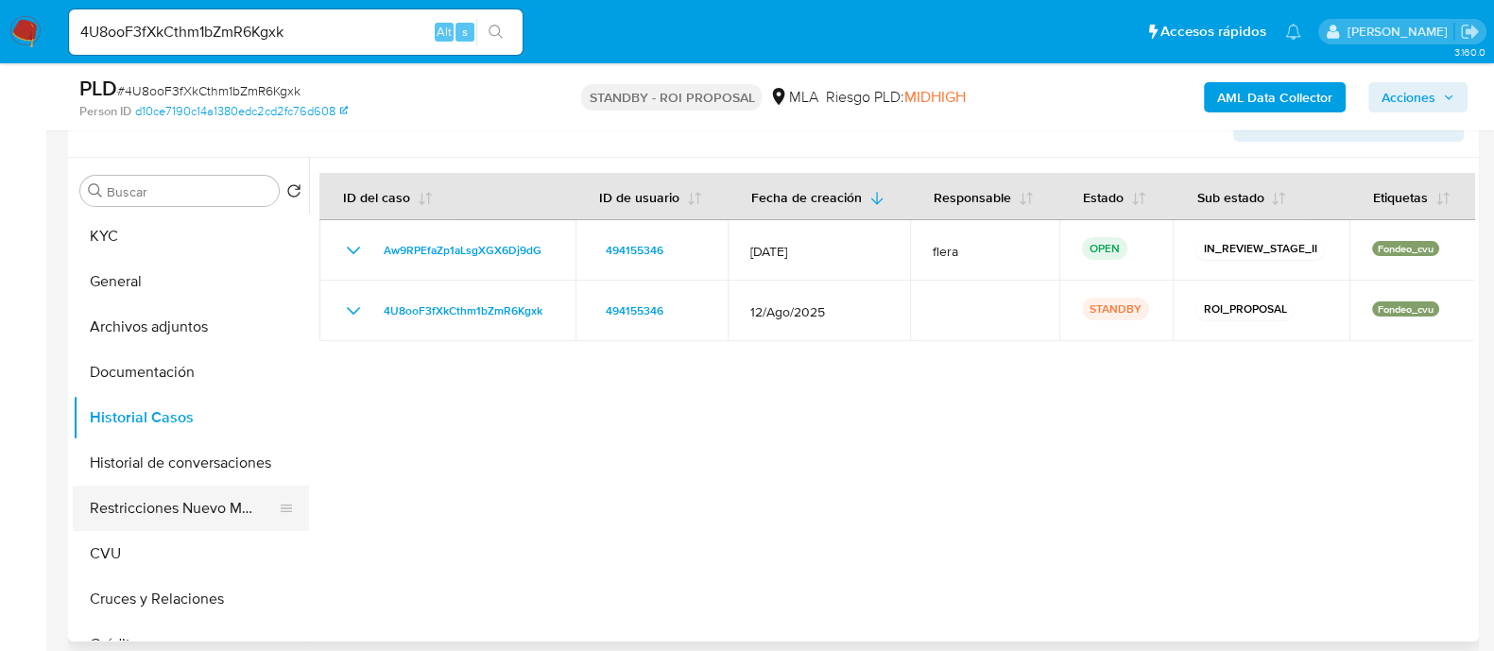
click at [184, 492] on button "Restricciones Nuevo Mundo" at bounding box center [183, 508] width 221 height 45
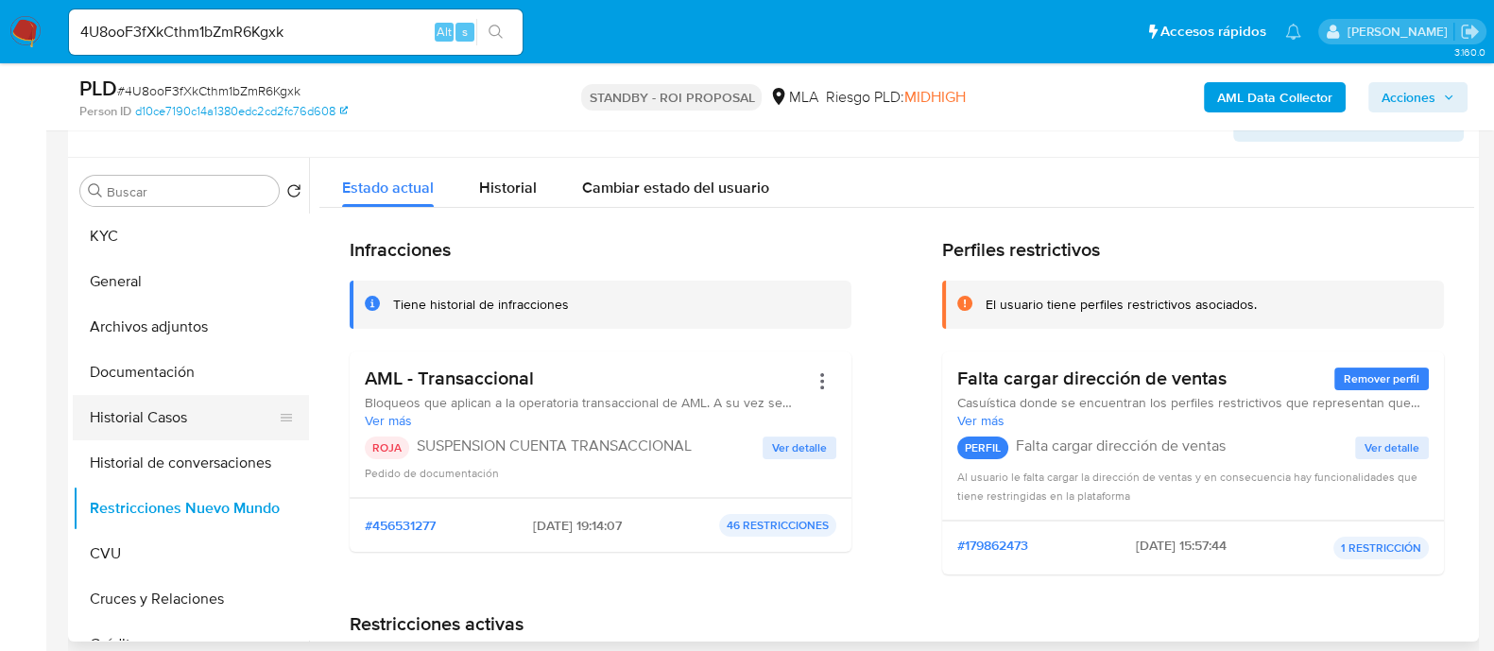
click at [185, 418] on button "Historial Casos" at bounding box center [183, 417] width 221 height 45
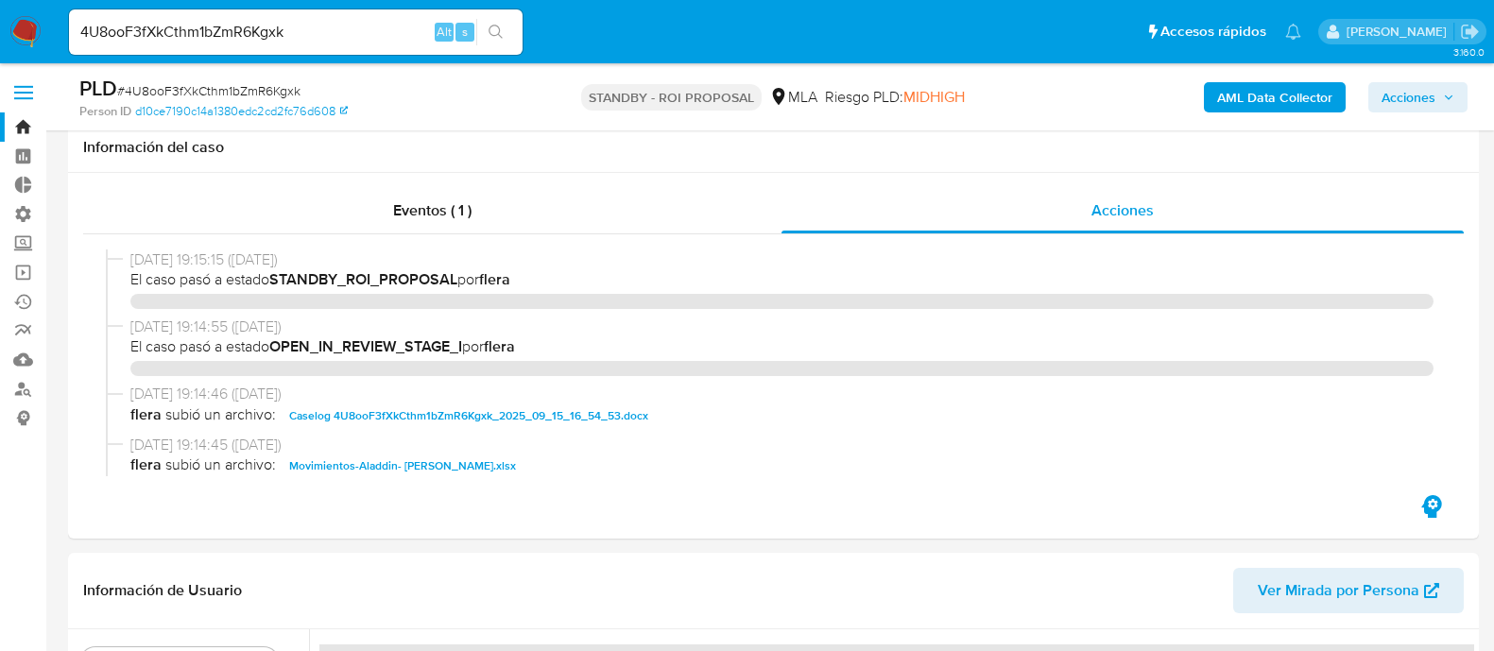
select select "10"
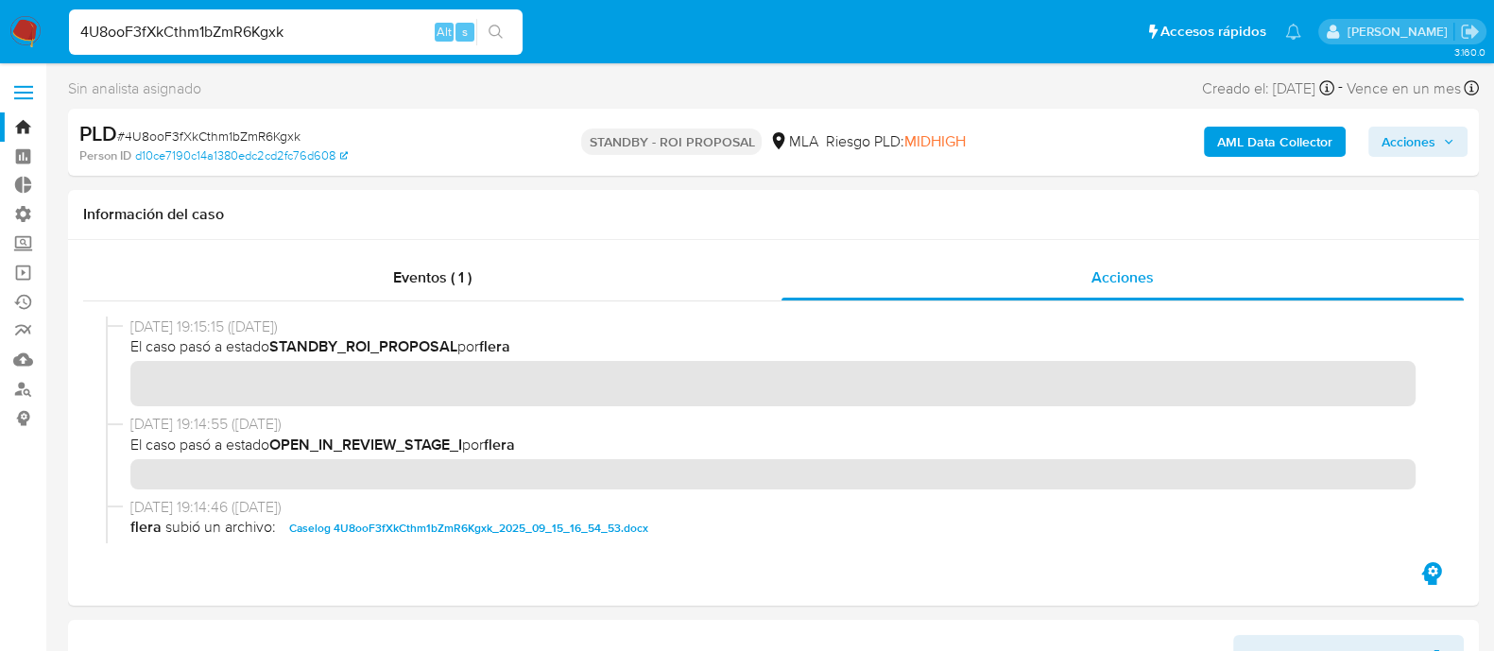
click at [321, 38] on input "4U8ooF3fXkCthm1bZmR6Kgxk" at bounding box center [296, 32] width 454 height 25
paste input "udjv2fu7ZHXLDLVXGnJhEyyY"
type input "udjv2fu7ZHXLDLVXGnJhEyyY"
click at [499, 25] on icon "search-icon" at bounding box center [496, 32] width 15 height 15
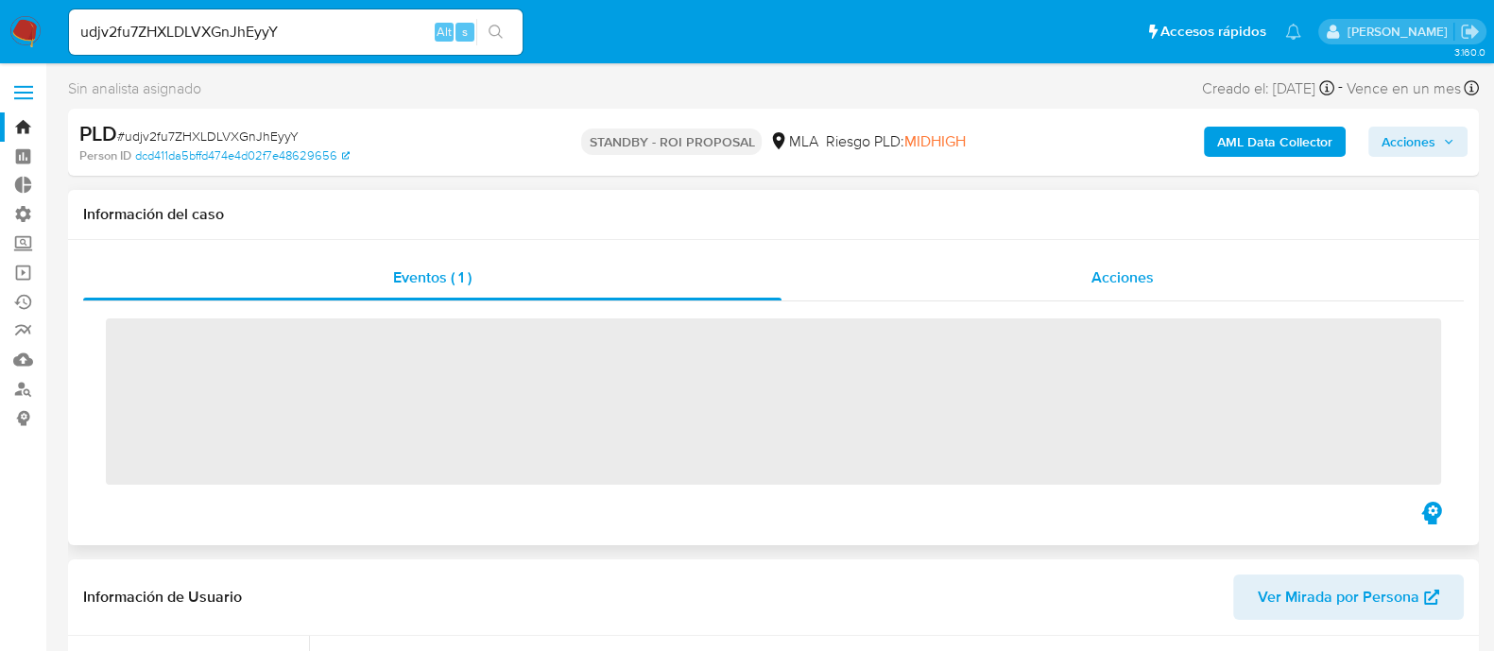
click at [1172, 281] on div "Acciones" at bounding box center [1123, 277] width 682 height 45
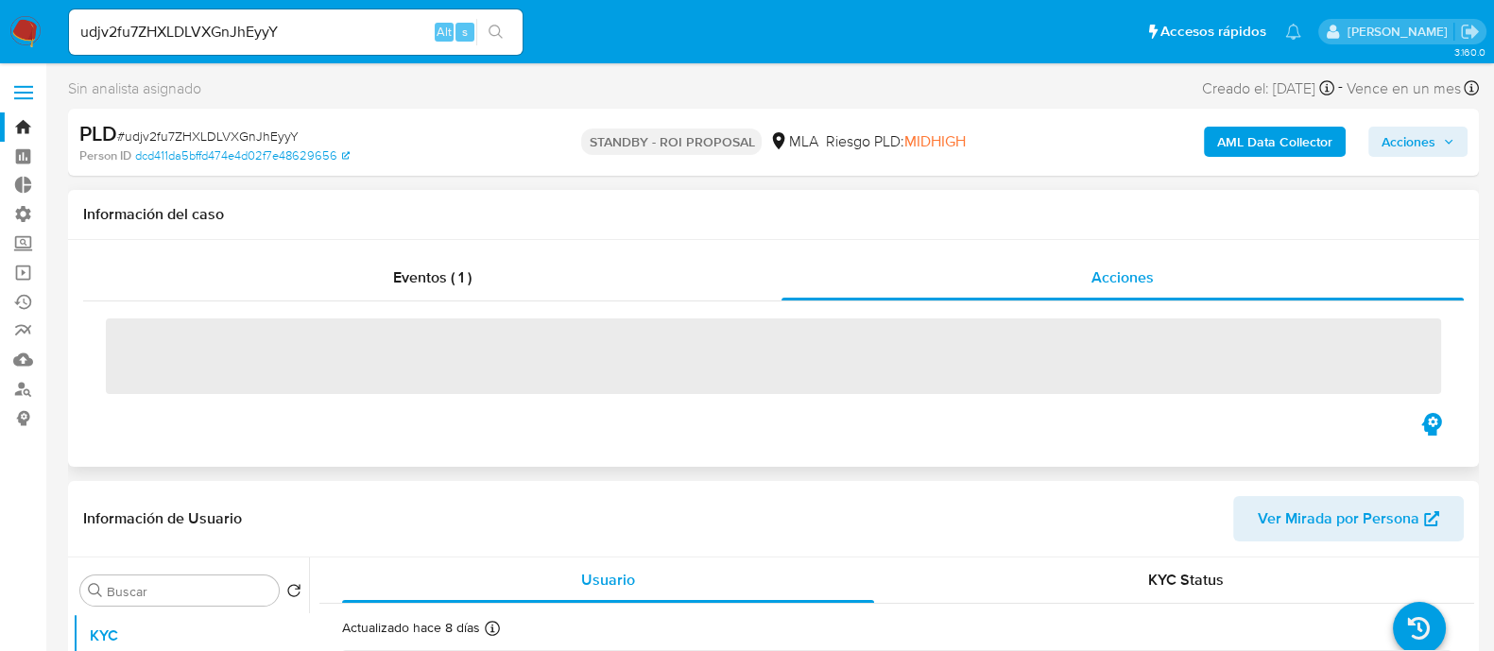
select select "10"
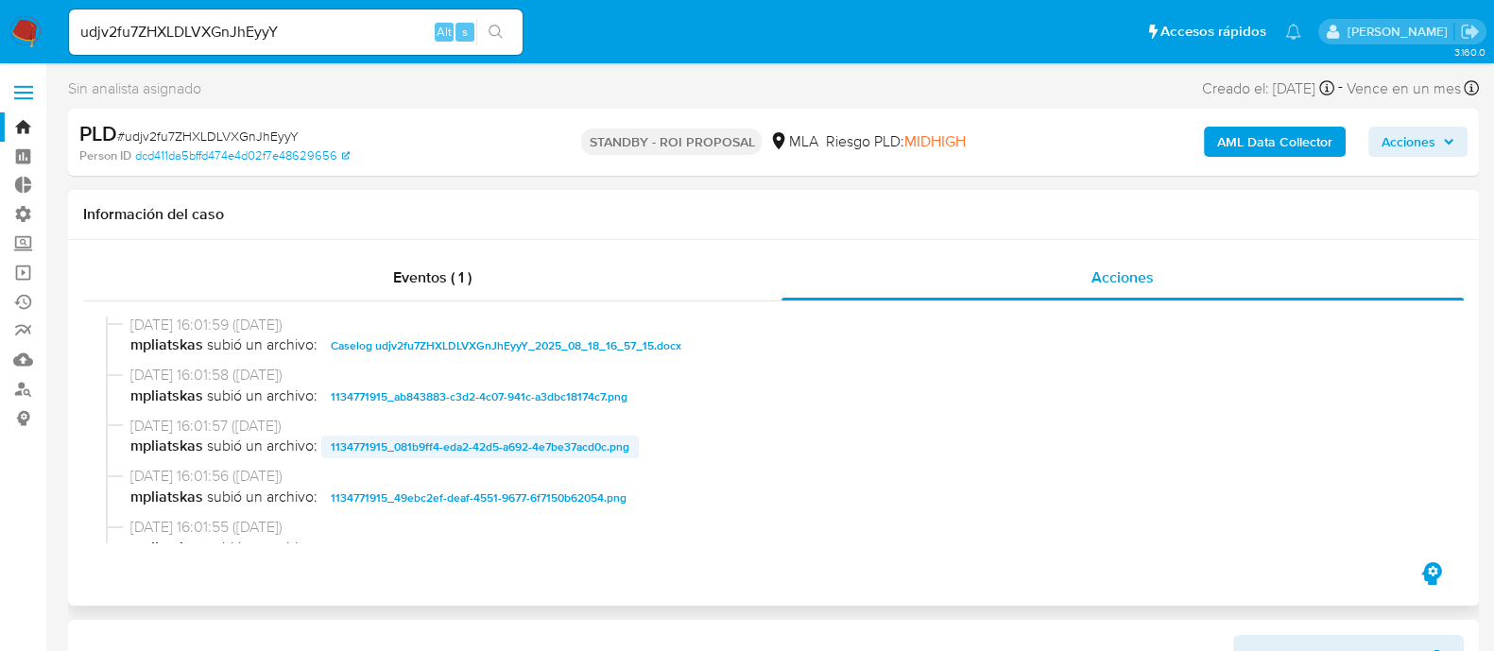
scroll to position [944, 0]
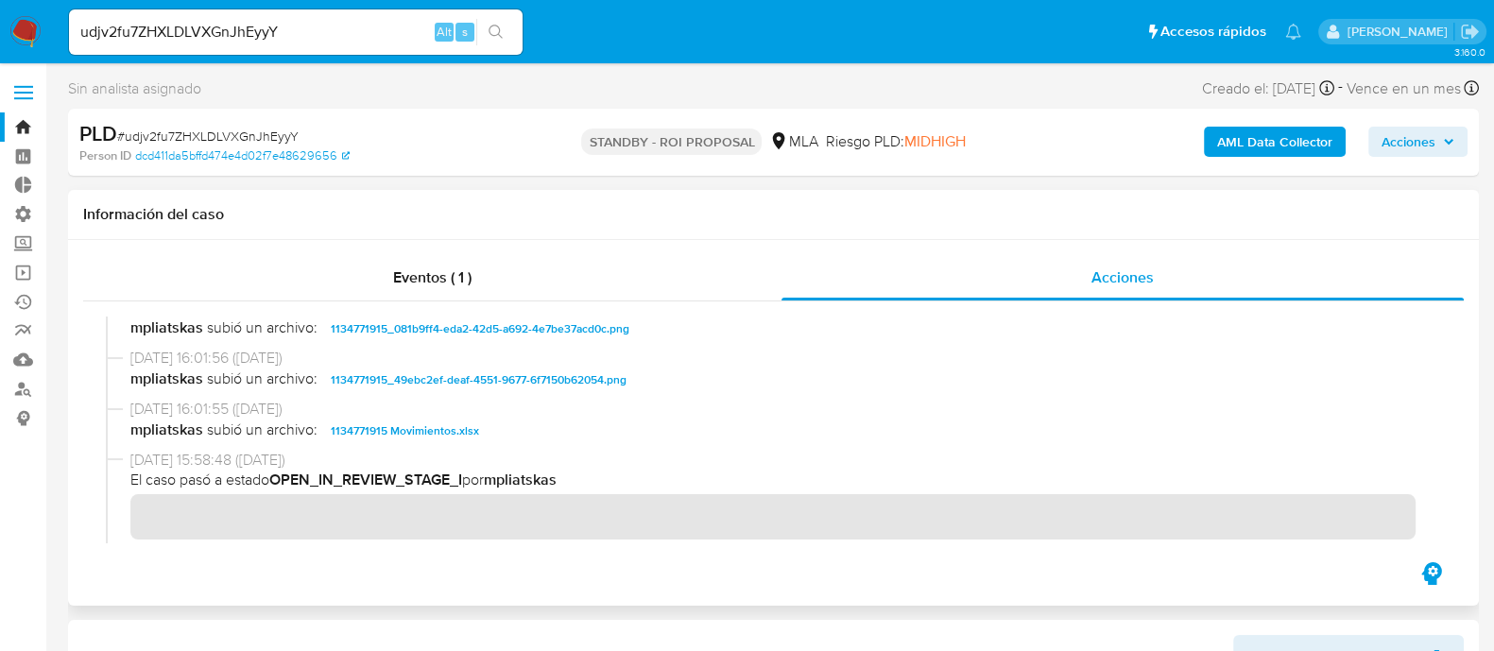
click at [443, 437] on span "1134771915 Movimientos.xlsx" at bounding box center [405, 431] width 148 height 23
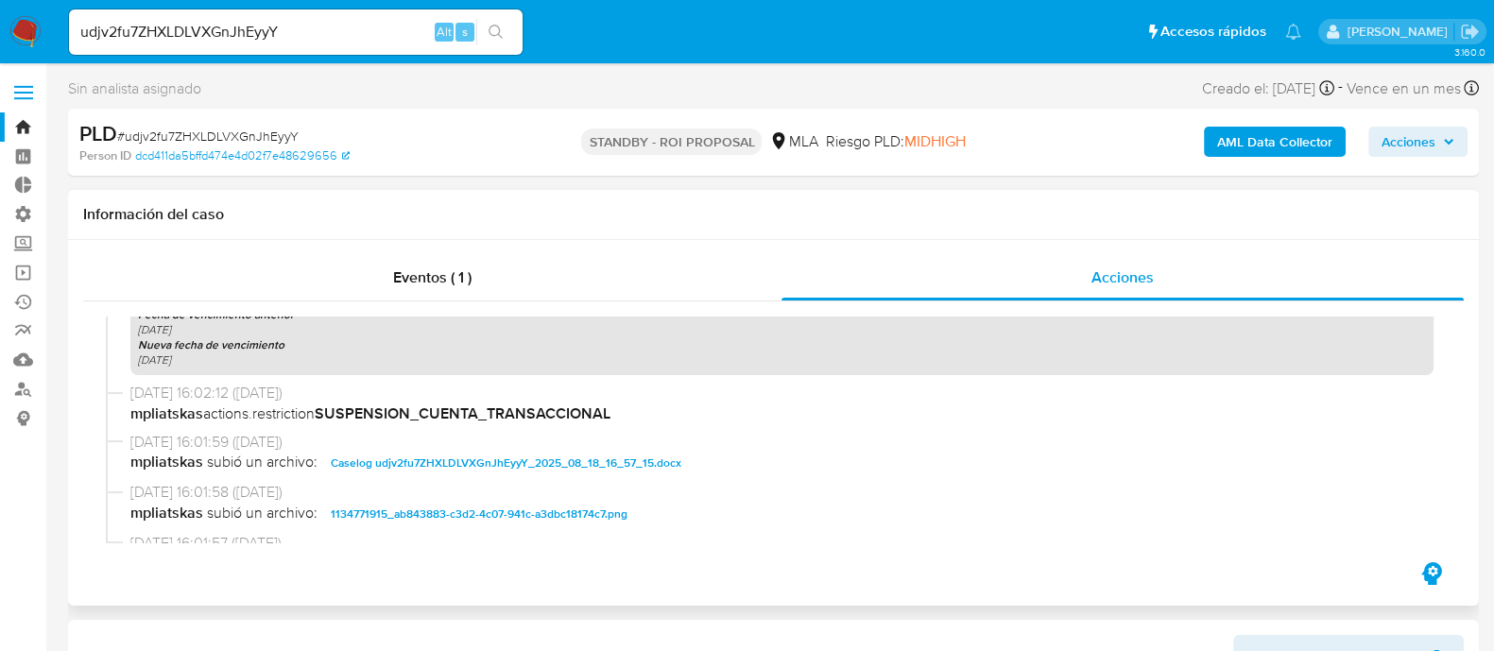
click at [455, 462] on span "Caselog udjv2fu7ZHXLDLVXGnJhEyyY_2025_08_18_16_57_15.docx" at bounding box center [506, 463] width 351 height 23
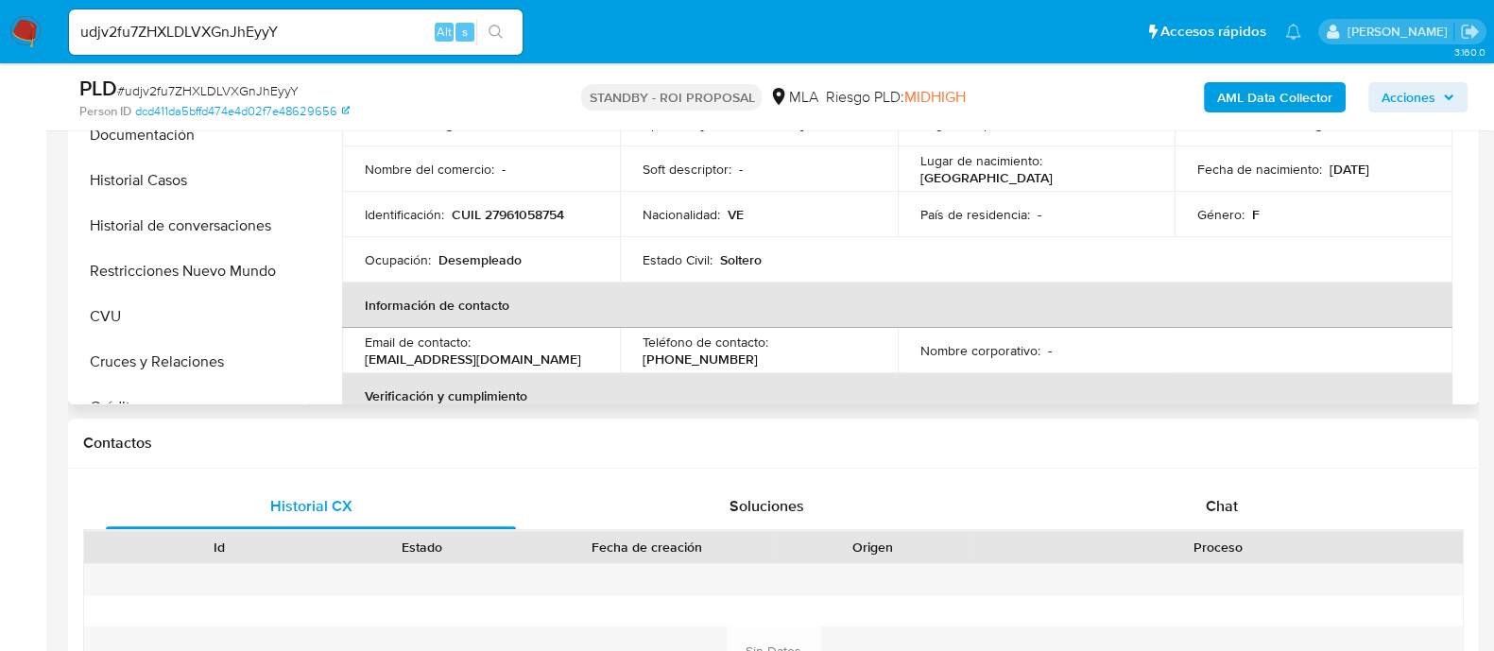
scroll to position [472, 0]
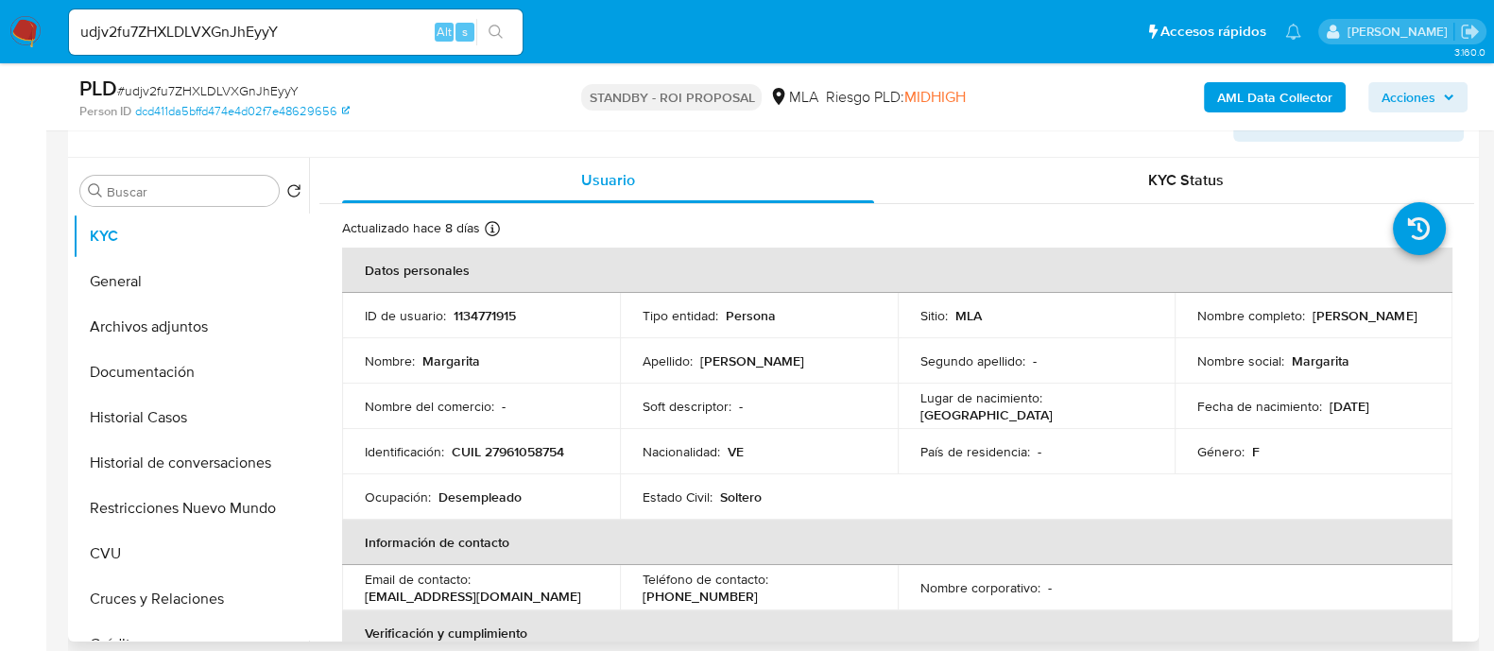
click at [524, 444] on p "CUIL 27961058754" at bounding box center [508, 451] width 112 height 17
copy p "27961058754"
click at [252, 36] on input "udjv2fu7ZHXLDLVXGnJhEyyY" at bounding box center [296, 32] width 454 height 25
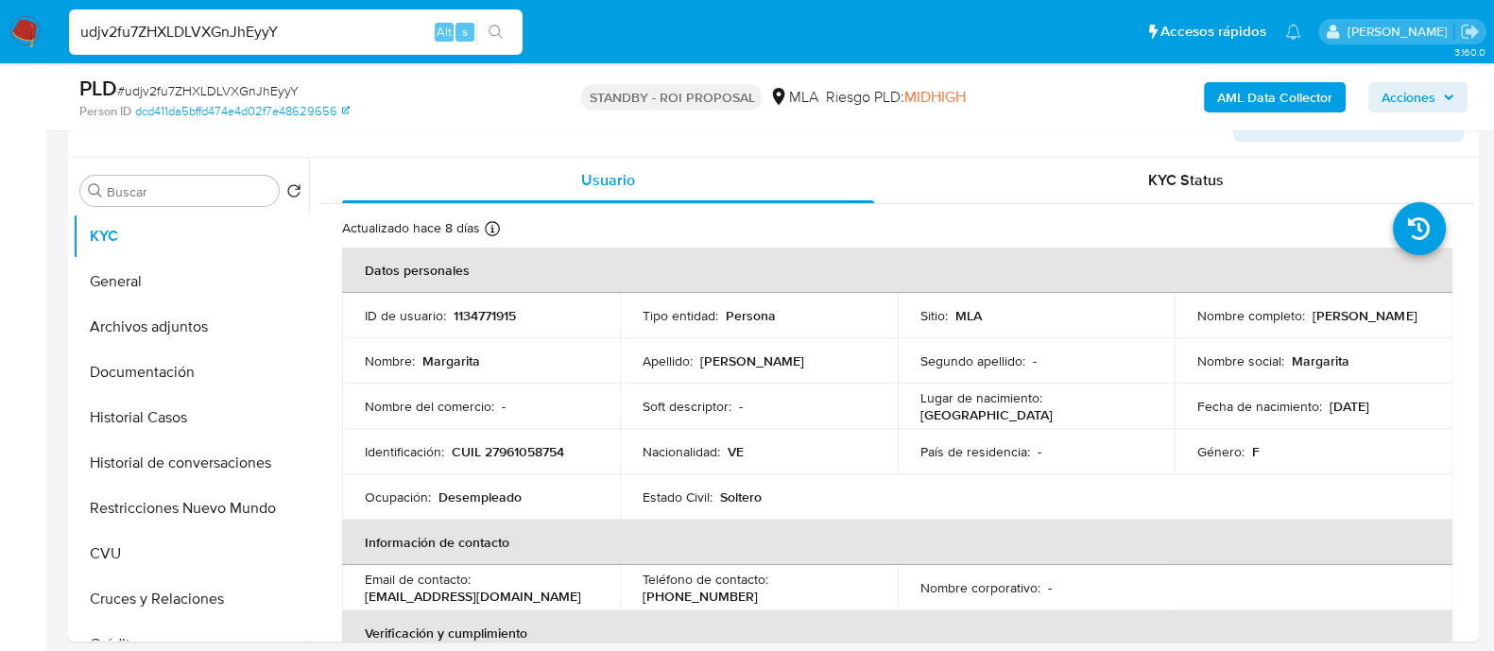
click at [382, 30] on input "udjv2fu7ZHXLDLVXGnJhEyyY" at bounding box center [296, 32] width 454 height 25
paste input "hEiU0PeRGHjZPzrek5LfdNog"
type input "hEiU0PeRGHjZPzrek5LfdNog"
click at [490, 30] on icon "search-icon" at bounding box center [496, 32] width 14 height 14
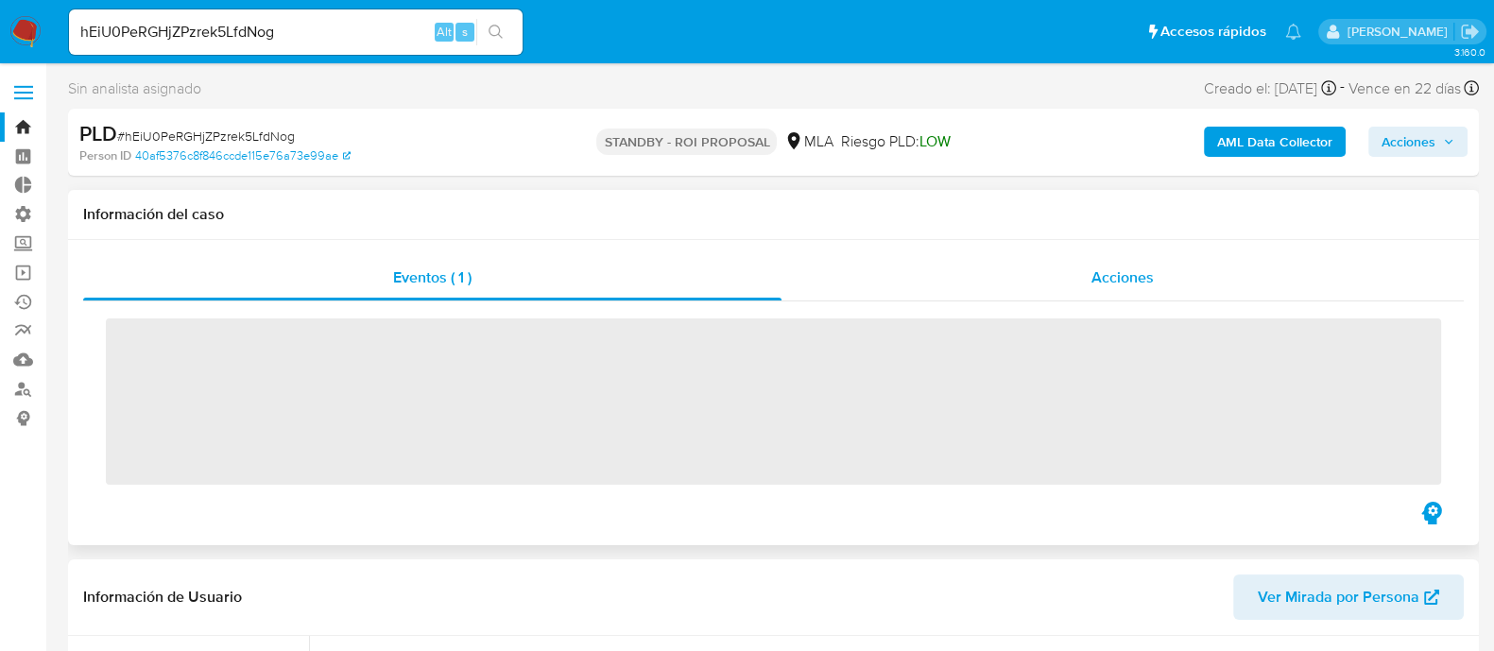
click at [996, 298] on div "Acciones" at bounding box center [1123, 277] width 682 height 45
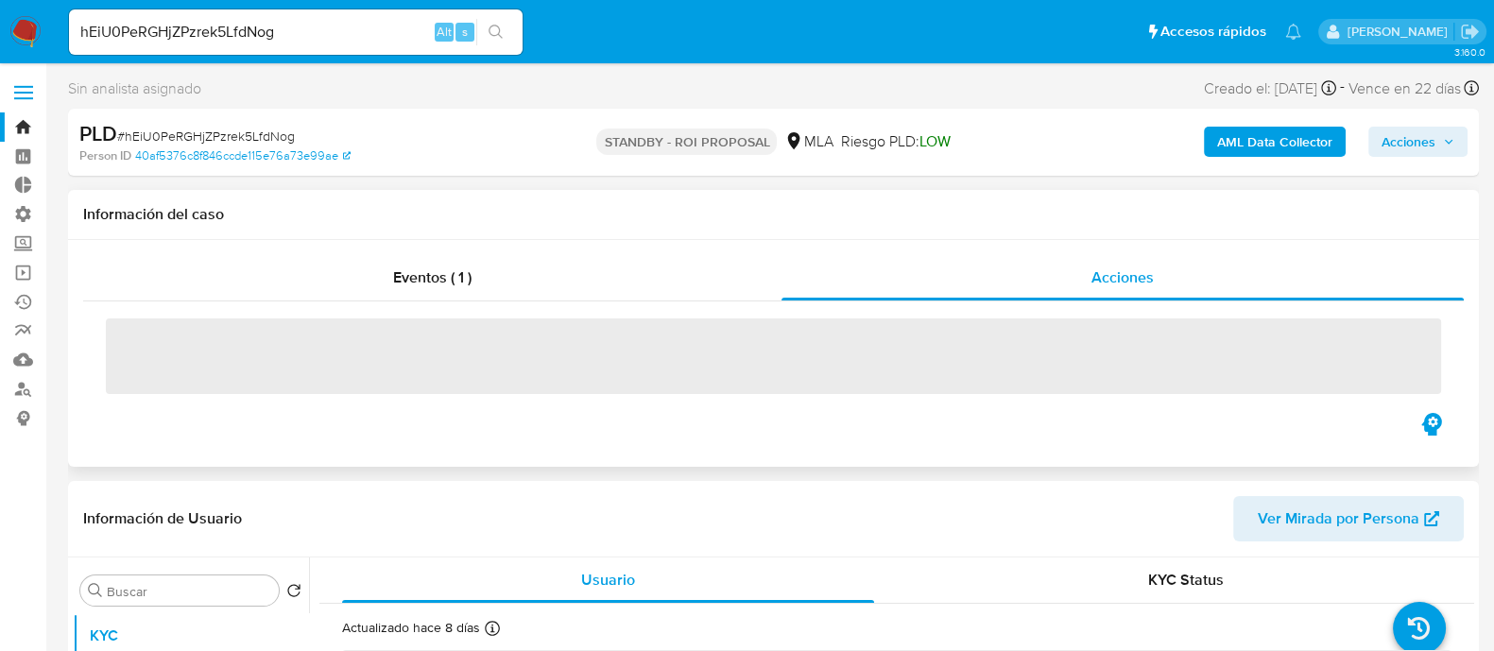
select select "10"
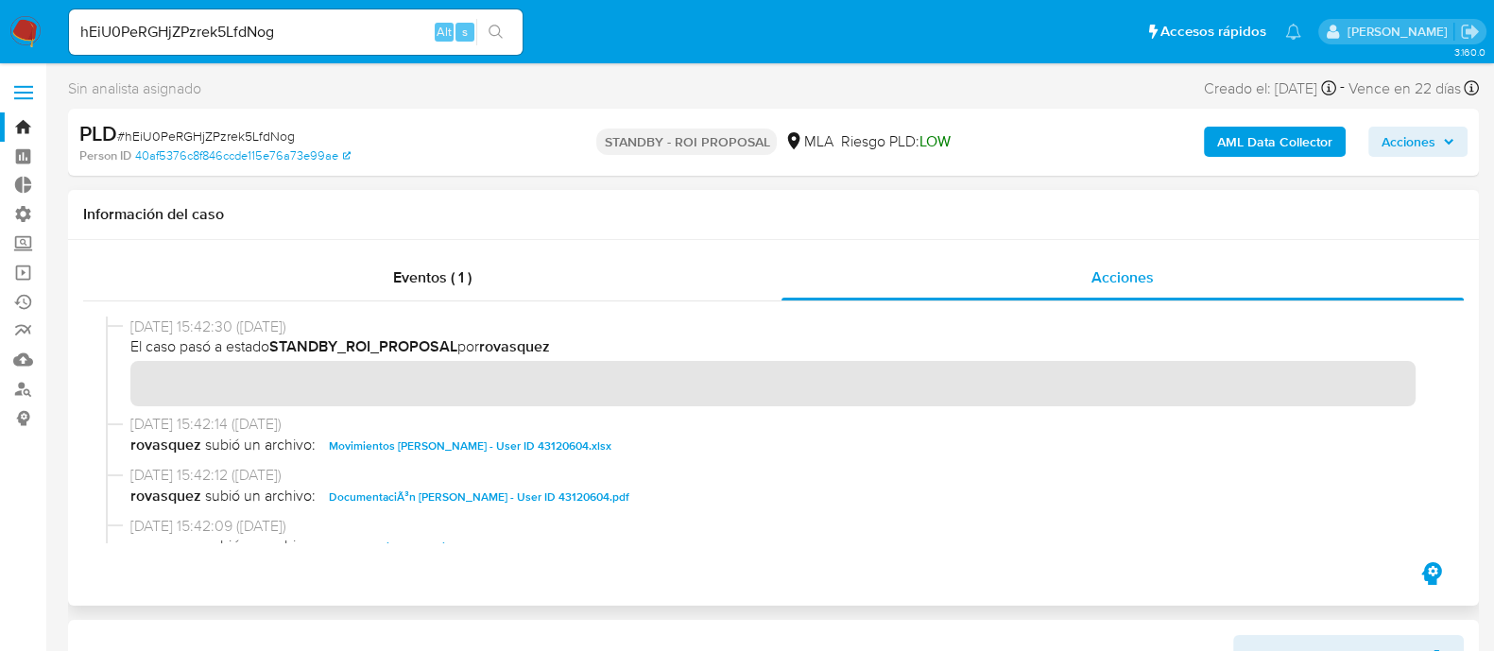
click at [455, 437] on span "Movimientos Edgardo Esteban Chirino - User ID 43120604.xlsx" at bounding box center [470, 446] width 283 height 23
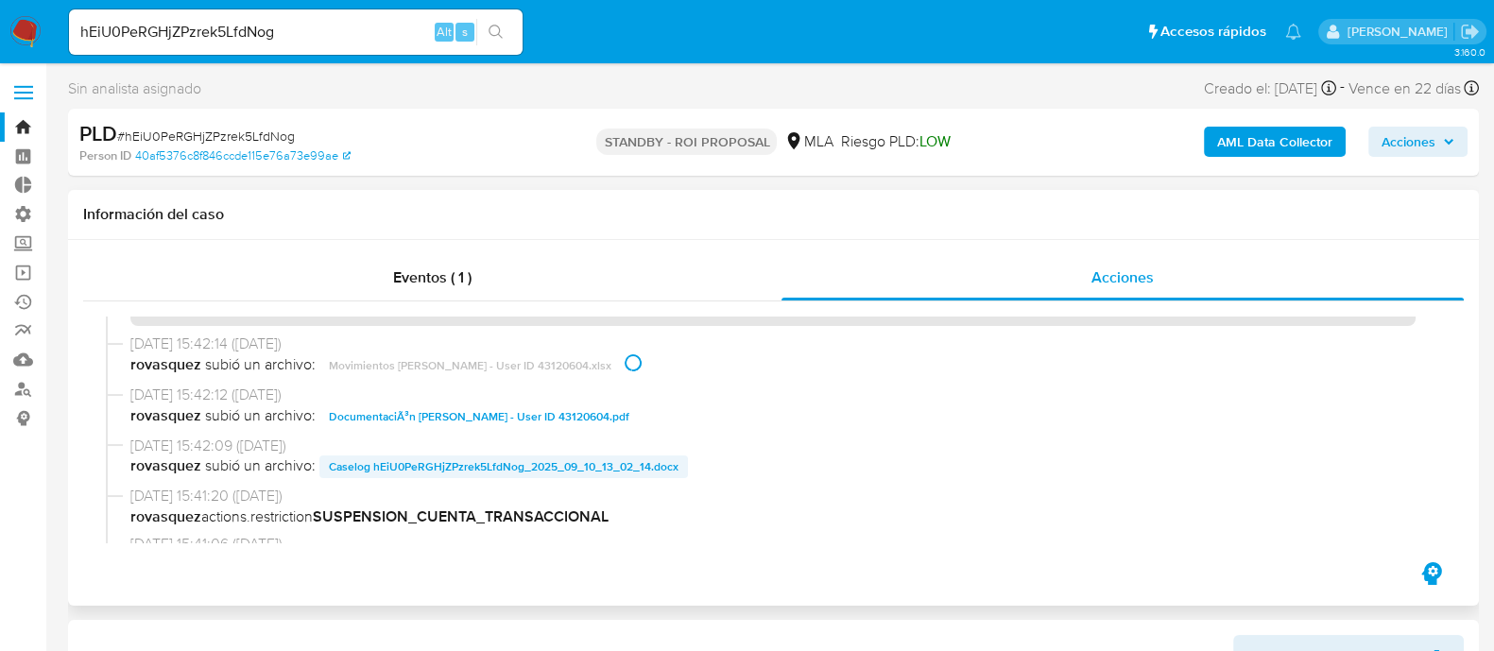
scroll to position [117, 0]
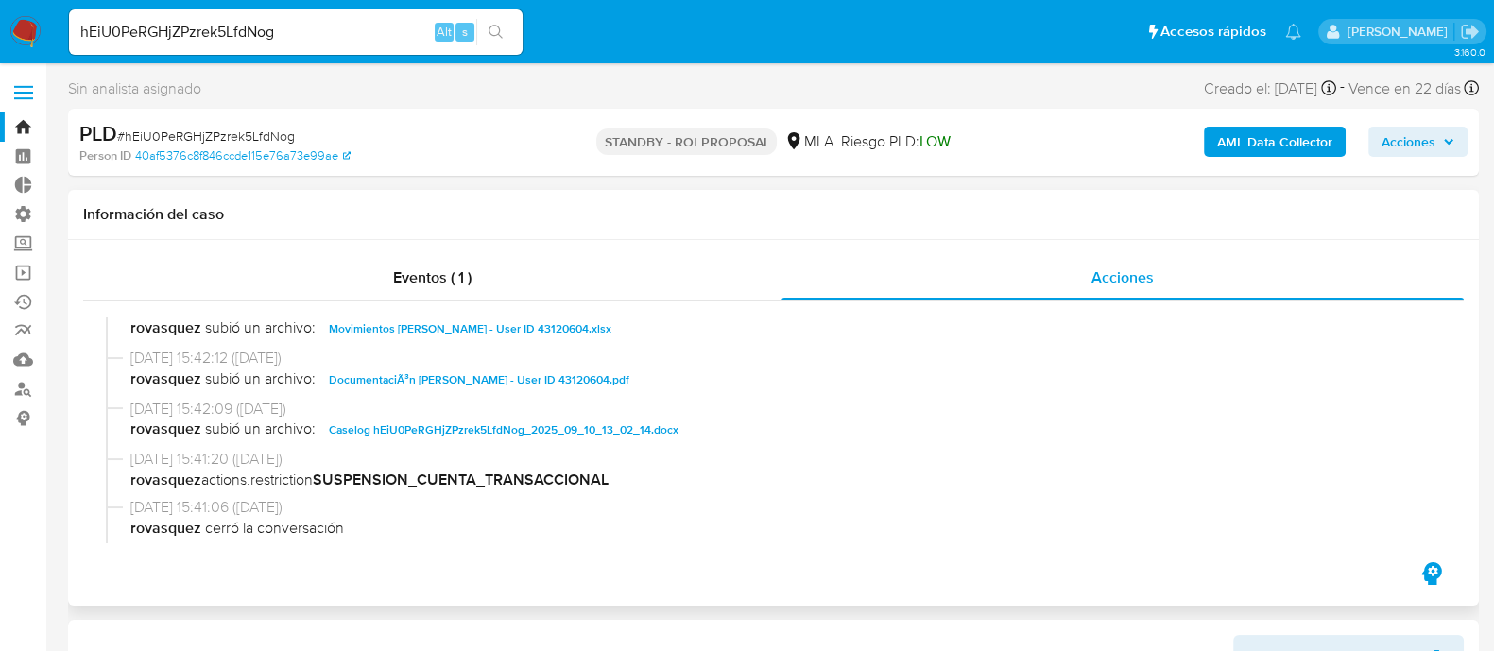
click at [515, 371] on span "DocumentaciÃ³n Edgardo Esteban Chirino - User ID 43120604.pdf" at bounding box center [479, 380] width 301 height 23
click at [509, 423] on span "Caselog hEiU0PeRGHjZPzrek5LfdNog_2025_09_10_13_02_14.docx" at bounding box center [504, 430] width 350 height 23
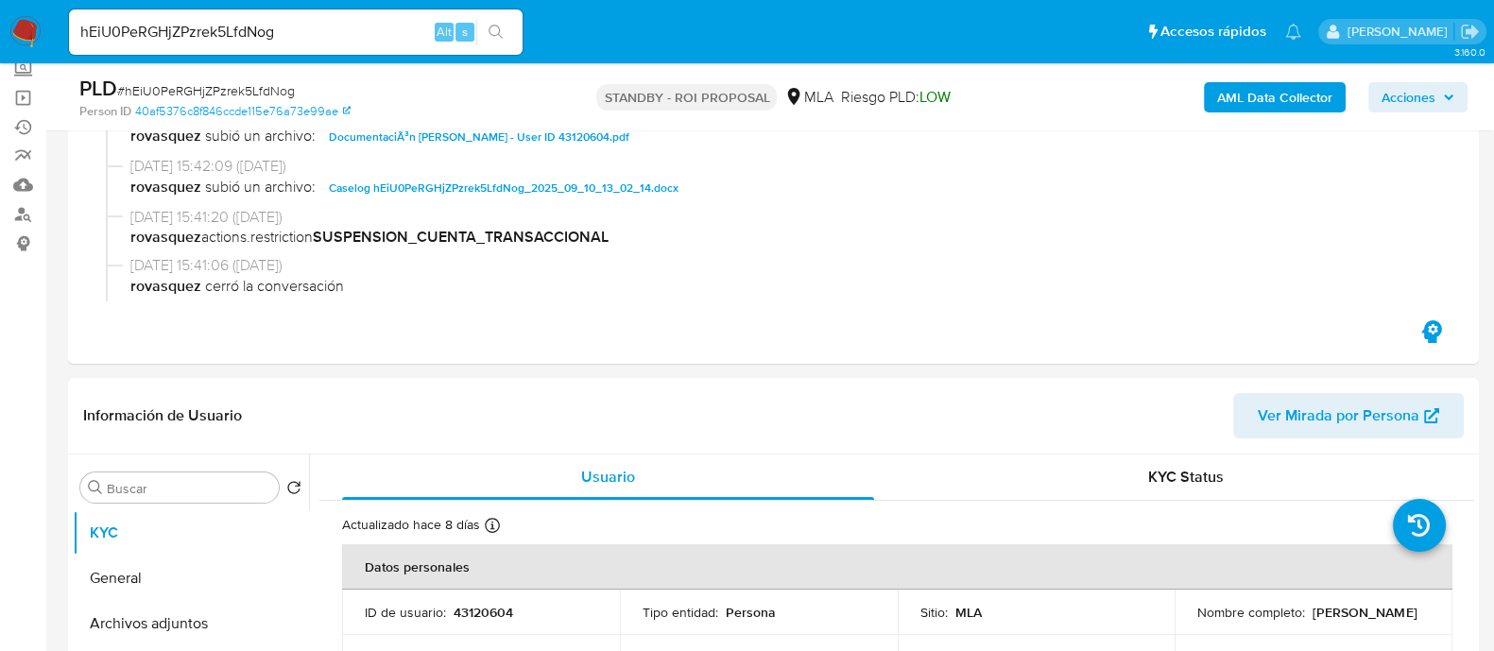
scroll to position [354, 0]
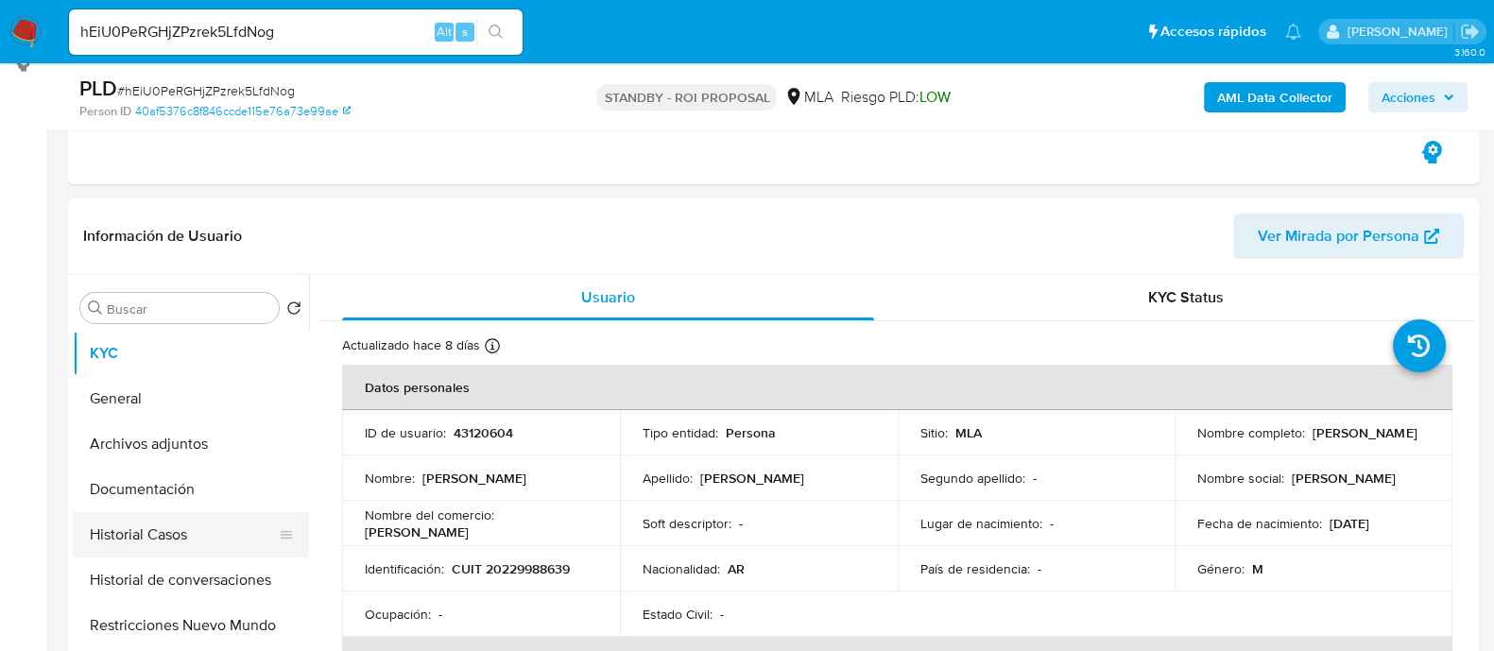
click at [216, 535] on button "Historial Casos" at bounding box center [183, 534] width 221 height 45
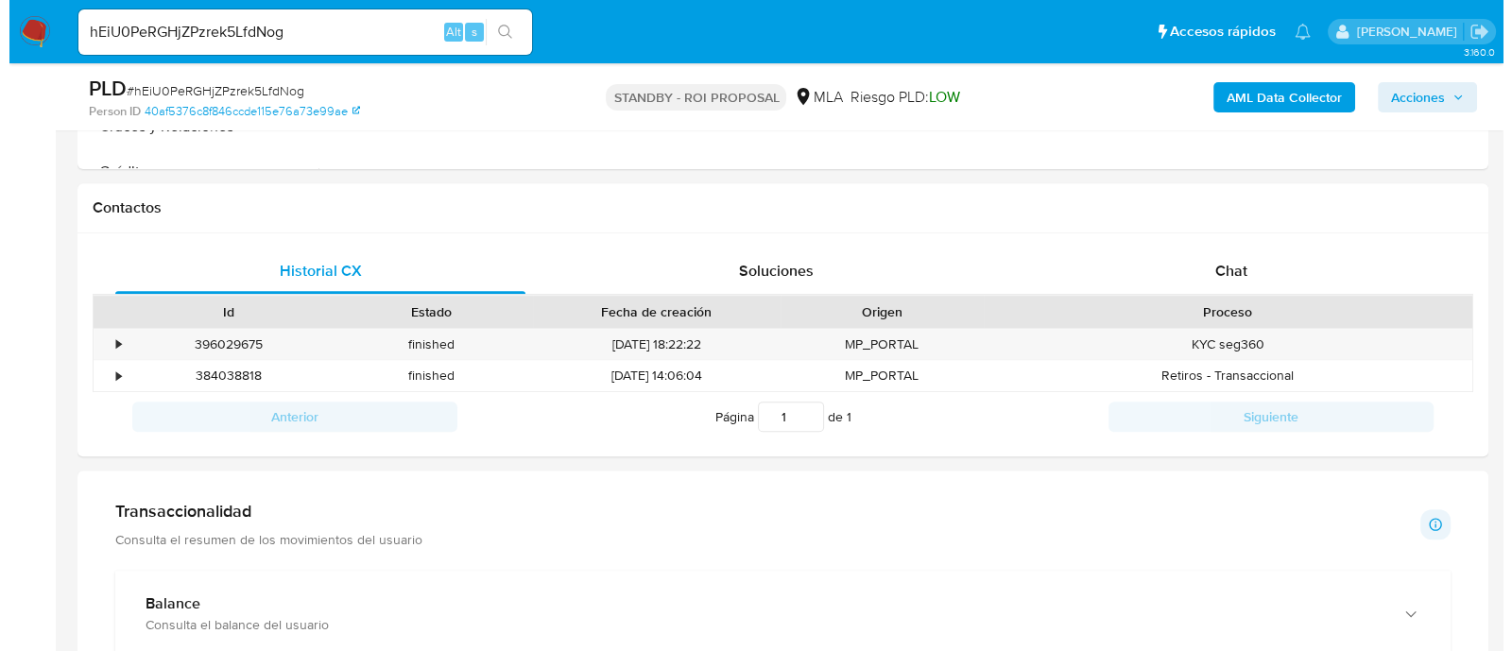
scroll to position [472, 0]
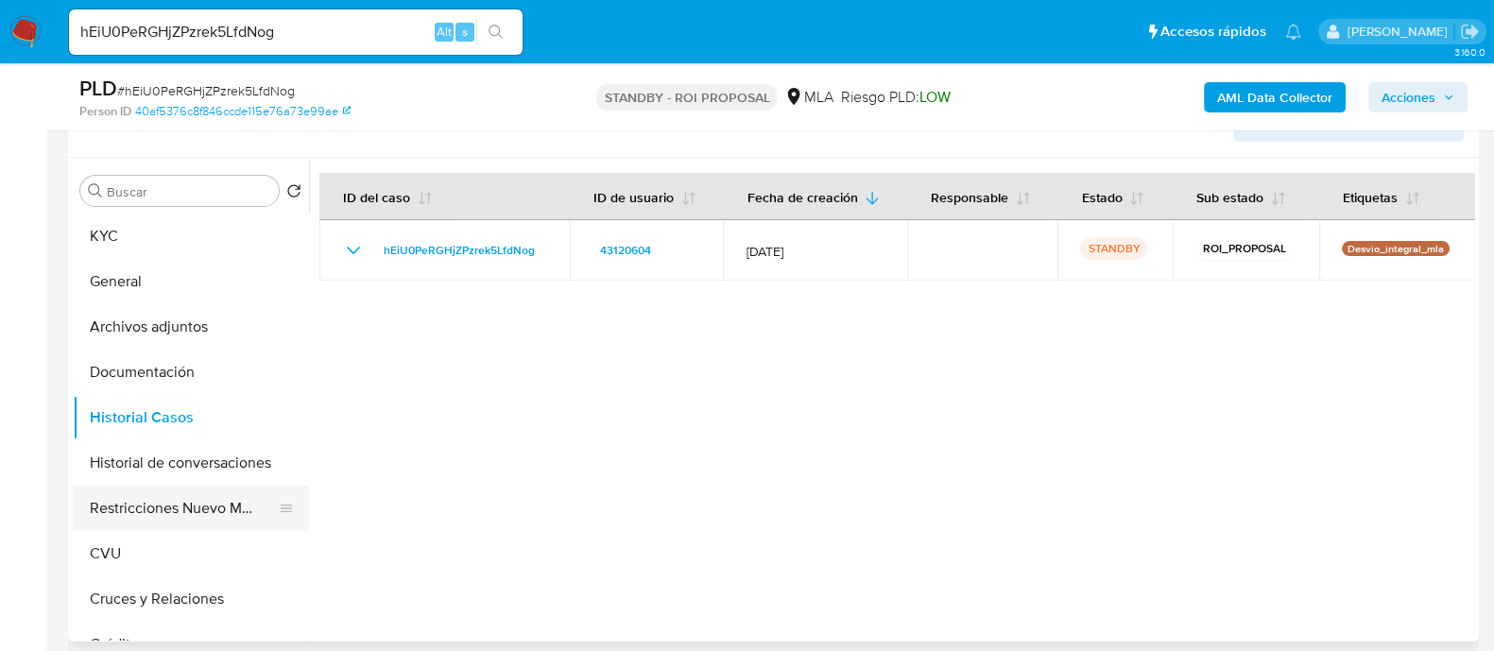
click at [196, 484] on ul "KYC General Archivos adjuntos Documentación Historial Casos Historial de conver…" at bounding box center [191, 427] width 236 height 426
click at [198, 471] on button "Historial de conversaciones" at bounding box center [183, 462] width 221 height 45
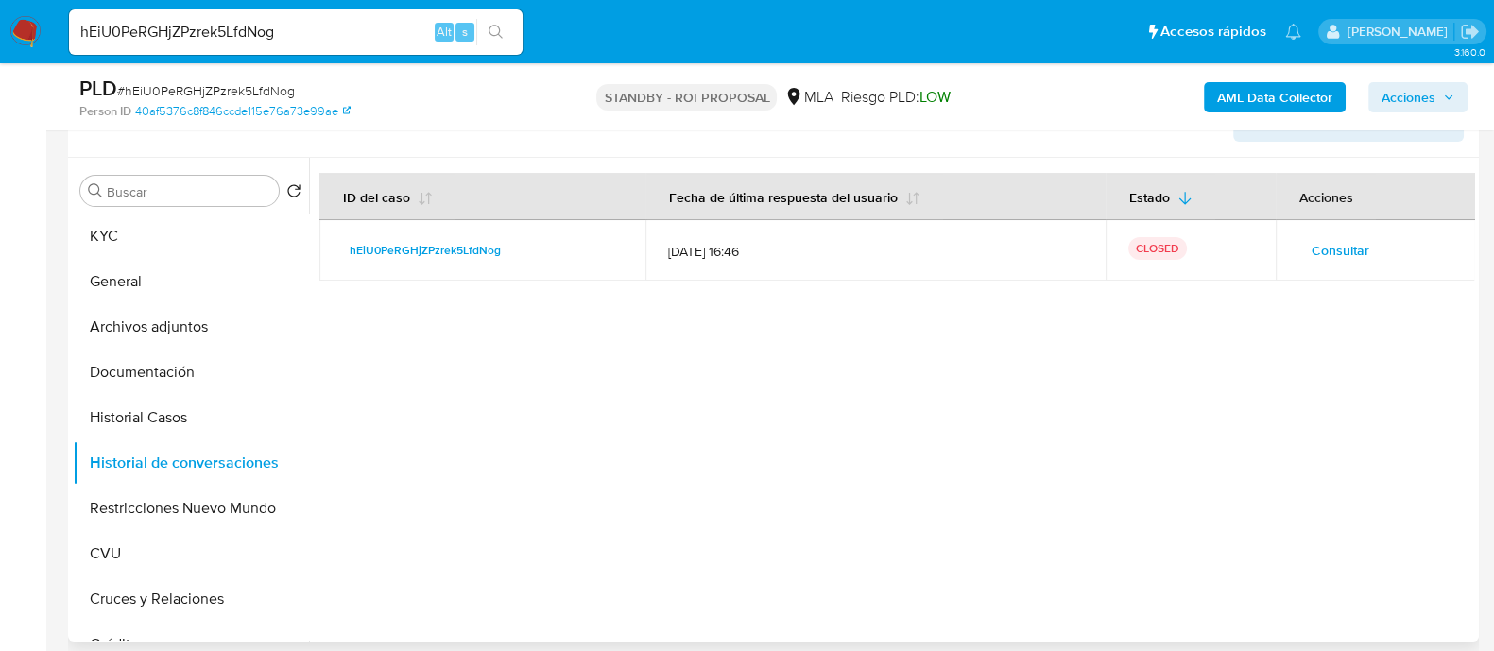
click at [1325, 249] on span "Consultar" at bounding box center [1341, 250] width 58 height 26
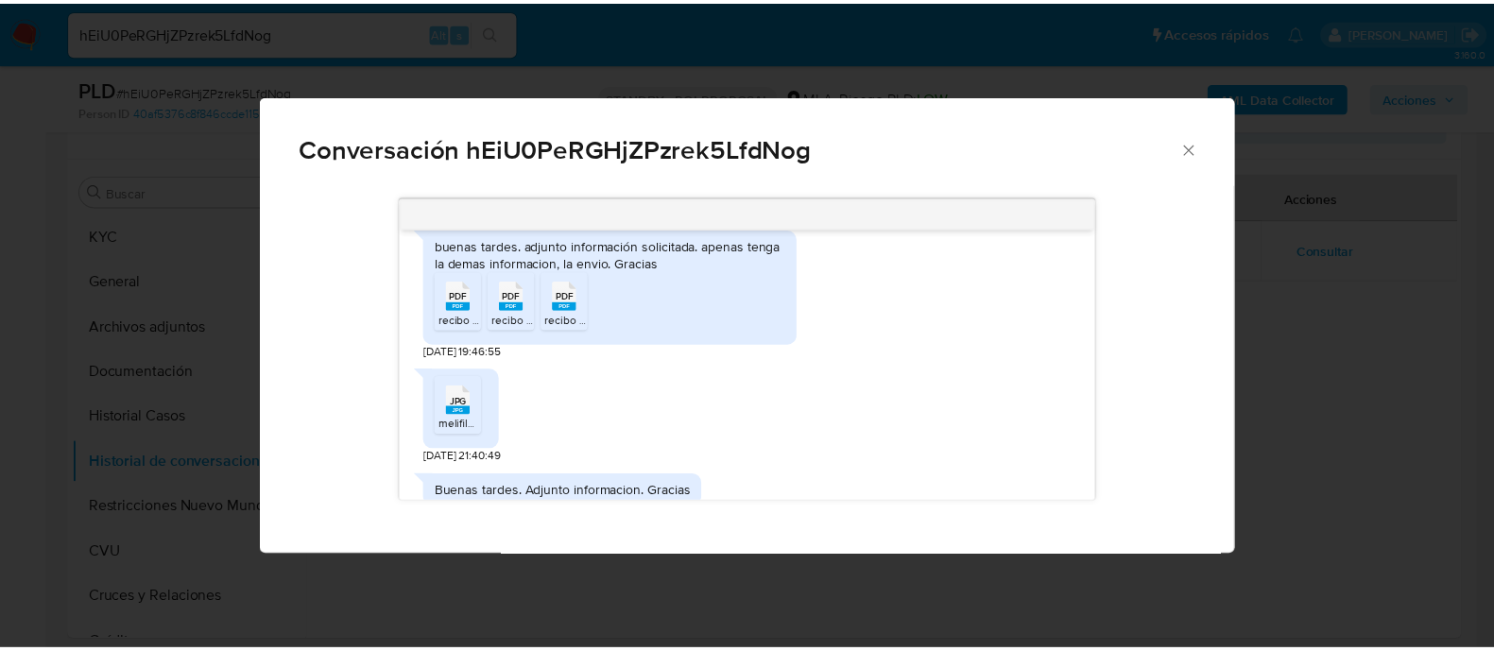
scroll to position [1459, 0]
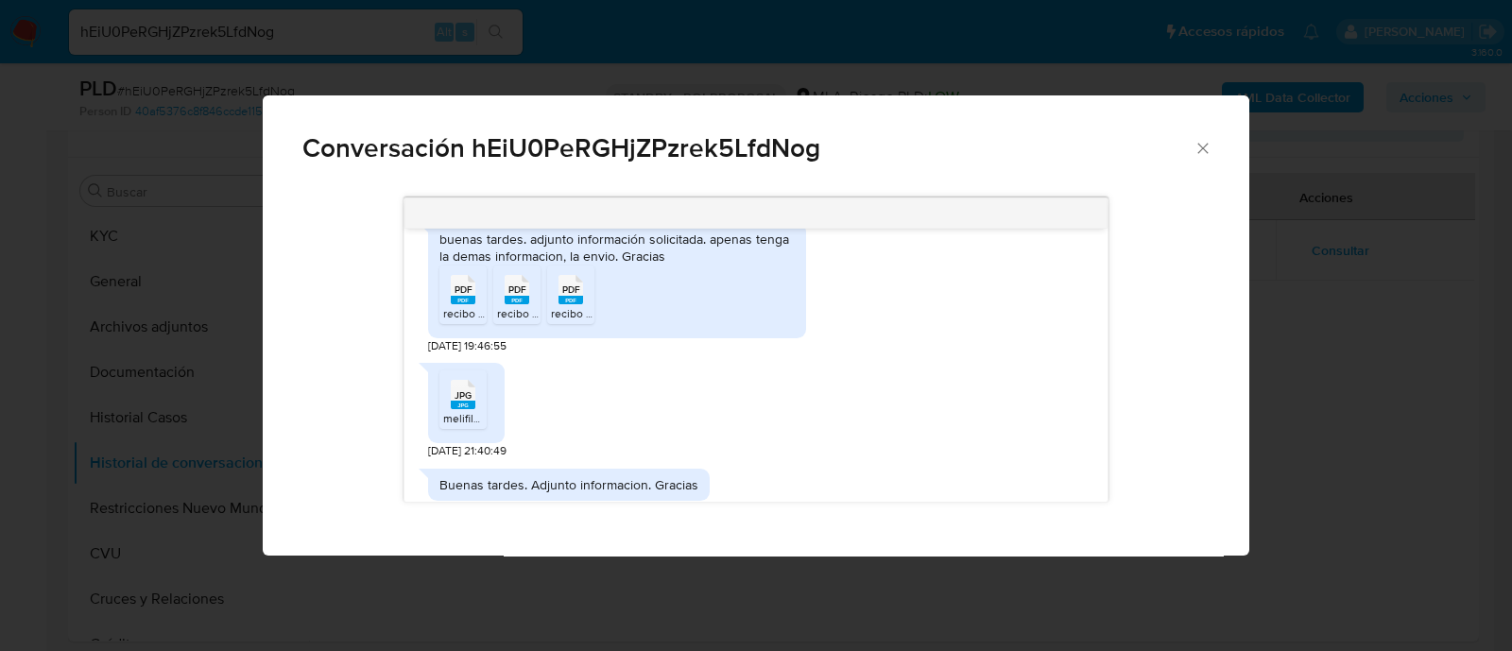
click at [210, 406] on div "Conversación hEiU0PeRGHjZPzrek5LfdNog 17/07/2025 20:08:31 Hola, Esperamos que t…" at bounding box center [756, 325] width 1512 height 651
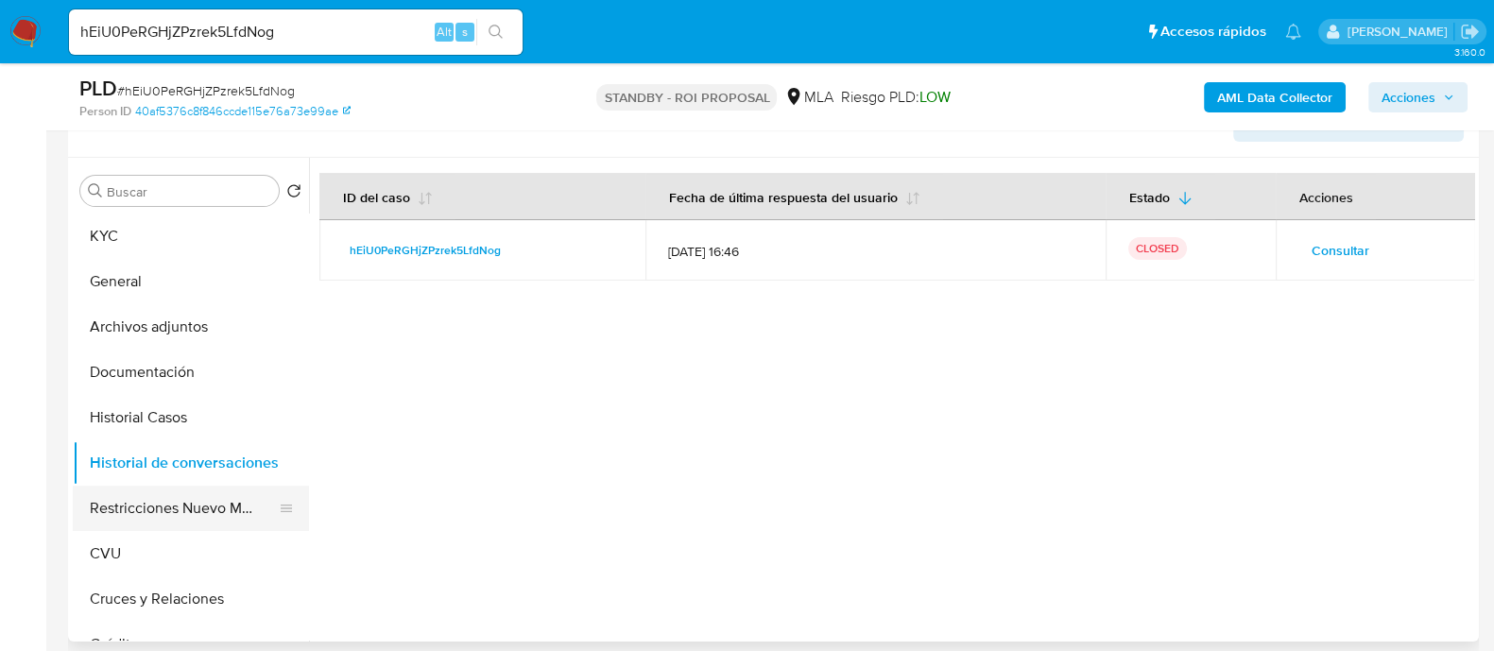
click at [156, 510] on button "Restricciones Nuevo Mundo" at bounding box center [183, 508] width 221 height 45
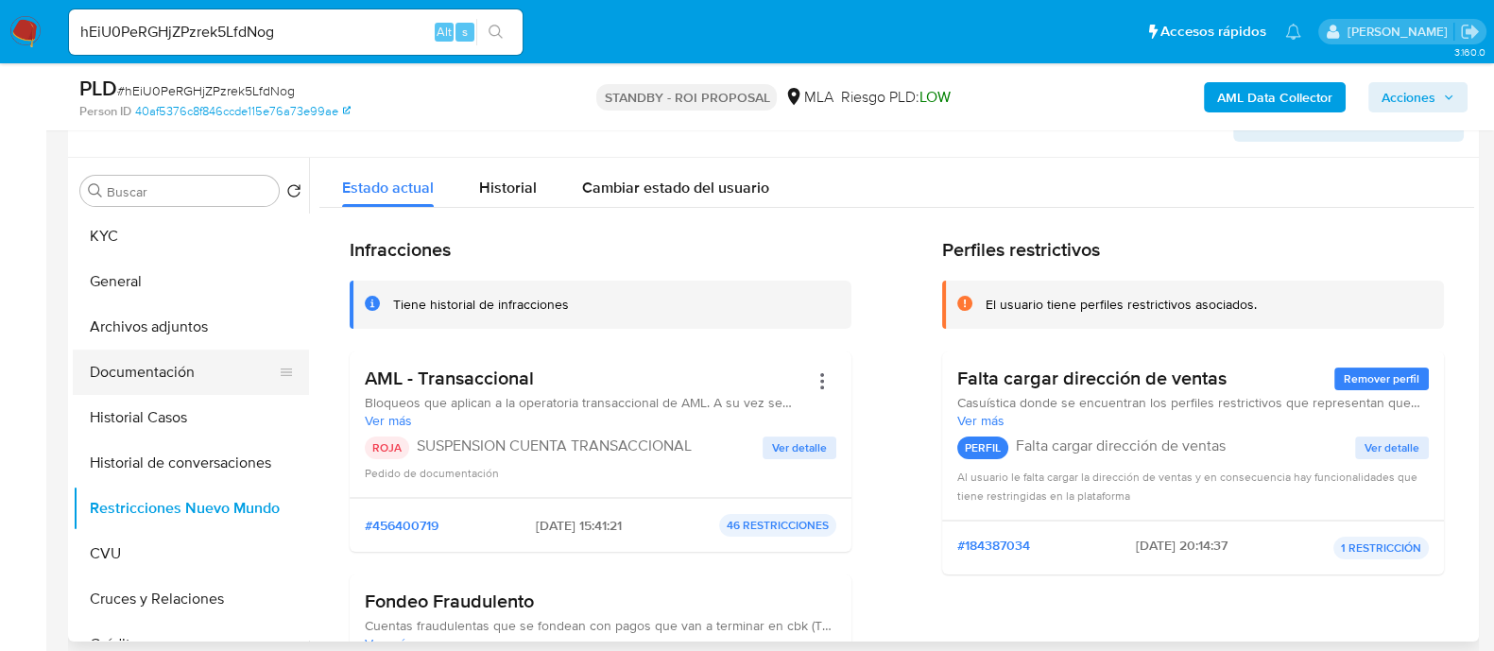
click at [186, 383] on button "Documentación" at bounding box center [183, 372] width 221 height 45
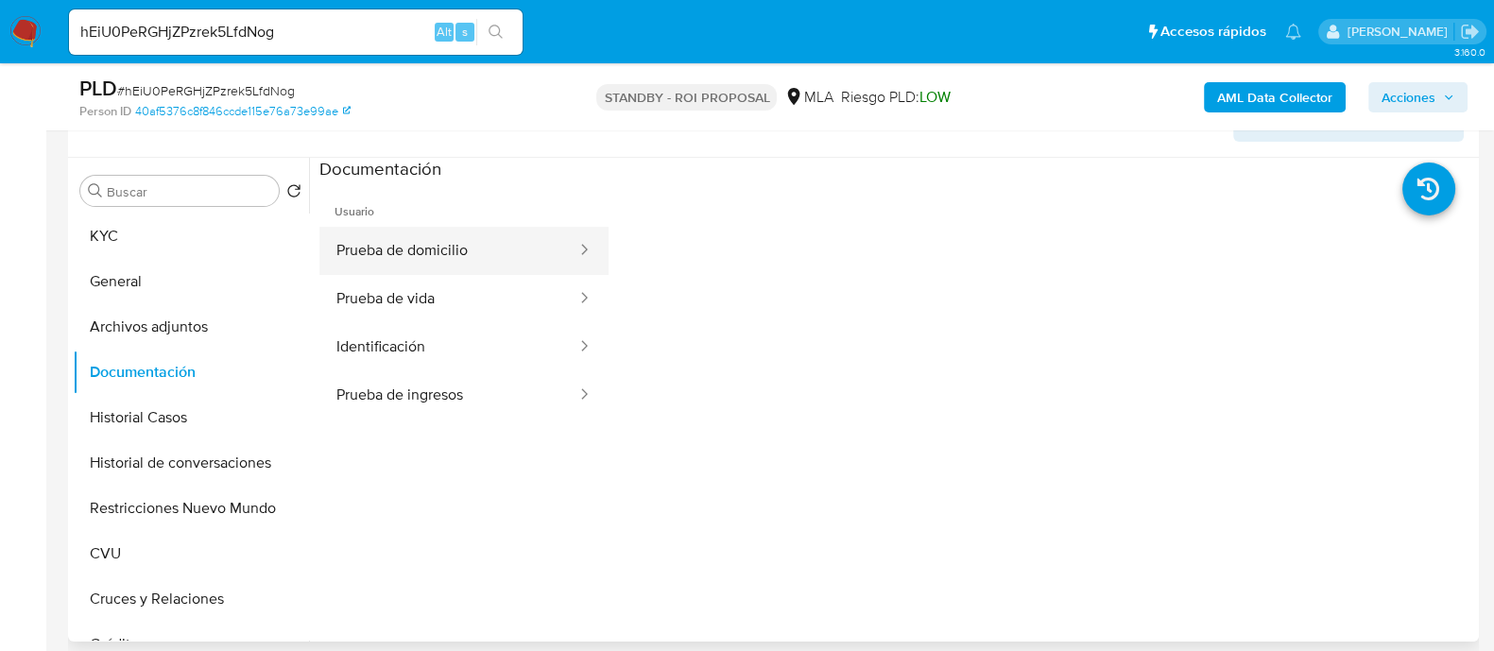
click at [482, 252] on button "Prueba de domicilio" at bounding box center [448, 251] width 259 height 48
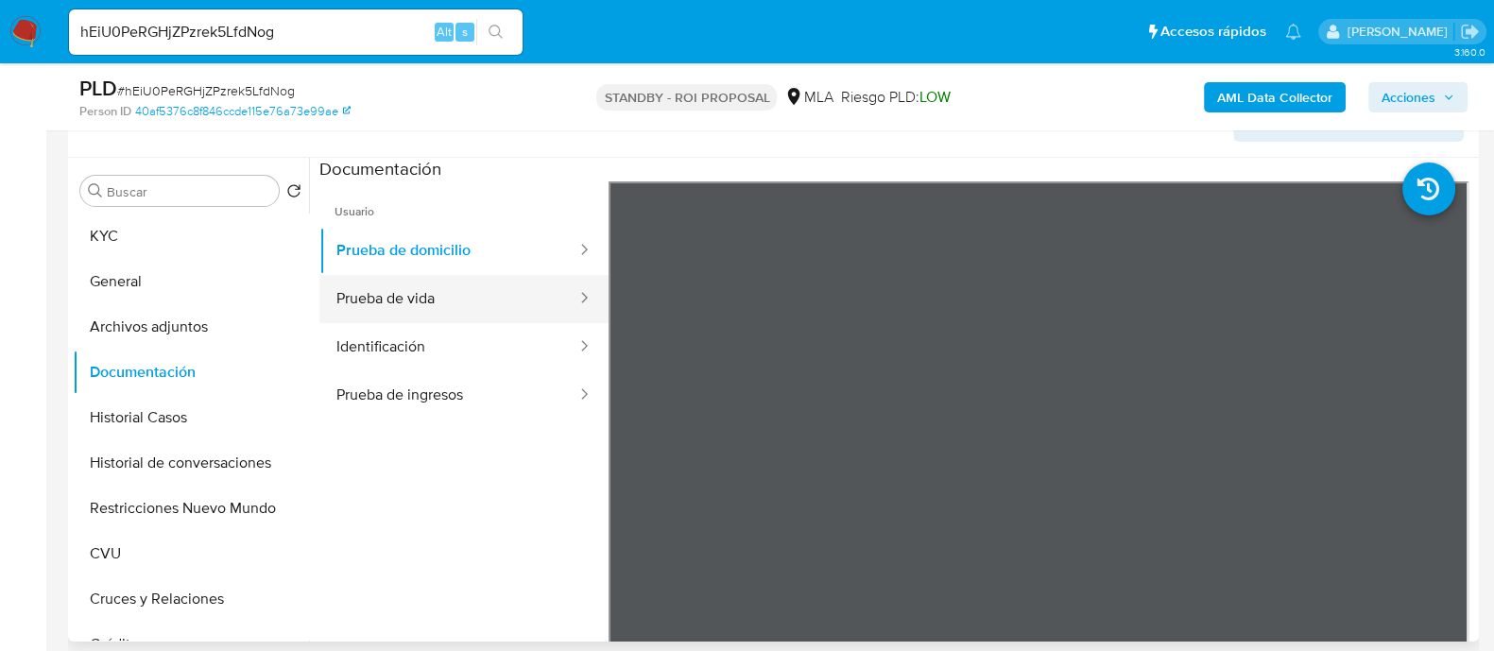
click at [470, 316] on button "Prueba de vida" at bounding box center [448, 299] width 259 height 48
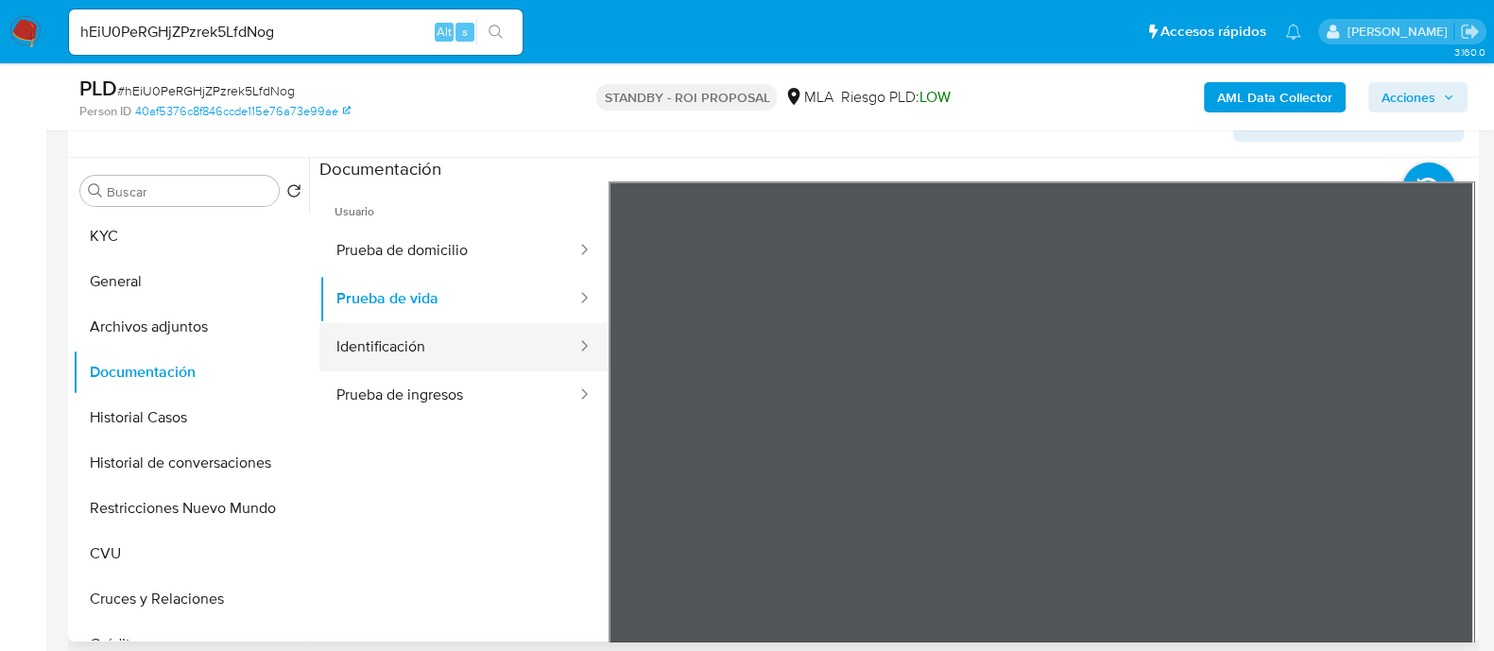
click at [458, 342] on button "Identificación" at bounding box center [448, 347] width 259 height 48
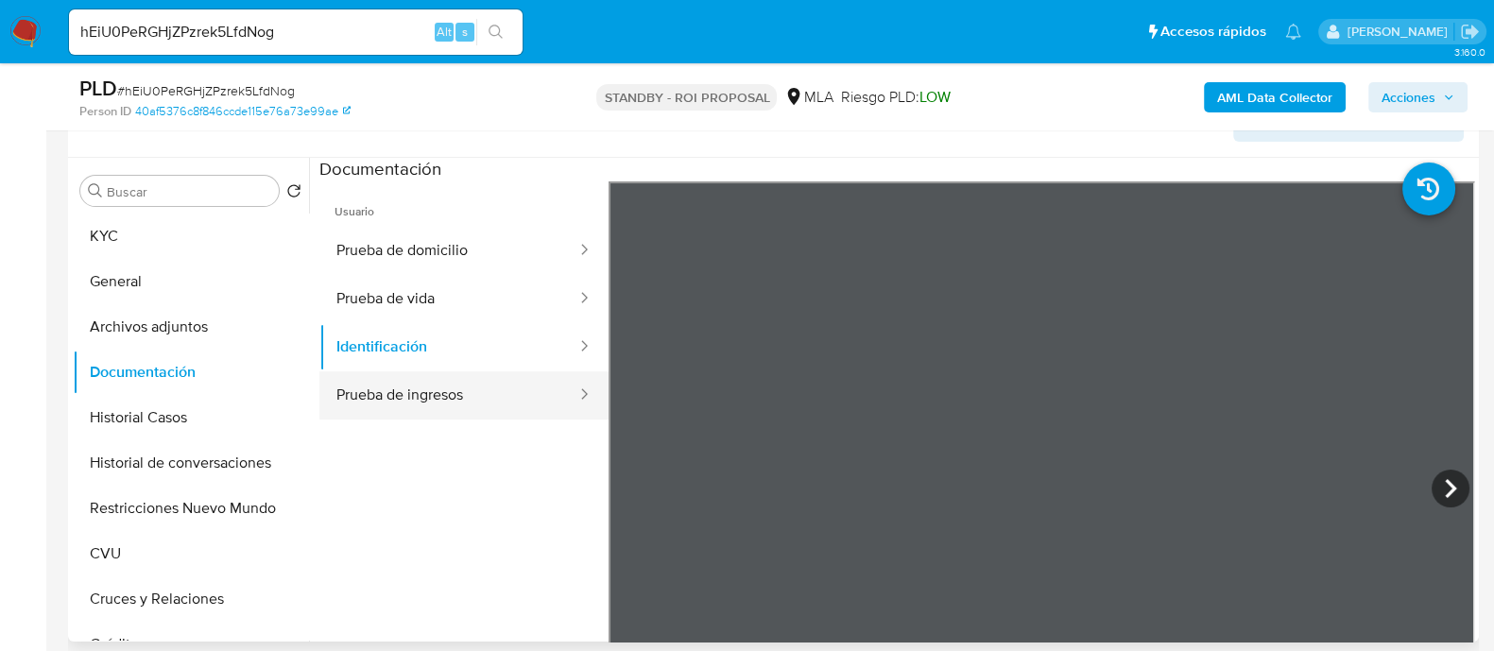
click at [454, 383] on button "Prueba de ingresos" at bounding box center [448, 395] width 259 height 48
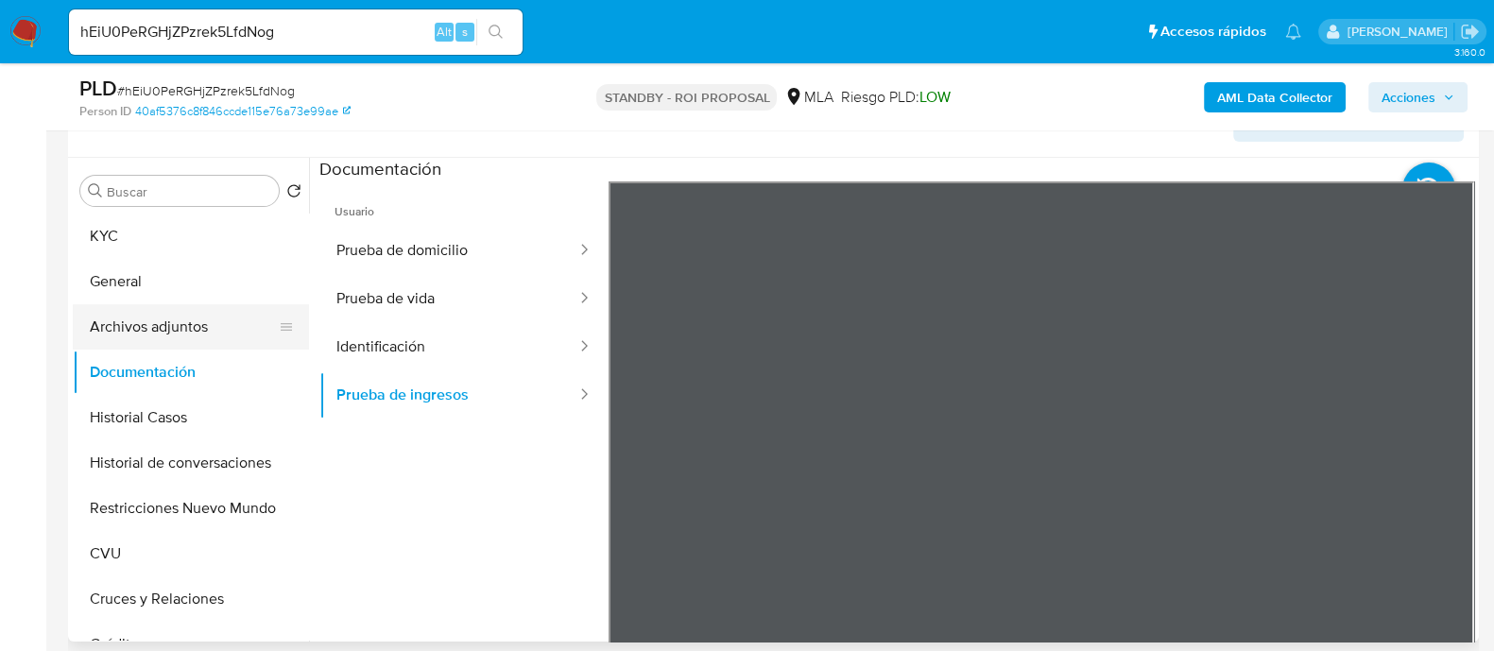
click at [201, 336] on button "Archivos adjuntos" at bounding box center [183, 326] width 221 height 45
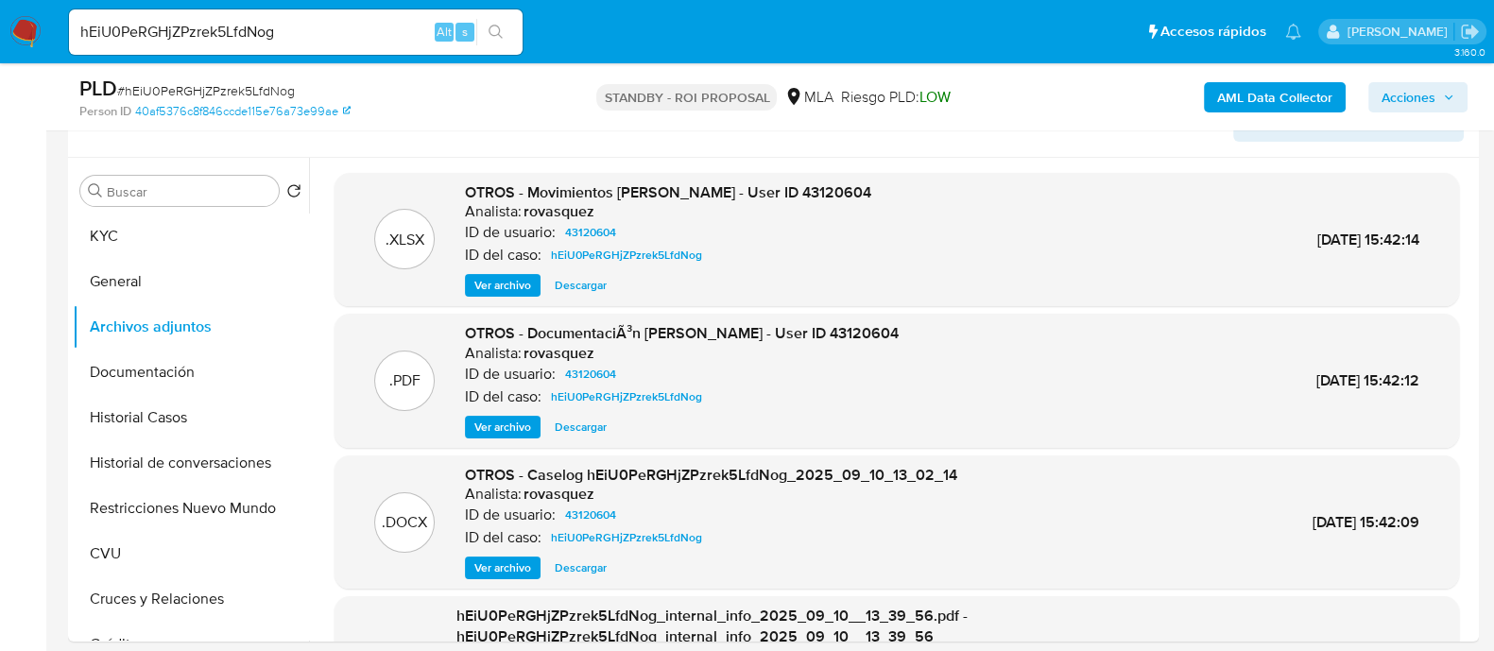
click at [226, 20] on input "hEiU0PeRGHjZPzrek5LfdNog" at bounding box center [296, 32] width 454 height 25
paste input "B2iYj2C4bXcR0xkPOPuxMhjb"
type input "B2iYj2C4bXcR0xkPOPuxMhjb"
click at [501, 26] on icon "search-icon" at bounding box center [496, 32] width 15 height 15
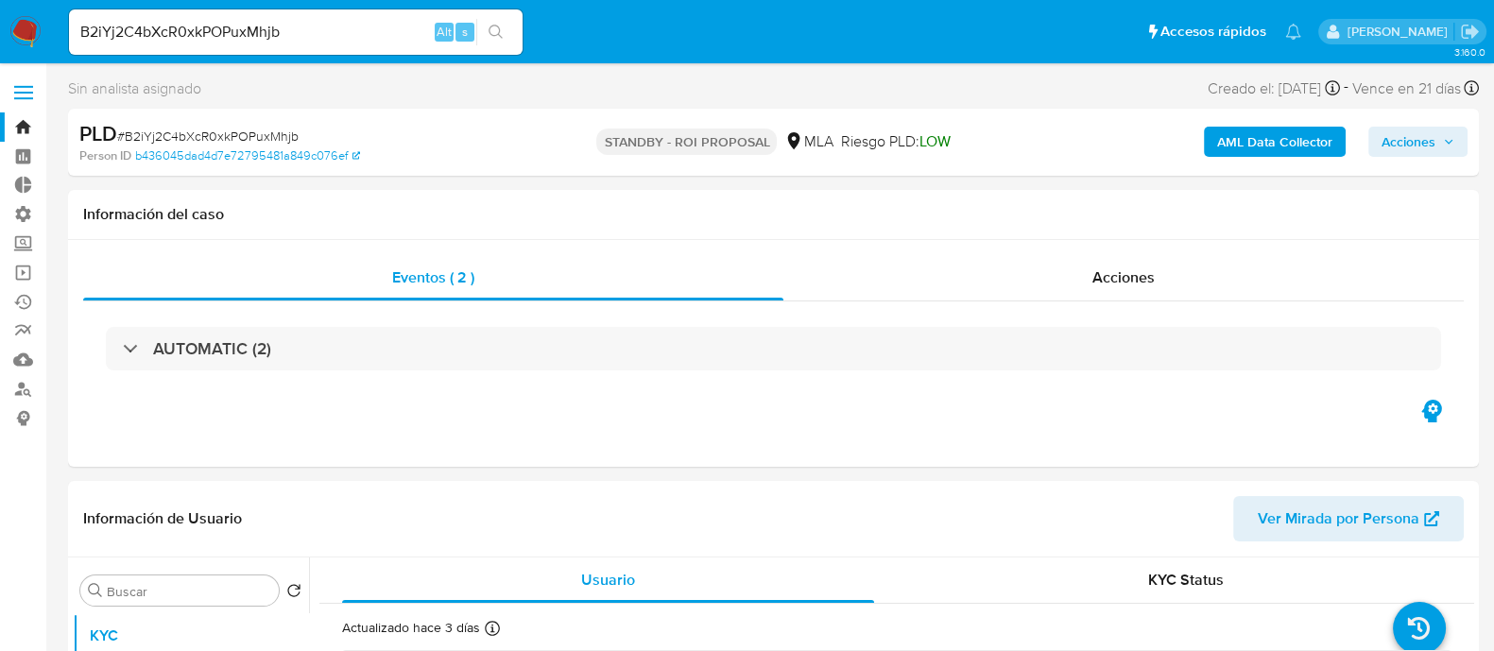
select select "10"
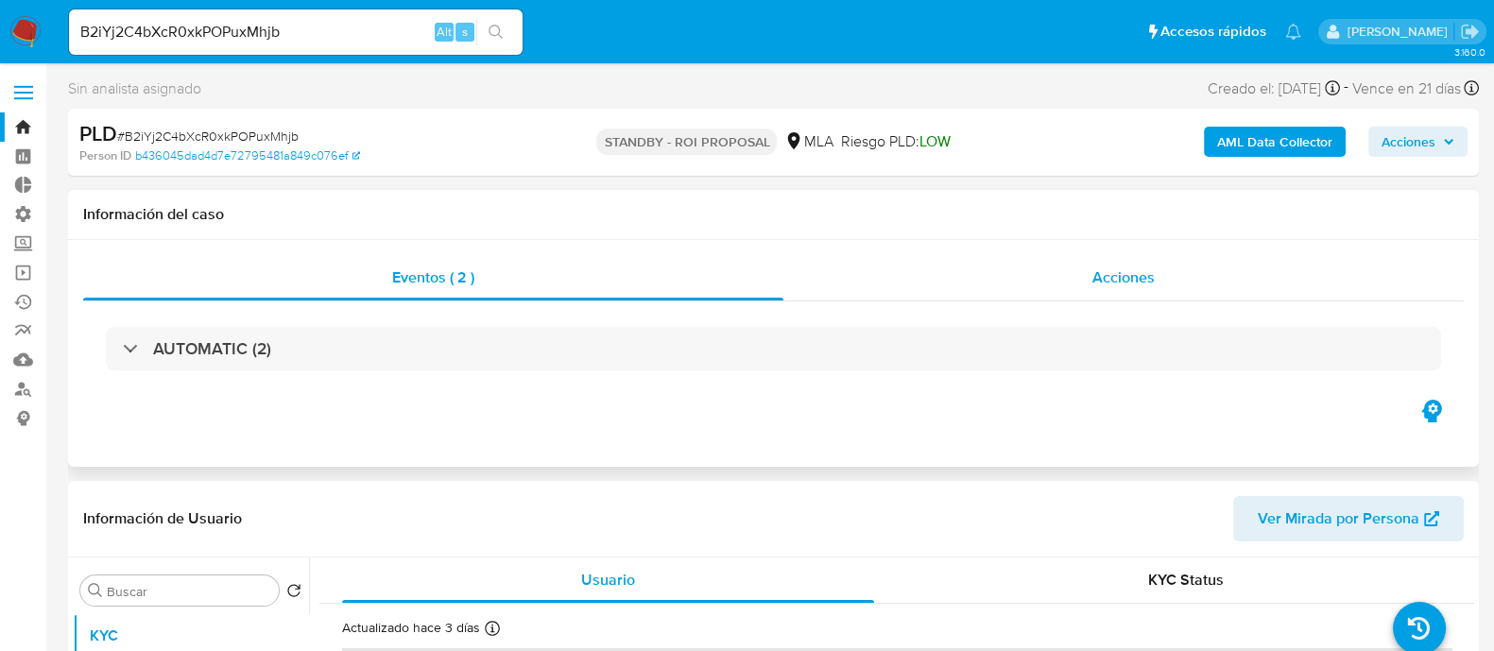
click at [1075, 281] on div "Acciones" at bounding box center [1124, 277] width 681 height 45
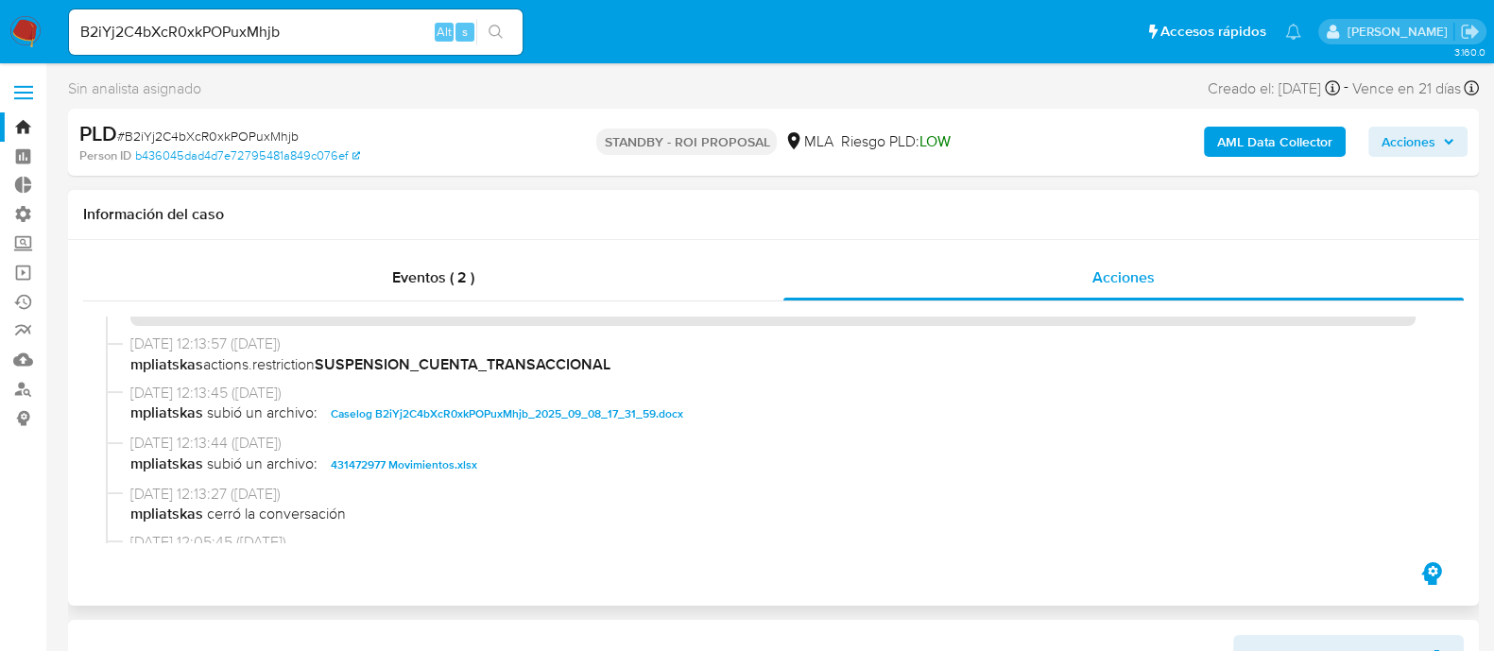
scroll to position [117, 0]
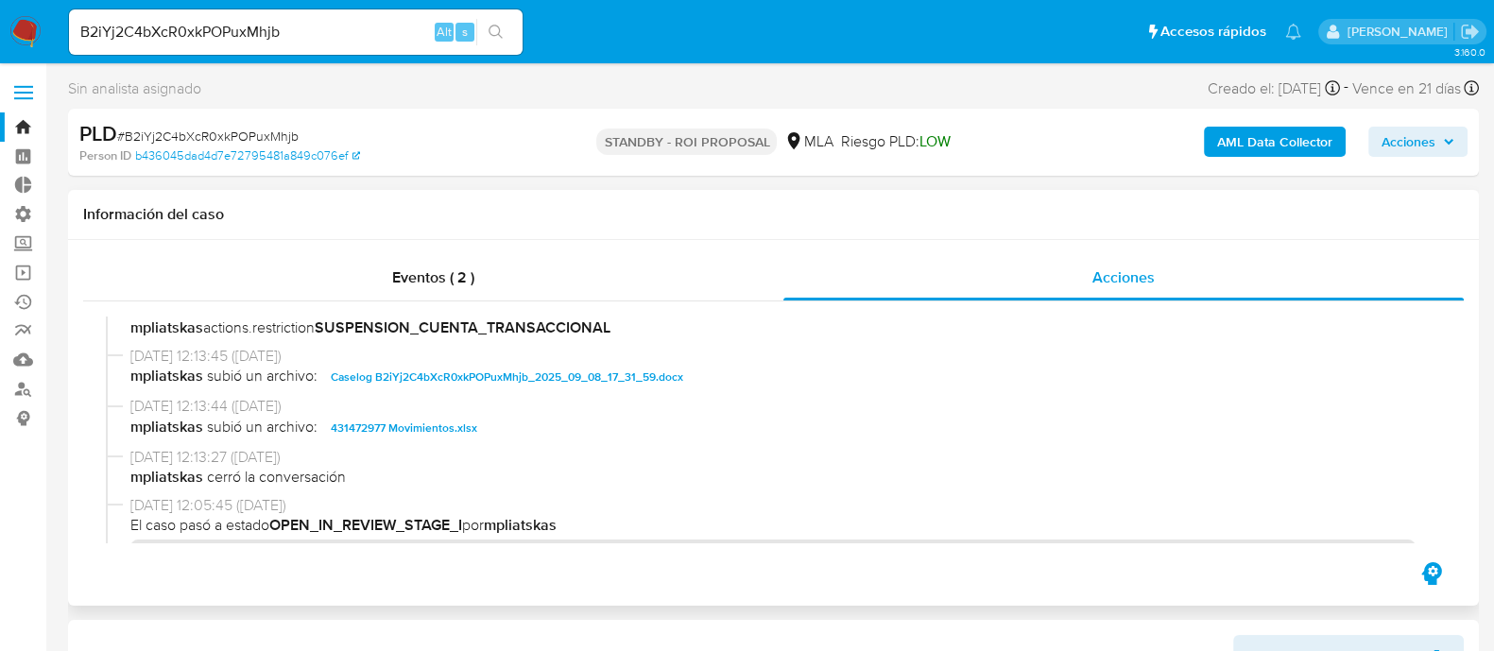
click at [380, 389] on div "15/09/2025 12:13:45 (hace 3 días) mpliatskas subió un archivo: Caselog B2iYj2C4…" at bounding box center [774, 371] width 1336 height 51
click at [415, 423] on span "431472977 Movimientos.xlsx" at bounding box center [404, 428] width 147 height 23
click at [440, 377] on span "Caselog B2iYj2C4bXcR0xkPOPuxMhjb_2025_09_08_17_31_59.docx" at bounding box center [507, 377] width 353 height 23
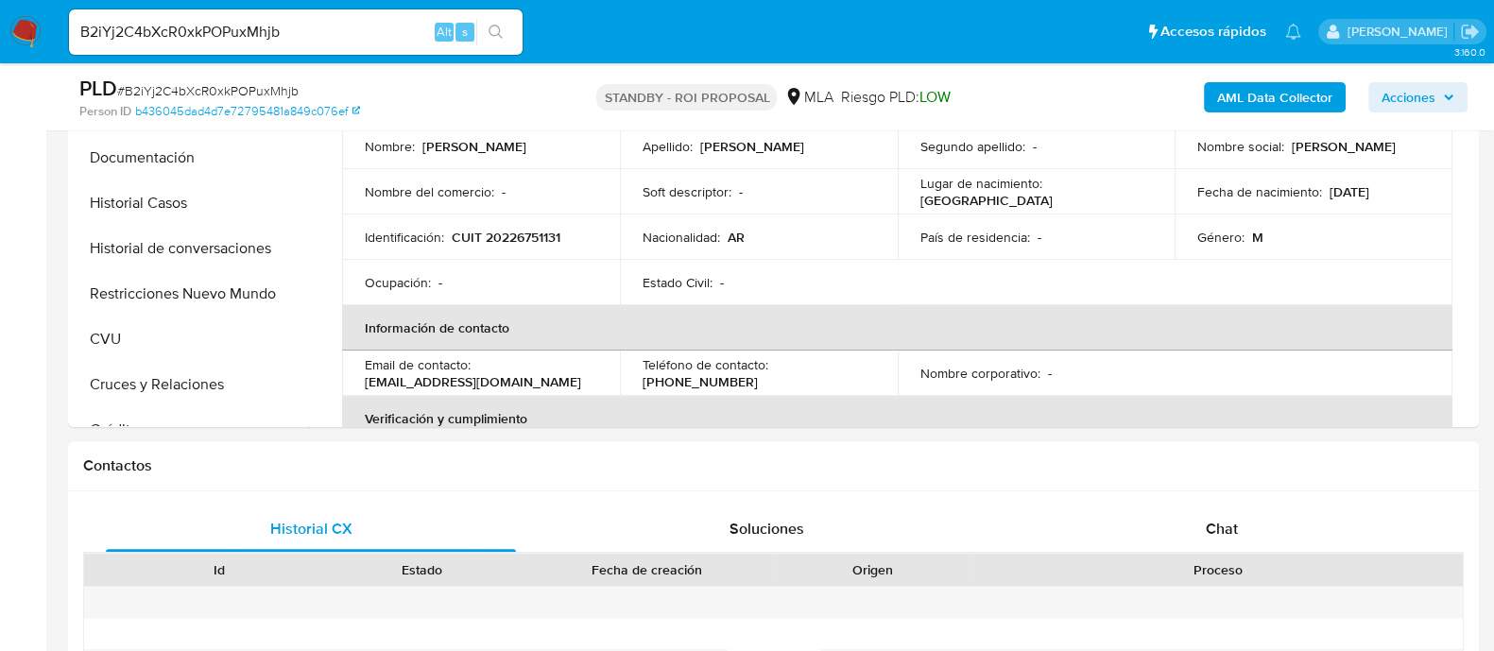
scroll to position [709, 0]
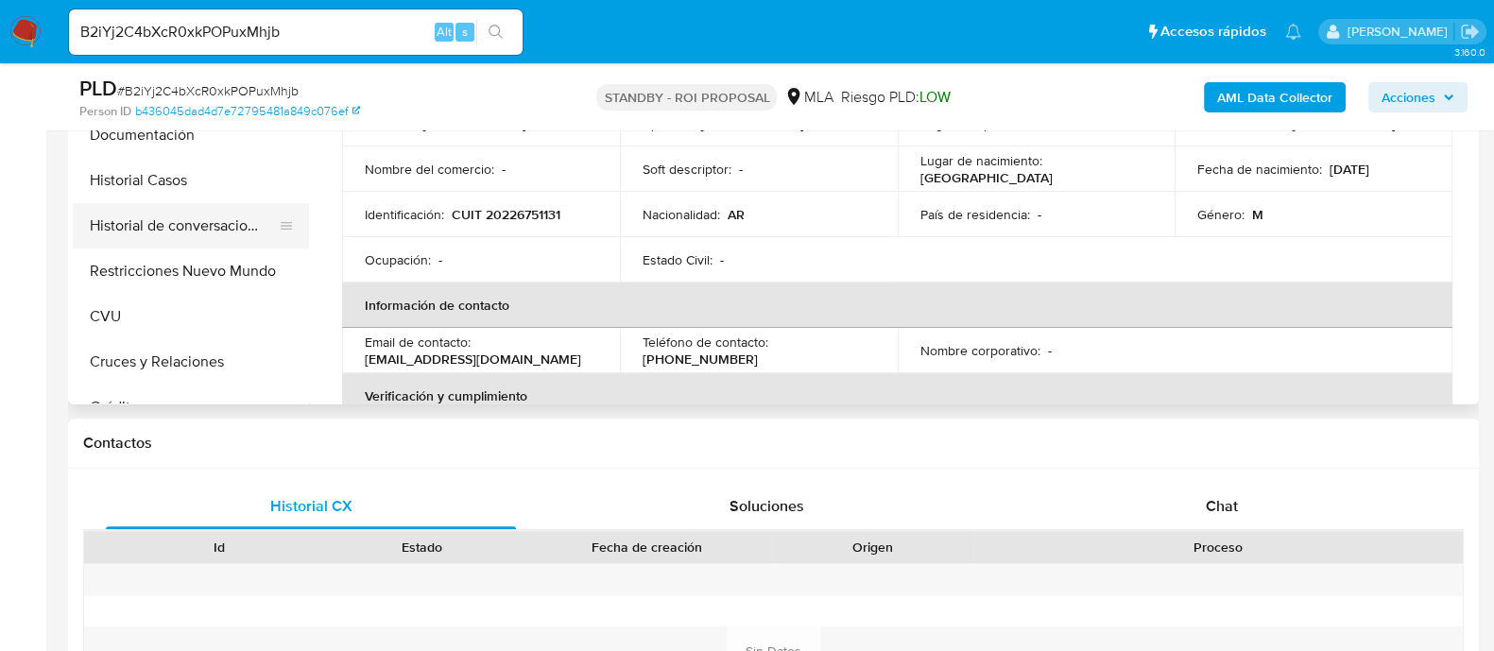
drag, startPoint x: 209, startPoint y: 189, endPoint x: 128, endPoint y: 247, distance: 99.7
click at [209, 189] on button "Historial Casos" at bounding box center [191, 180] width 236 height 45
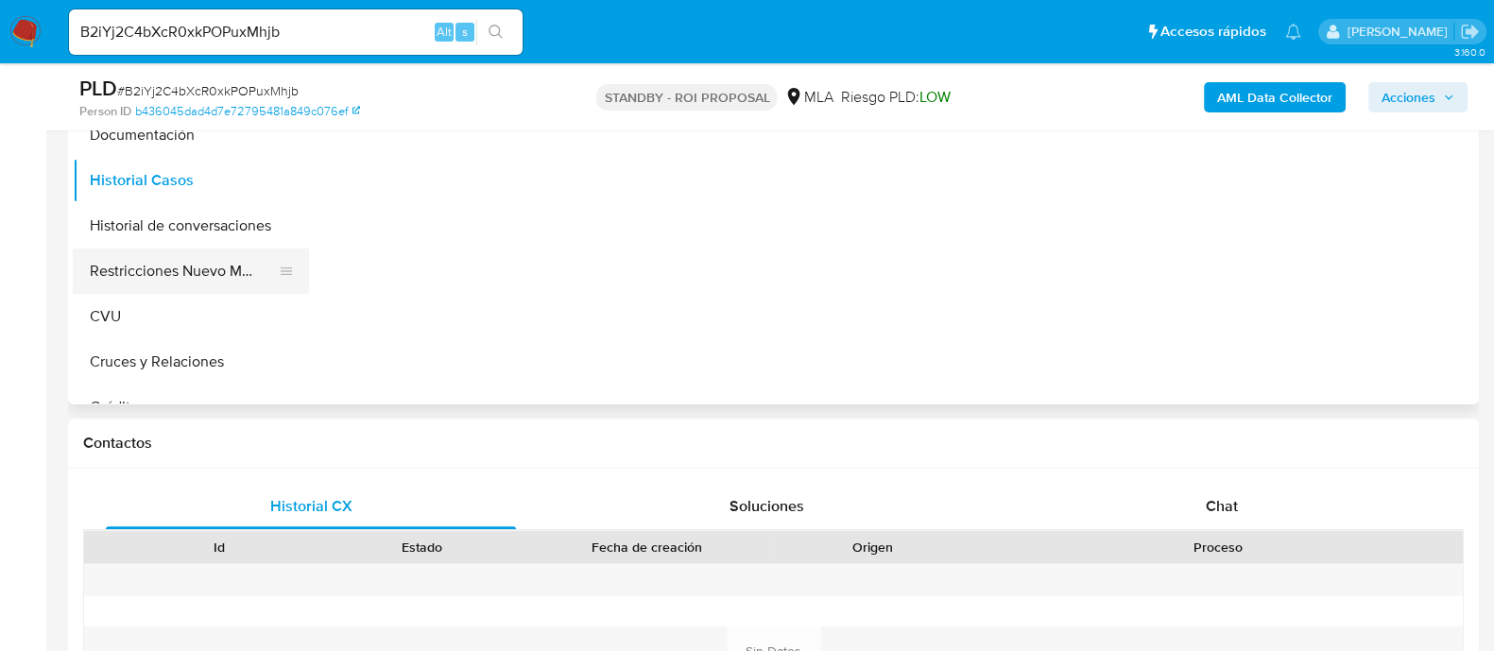
scroll to position [472, 0]
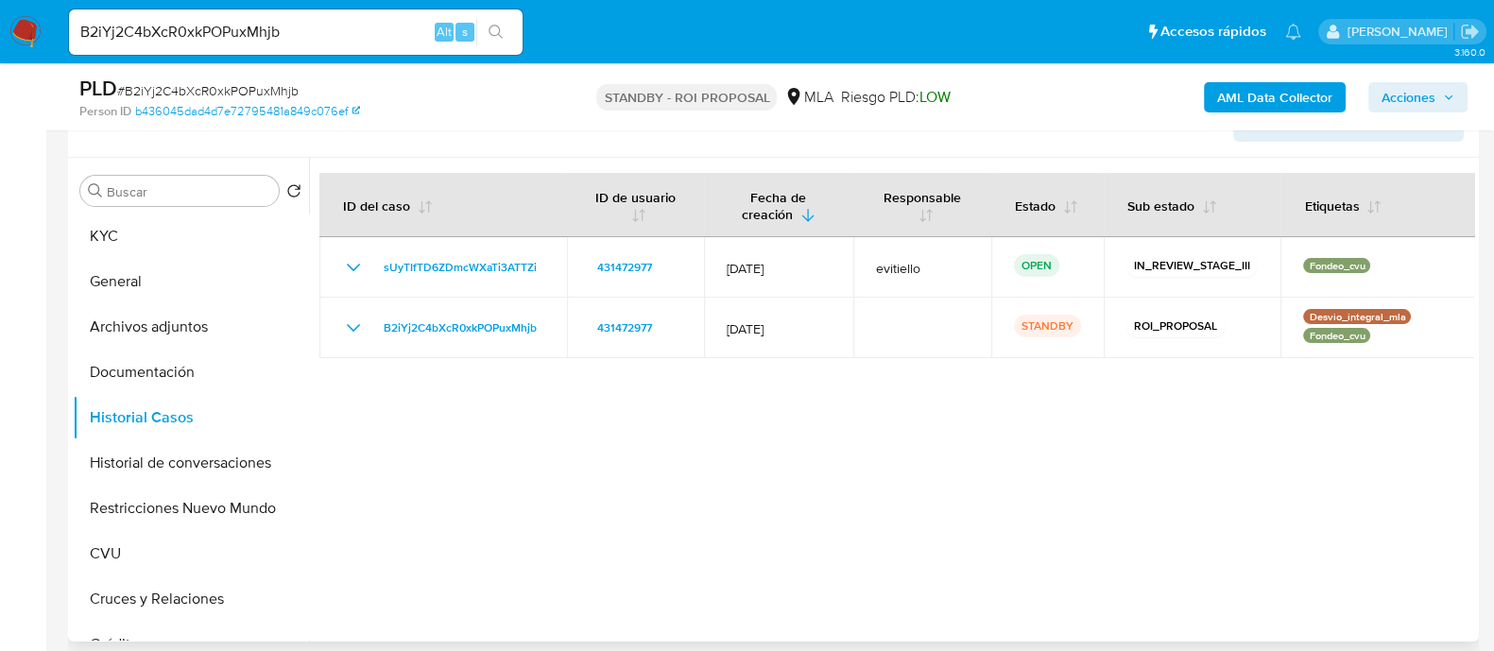
click at [601, 469] on div at bounding box center [891, 400] width 1165 height 484
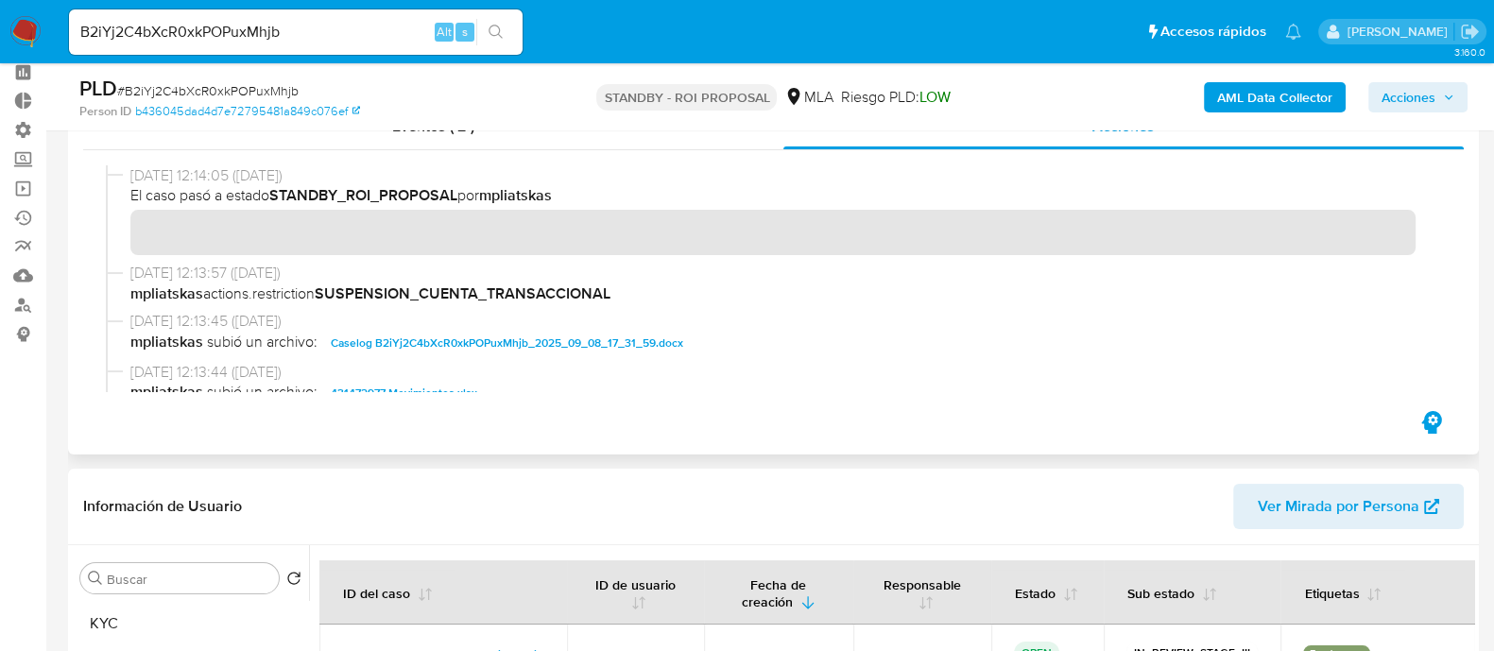
scroll to position [0, 0]
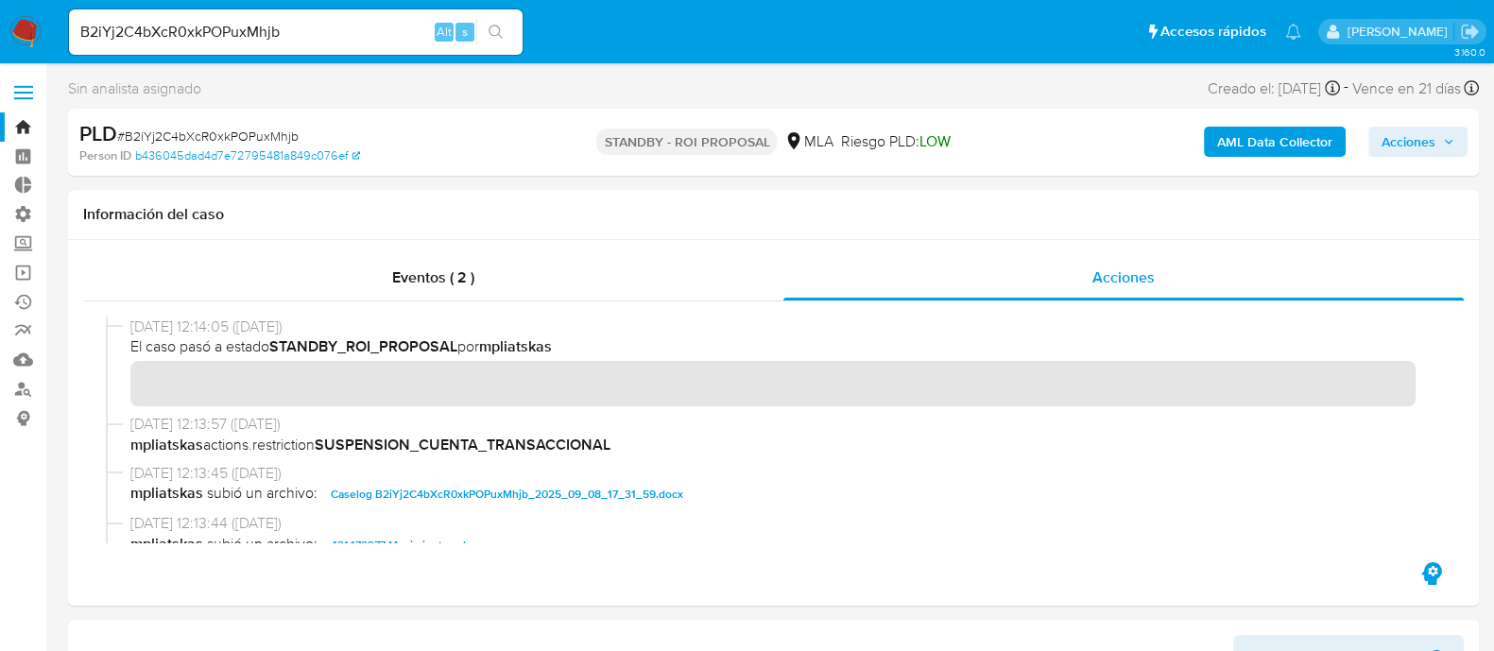
click at [270, 45] on div "B2iYj2C4bXcR0xkPOPuxMhjb Alt s" at bounding box center [296, 31] width 454 height 45
click at [250, 39] on input "B2iYj2C4bXcR0xkPOPuxMhjb" at bounding box center [296, 32] width 454 height 25
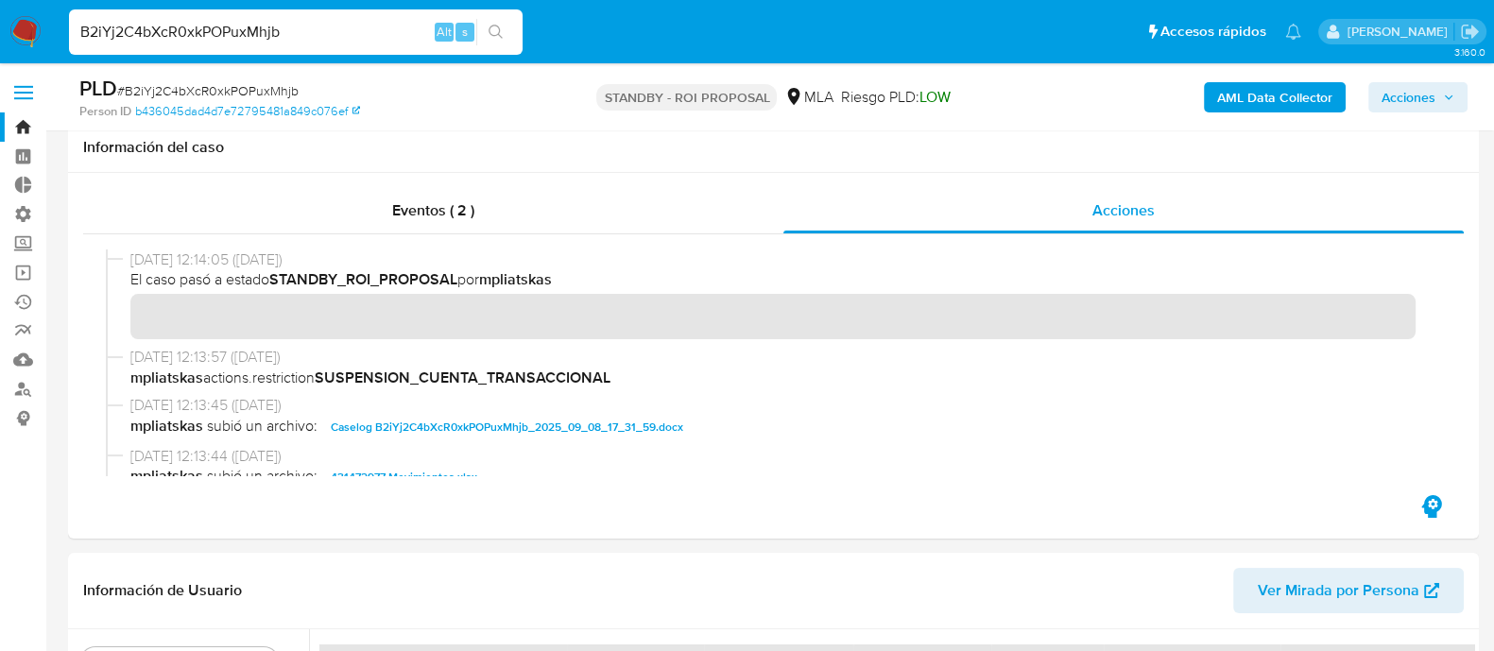
scroll to position [472, 0]
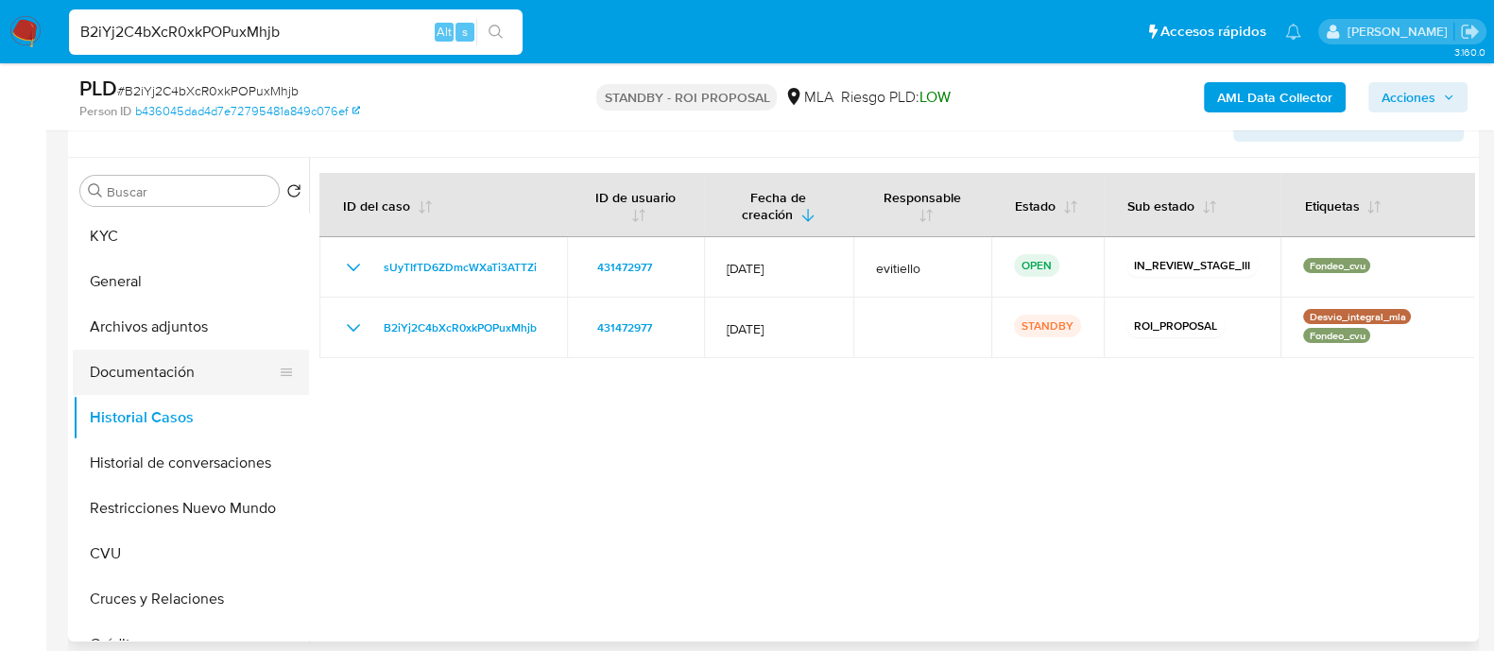
click at [184, 374] on button "Documentación" at bounding box center [183, 372] width 221 height 45
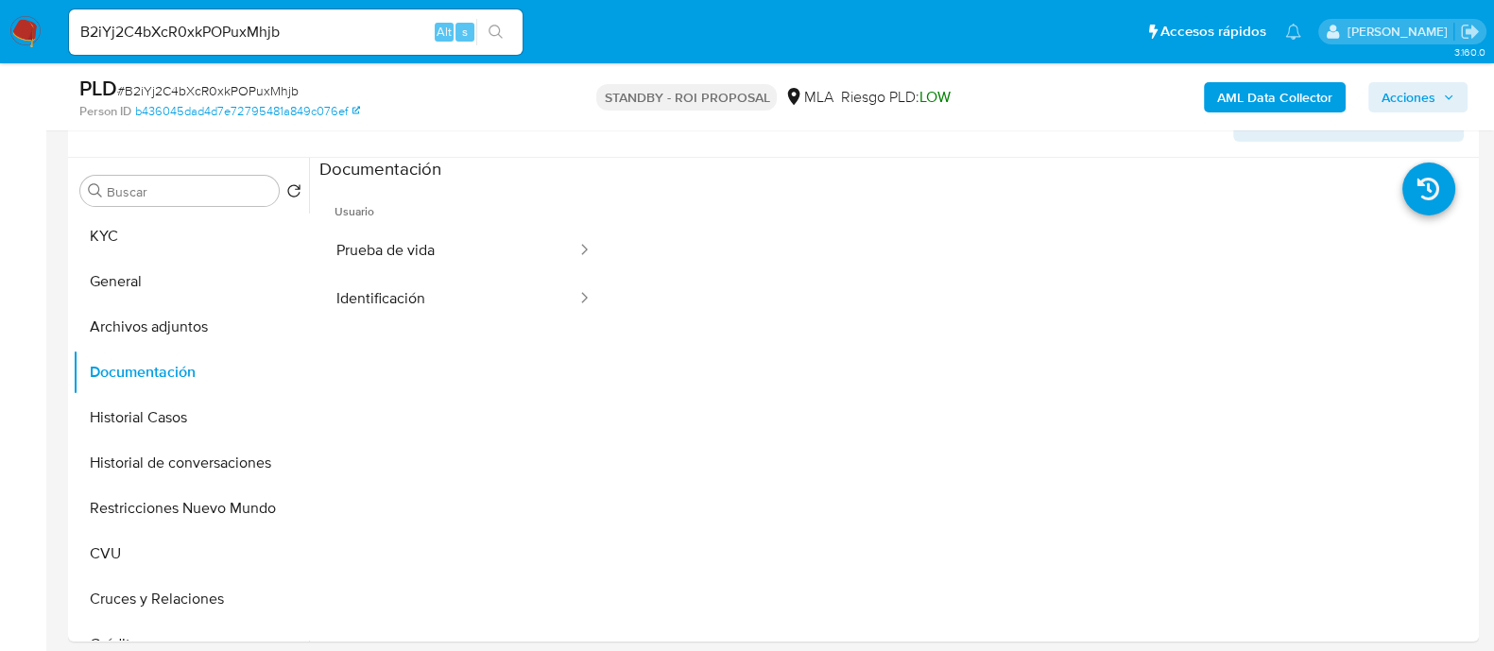
click at [443, 243] on button "Prueba de vida" at bounding box center [448, 251] width 259 height 48
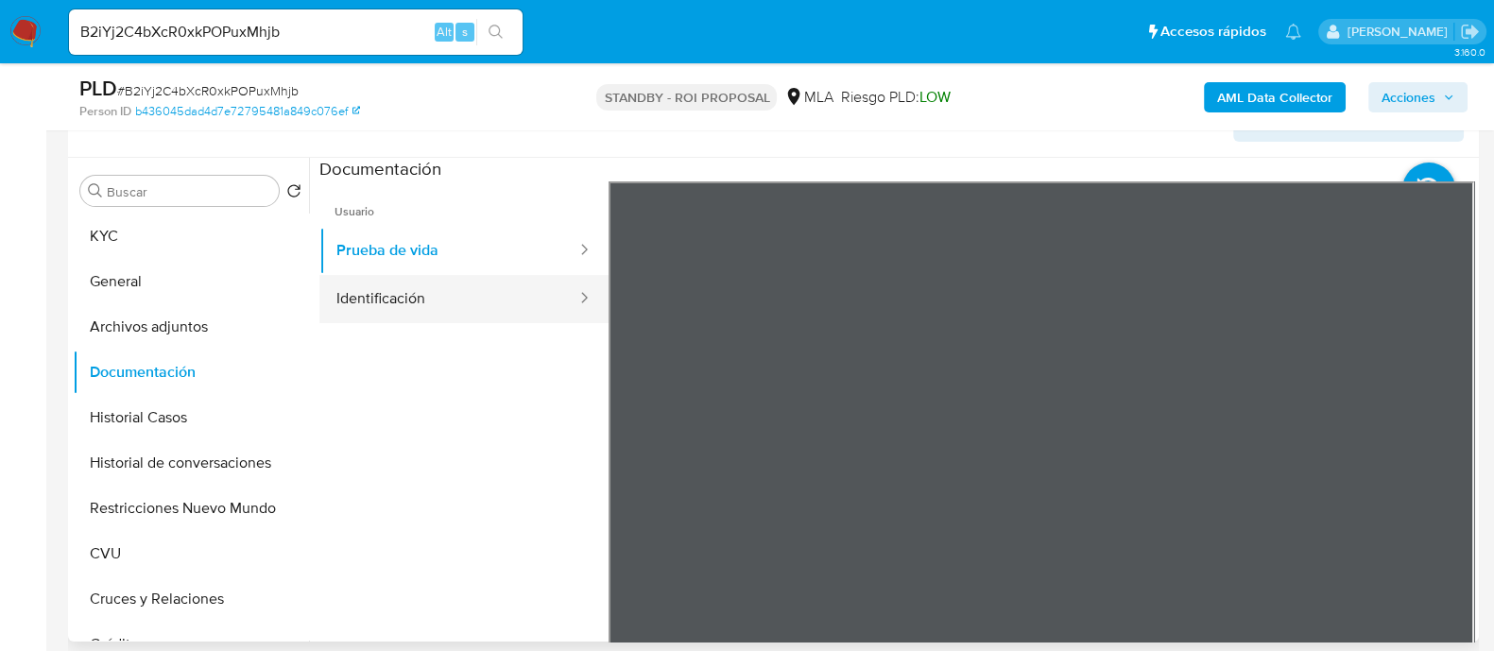
click at [454, 304] on button "Identificación" at bounding box center [448, 299] width 259 height 48
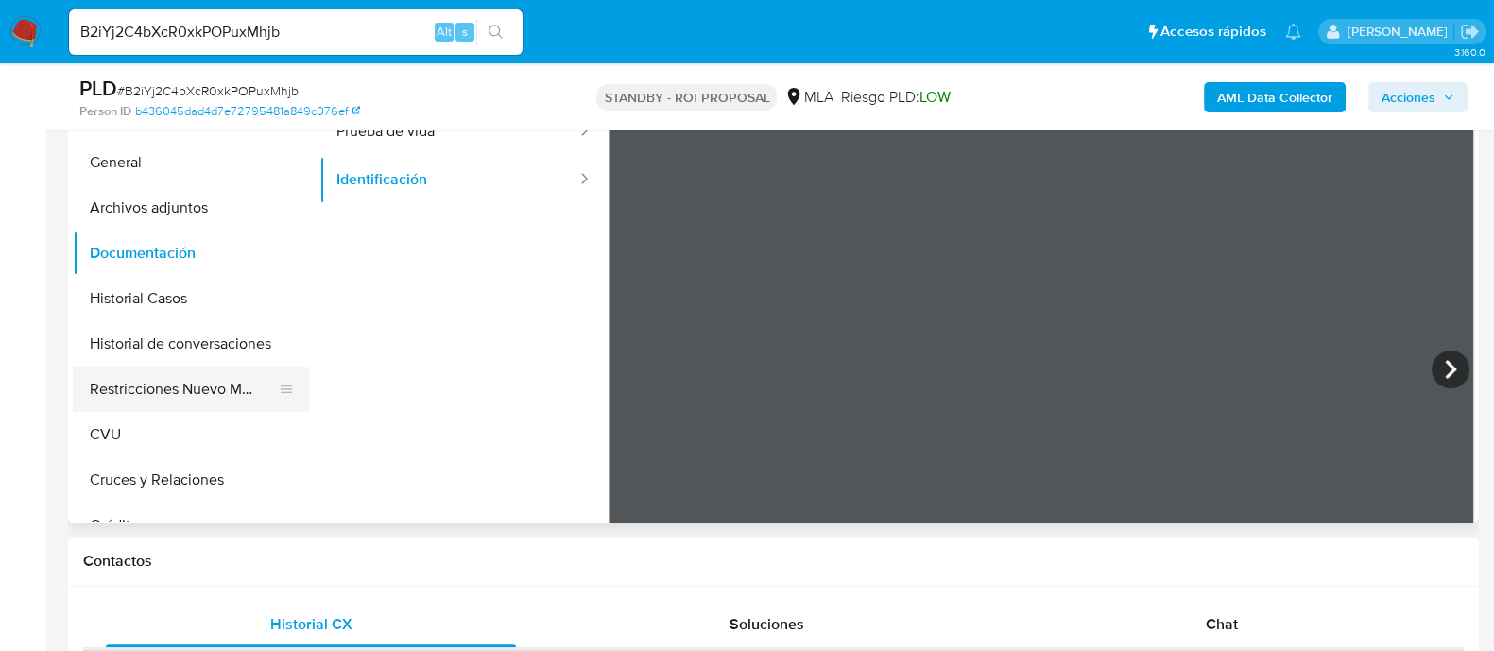
click at [146, 406] on button "Restricciones Nuevo Mundo" at bounding box center [183, 389] width 221 height 45
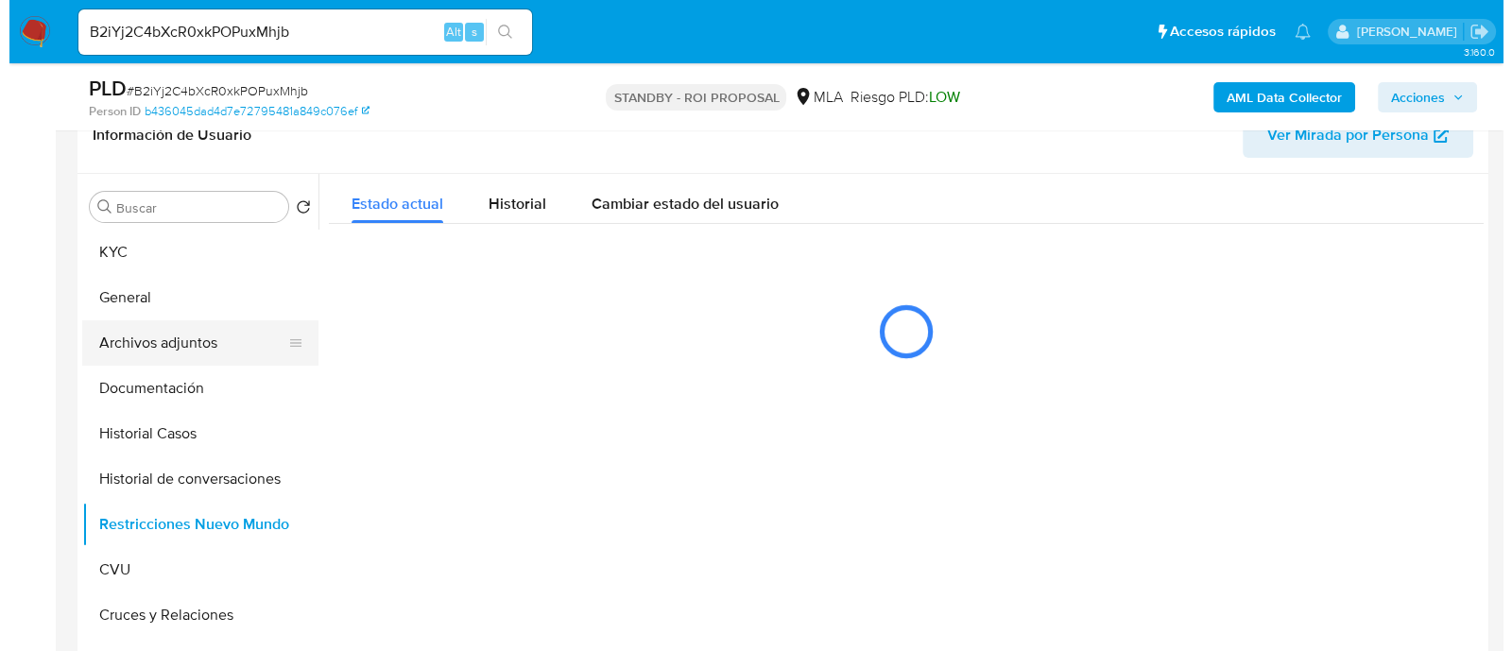
scroll to position [354, 0]
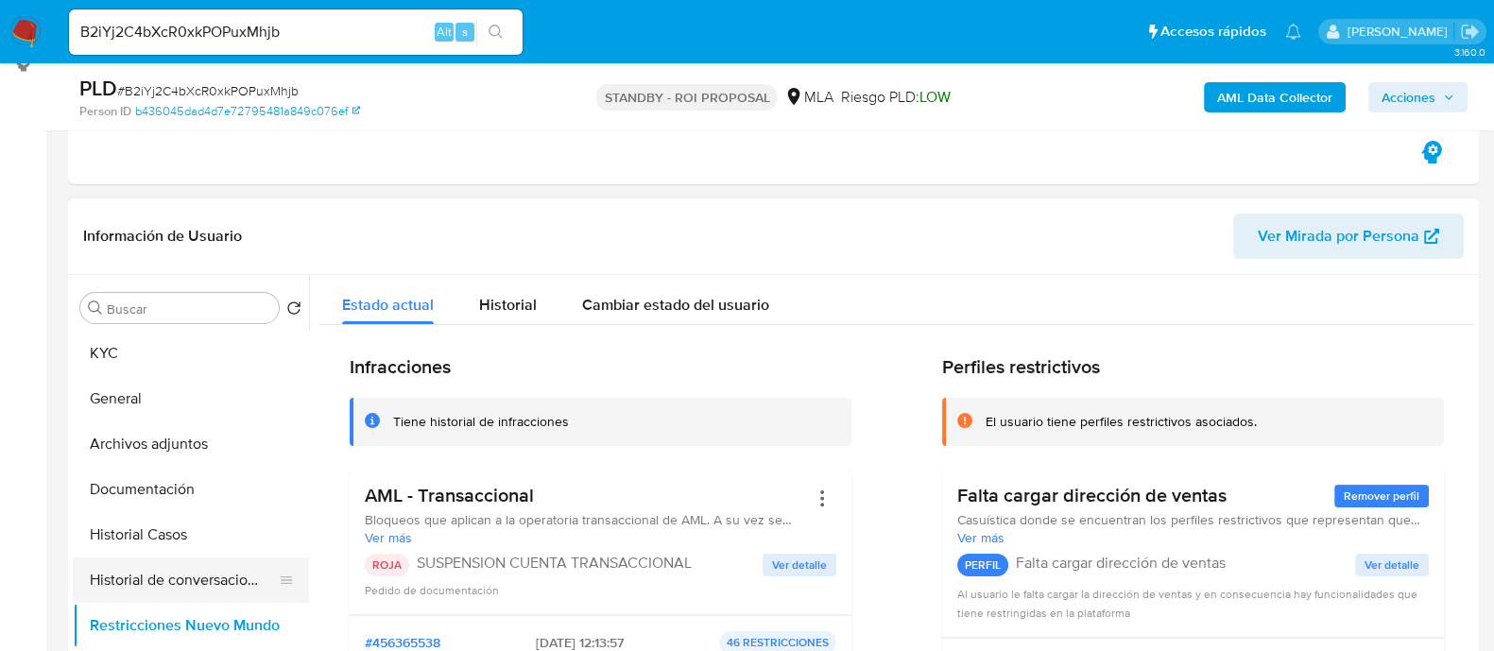
click at [168, 596] on button "Historial de conversaciones" at bounding box center [183, 580] width 221 height 45
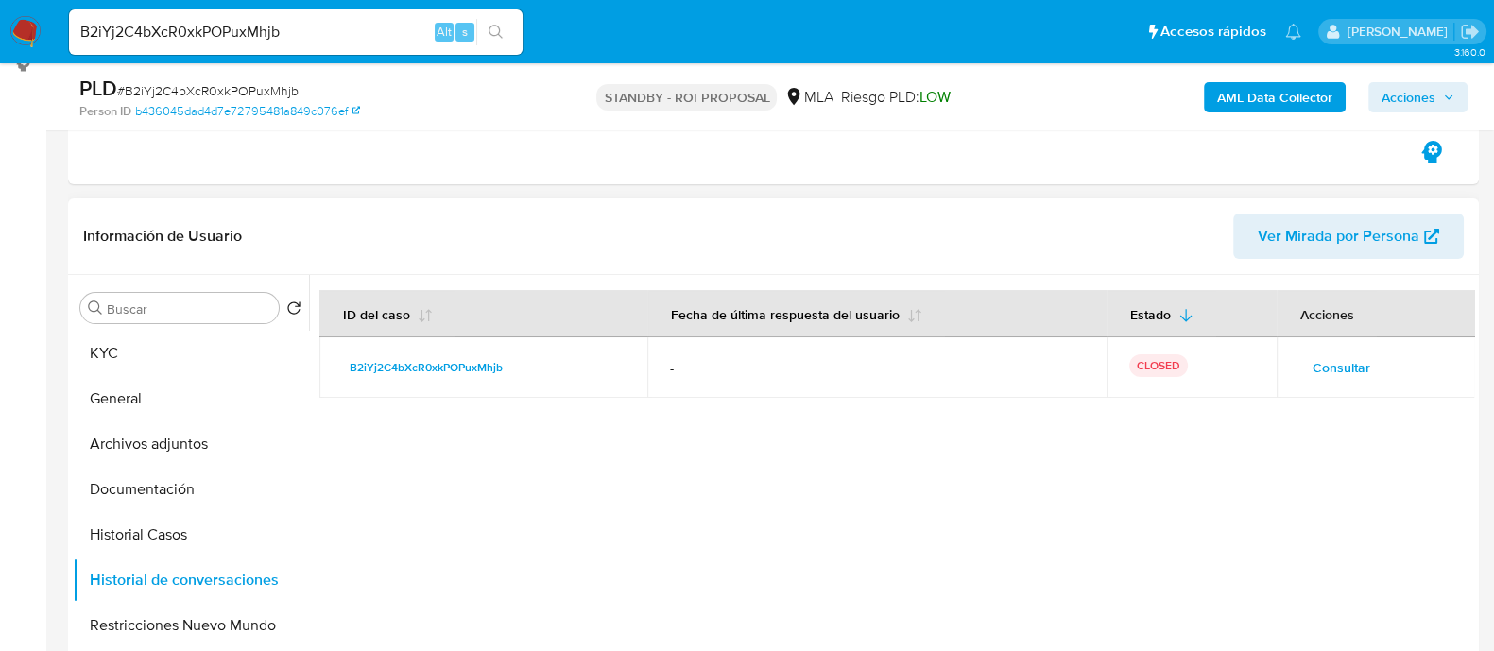
click at [1313, 356] on span "Consultar" at bounding box center [1342, 367] width 58 height 26
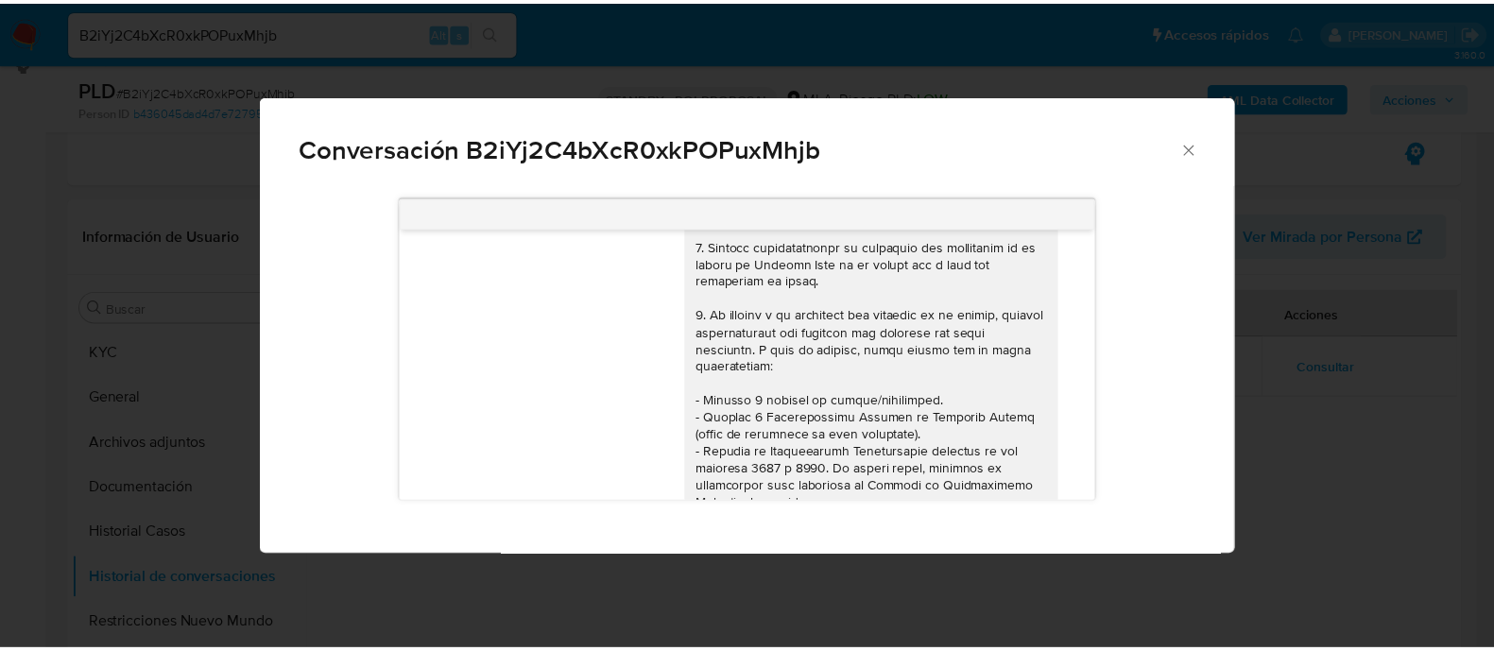
scroll to position [0, 0]
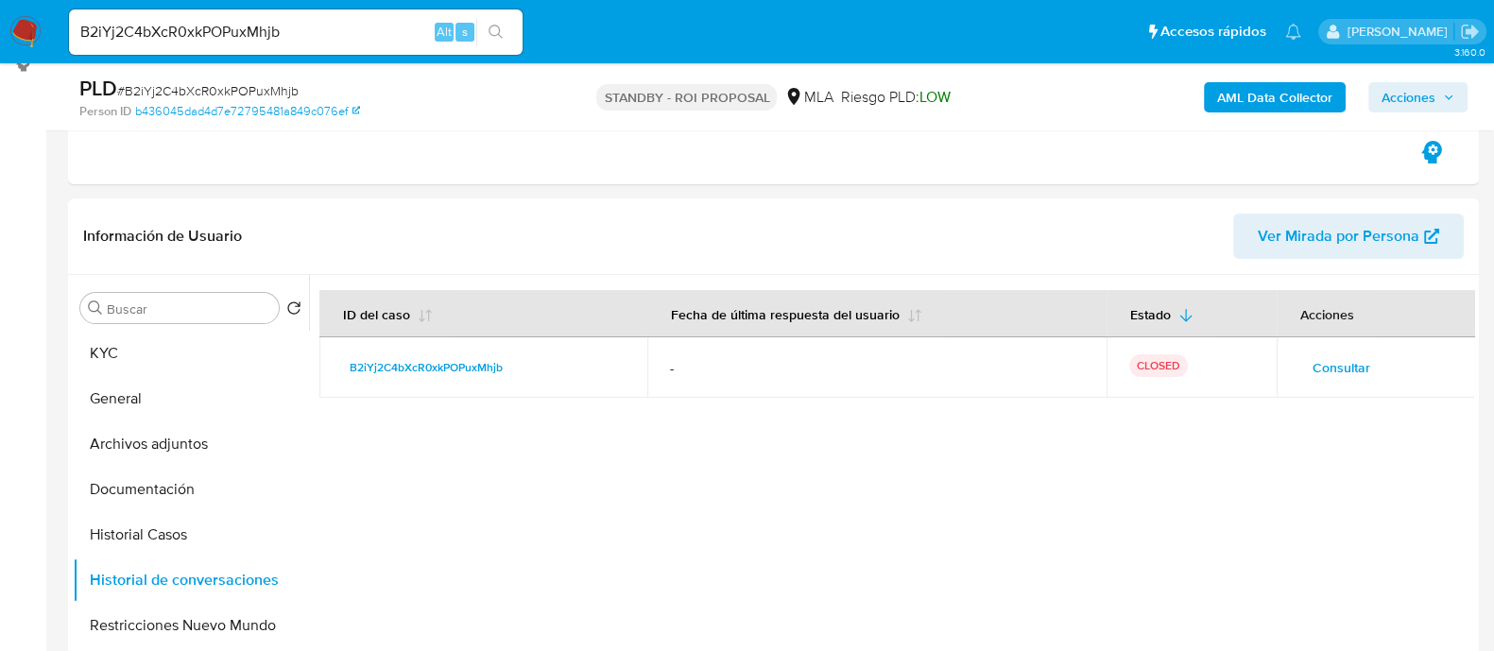
click at [329, 41] on input "B2iYj2C4bXcR0xkPOPuxMhjb" at bounding box center [296, 32] width 454 height 25
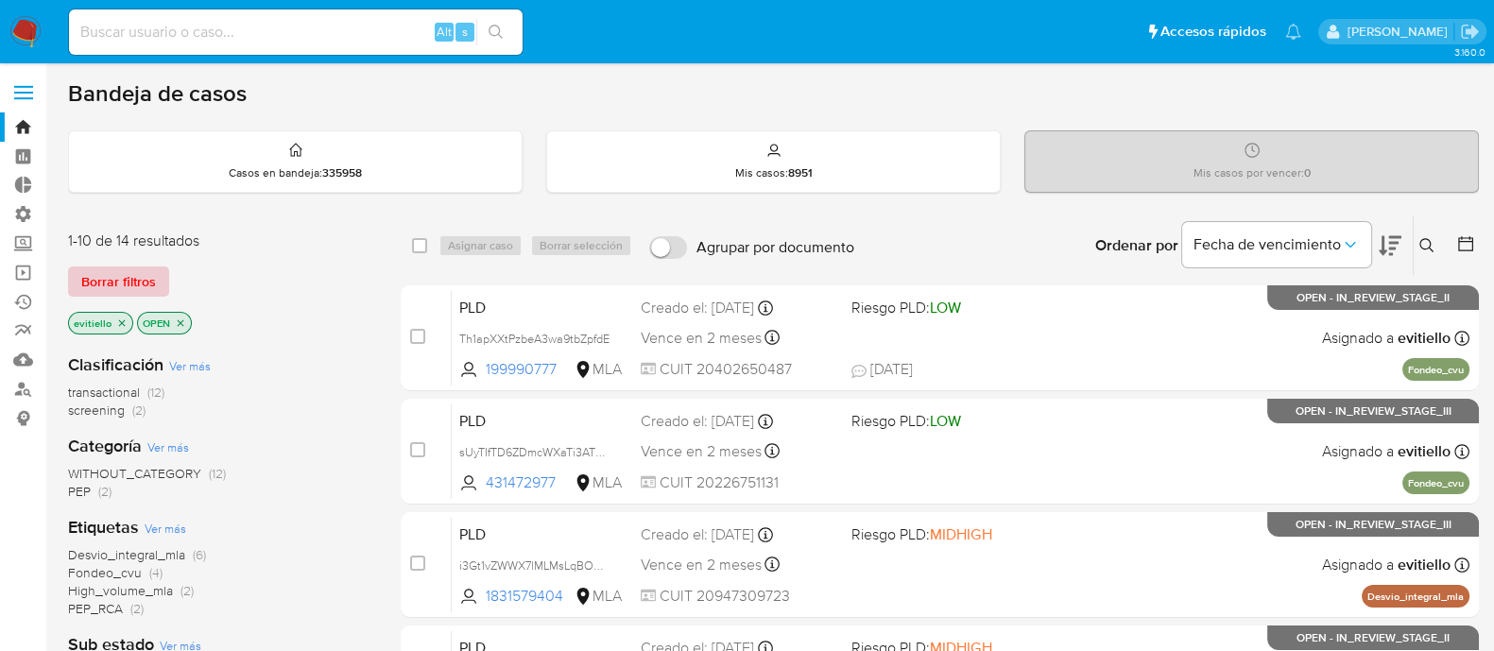
click at [107, 284] on span "Borrar filtros" at bounding box center [118, 281] width 75 height 26
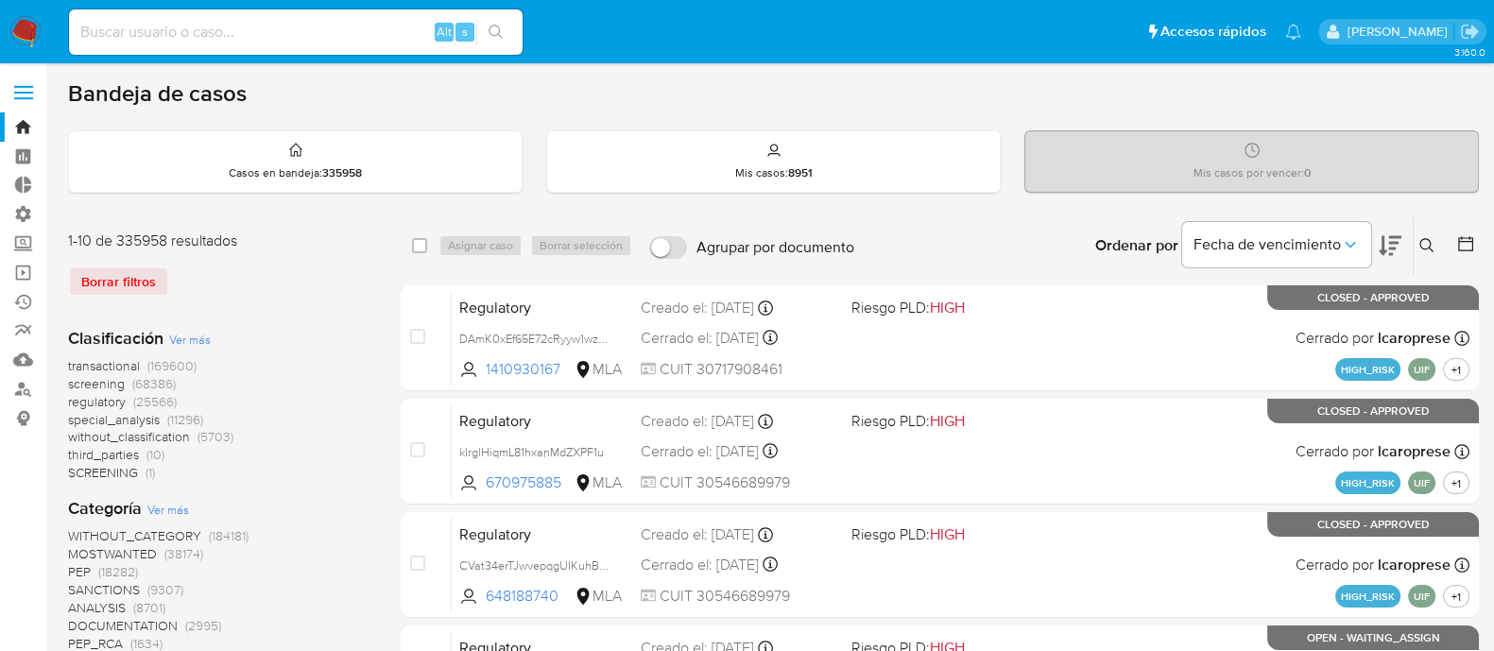
click at [1424, 248] on icon at bounding box center [1427, 245] width 14 height 14
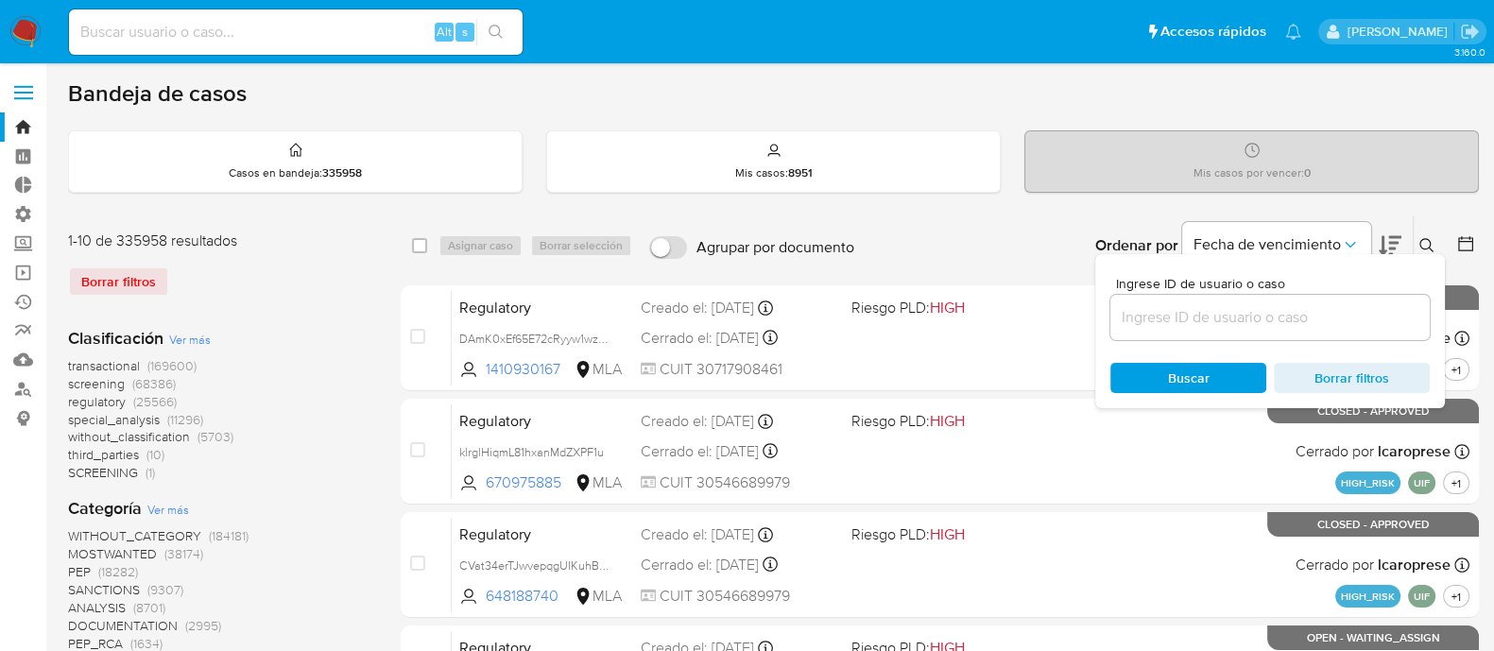
click at [1293, 309] on input at bounding box center [1270, 317] width 319 height 25
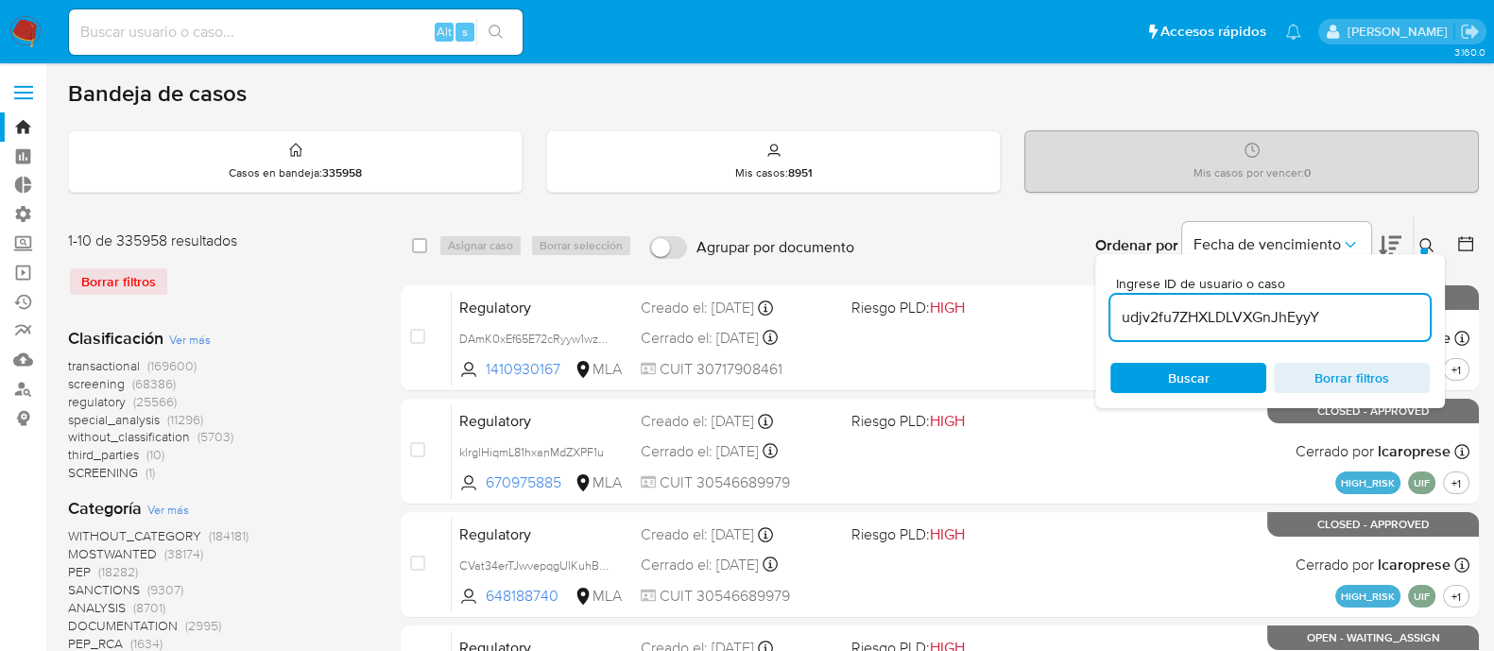
type input "udjv2fu7ZHXLDLVXGnJhEyyY"
click at [1420, 242] on icon at bounding box center [1427, 245] width 14 height 14
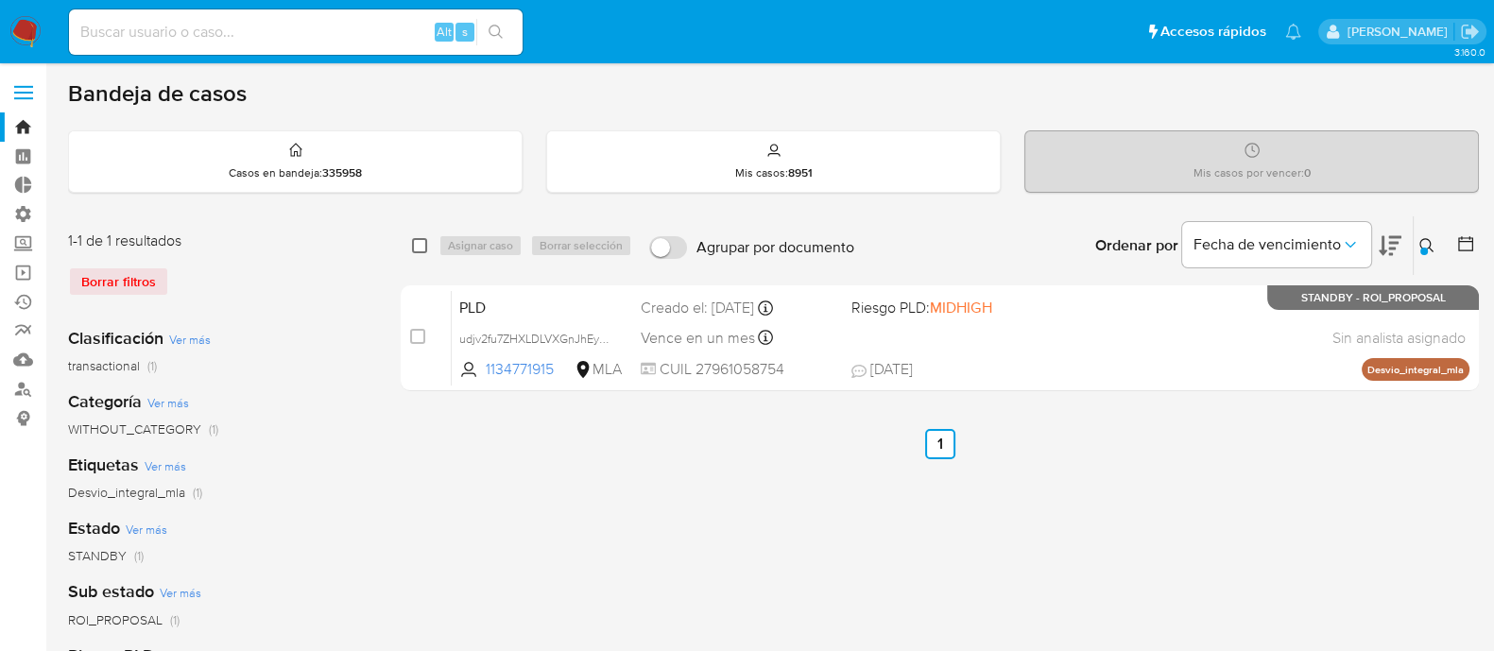
click at [426, 248] on input "checkbox" at bounding box center [419, 245] width 15 height 15
checkbox input "true"
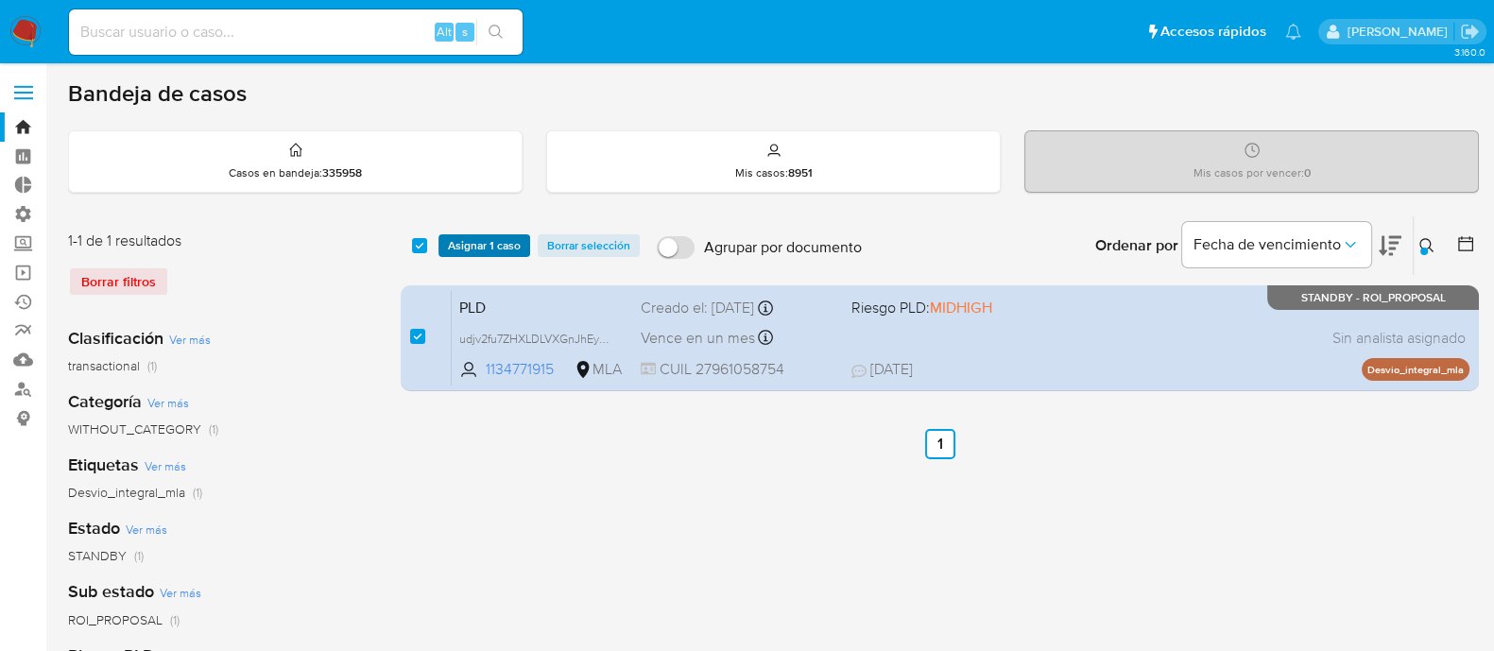
click at [455, 242] on span "Asignar 1 caso" at bounding box center [484, 245] width 73 height 19
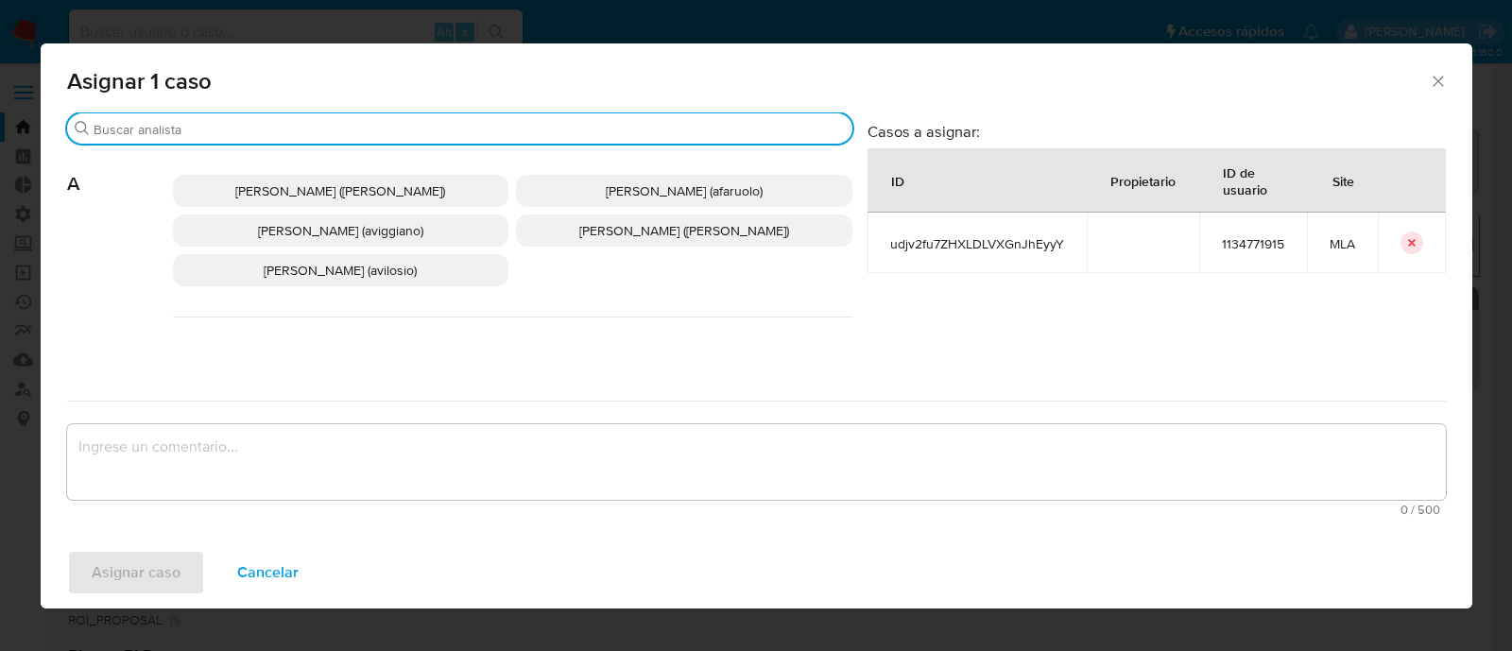
click at [252, 130] on input "Buscar" at bounding box center [469, 129] width 751 height 17
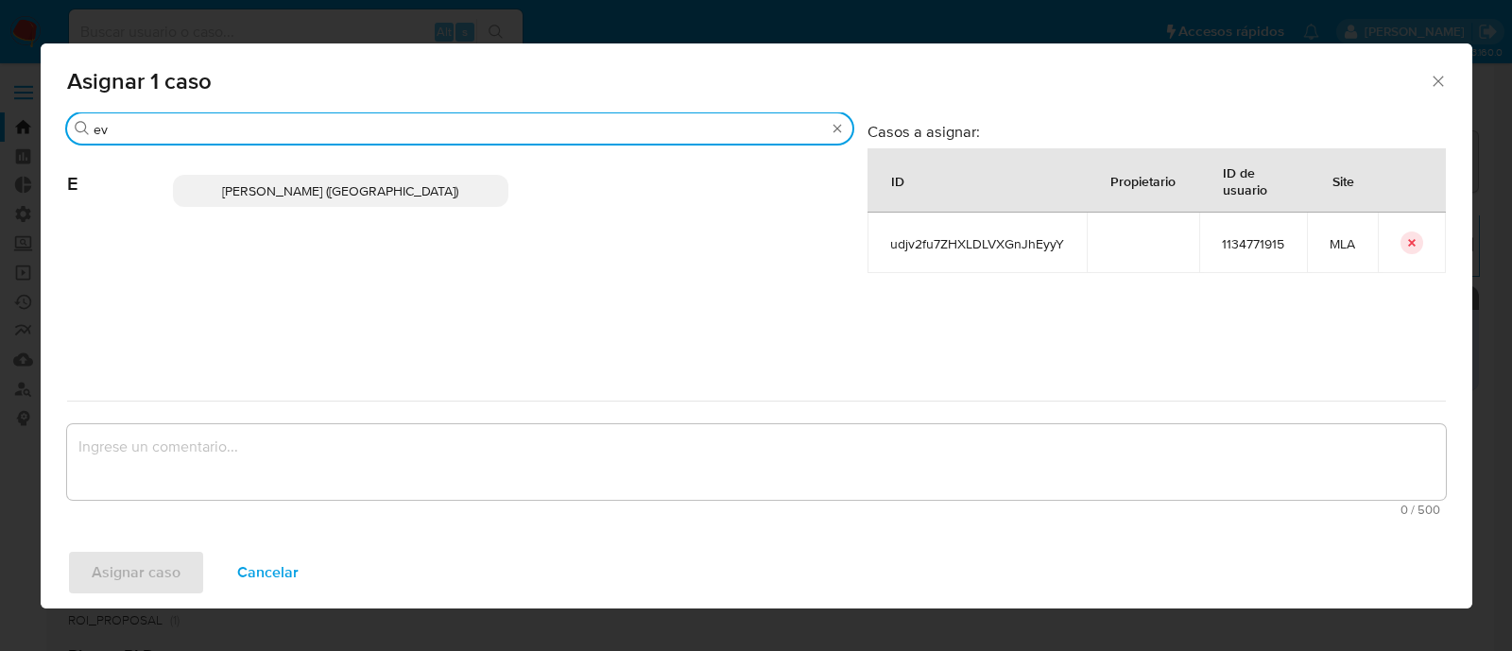
type input "ev"
click at [307, 185] on span "Emmanuel Hernan Vitiello (evitiello)" at bounding box center [340, 190] width 236 height 19
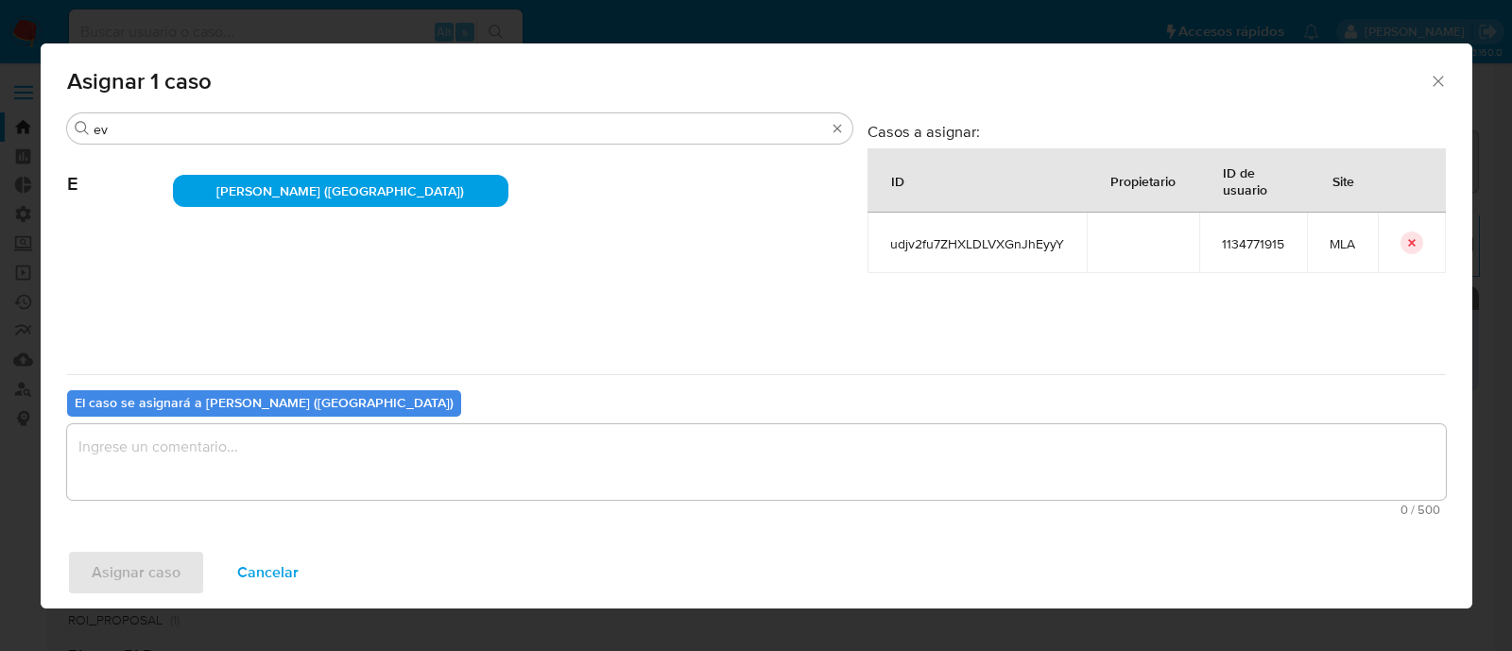
drag, startPoint x: 206, startPoint y: 452, endPoint x: 189, endPoint y: 488, distance: 39.7
click at [204, 452] on textarea "assign-modal" at bounding box center [756, 462] width 1379 height 76
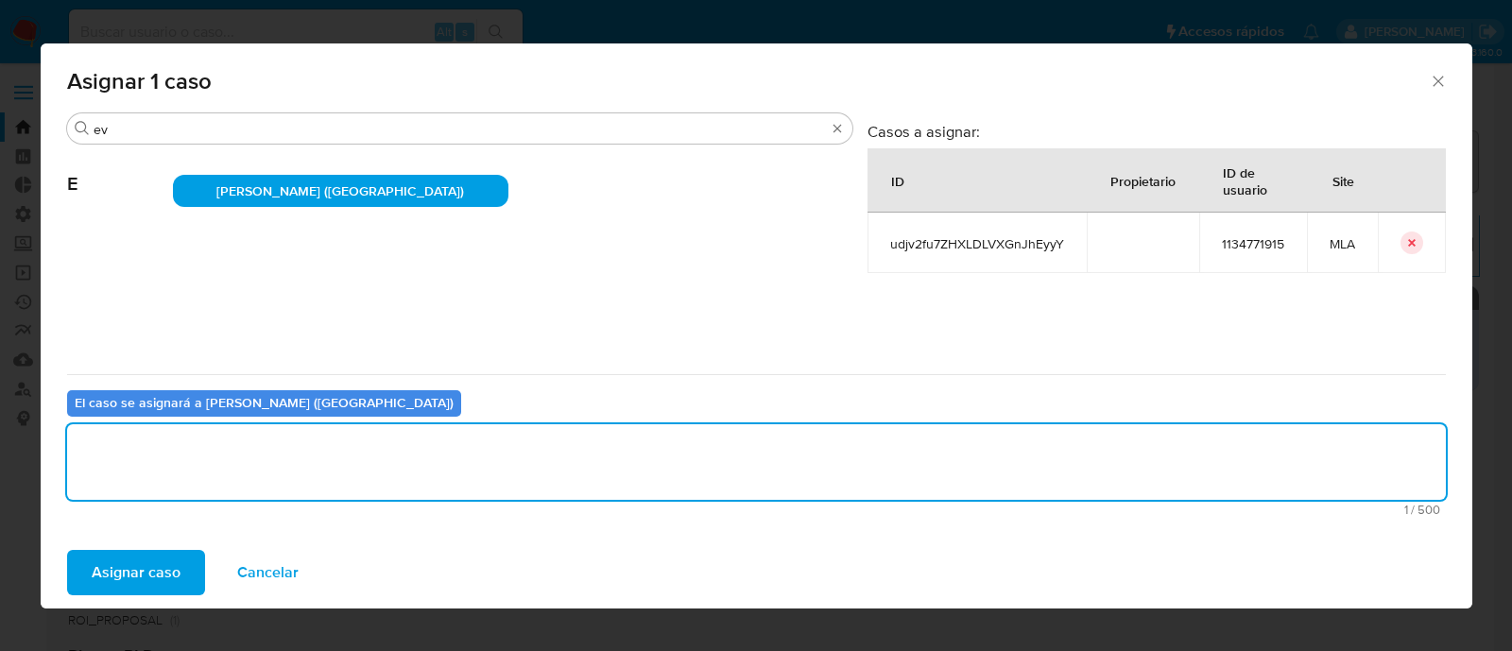
click at [137, 574] on span "Asignar caso" at bounding box center [136, 573] width 89 height 42
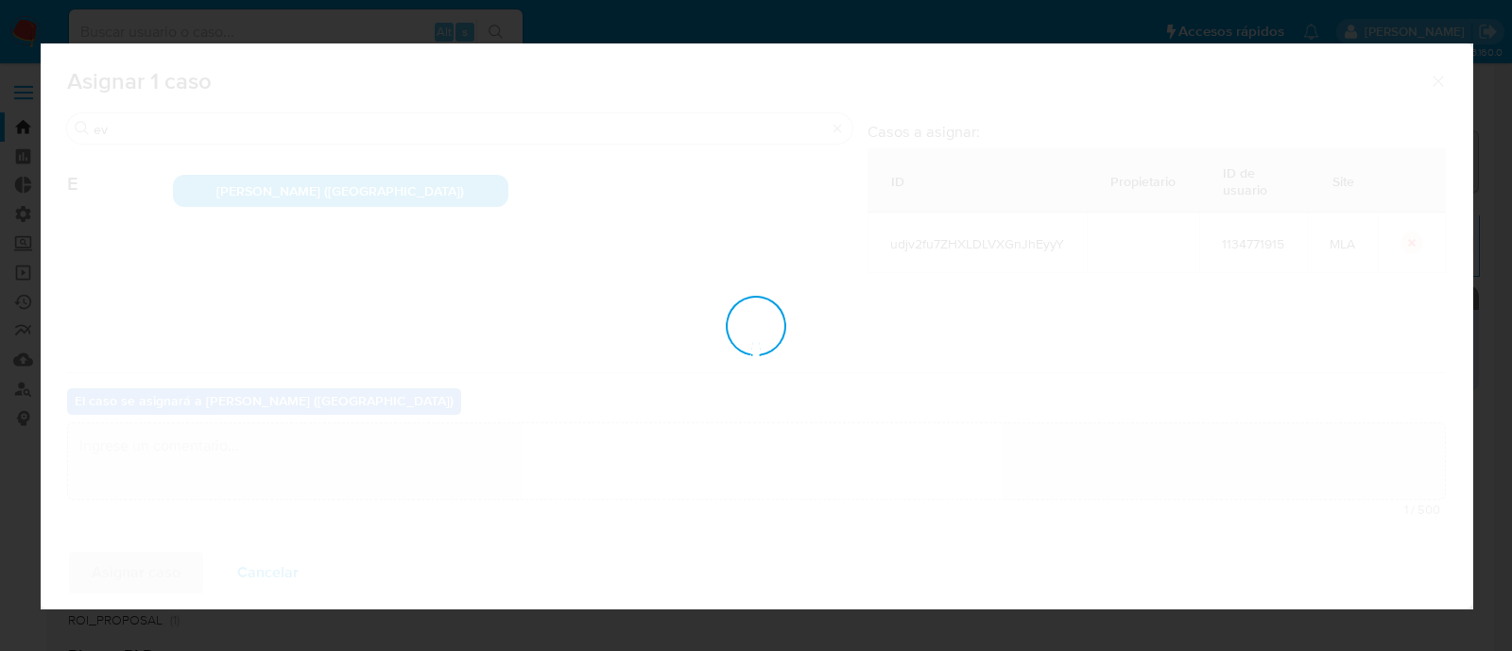
checkbox input "false"
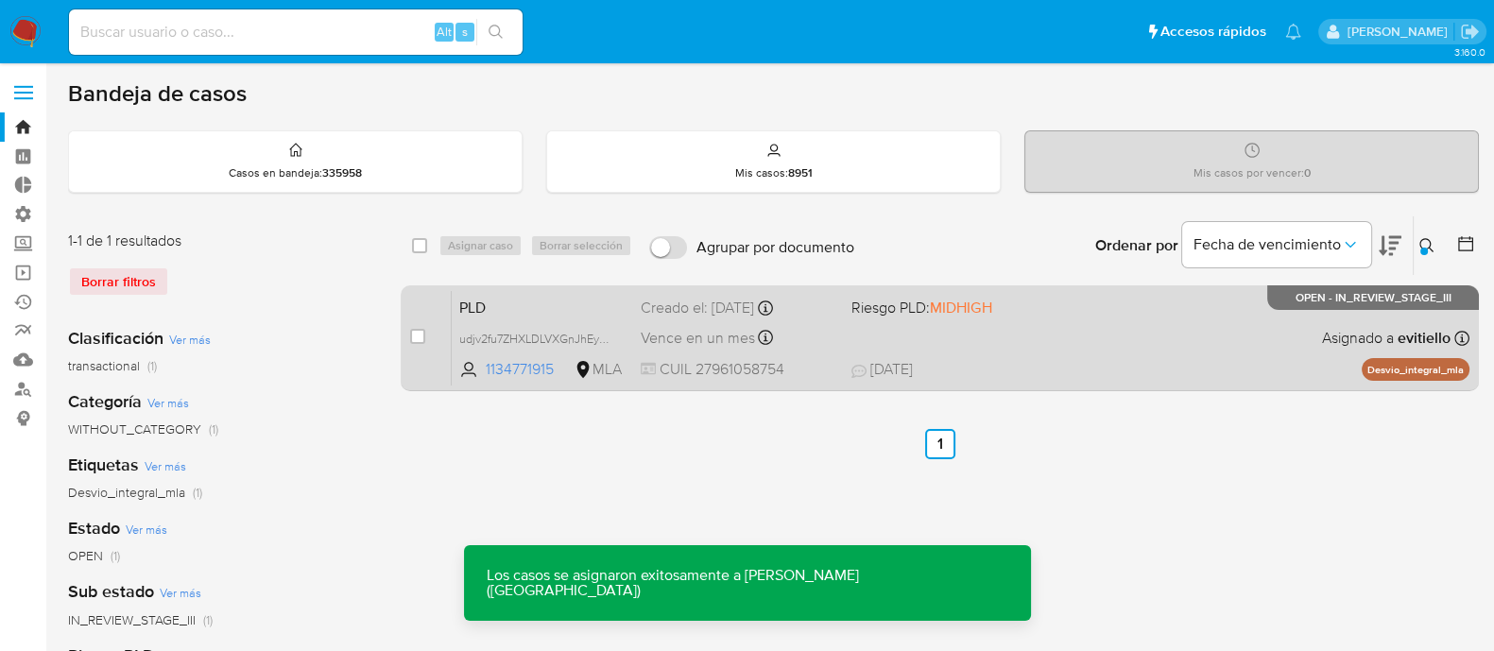
click at [1022, 354] on div "PLD udjv2fu7ZHXLDLVXGnJhEyyY 1134771915 MLA Riesgo PLD: MIDHIGH Creado el: 12/0…" at bounding box center [961, 337] width 1018 height 95
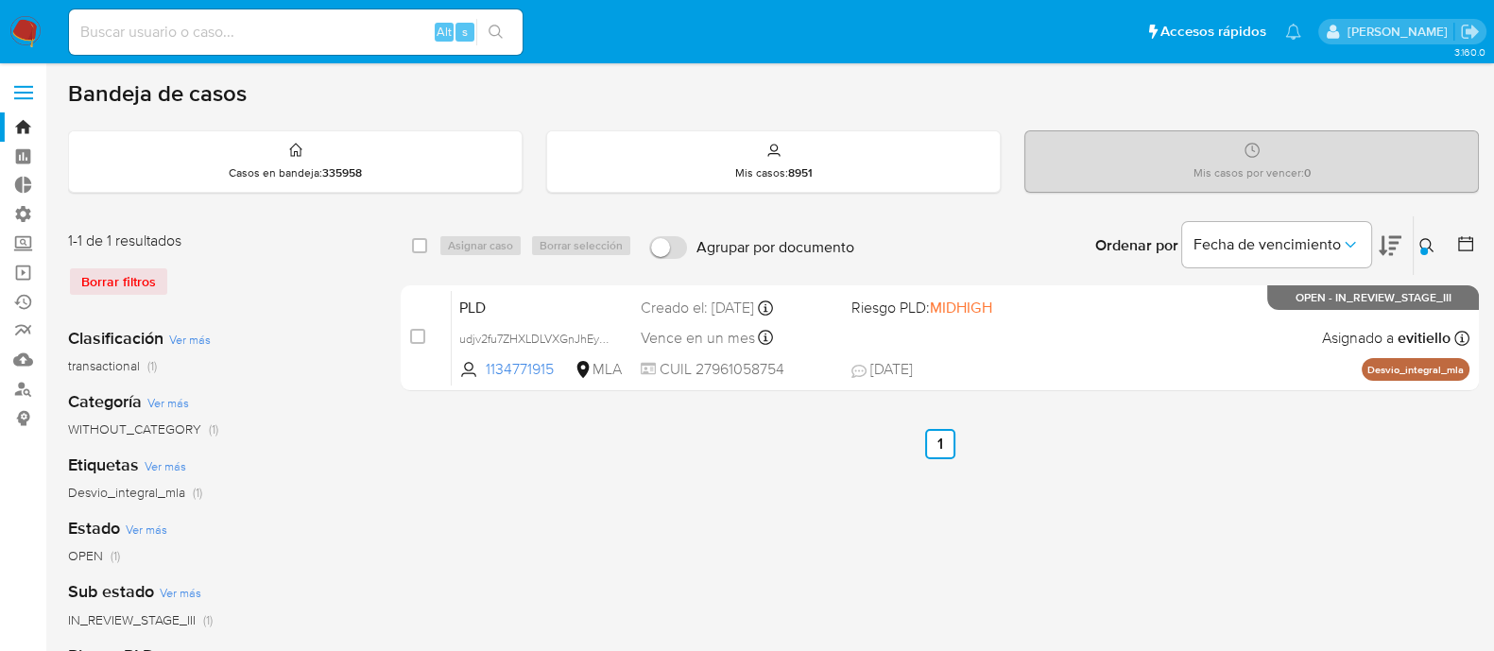
click at [1424, 244] on icon at bounding box center [1427, 245] width 15 height 15
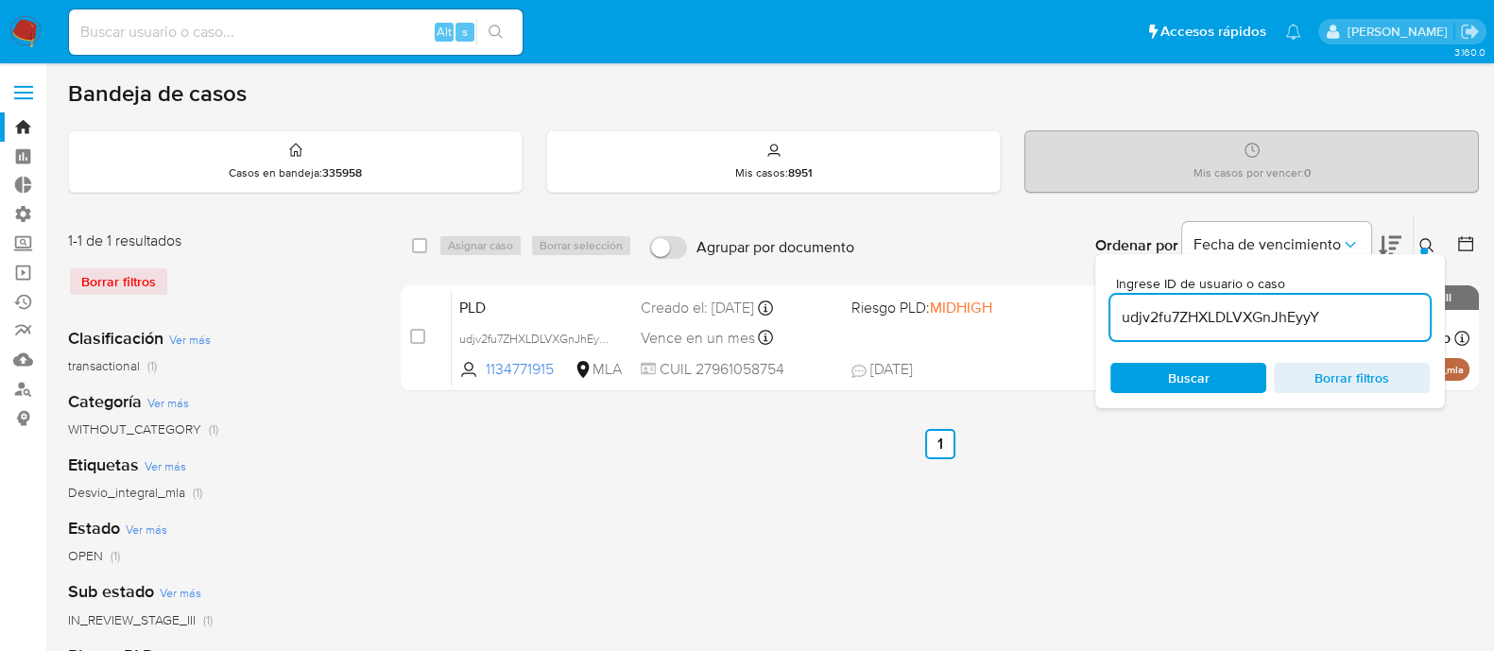
click at [1371, 320] on input "udjv2fu7ZHXLDLVXGnJhEyyY" at bounding box center [1270, 317] width 319 height 25
type input "B2iYj2C4bXcR0xkPOPuxMhjb"
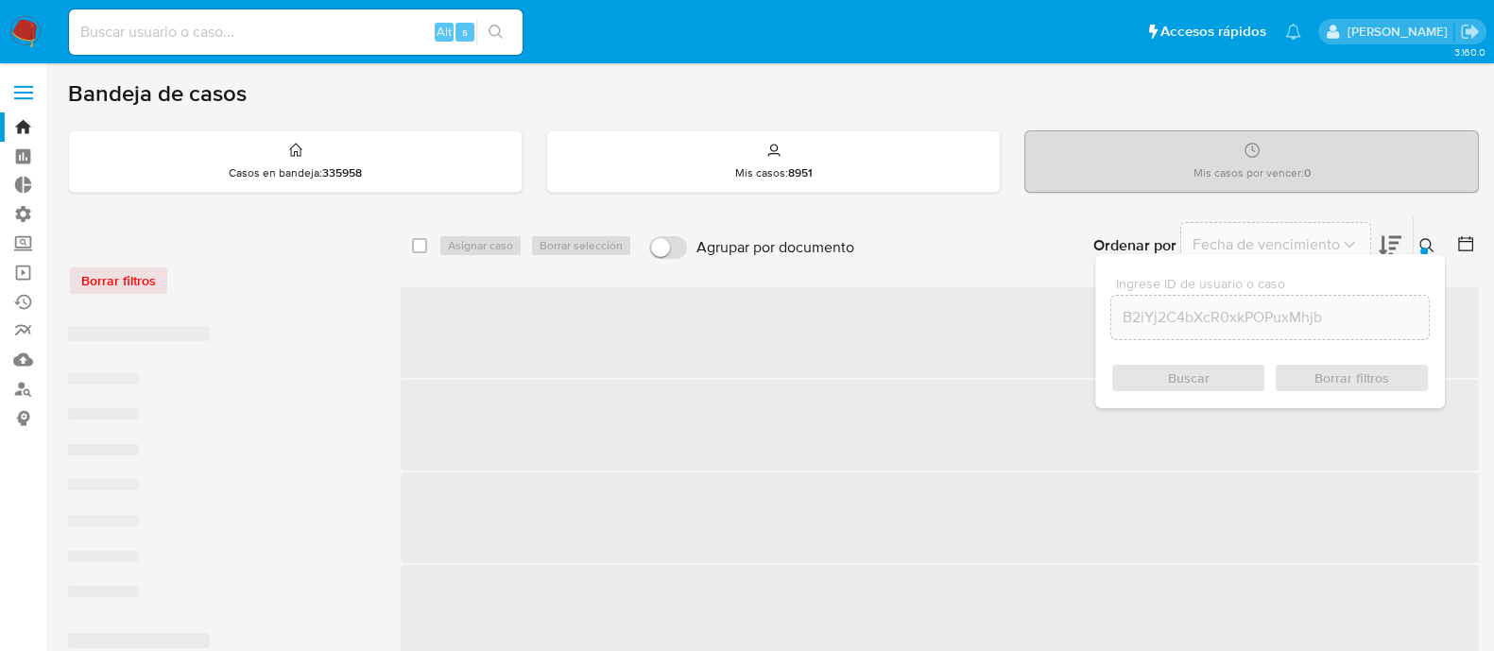
click at [1424, 254] on div "Ingrese ID de usuario o caso B2iYj2C4bXcR0xkPOPuxMhjb Buscar Borrar filtros" at bounding box center [1271, 331] width 350 height 154
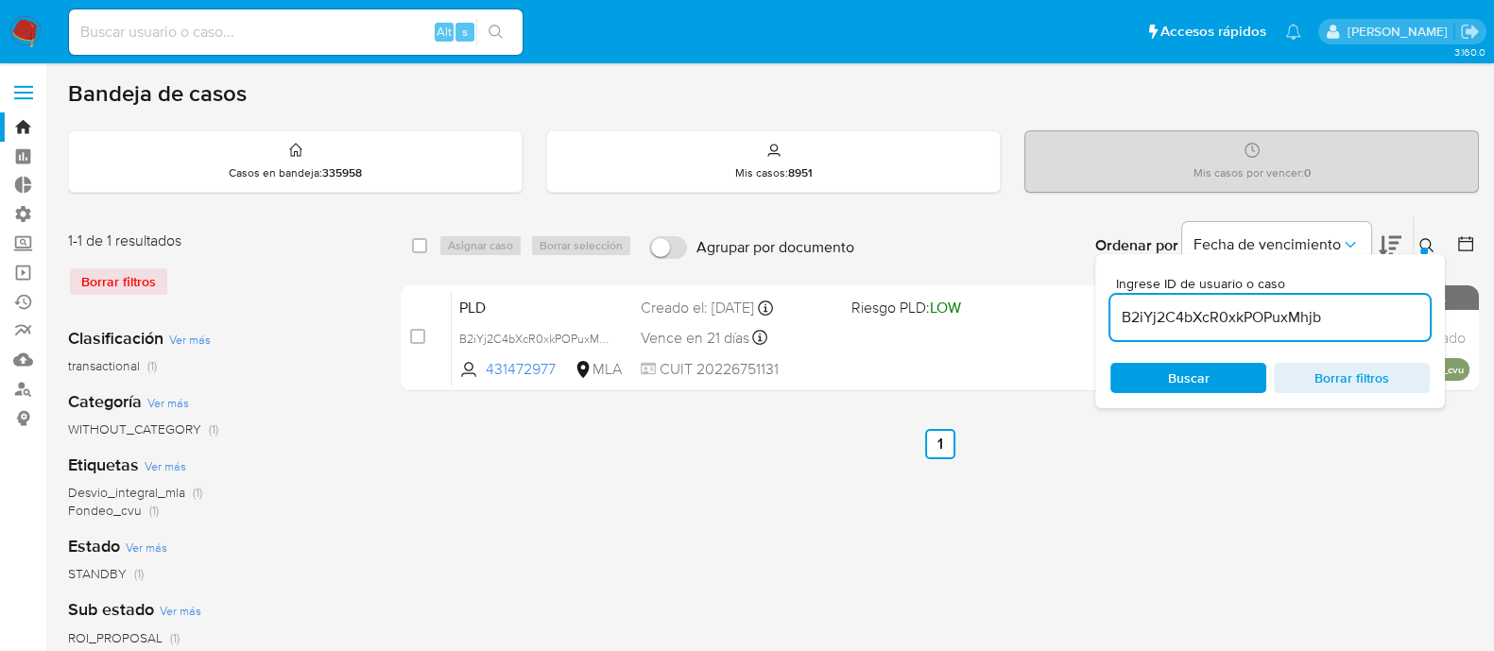
click at [1430, 243] on icon at bounding box center [1427, 245] width 14 height 14
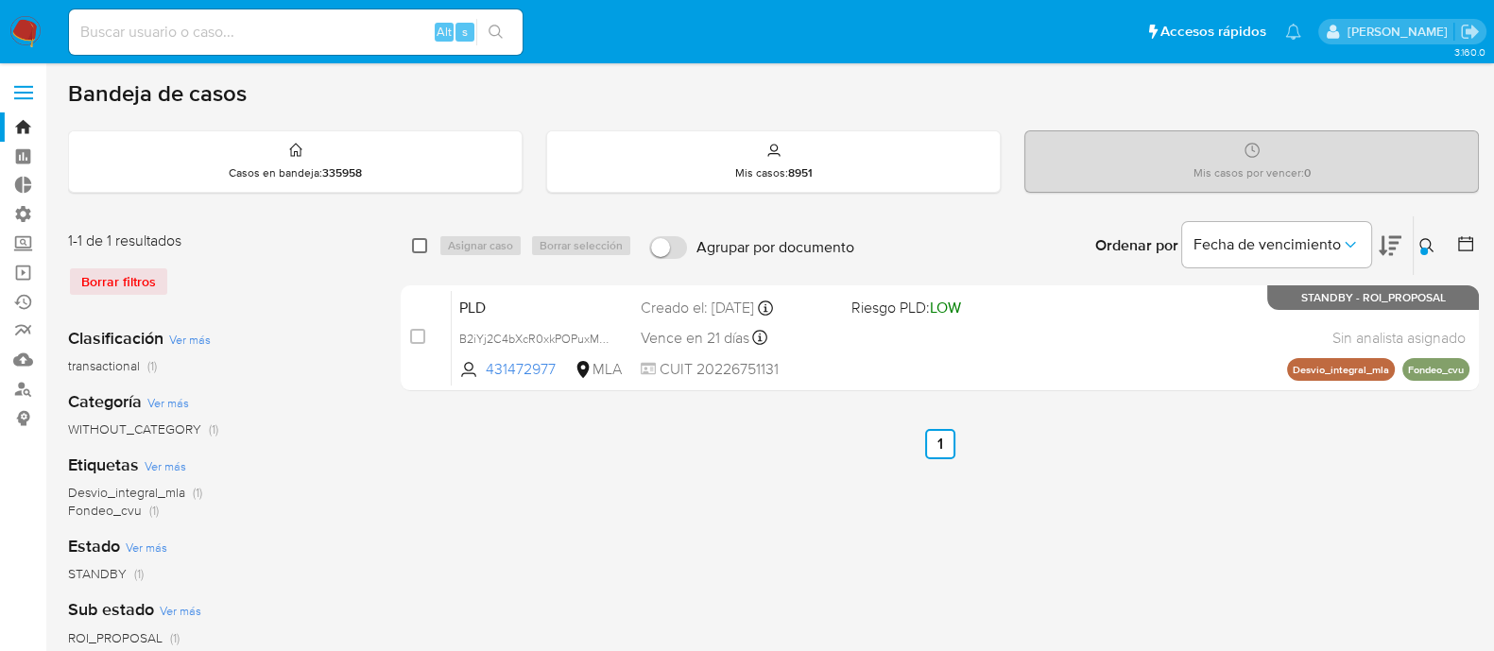
click at [414, 240] on input "checkbox" at bounding box center [419, 245] width 15 height 15
checkbox input "true"
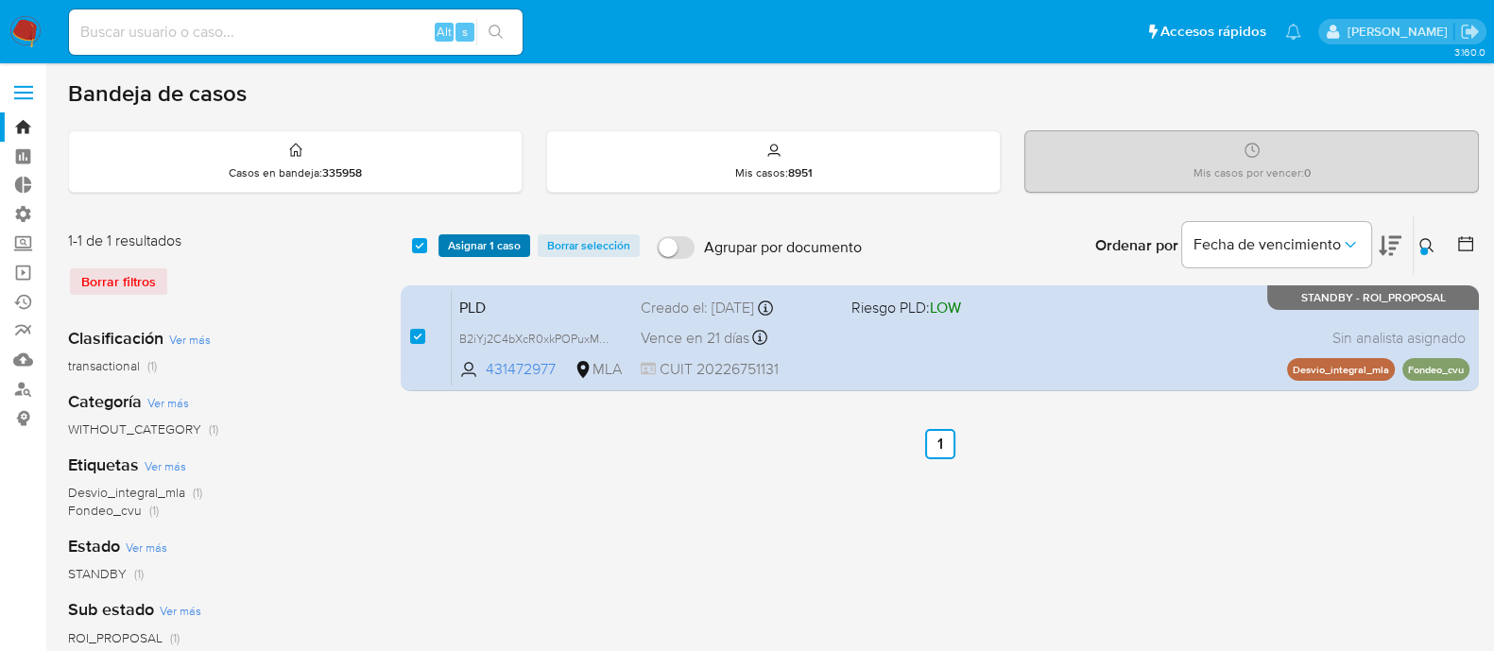
click at [462, 240] on span "Asignar 1 caso" at bounding box center [484, 245] width 73 height 19
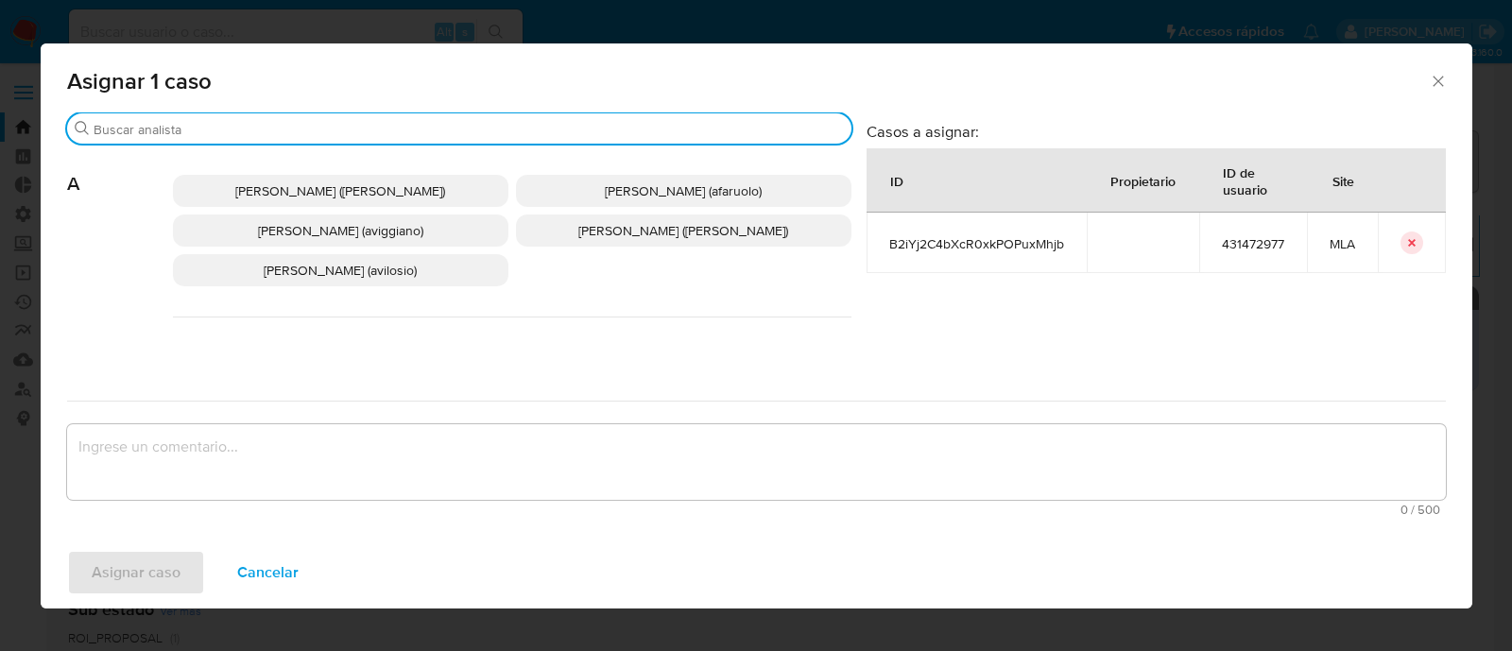
click at [159, 127] on input "Buscar" at bounding box center [469, 129] width 751 height 17
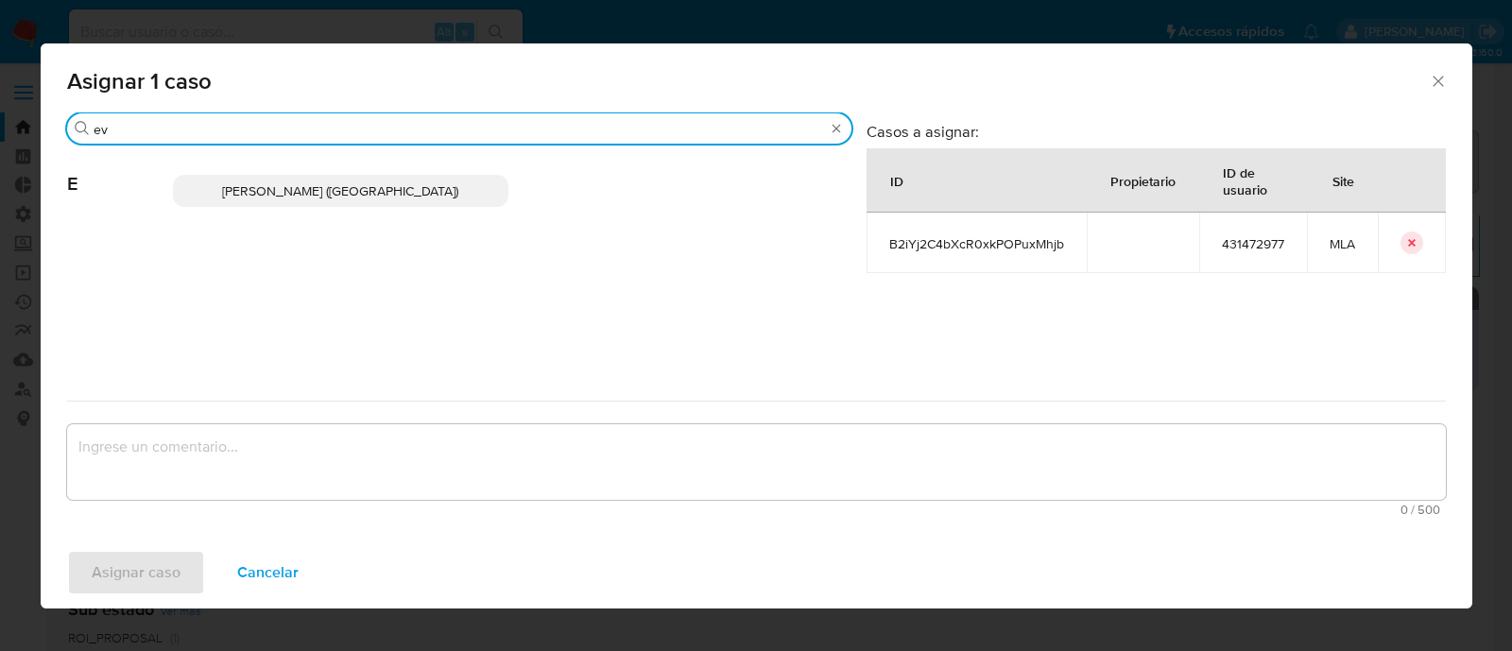
type input "ev"
click at [274, 186] on span "Emmanuel Hernan Vitiello (evitiello)" at bounding box center [340, 190] width 236 height 19
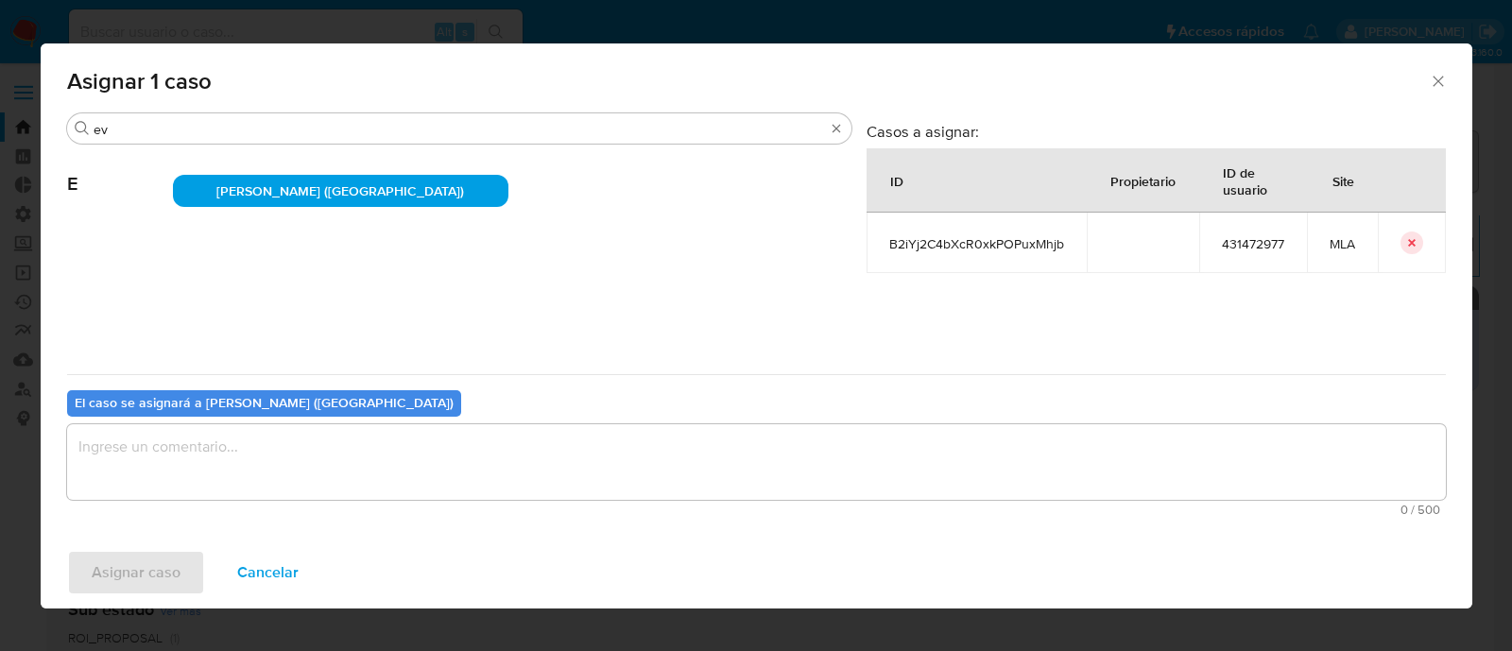
click at [229, 448] on textarea "assign-modal" at bounding box center [756, 462] width 1379 height 76
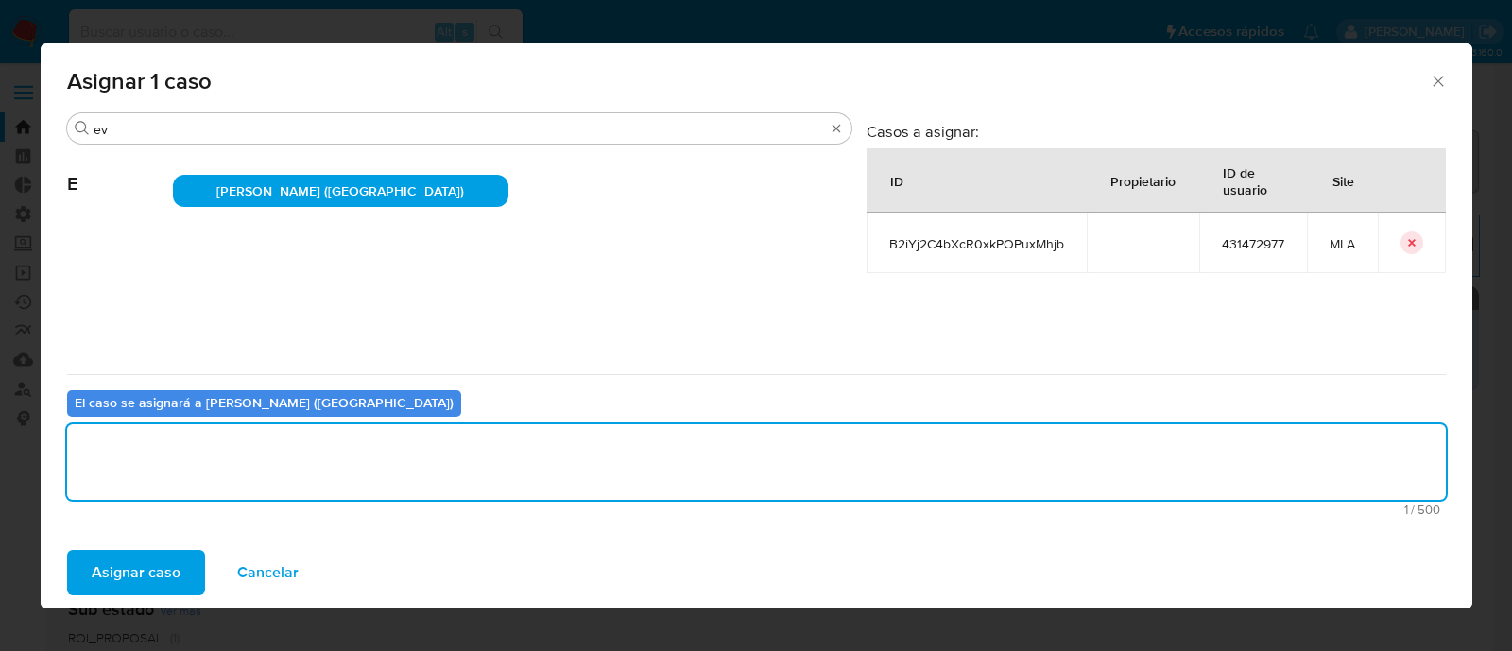
click at [134, 563] on span "Asignar caso" at bounding box center [136, 573] width 89 height 42
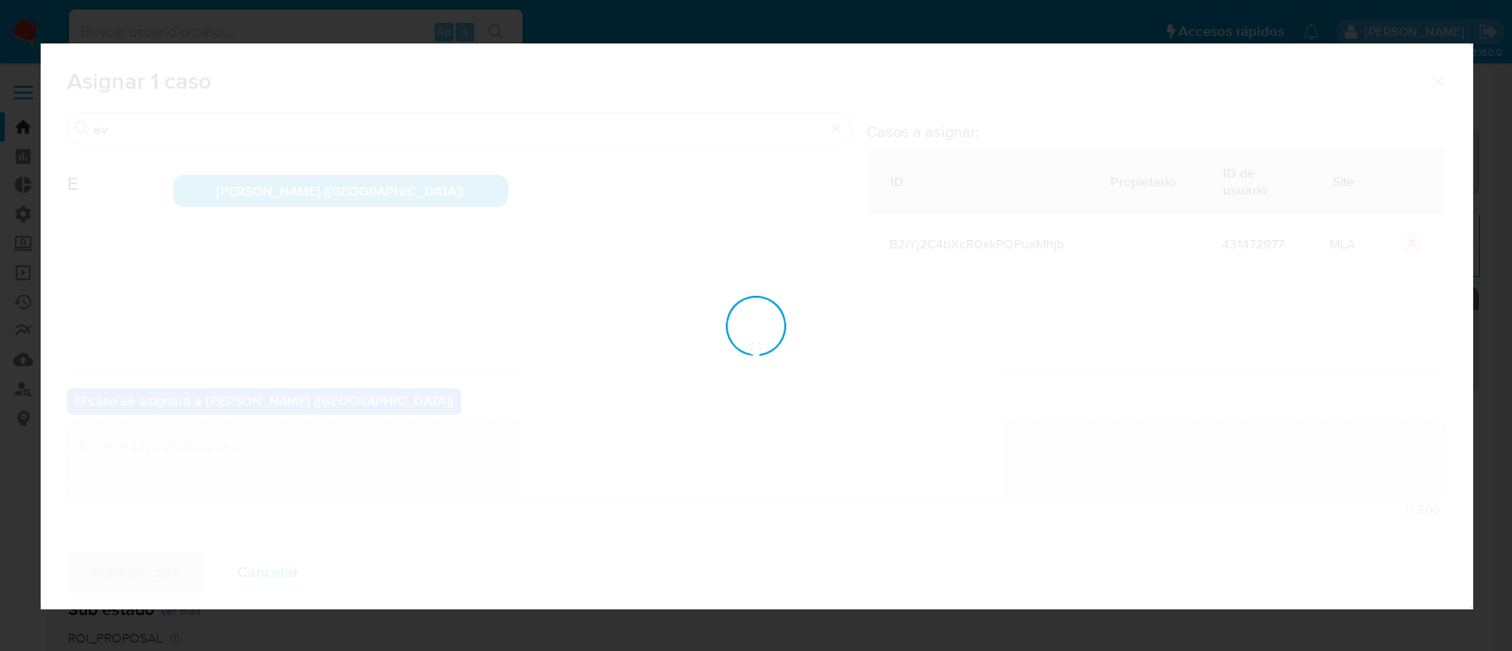
checkbox input "false"
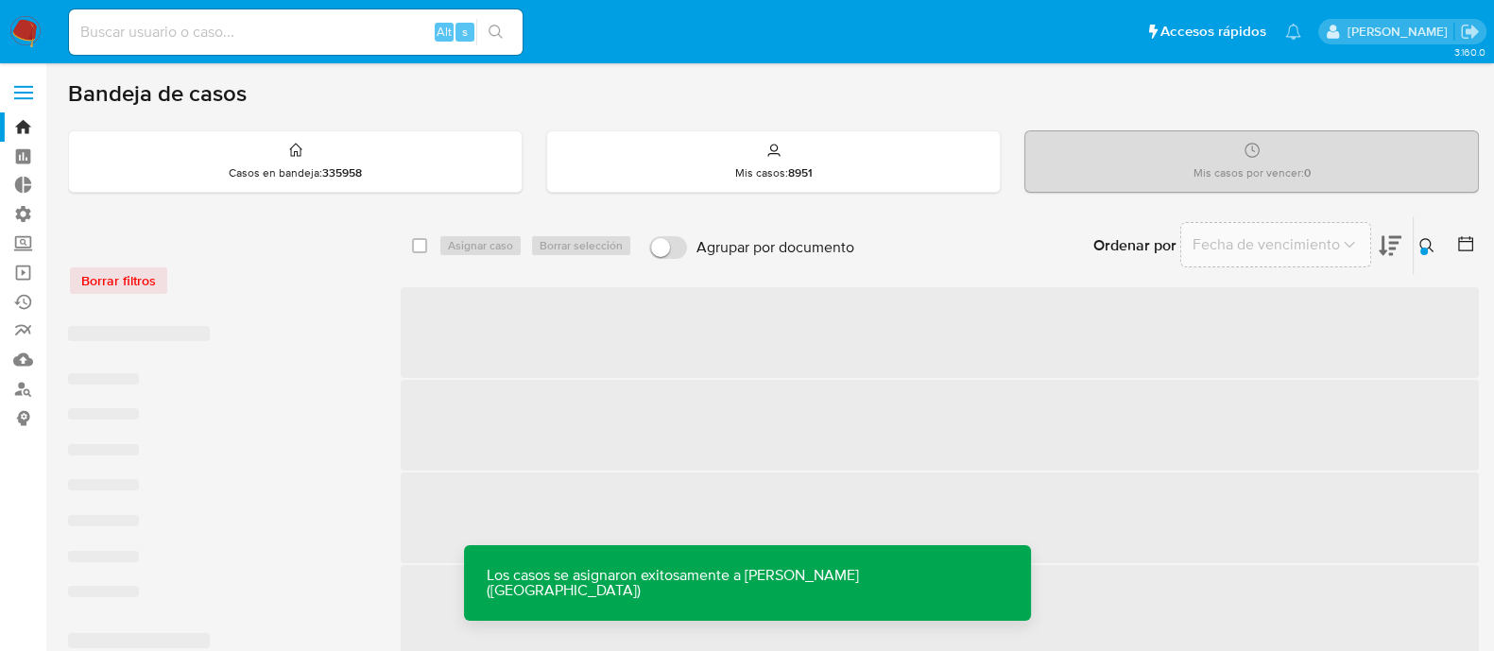
click at [862, 329] on span "‌" at bounding box center [940, 332] width 1079 height 91
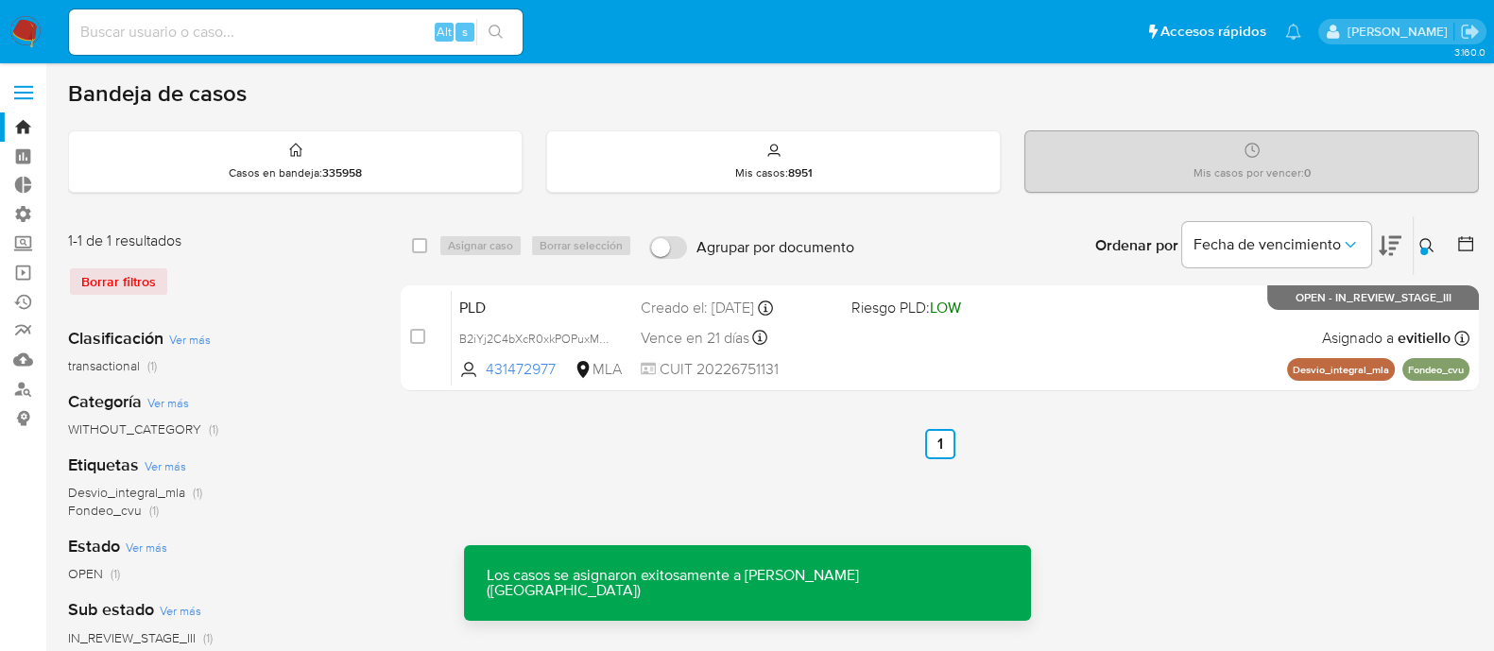
click at [862, 329] on div "PLD B2iYj2C4bXcR0xkPOPuxMhjb 431472977 MLA Riesgo PLD: LOW Creado el: 12/07/202…" at bounding box center [961, 337] width 1018 height 95
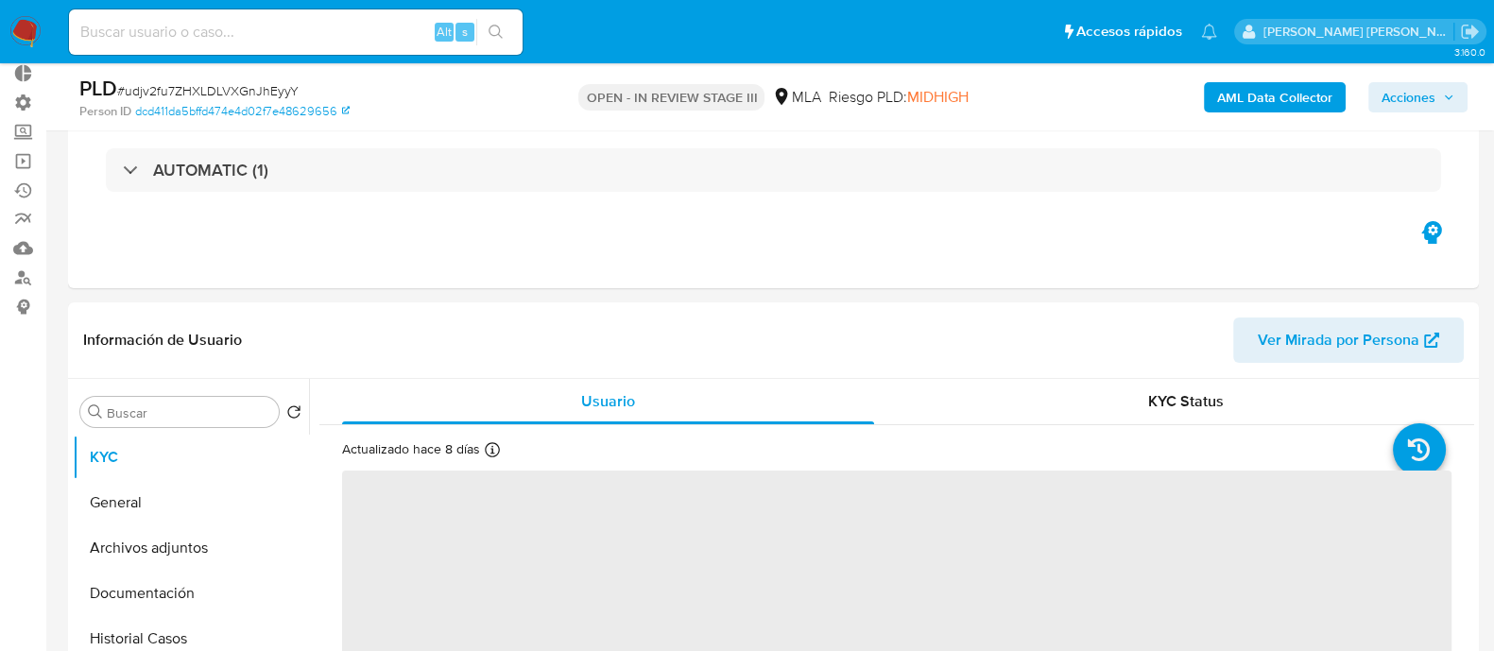
scroll to position [235, 0]
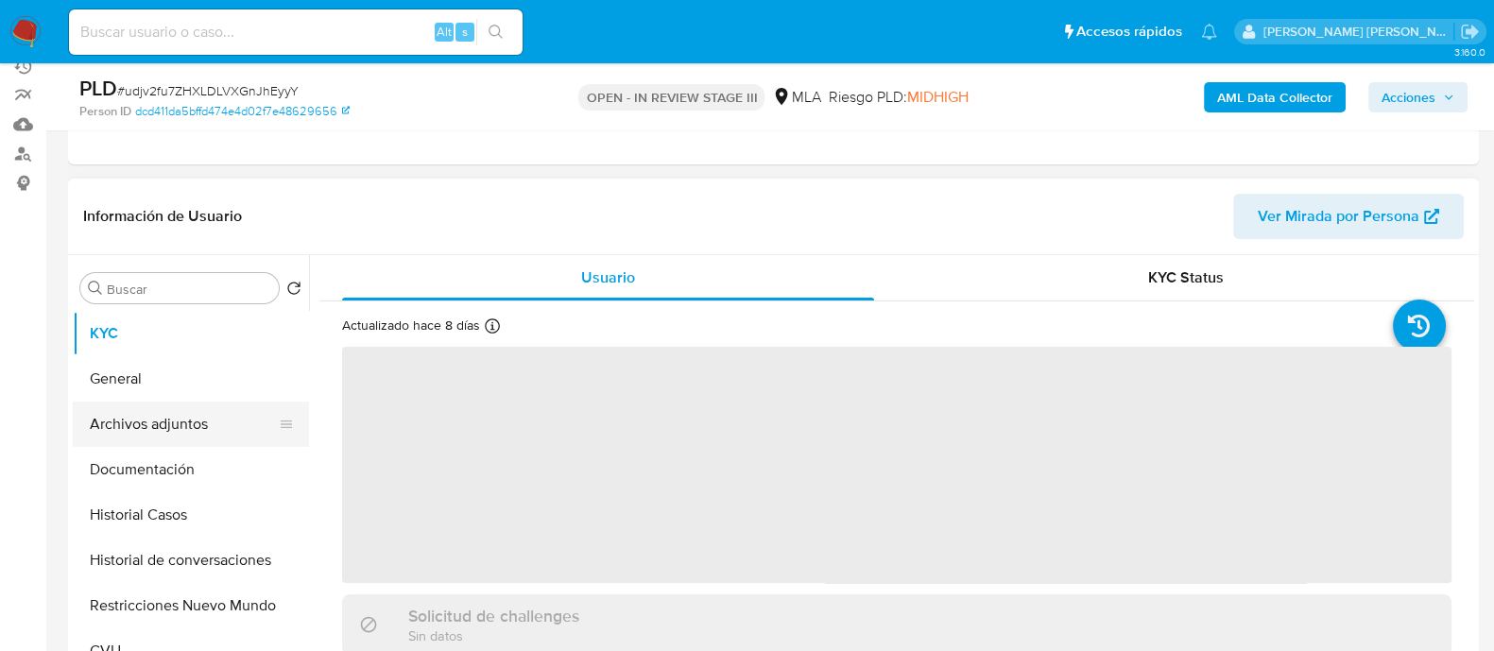
click at [208, 428] on button "Archivos adjuntos" at bounding box center [183, 424] width 221 height 45
select select "10"
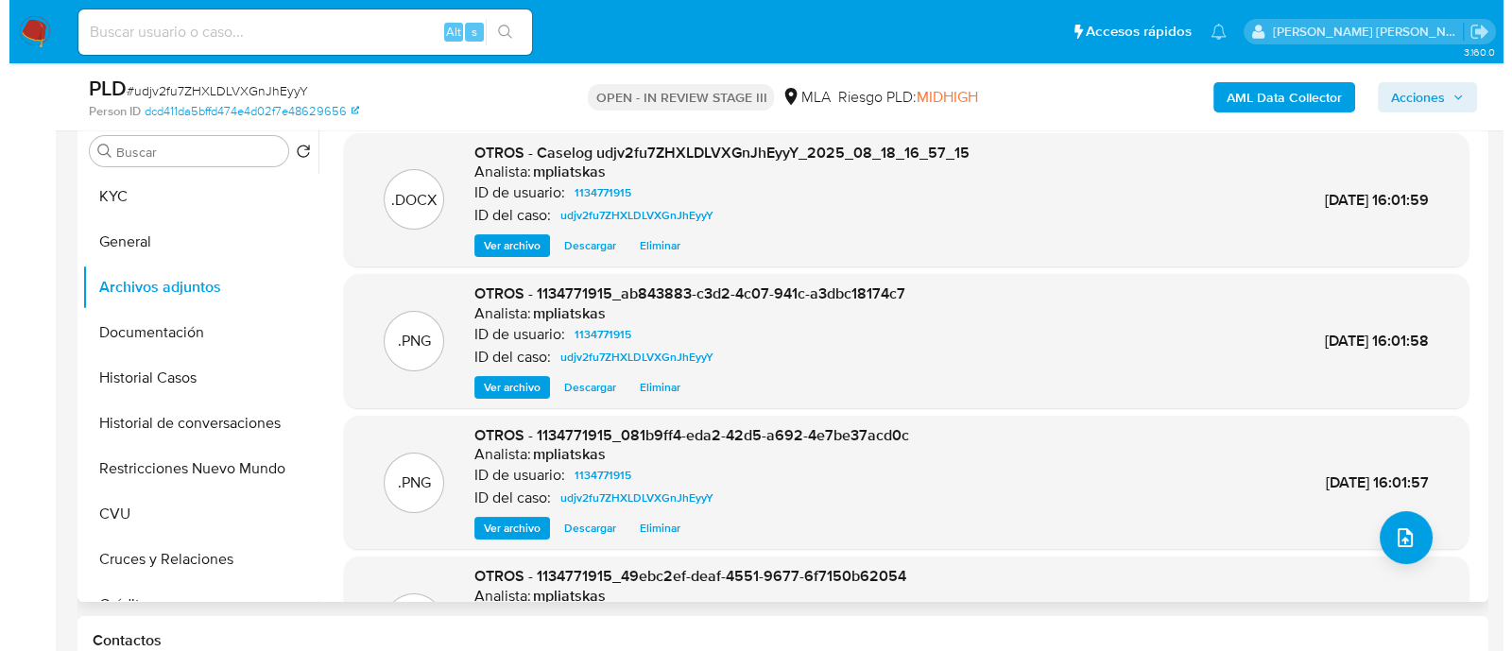
scroll to position [472, 0]
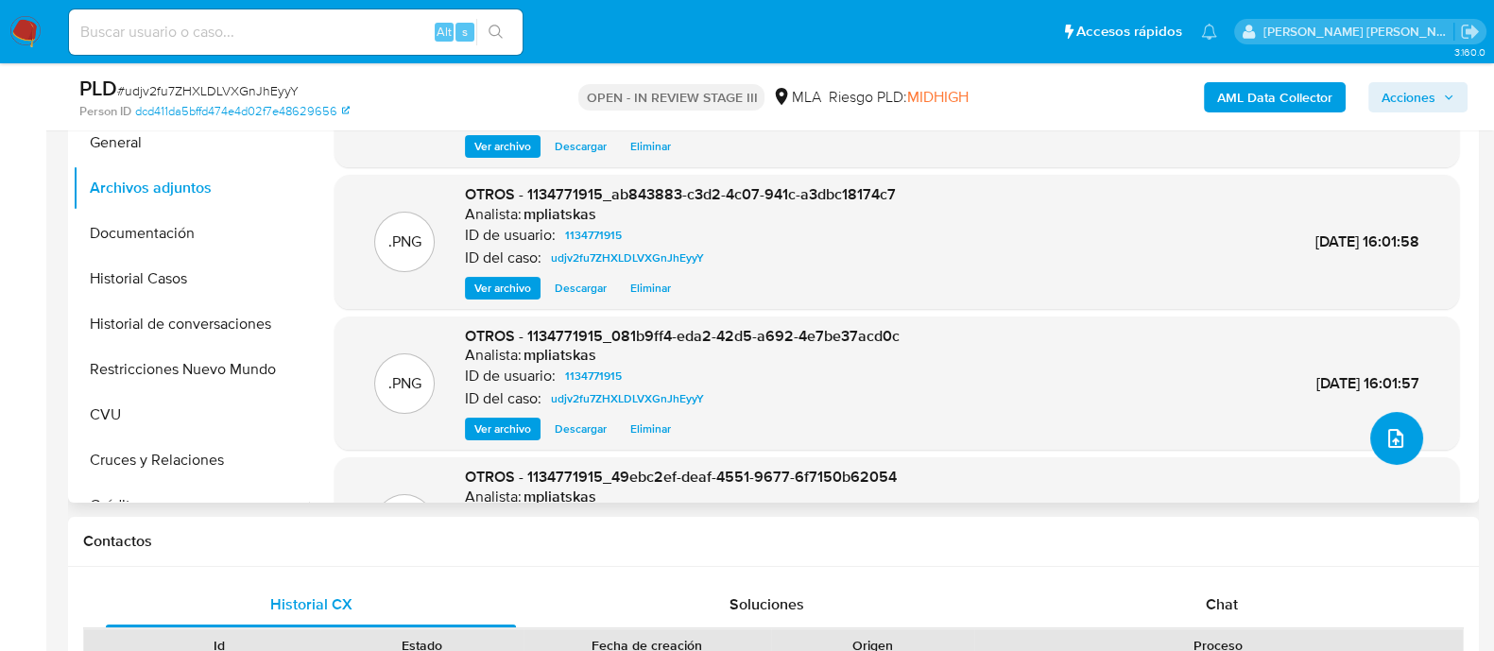
click at [1385, 437] on icon "upload-file" at bounding box center [1396, 438] width 23 height 23
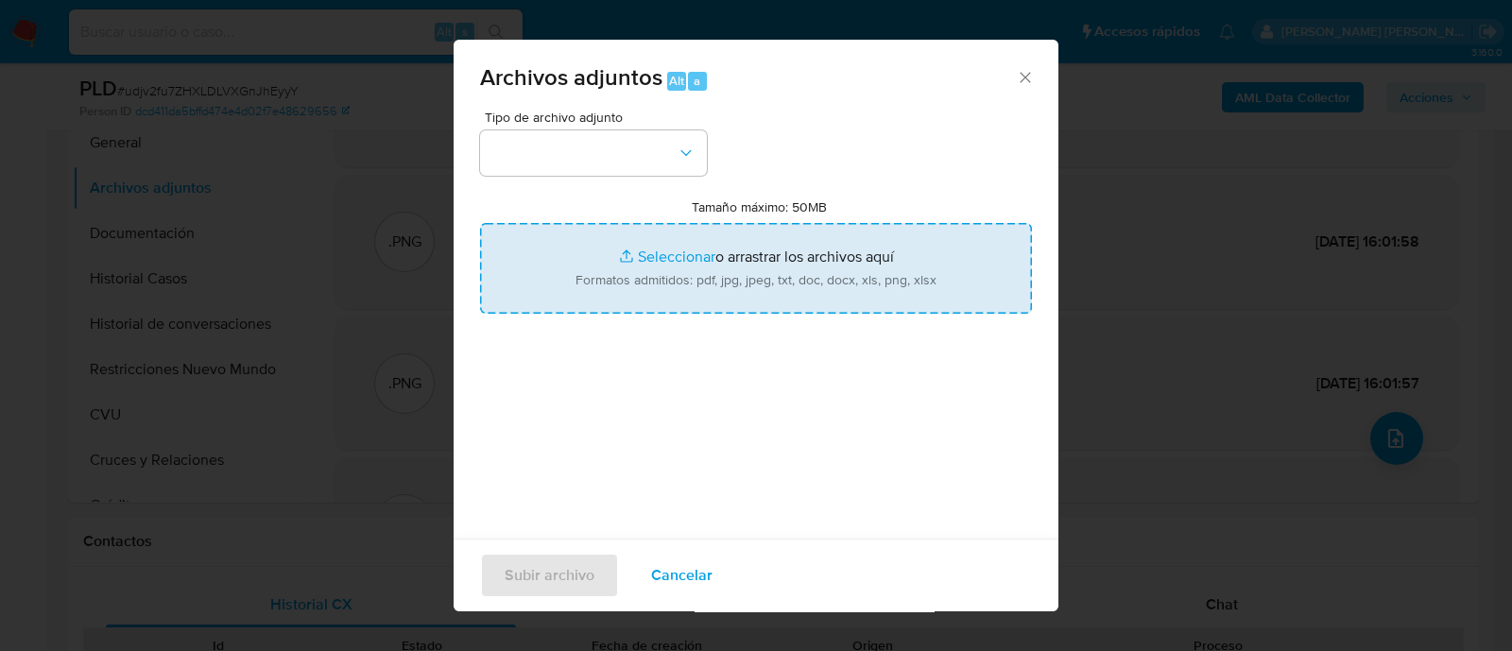
click at [700, 259] on input "Tamaño máximo: 50MB Seleccionar archivos" at bounding box center [756, 268] width 552 height 91
type input "C:\fakepath\Caselog udjv2fu7ZHXLDLVXGnJhEyyY.docx"
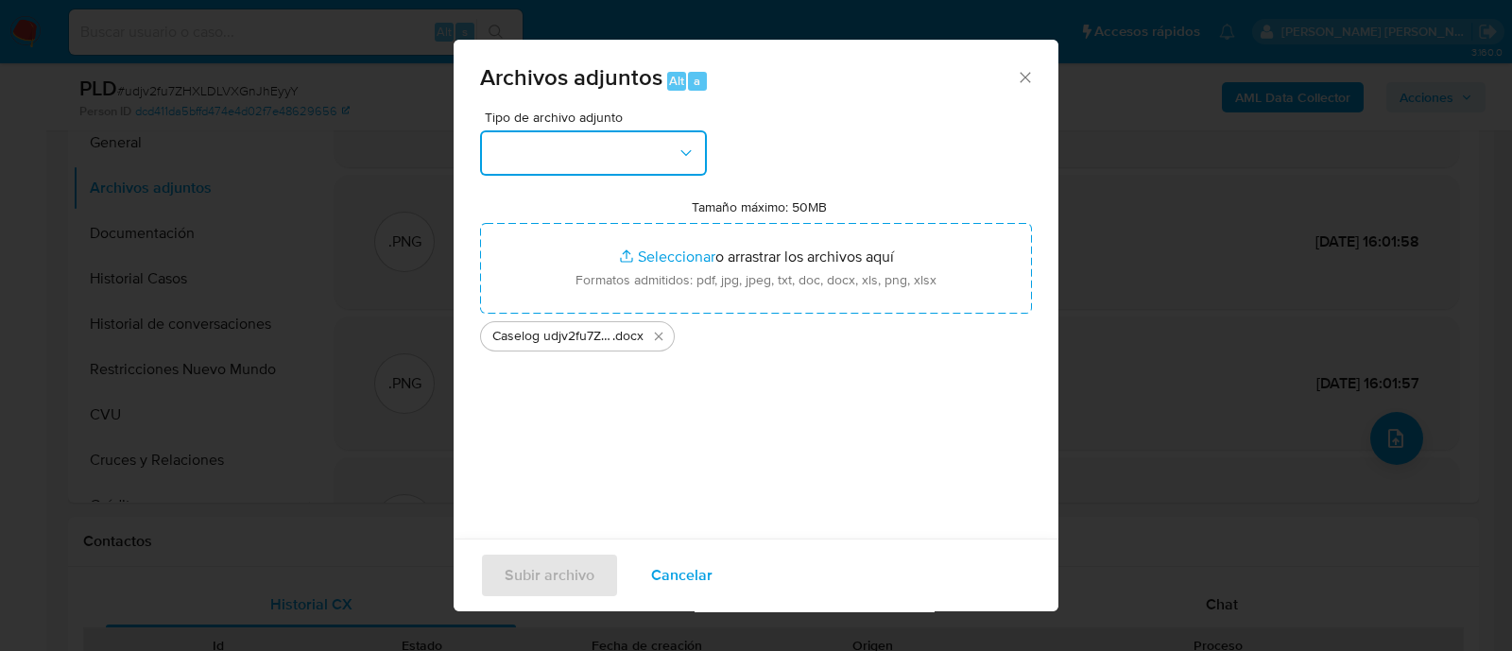
click at [600, 140] on button "button" at bounding box center [593, 152] width 227 height 45
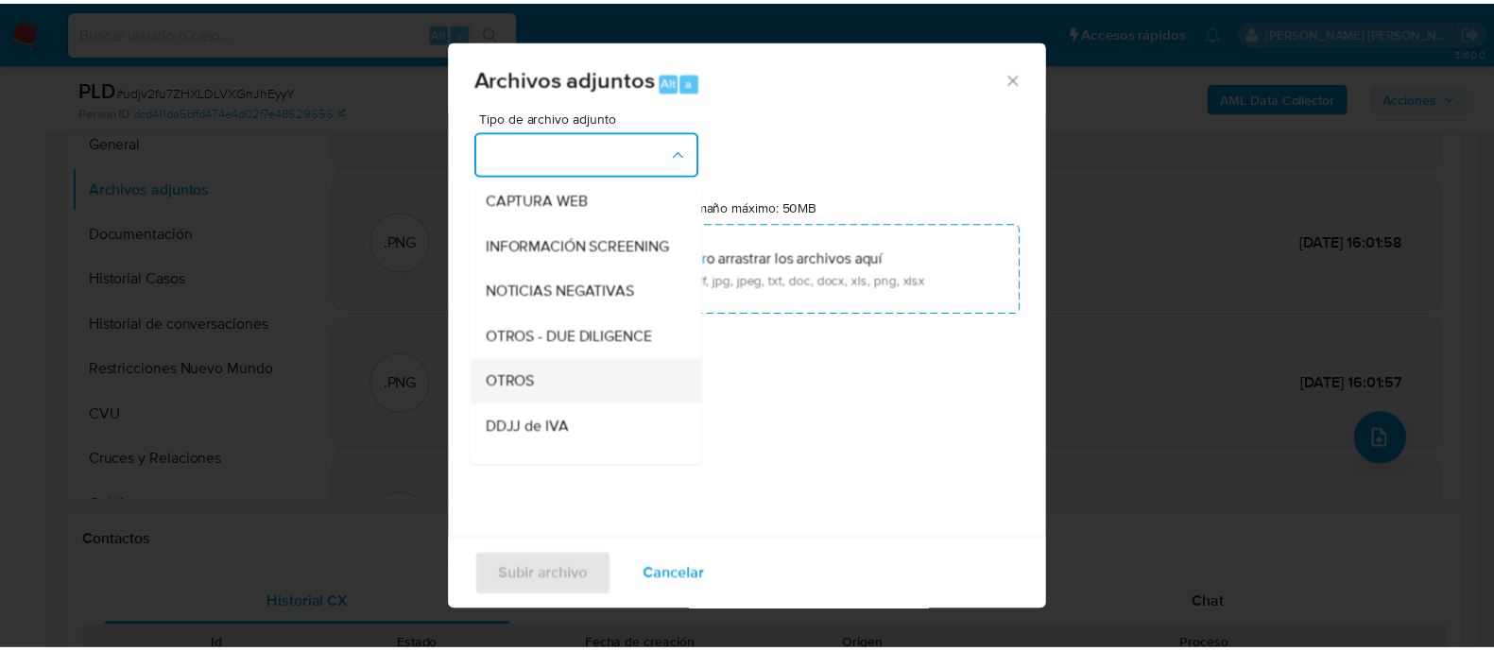
scroll to position [235, 0]
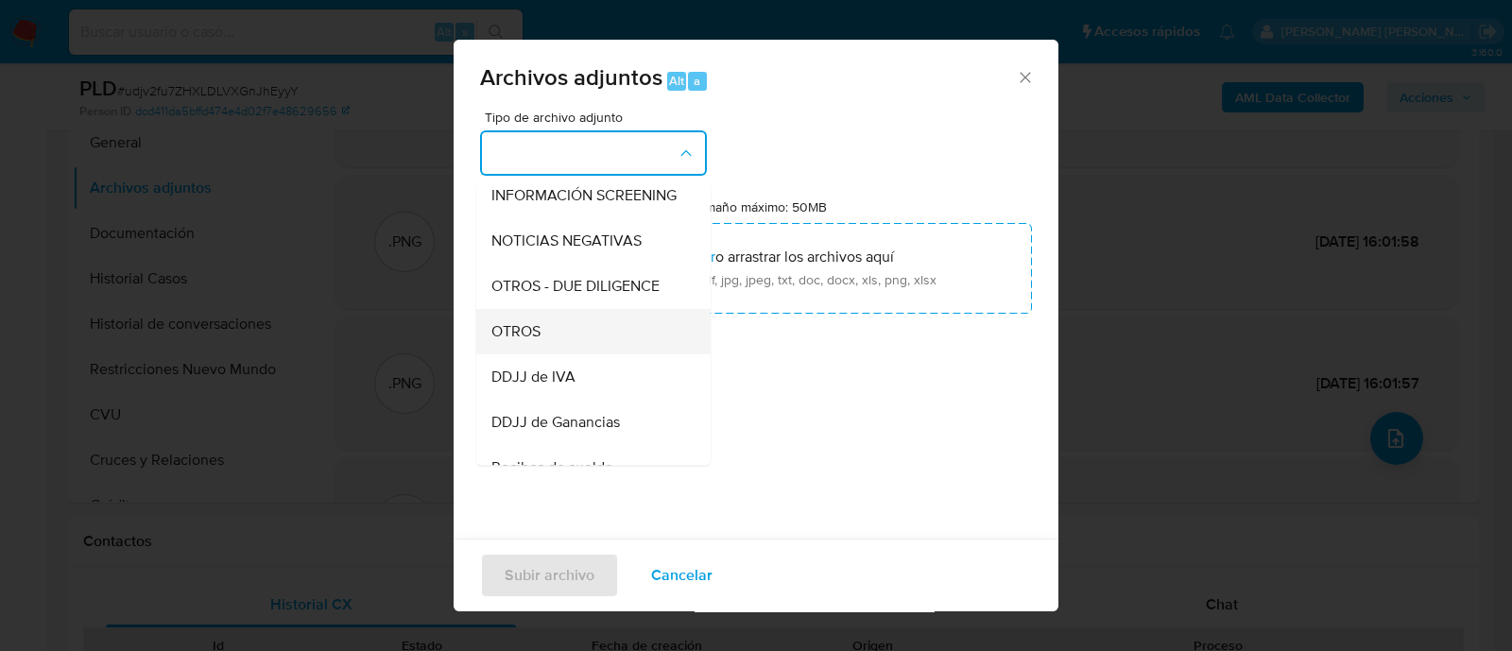
click at [564, 338] on div "OTROS" at bounding box center [588, 331] width 193 height 45
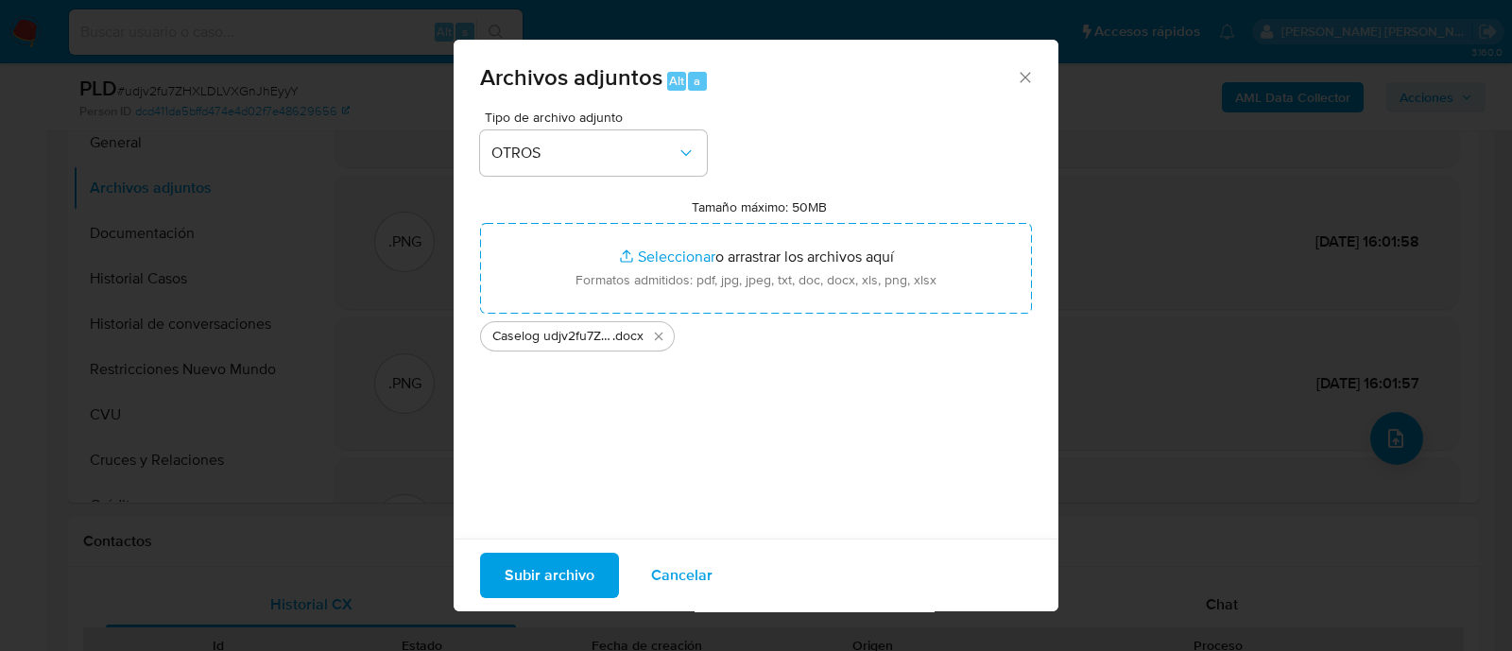
click at [550, 574] on span "Subir archivo" at bounding box center [550, 576] width 90 height 42
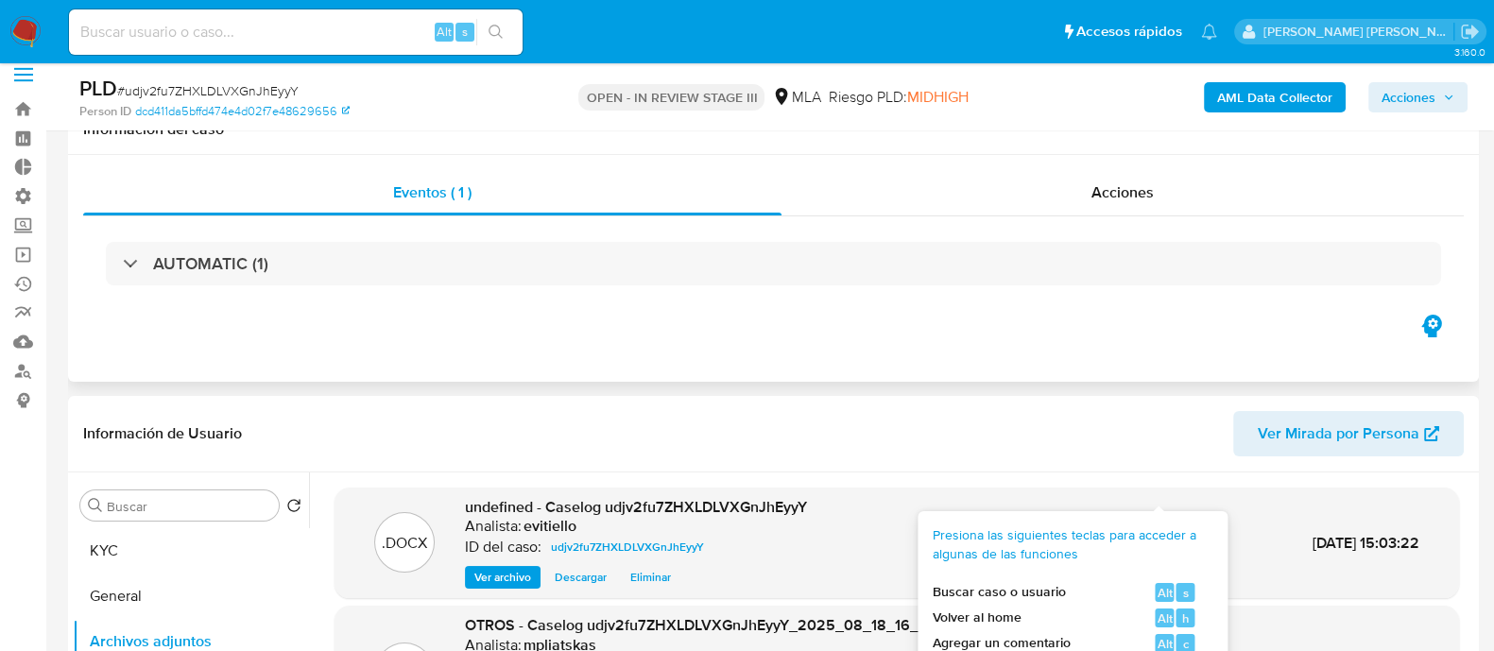
scroll to position [0, 0]
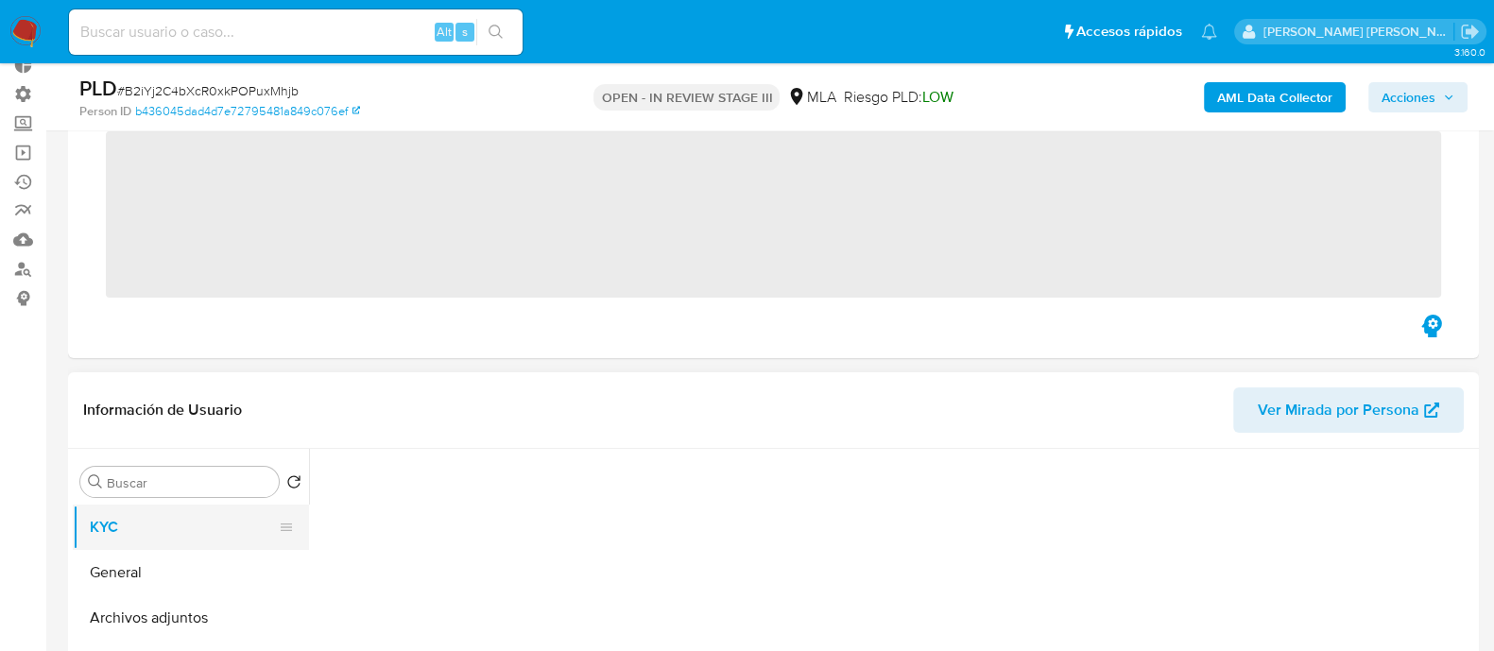
scroll to position [235, 0]
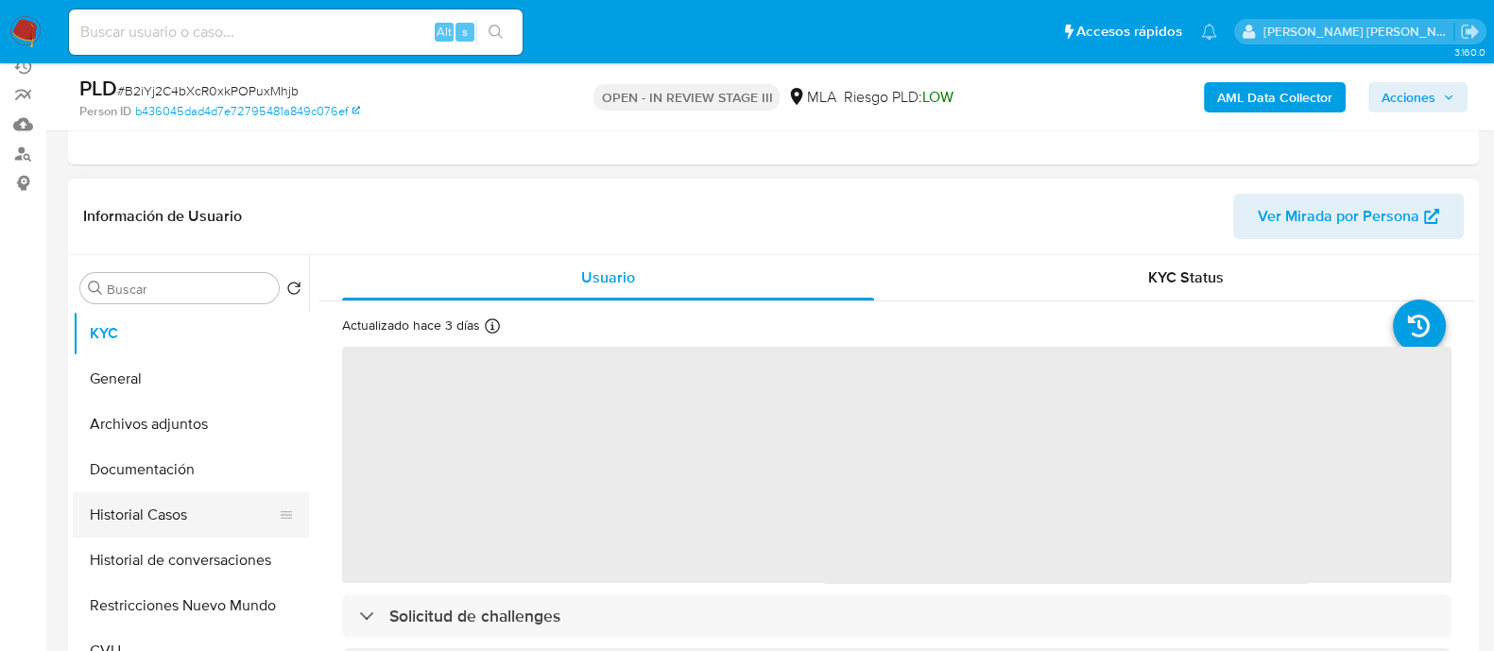
click at [222, 508] on button "Historial Casos" at bounding box center [183, 514] width 221 height 45
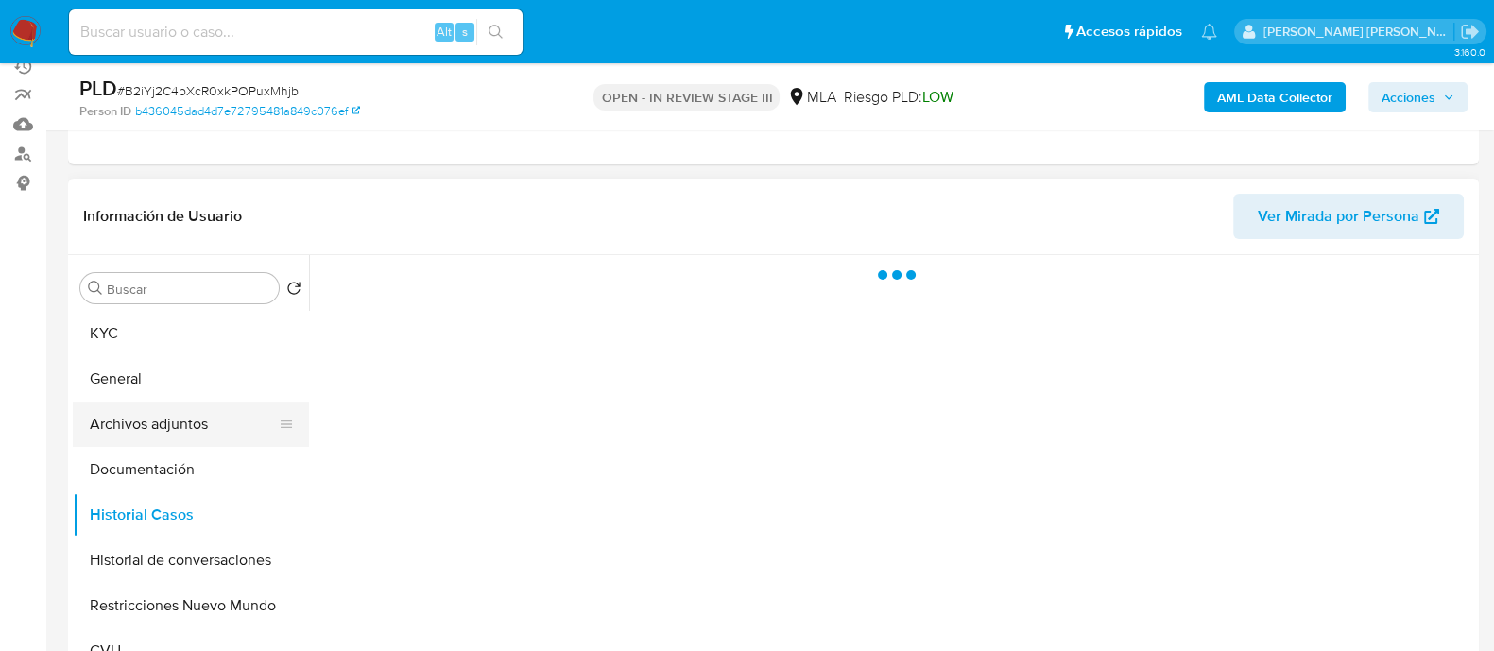
click at [217, 408] on button "Archivos adjuntos" at bounding box center [183, 424] width 221 height 45
select select "10"
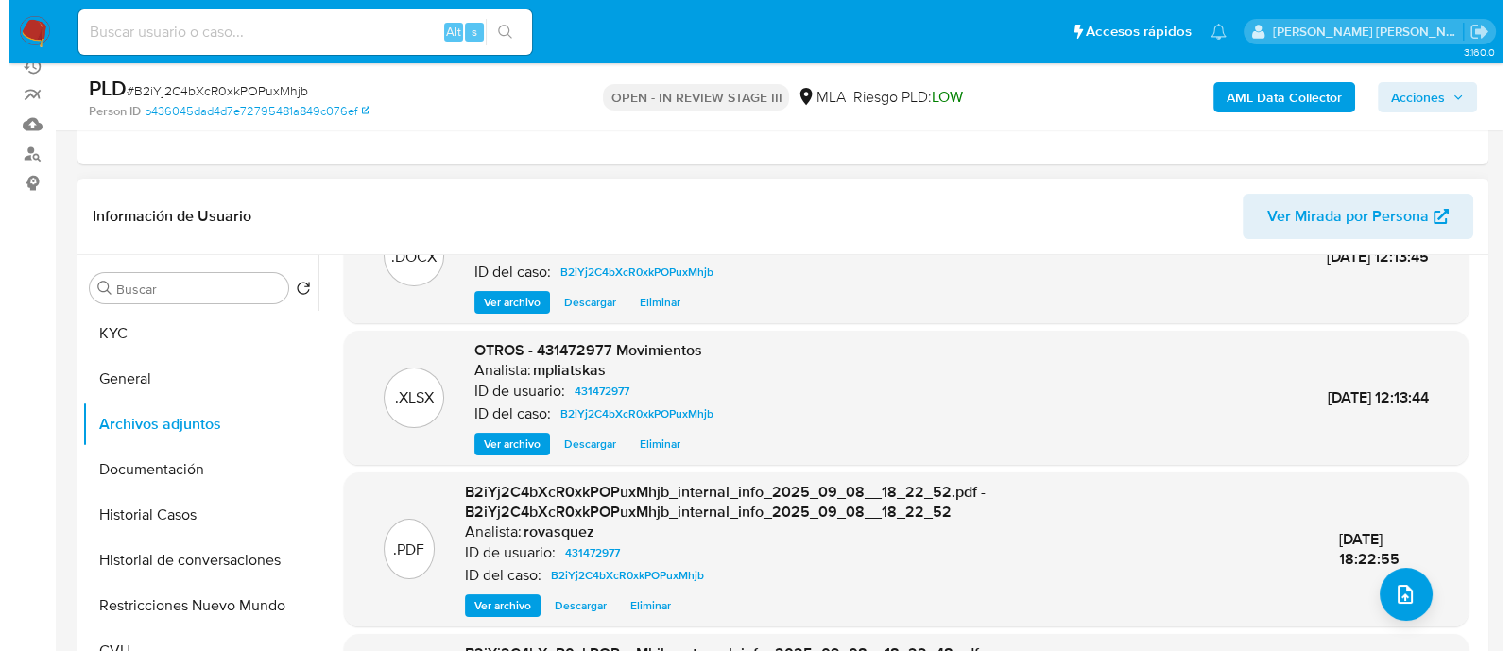
scroll to position [117, 0]
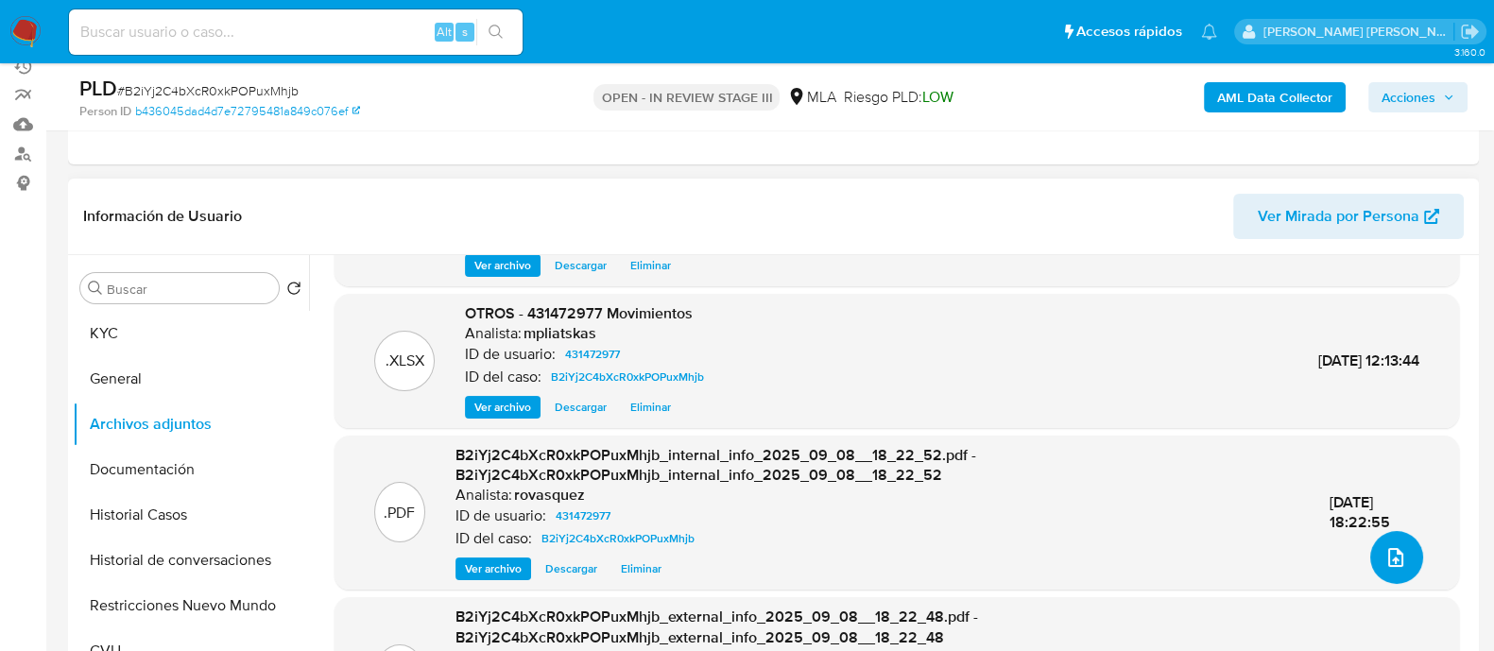
click at [1389, 551] on icon "upload-file" at bounding box center [1396, 557] width 15 height 19
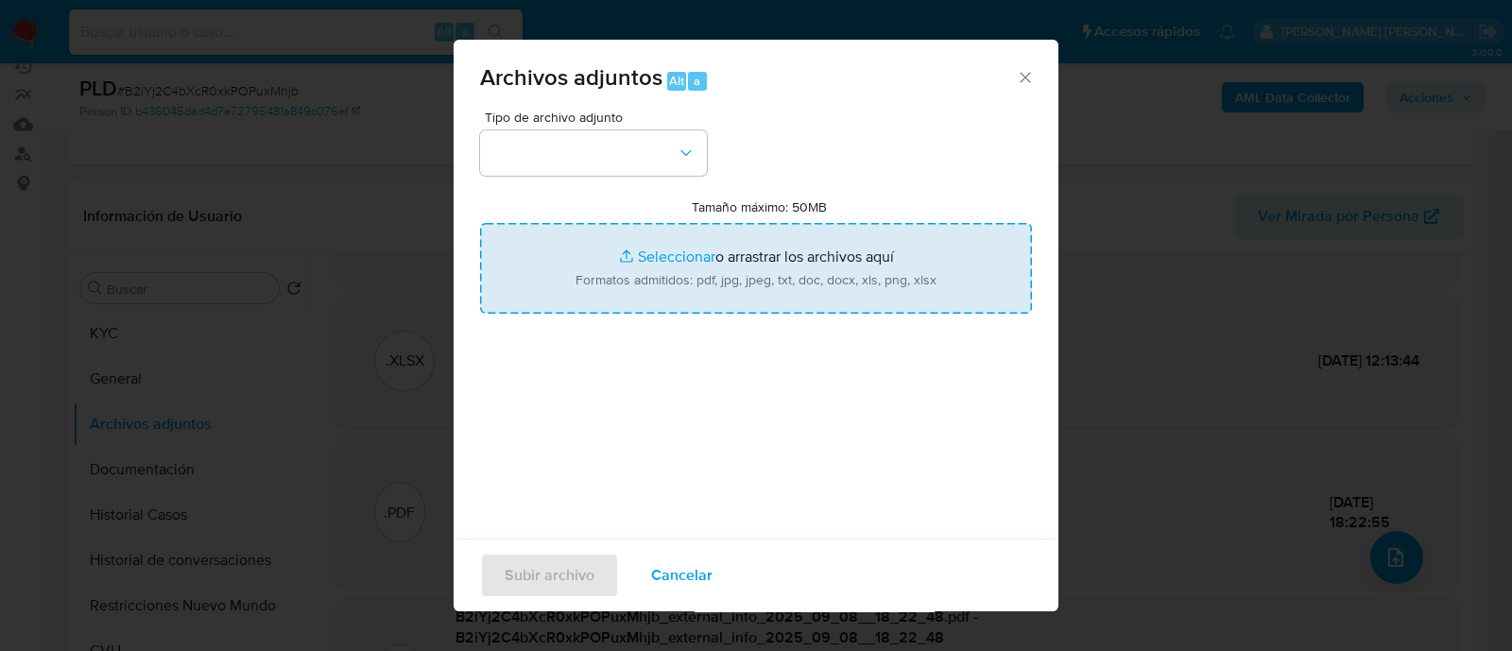
click at [707, 254] on input "Tamaño máximo: 50MB Seleccionar archivos" at bounding box center [756, 268] width 552 height 91
type input "C:\fakepath\Caselog B2iYj2C4bXcR0xkPOPuxMhjb.docx"
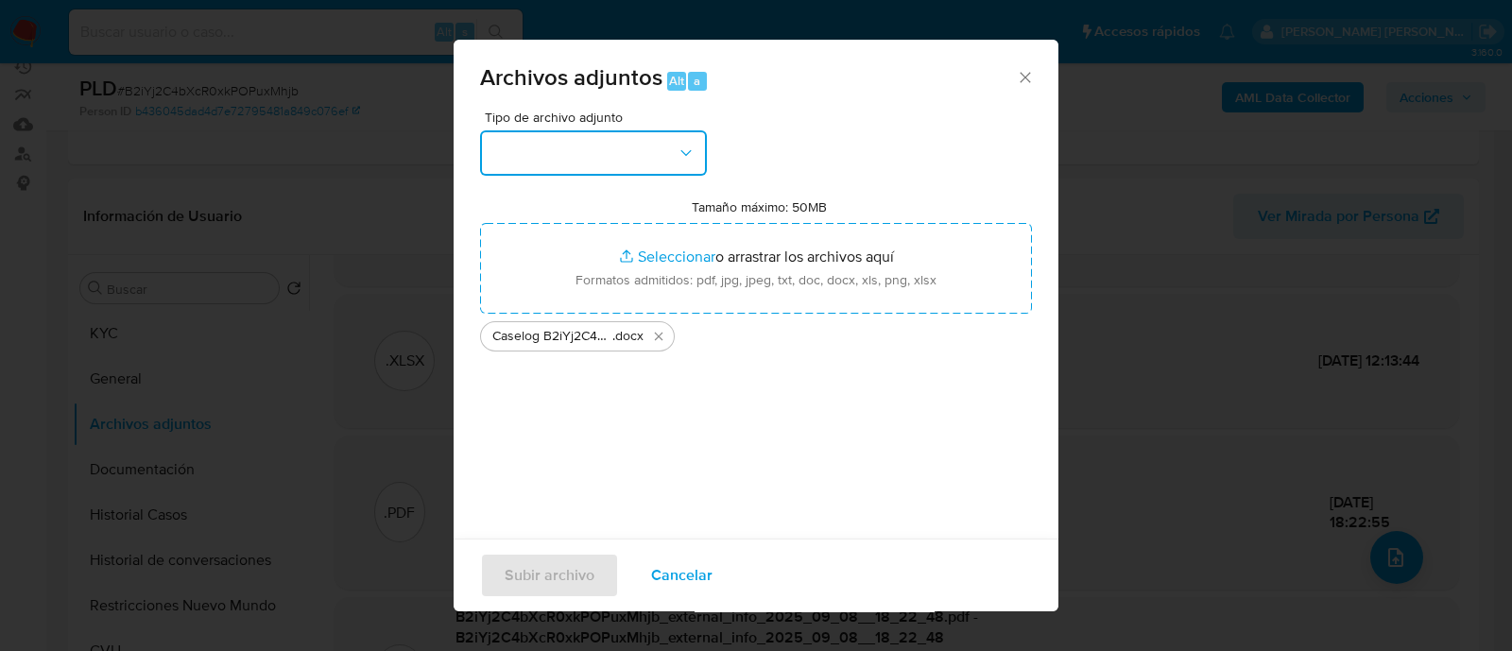
click at [651, 157] on button "button" at bounding box center [593, 152] width 227 height 45
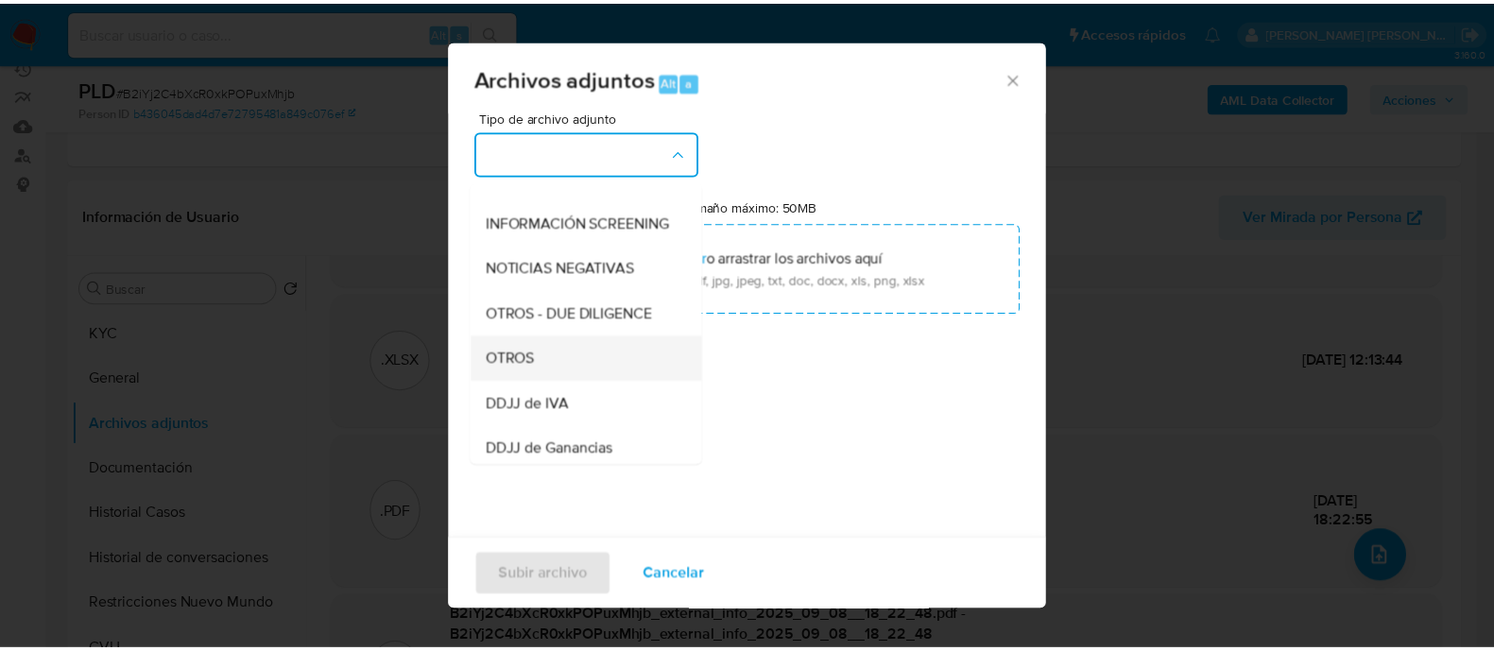
scroll to position [235, 0]
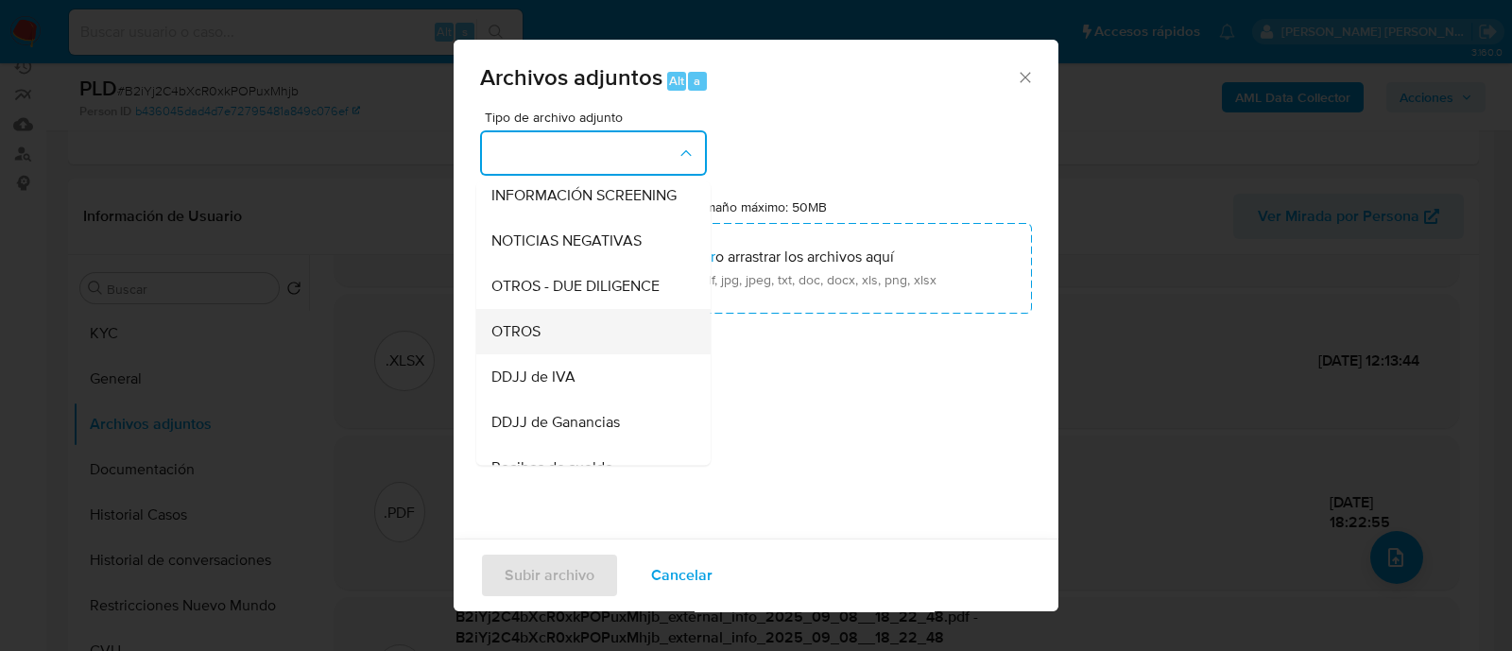
click at [618, 347] on div "OTROS" at bounding box center [588, 331] width 193 height 45
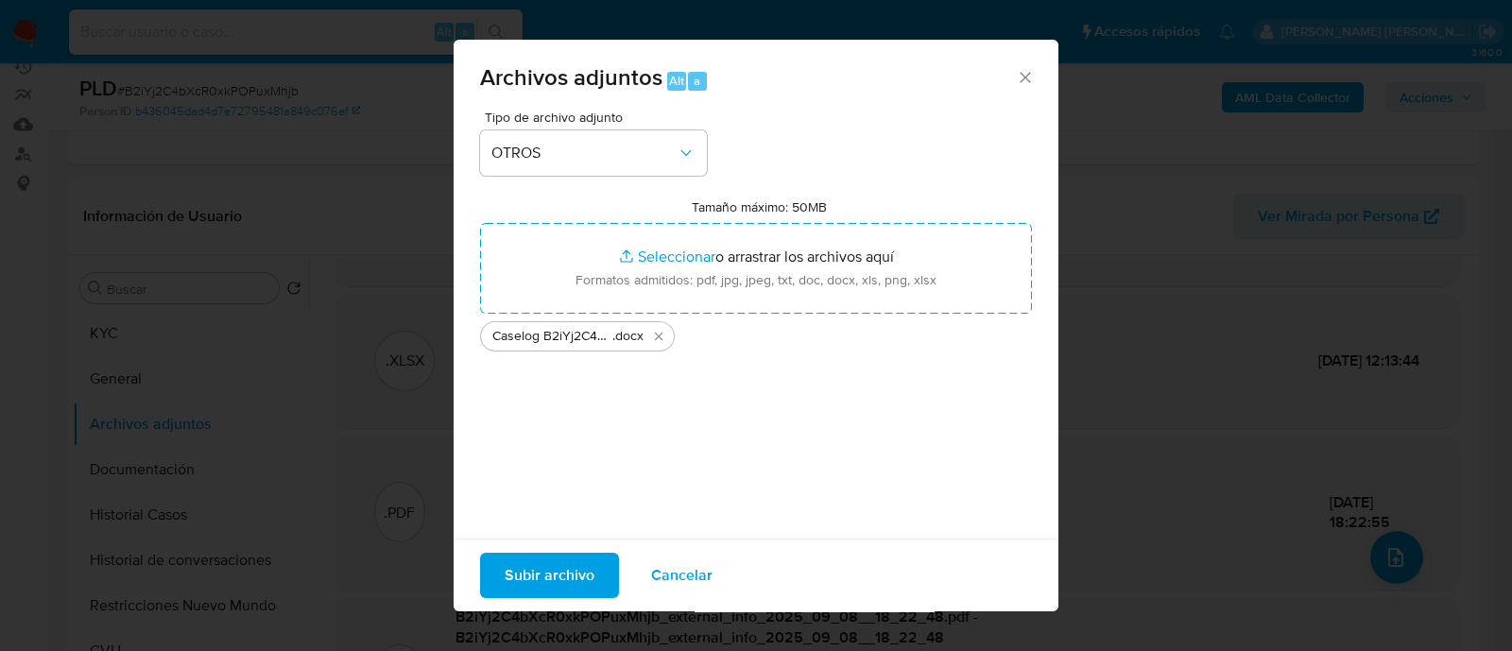
click at [573, 570] on span "Subir archivo" at bounding box center [550, 576] width 90 height 42
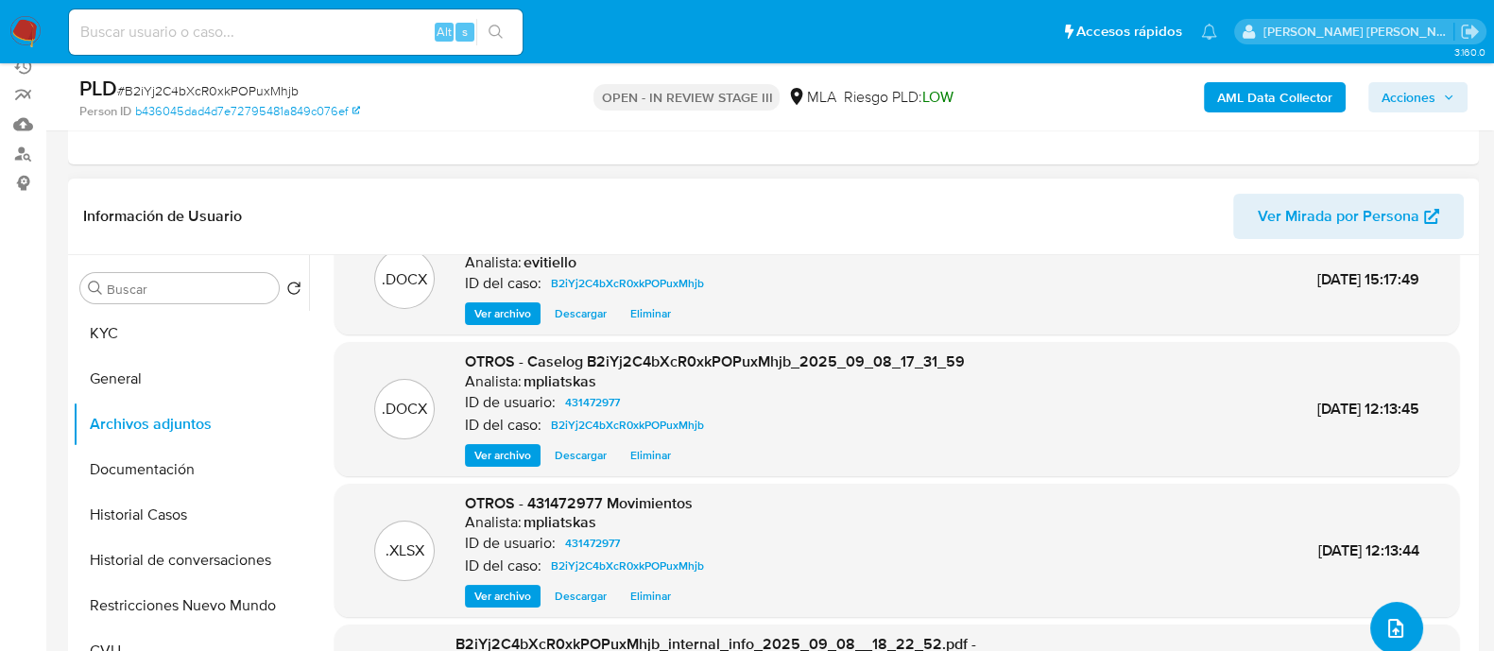
scroll to position [0, 0]
